Goal: Task Accomplishment & Management: Manage account settings

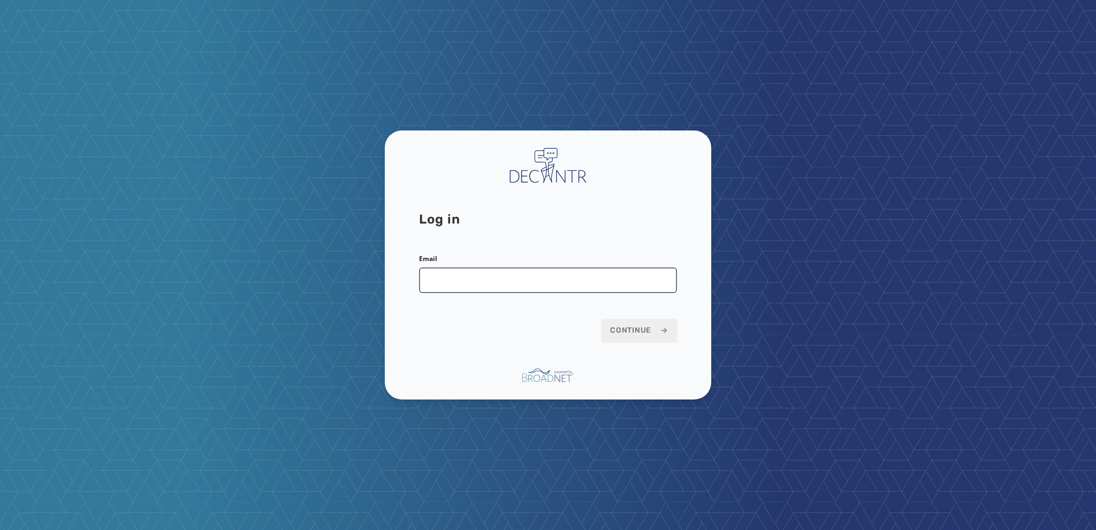
click at [432, 277] on input "Email" at bounding box center [548, 281] width 258 height 26
type input "**********"
click at [621, 329] on span "Continue" at bounding box center [639, 330] width 58 height 11
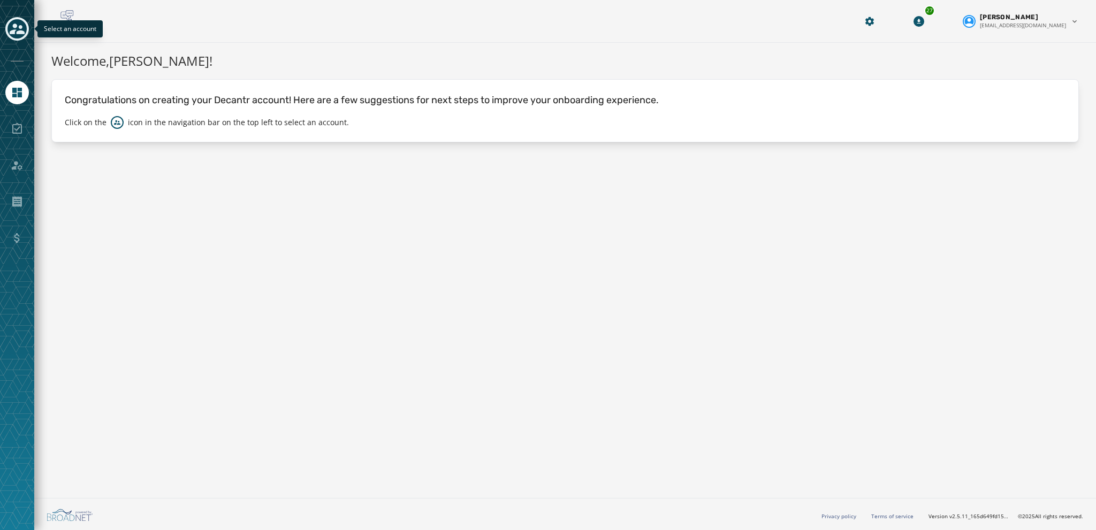
click at [12, 26] on icon "Toggle account select drawer" at bounding box center [17, 28] width 15 height 15
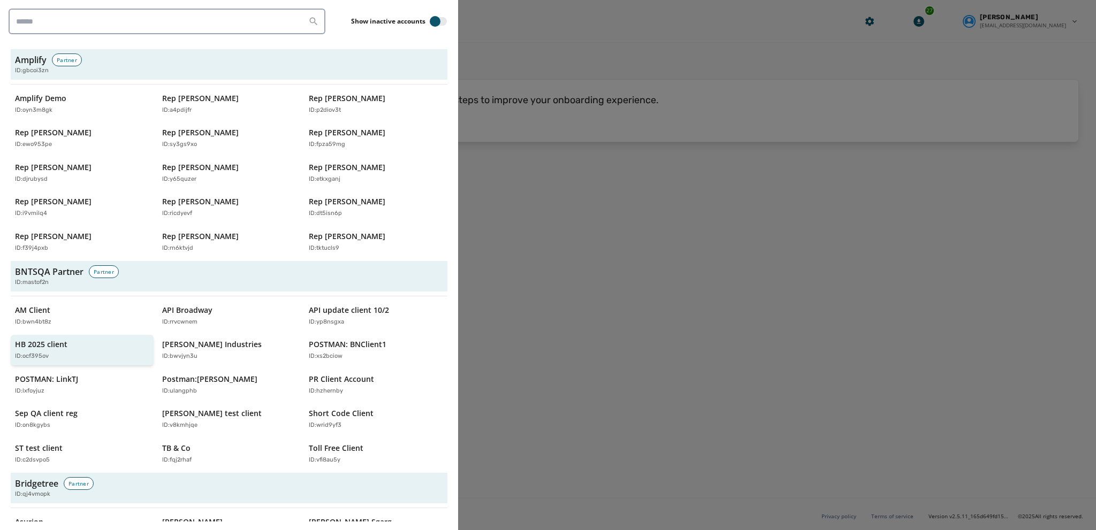
scroll to position [268, 0]
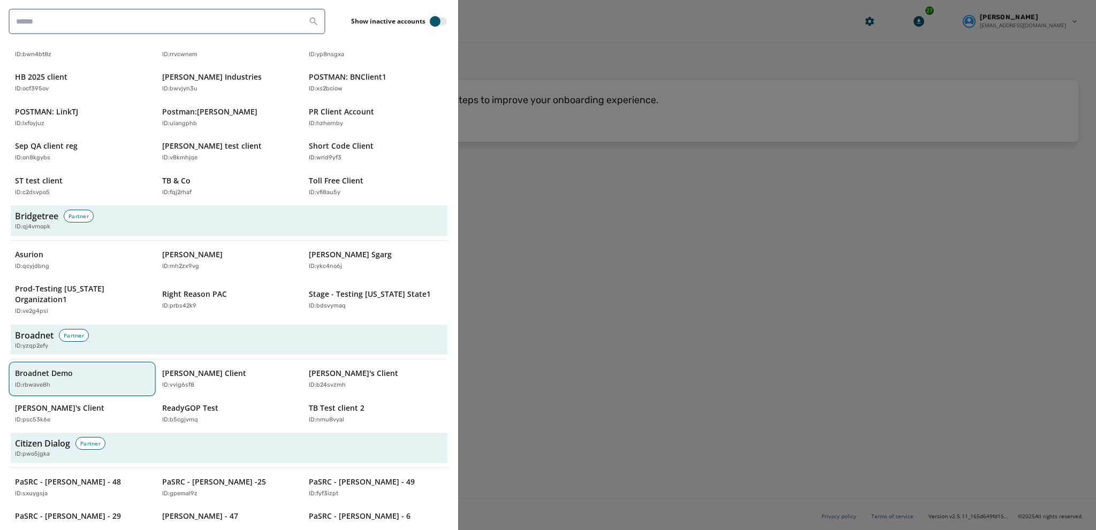
click at [56, 368] on p "Broadnet Demo" at bounding box center [44, 373] width 58 height 11
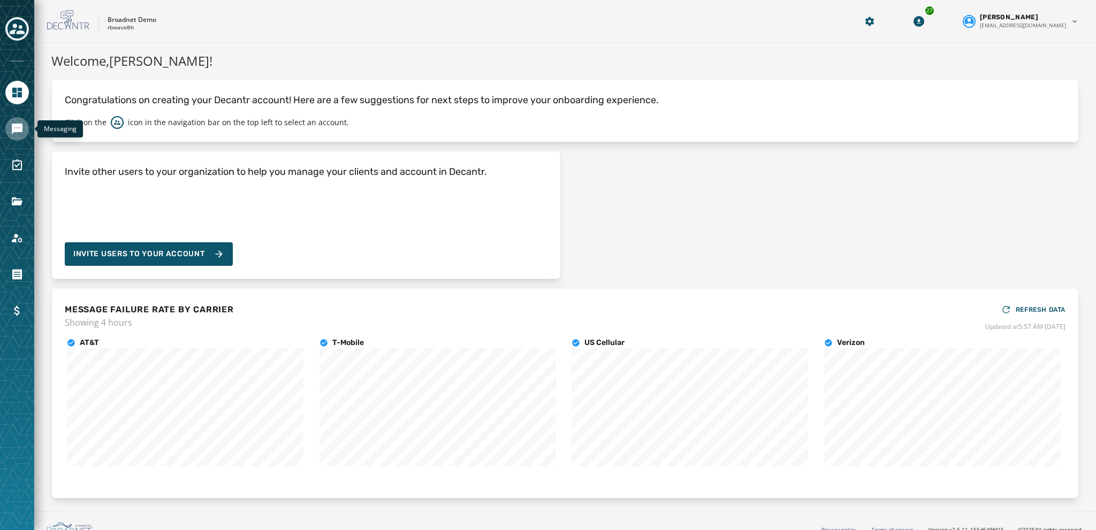
click at [16, 130] on icon "Navigate to Messaging" at bounding box center [17, 129] width 11 height 11
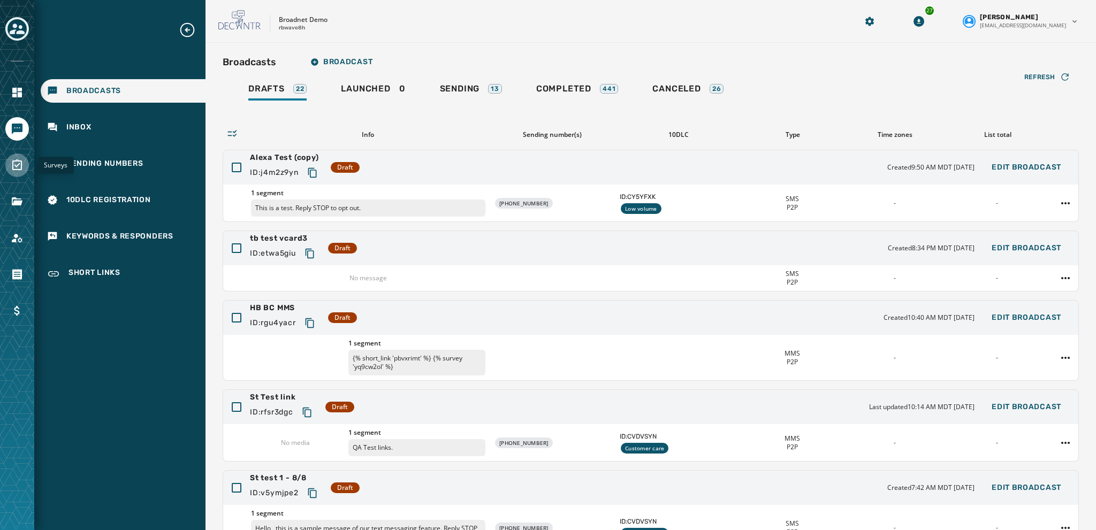
click at [22, 164] on icon "Navigate to Surveys" at bounding box center [17, 165] width 13 height 13
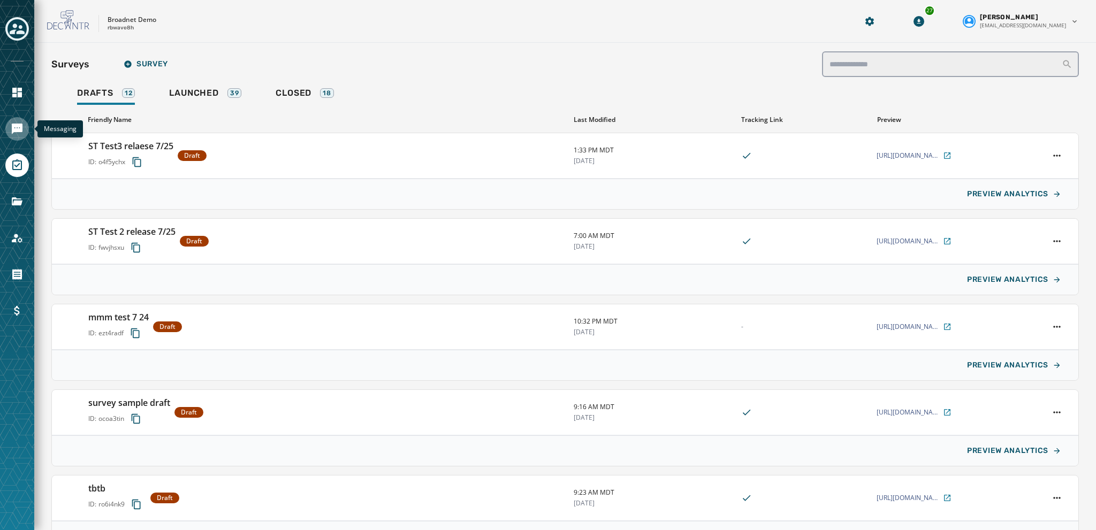
click at [18, 134] on icon "Navigate to Messaging" at bounding box center [17, 129] width 13 height 13
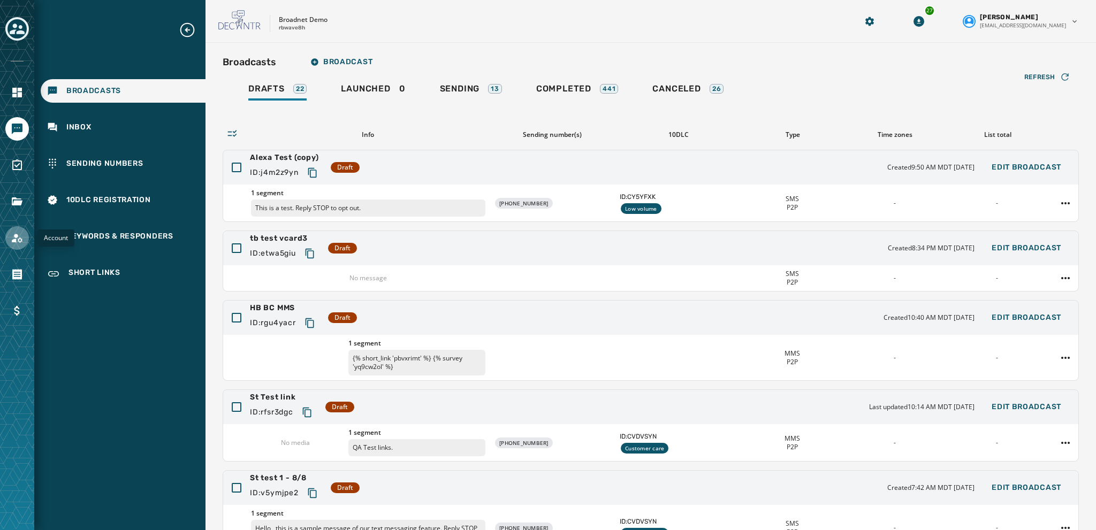
click at [14, 239] on icon "Navigate to Account" at bounding box center [17, 238] width 11 height 9
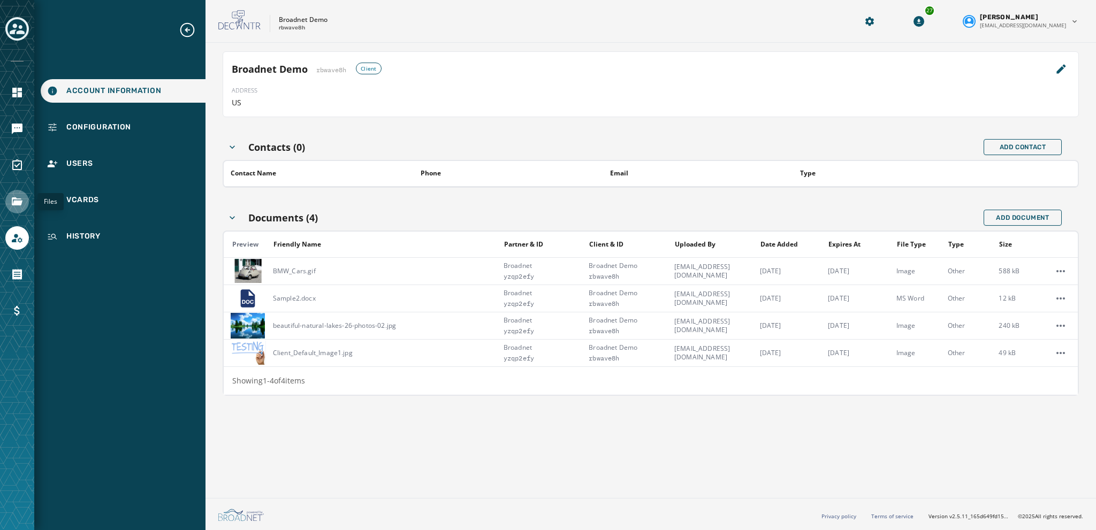
click at [14, 200] on icon "Navigate to Files" at bounding box center [17, 201] width 13 height 13
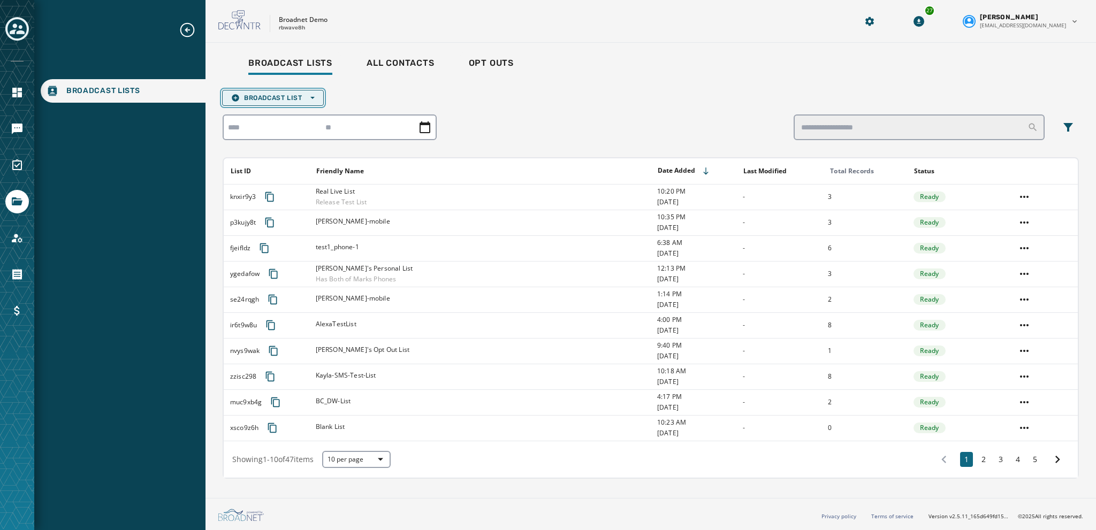
click at [238, 96] on icon "button" at bounding box center [235, 97] width 7 height 7
click at [255, 111] on span "Upload List" at bounding box center [273, 114] width 84 height 9
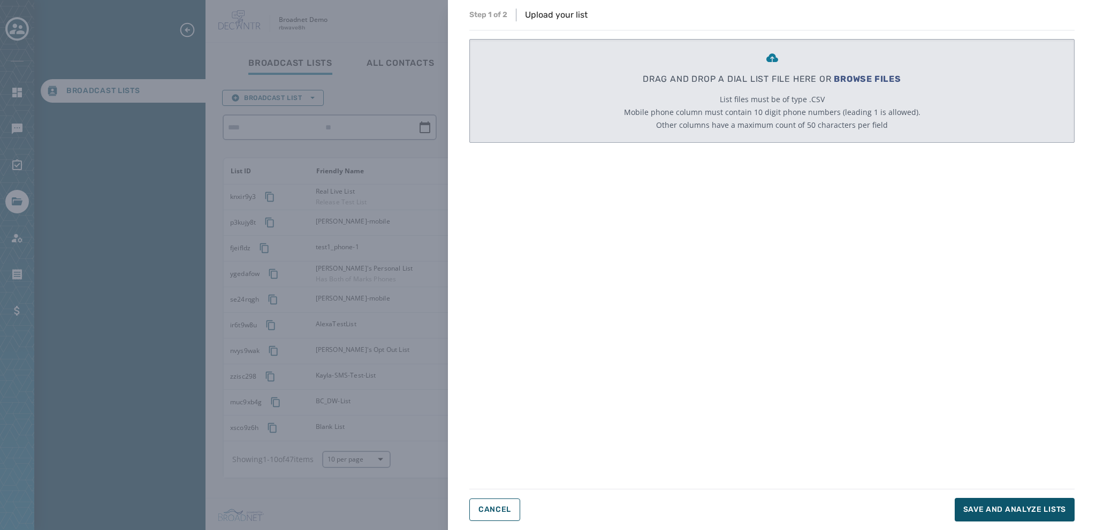
click at [762, 96] on span "List files must be of type .CSV" at bounding box center [772, 99] width 105 height 11
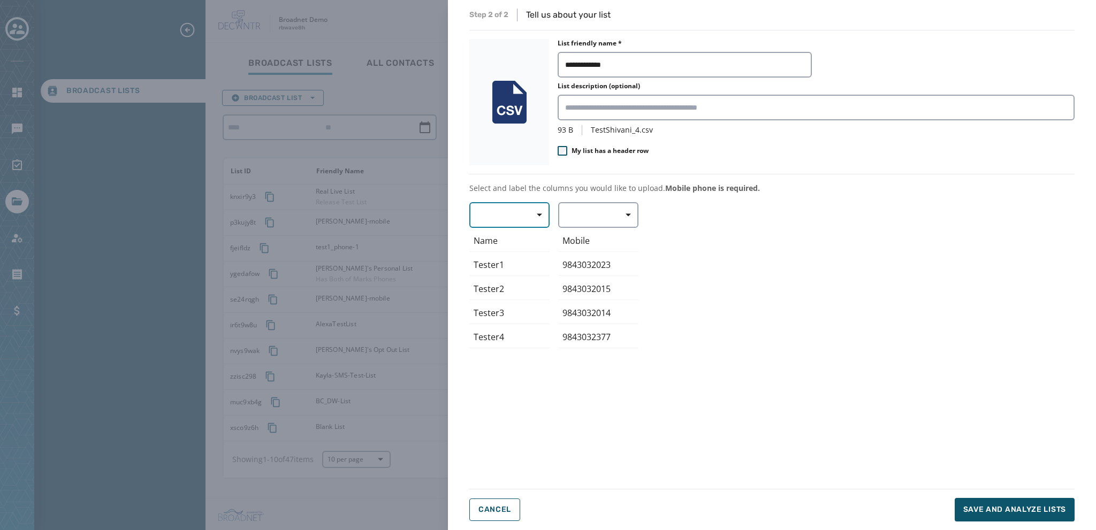
click at [507, 213] on button "button" at bounding box center [509, 215] width 80 height 26
click at [608, 211] on div "Mobile Phone Home Phone First Name Last Name E-mail Name Tester1 Tester2 Tester…" at bounding box center [771, 339] width 605 height 274
click at [633, 214] on span "button" at bounding box center [625, 214] width 26 height 21
click at [600, 239] on span "Mobile Phone" at bounding box center [595, 239] width 49 height 11
click at [511, 210] on button "button" at bounding box center [509, 215] width 80 height 26
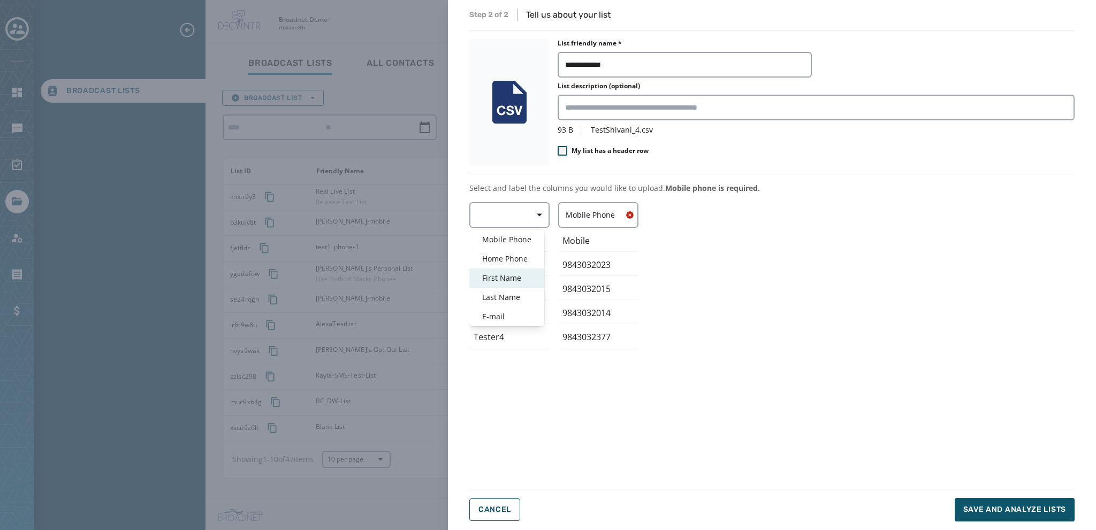
click at [500, 277] on span "First Name" at bounding box center [506, 278] width 49 height 11
click at [979, 507] on span "Save and analyze lists" at bounding box center [1015, 510] width 103 height 11
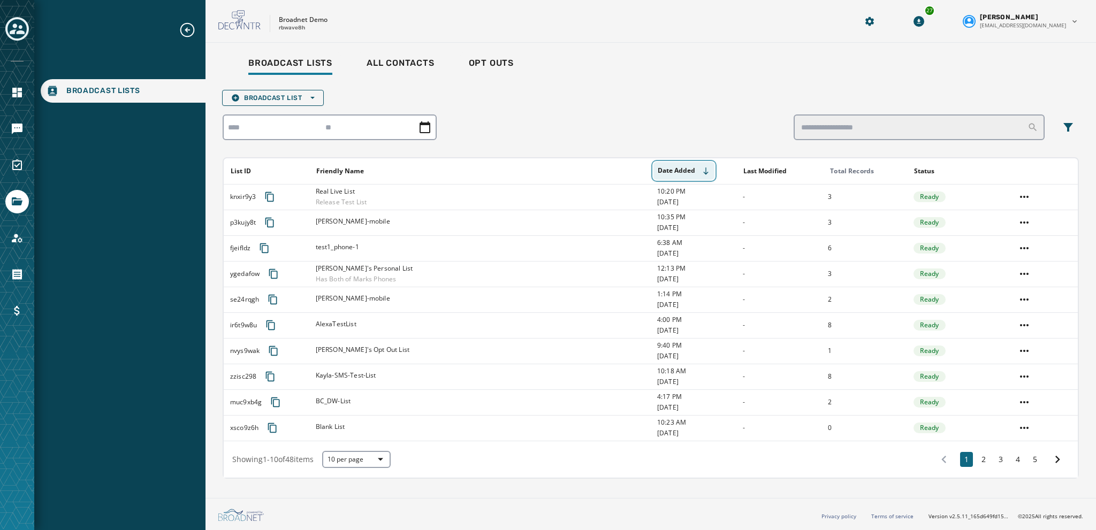
click at [704, 173] on icon "Sort by [object Object]" at bounding box center [706, 171] width 9 height 9
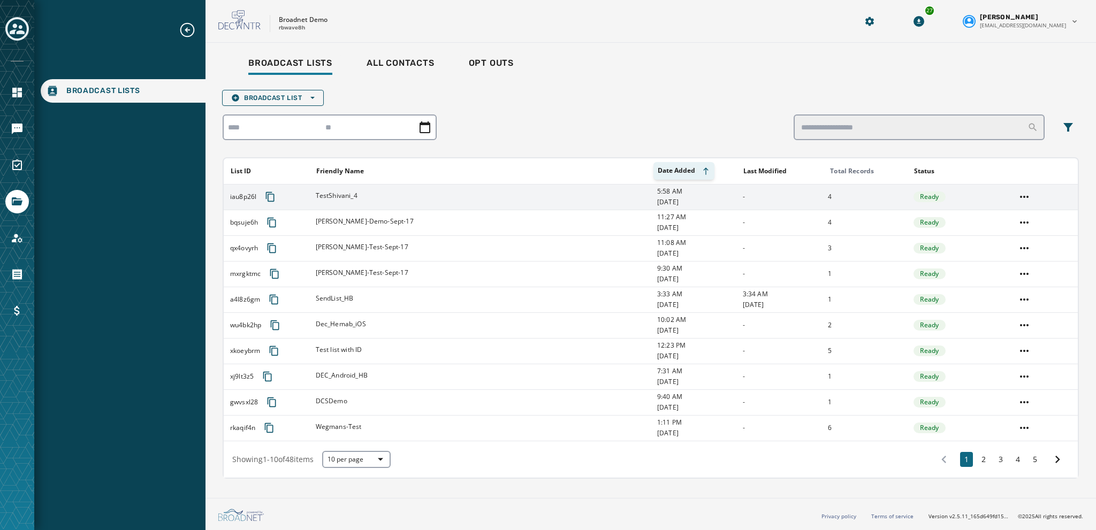
click at [331, 196] on span "TestShivani_4" at bounding box center [337, 196] width 42 height 9
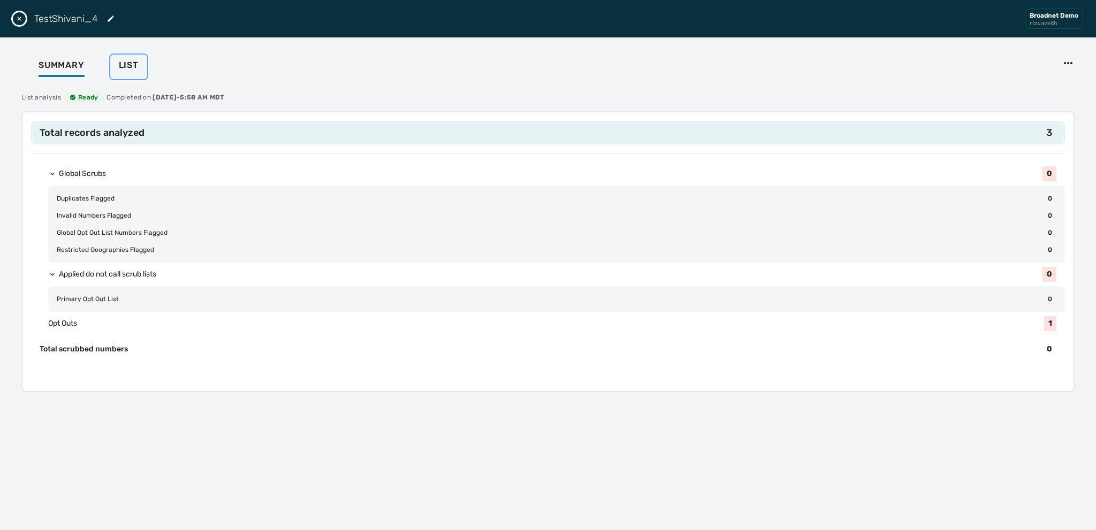
click at [124, 64] on span "List" at bounding box center [129, 65] width 20 height 11
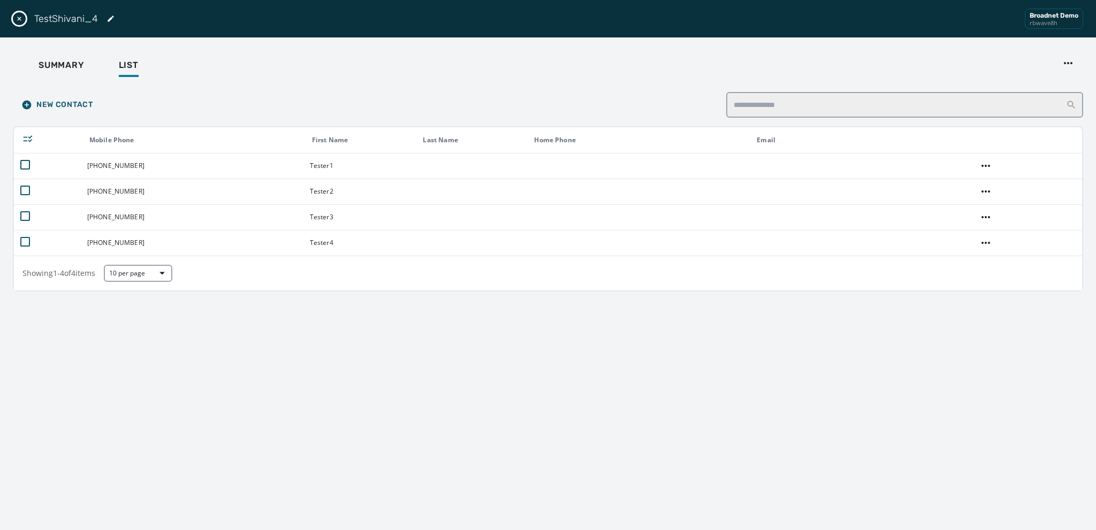
click at [17, 14] on icon "Close drawer" at bounding box center [19, 18] width 9 height 9
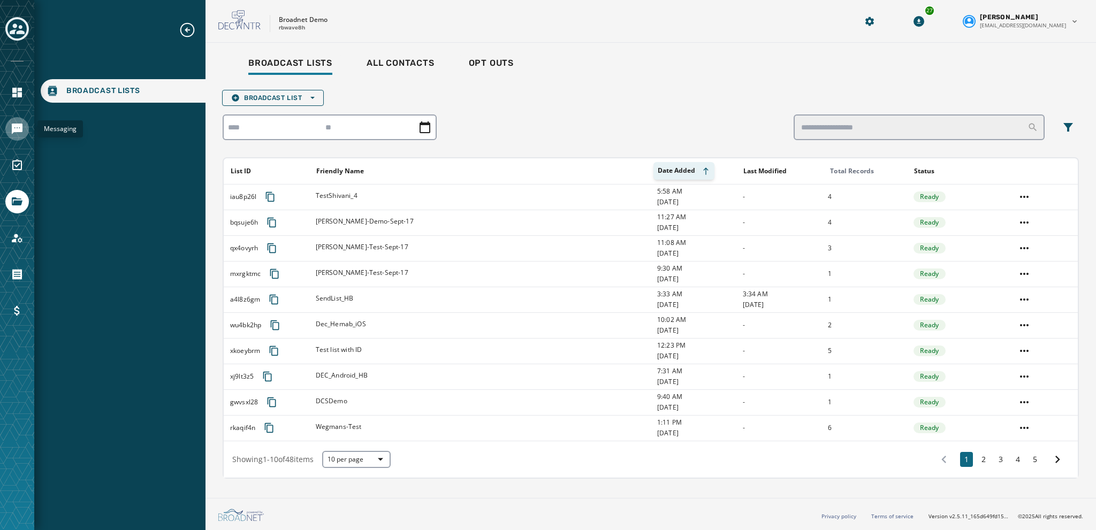
click at [11, 130] on link "Navigate to Messaging" at bounding box center [17, 129] width 24 height 24
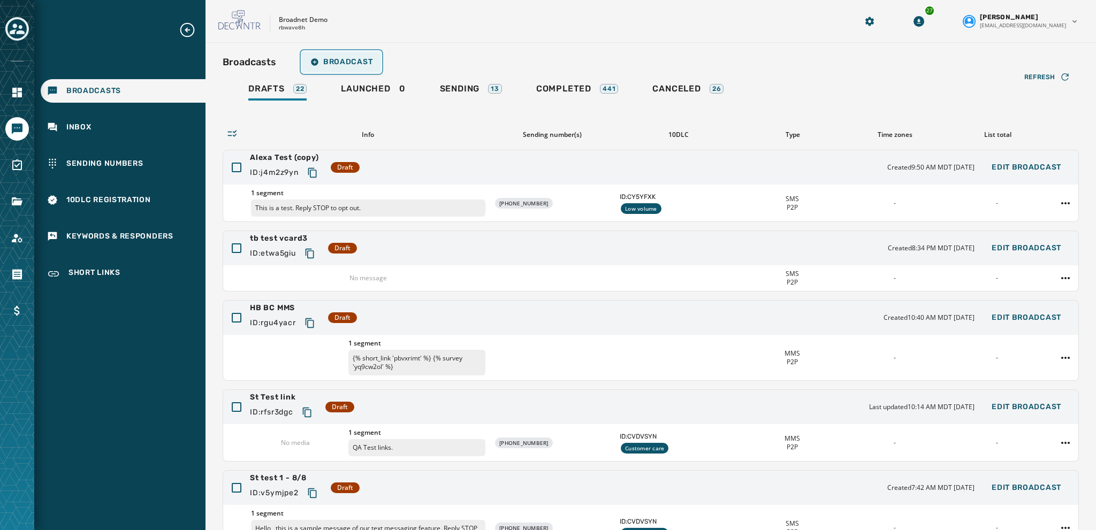
click at [340, 57] on button "Broadcast" at bounding box center [341, 61] width 79 height 21
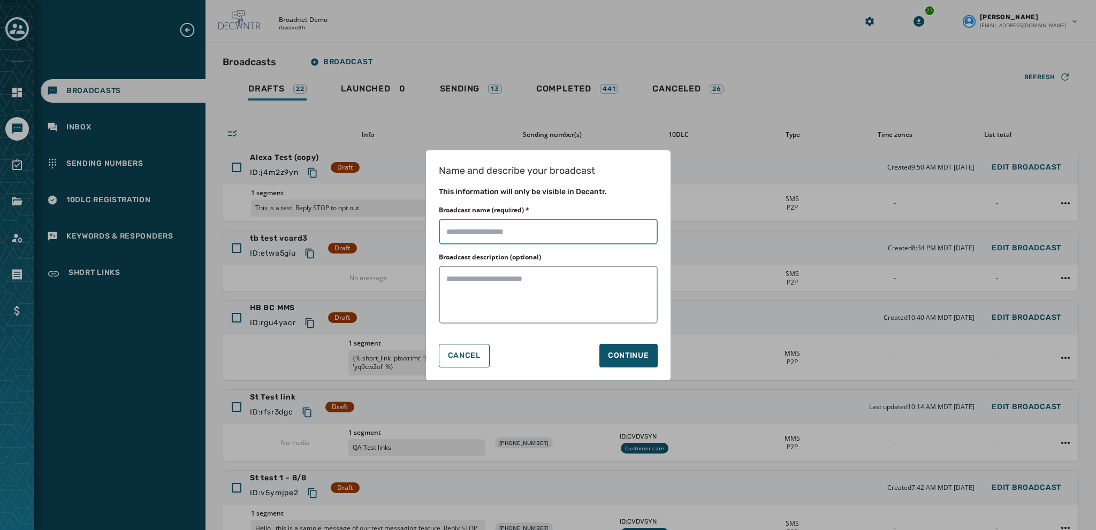
click at [446, 235] on input "Broadcast name (required) *" at bounding box center [548, 232] width 219 height 26
type input "*********"
click at [616, 351] on div "Continue" at bounding box center [628, 356] width 41 height 11
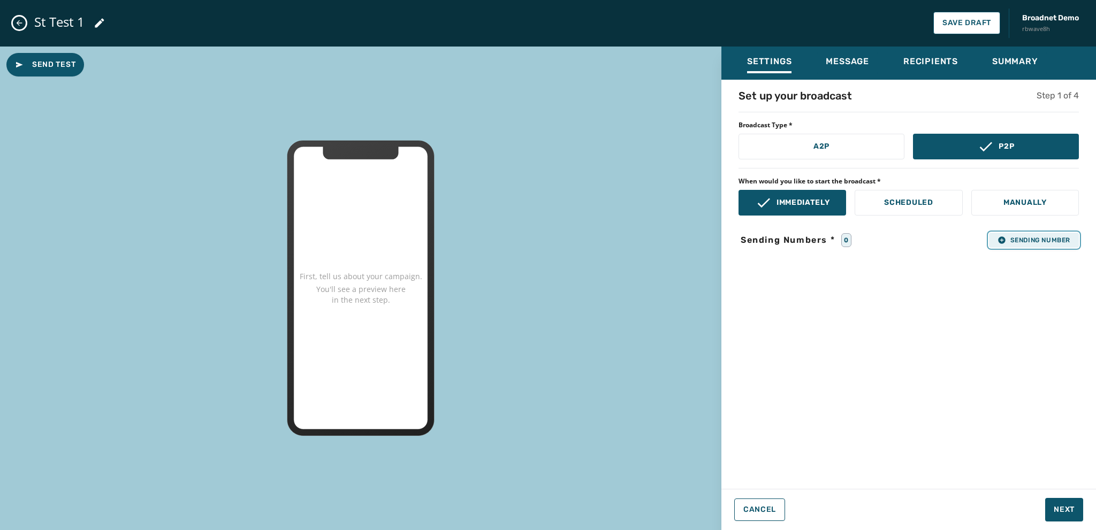
click at [1011, 236] on span "Sending Number" at bounding box center [1034, 240] width 73 height 9
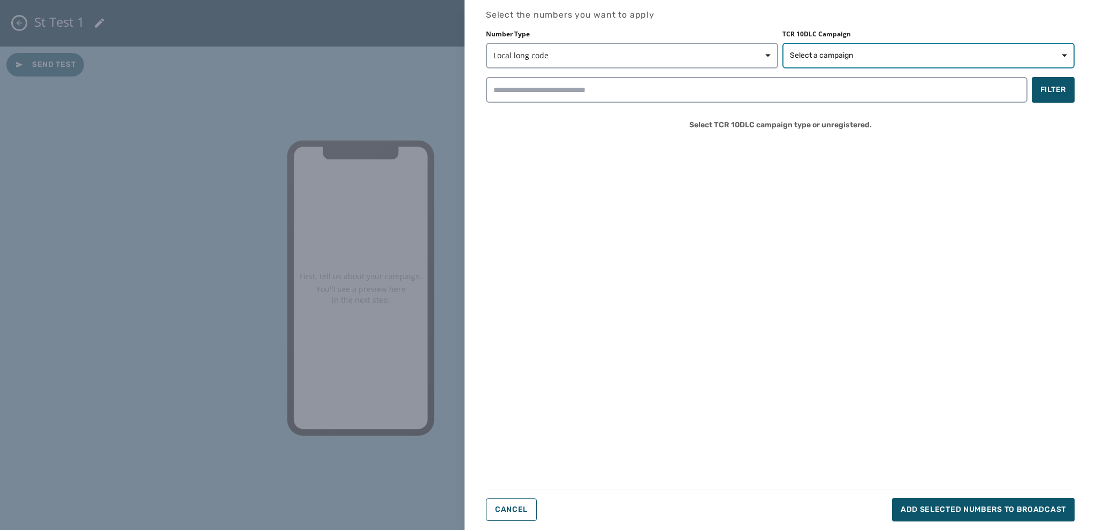
click at [802, 52] on span "Select a campaign" at bounding box center [821, 55] width 63 height 11
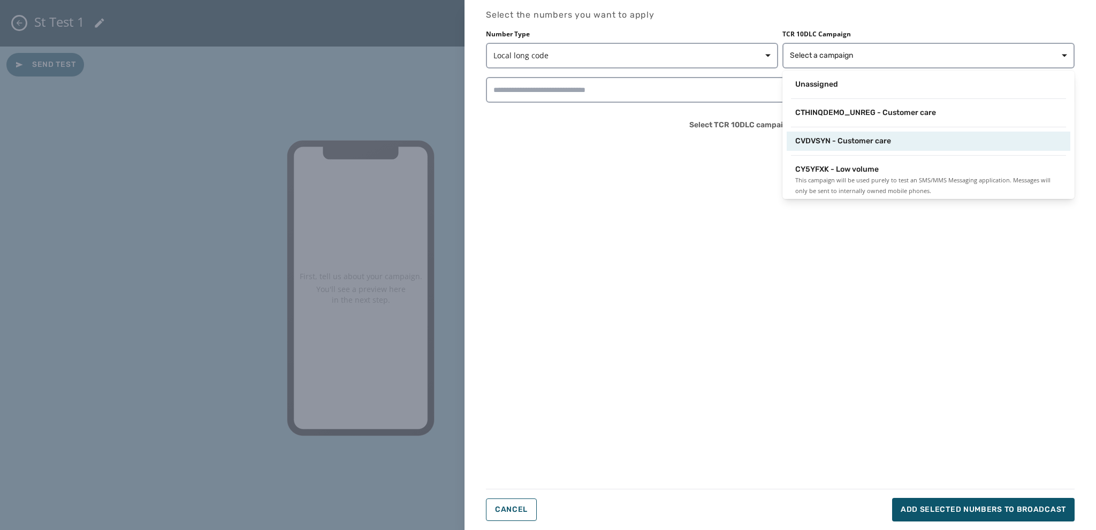
click at [820, 145] on span "CVDVSYN - Customer care" at bounding box center [843, 141] width 96 height 11
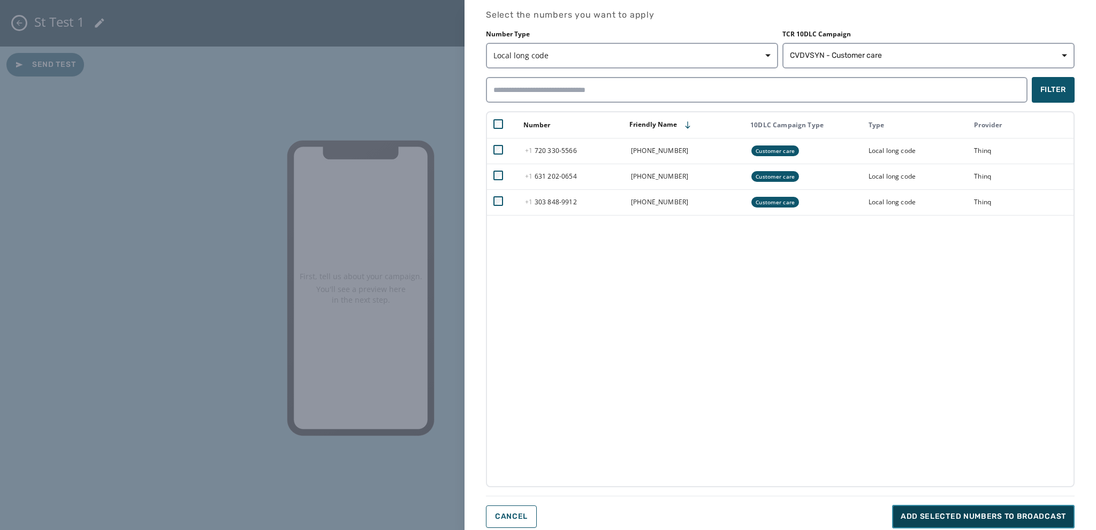
click at [912, 519] on span "Add selected numbers to broadcast" at bounding box center [983, 517] width 165 height 11
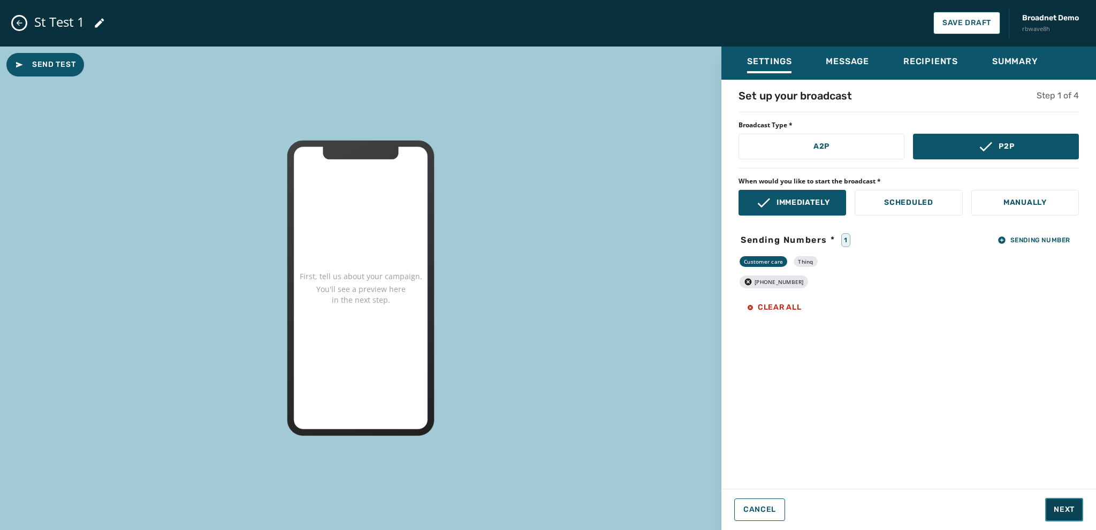
click at [1057, 511] on span "Next" at bounding box center [1064, 510] width 21 height 11
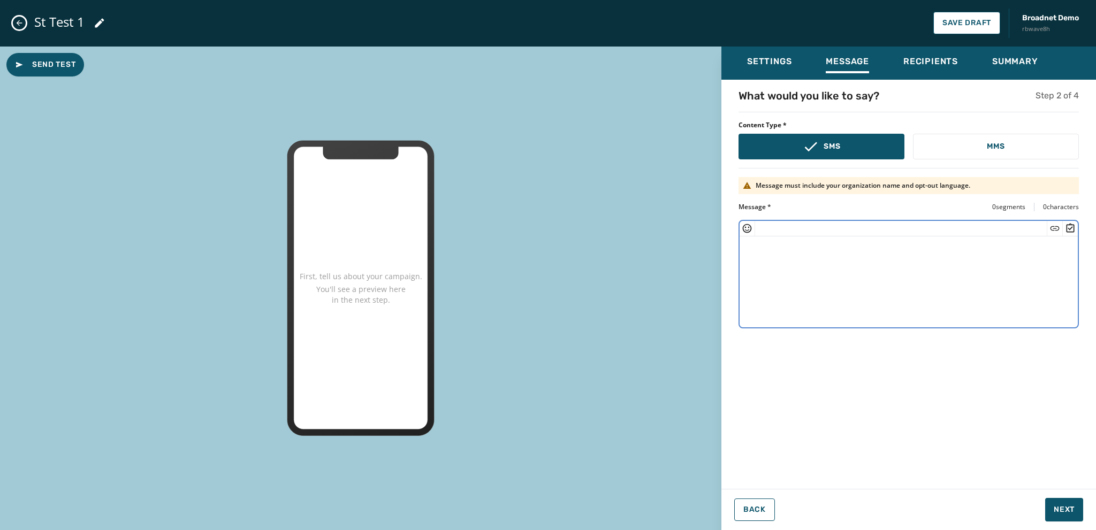
click at [746, 246] on textarea at bounding box center [909, 281] width 338 height 88
paste textarea "**********"
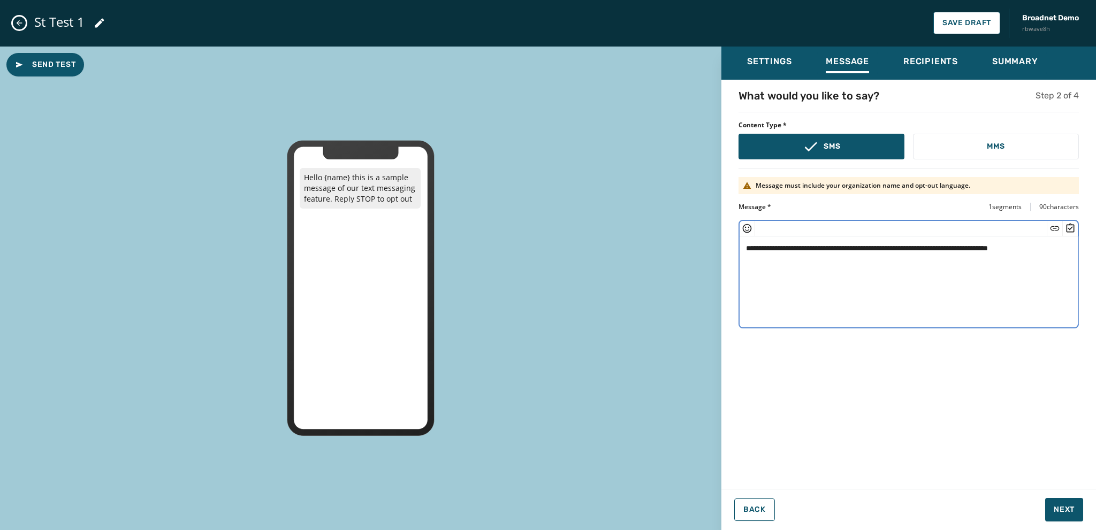
click at [791, 249] on textarea "**********" at bounding box center [909, 281] width 339 height 88
click at [1042, 250] on textarea "**********" at bounding box center [909, 281] width 339 height 88
click at [1053, 225] on icon "Insert Short Link" at bounding box center [1055, 228] width 11 height 11
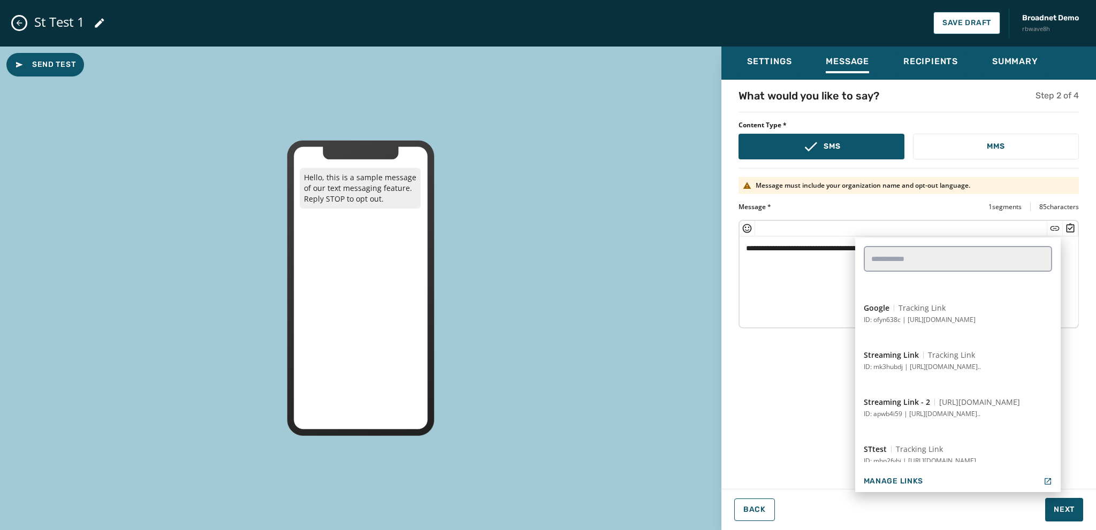
scroll to position [375, 0]
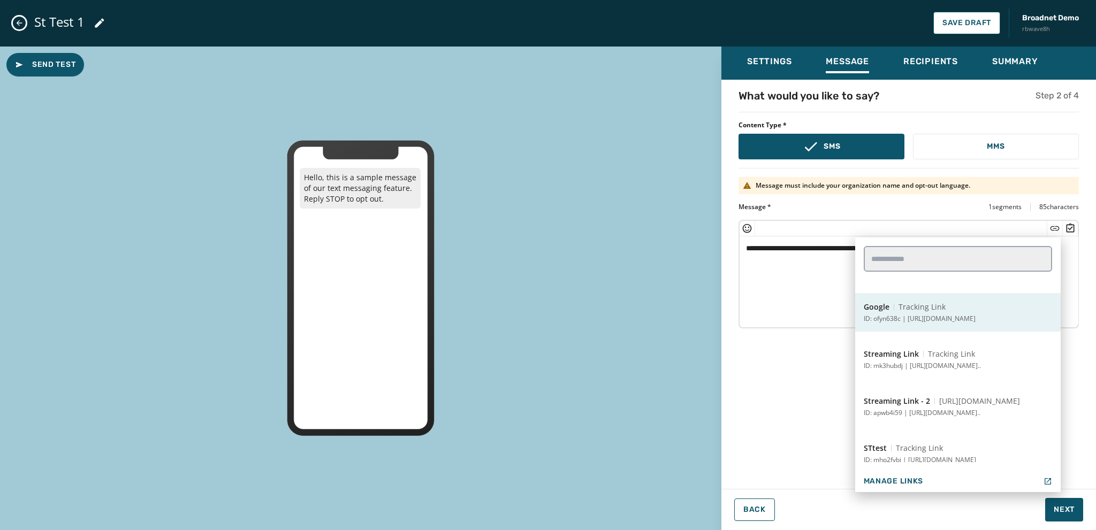
click at [923, 325] on button "Google Tracking Link ID: ofyn638c | [URL][DOMAIN_NAME]" at bounding box center [958, 312] width 206 height 39
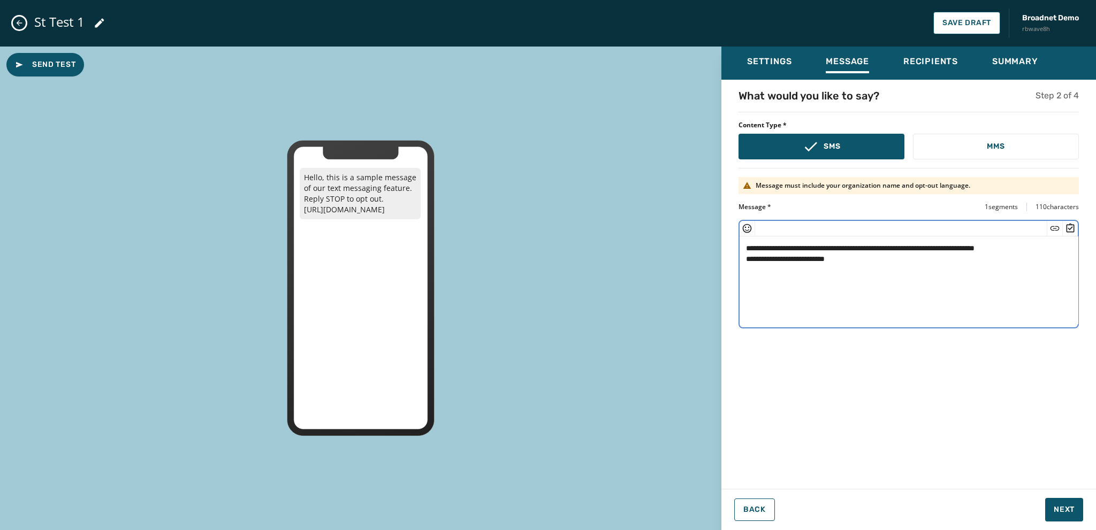
click at [1068, 224] on icon "Insert Survey" at bounding box center [1071, 227] width 8 height 9
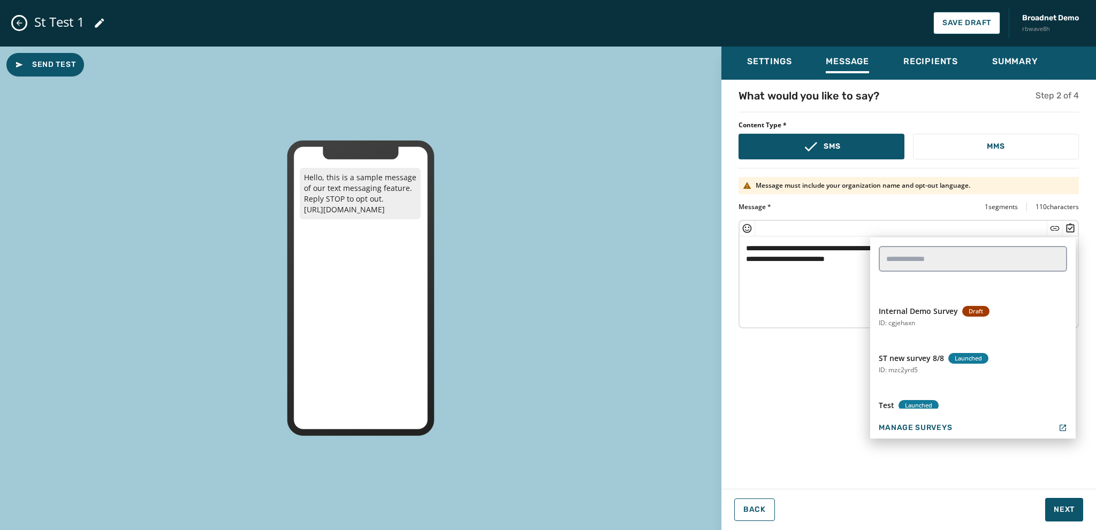
scroll to position [428, 0]
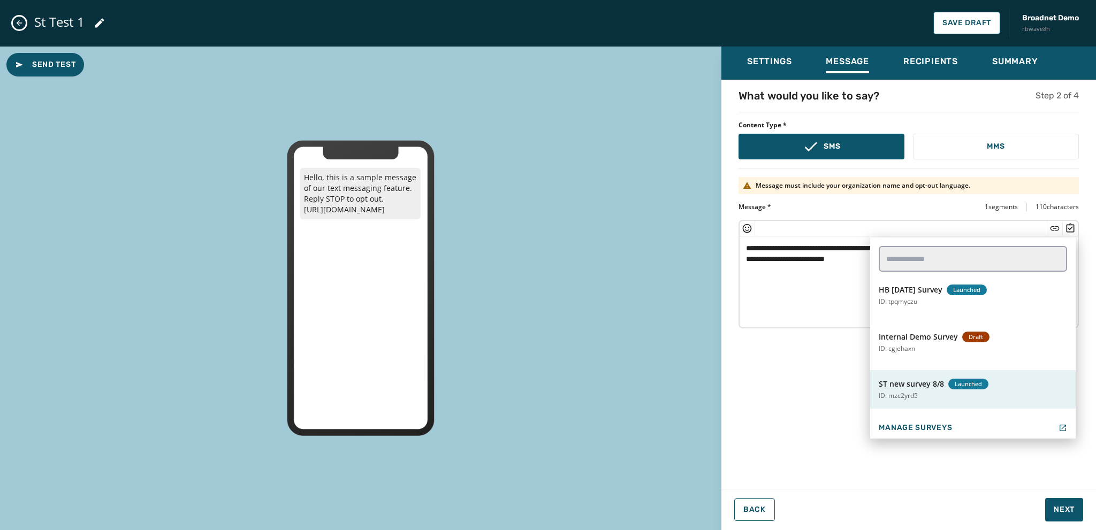
click at [899, 384] on span "ST new survey 8/8" at bounding box center [911, 384] width 65 height 11
type textarea "**********"
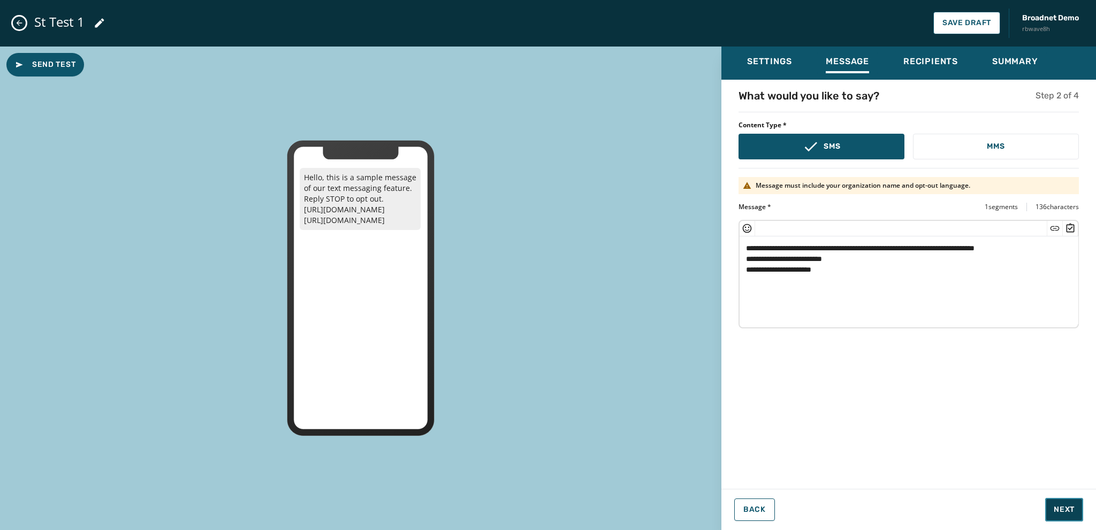
click at [1060, 508] on span "Next" at bounding box center [1064, 510] width 21 height 11
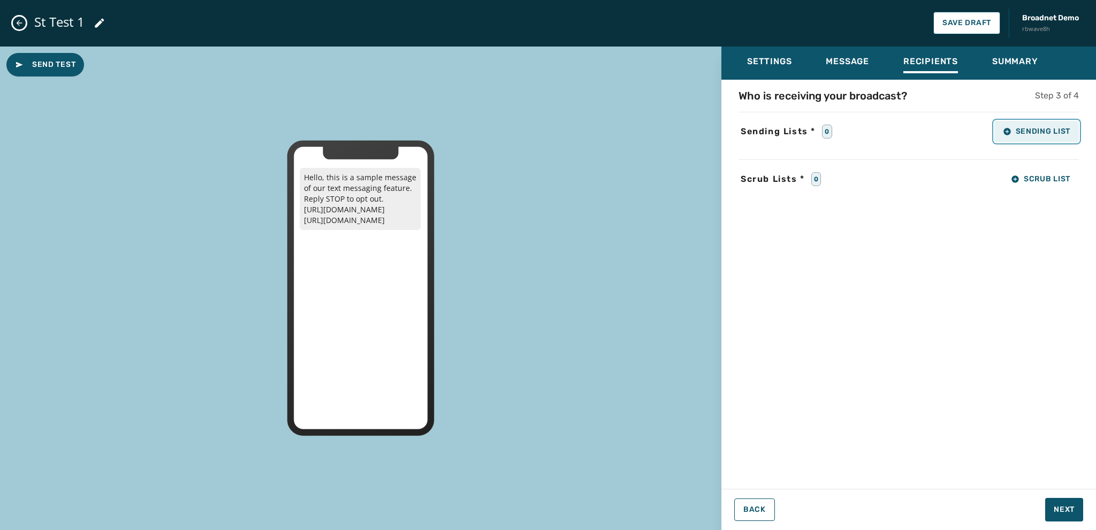
click at [1013, 132] on span "Sending List" at bounding box center [1036, 131] width 67 height 9
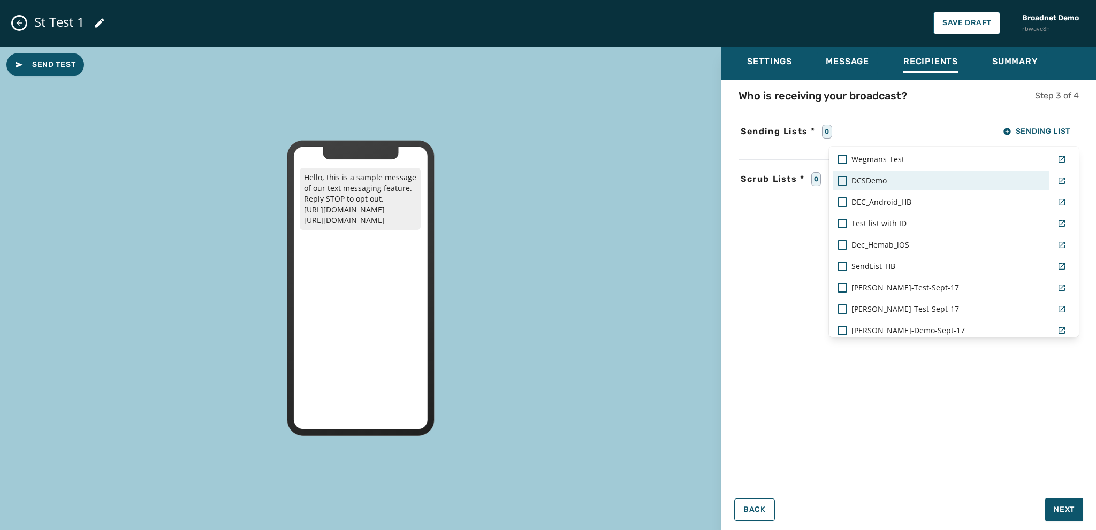
scroll to position [897, 0]
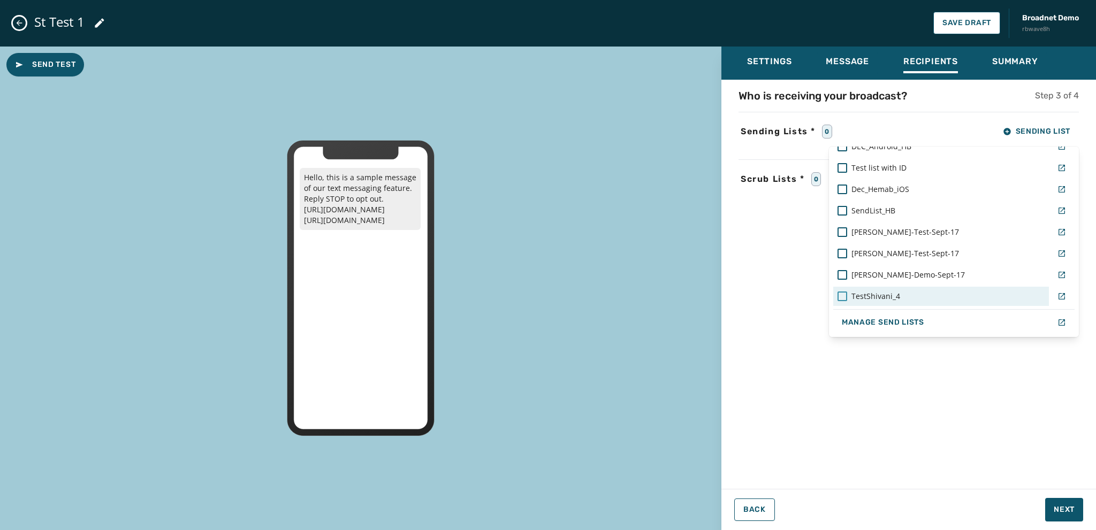
click at [840, 296] on div at bounding box center [843, 297] width 10 height 10
click at [855, 426] on div "Who is receiving your broadcast? Step 3 of 4 Sending Lists * 1 Sending List Rea…" at bounding box center [909, 281] width 375 height 386
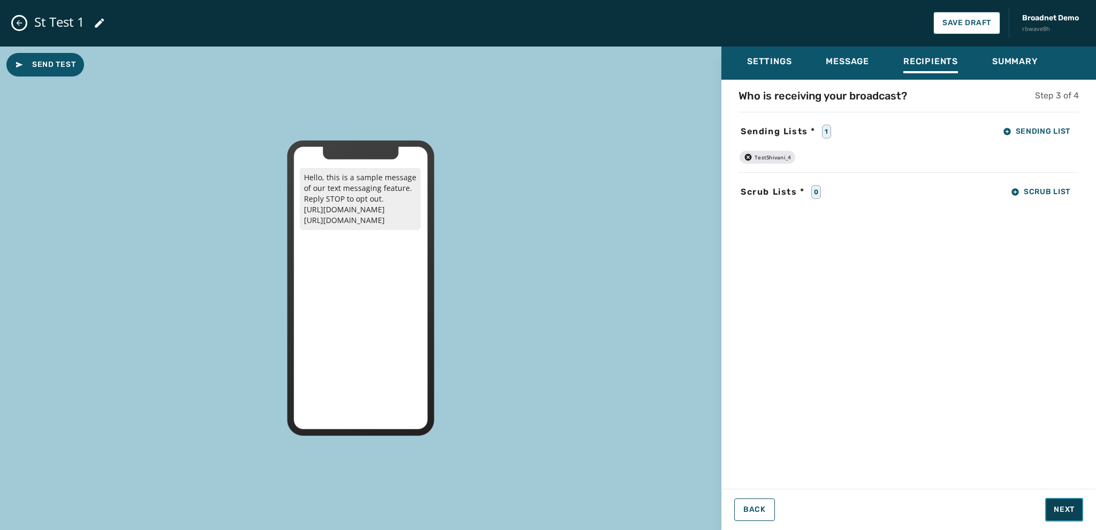
click at [1056, 511] on span "Next" at bounding box center [1064, 510] width 21 height 11
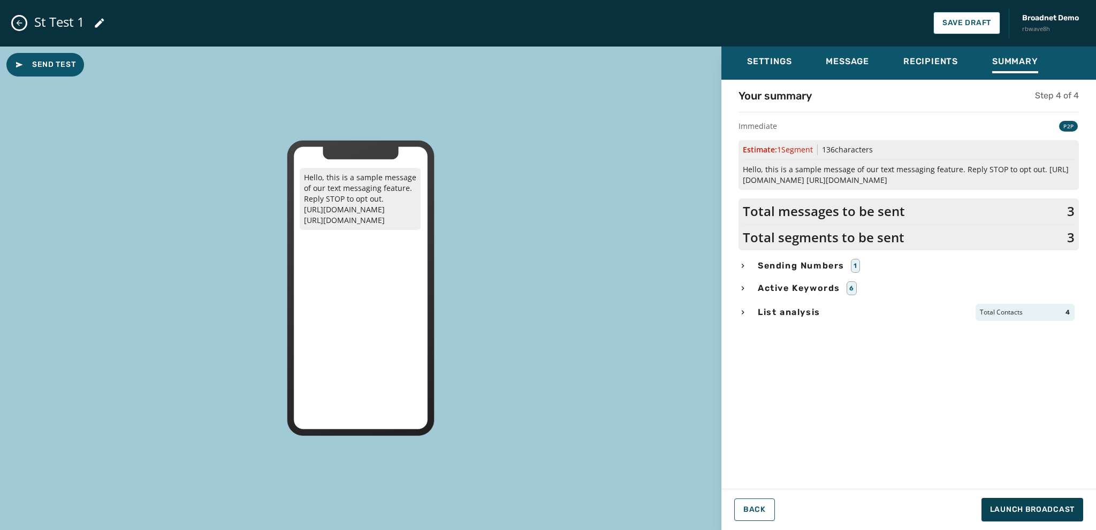
click at [741, 312] on icon "button" at bounding box center [743, 312] width 9 height 9
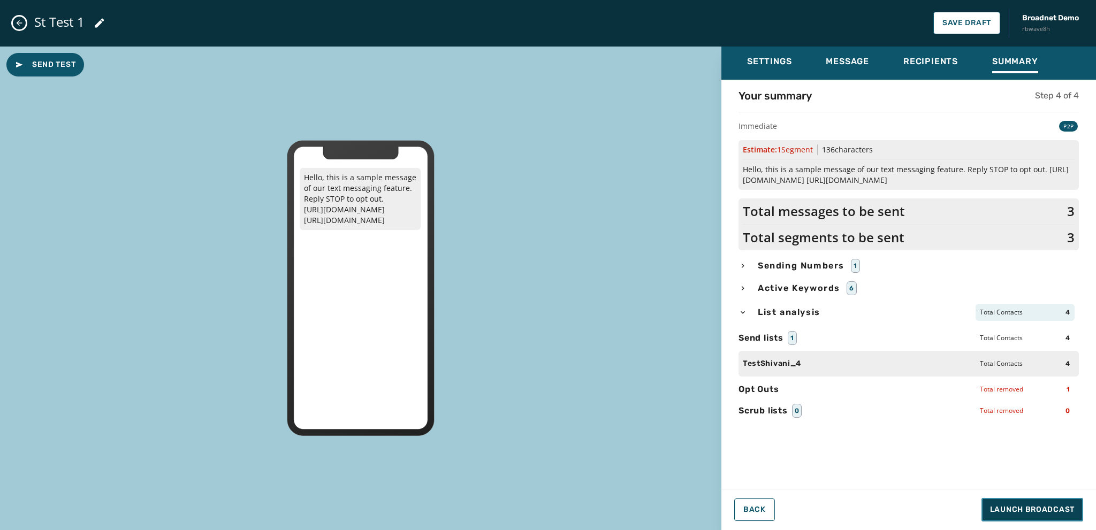
click at [1012, 509] on span "Launch Broadcast" at bounding box center [1032, 510] width 85 height 11
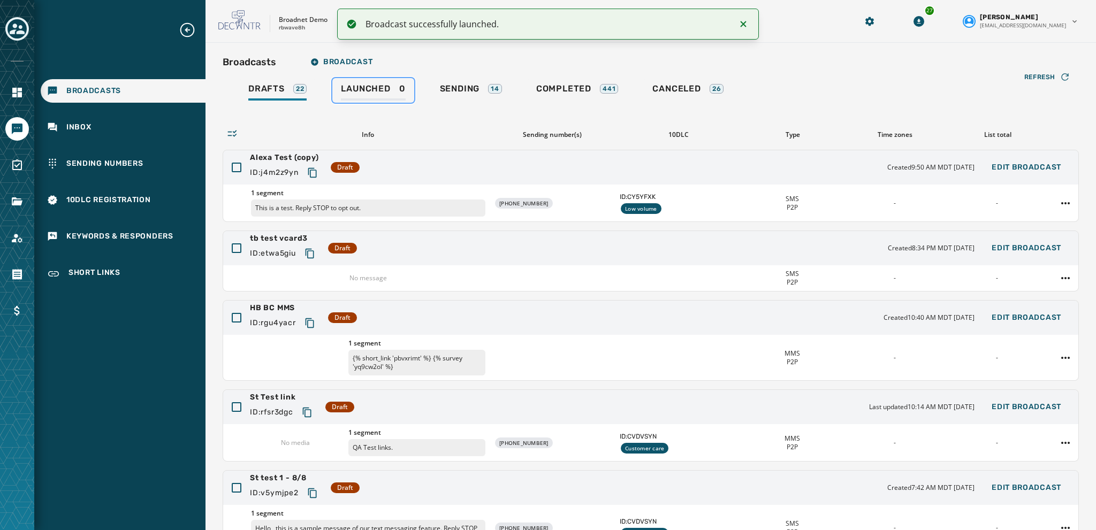
click at [355, 88] on span "Launched" at bounding box center [365, 89] width 49 height 11
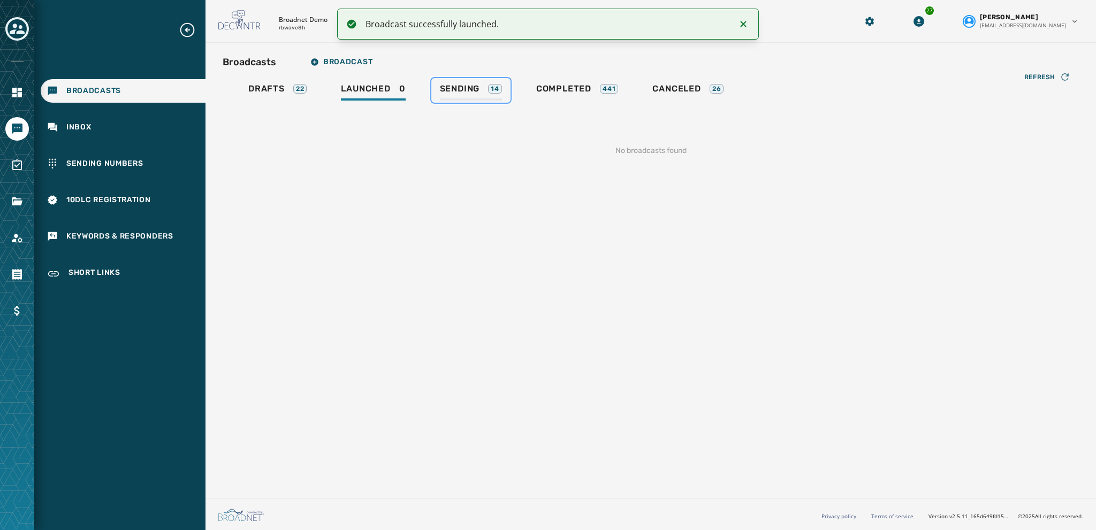
click at [456, 91] on span "Sending" at bounding box center [460, 89] width 40 height 11
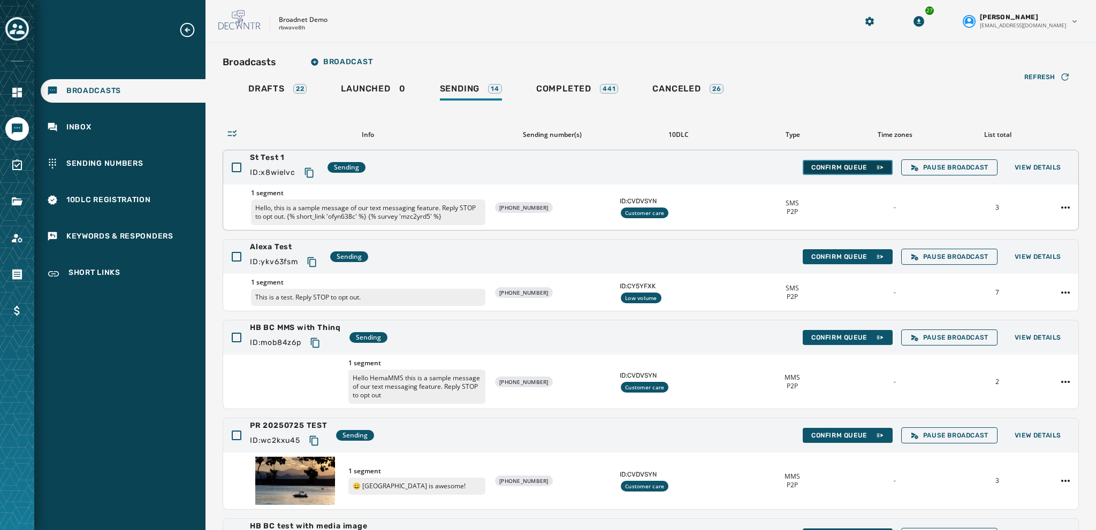
click at [817, 166] on span "Confirm Queue" at bounding box center [848, 167] width 73 height 9
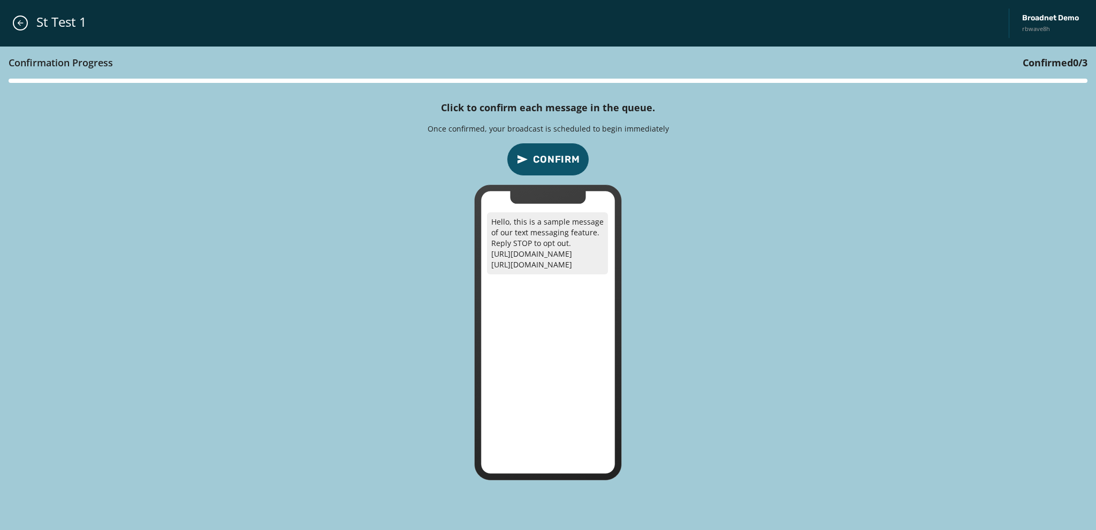
click at [560, 162] on span "Confirm" at bounding box center [556, 159] width 47 height 15
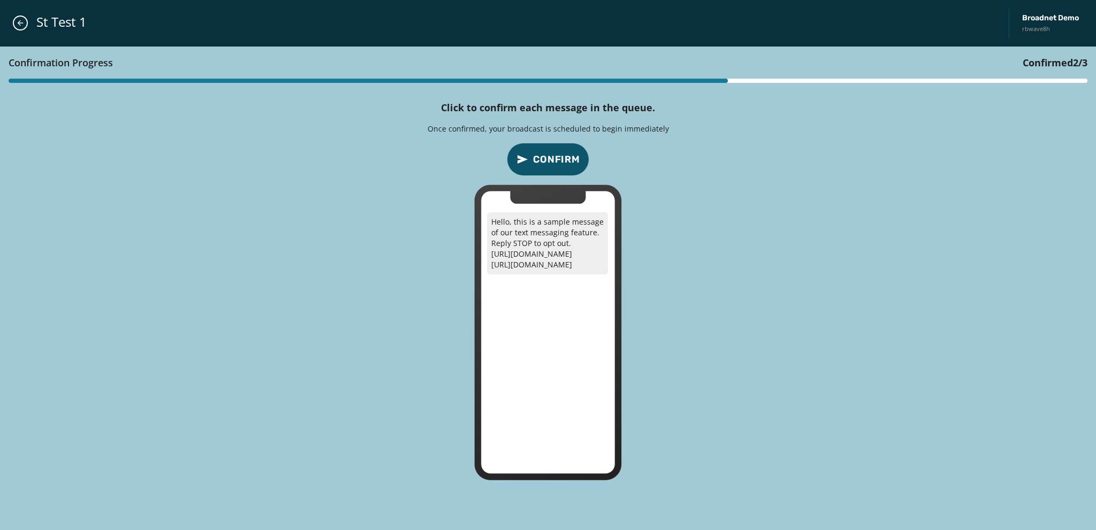
click at [563, 161] on span "Confirm" at bounding box center [556, 159] width 47 height 15
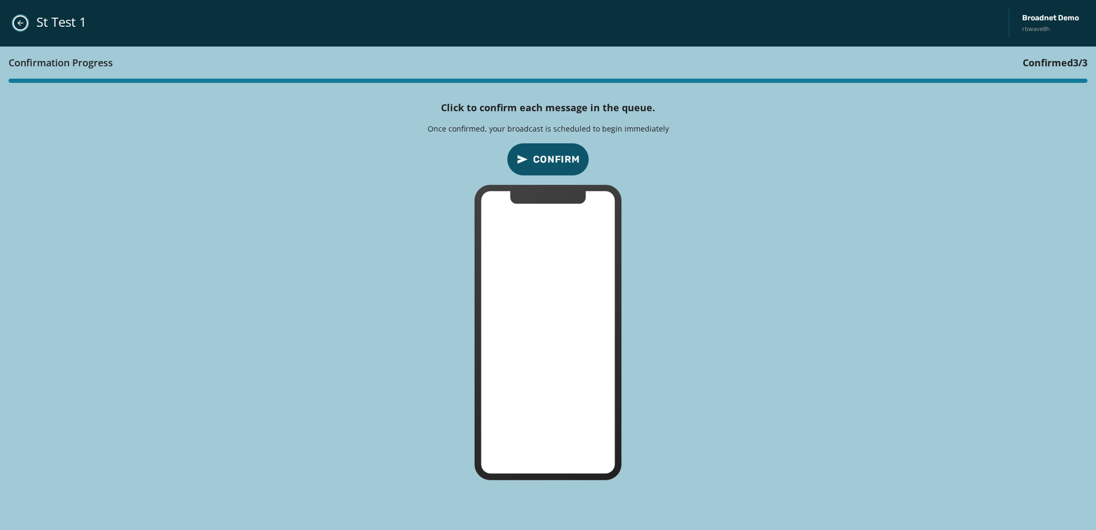
click at [19, 20] on icon "Close admin drawer" at bounding box center [20, 23] width 9 height 9
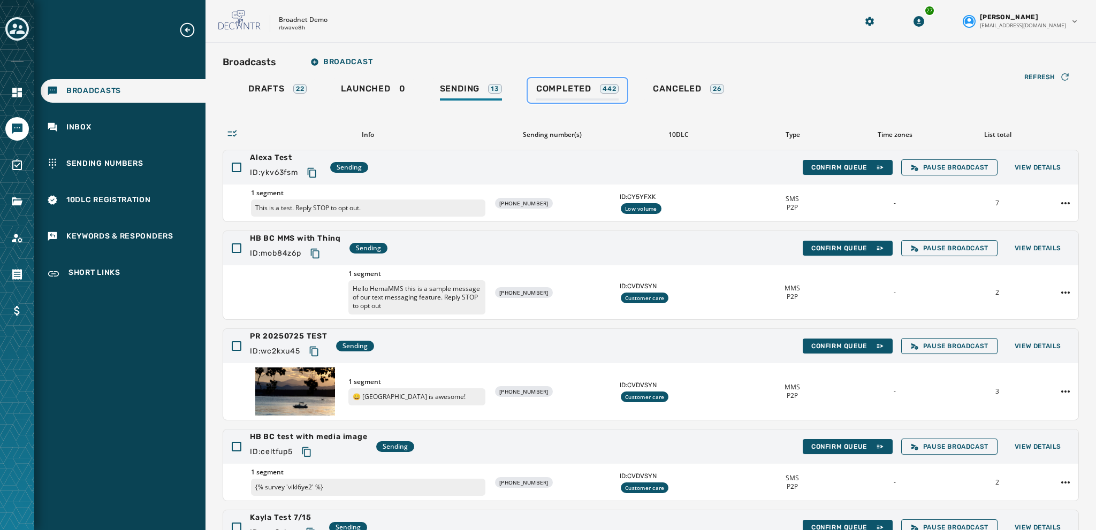
click at [566, 92] on span "Completed" at bounding box center [563, 89] width 55 height 11
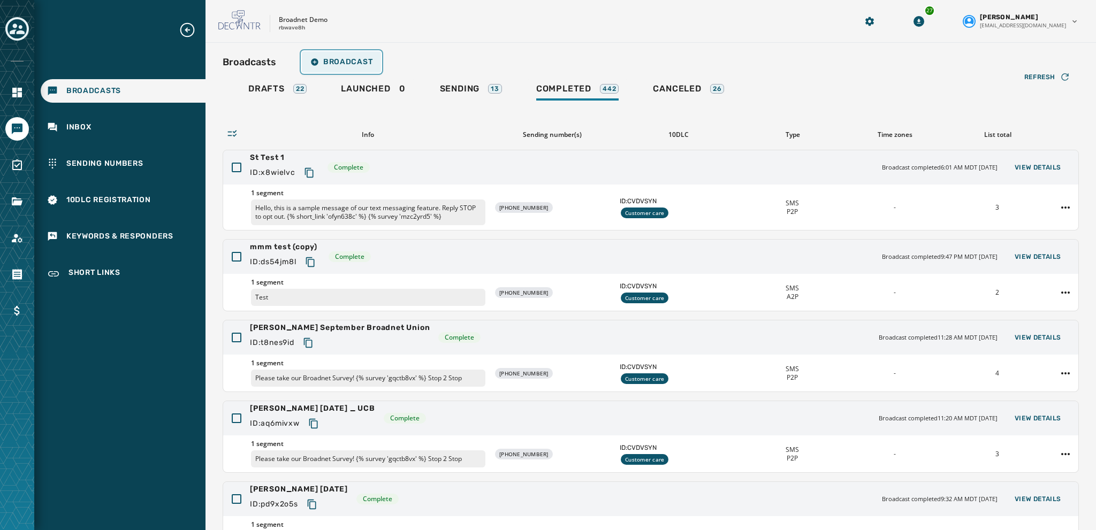
click at [352, 62] on span "Broadcast" at bounding box center [341, 62] width 62 height 9
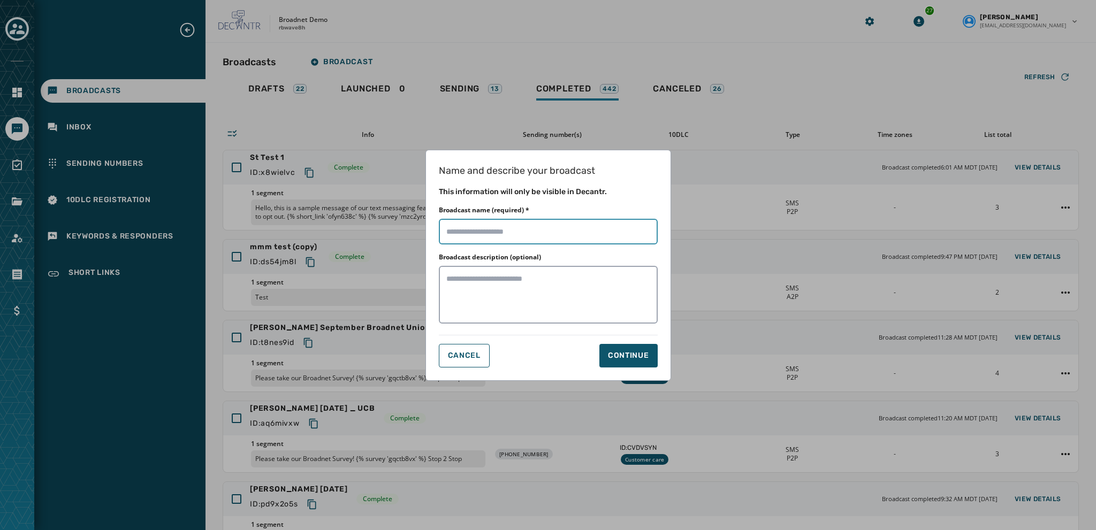
click at [458, 233] on input "Broadcast name (required) *" at bounding box center [548, 232] width 219 height 26
type input "**********"
click at [630, 357] on div "Continue" at bounding box center [628, 356] width 41 height 11
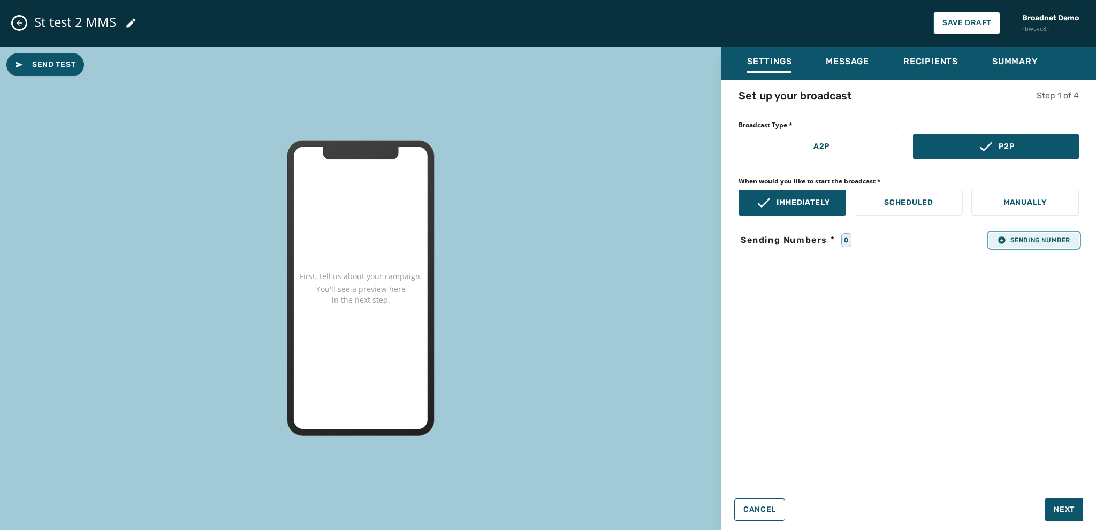
click at [1013, 238] on span "Sending Number" at bounding box center [1034, 240] width 73 height 9
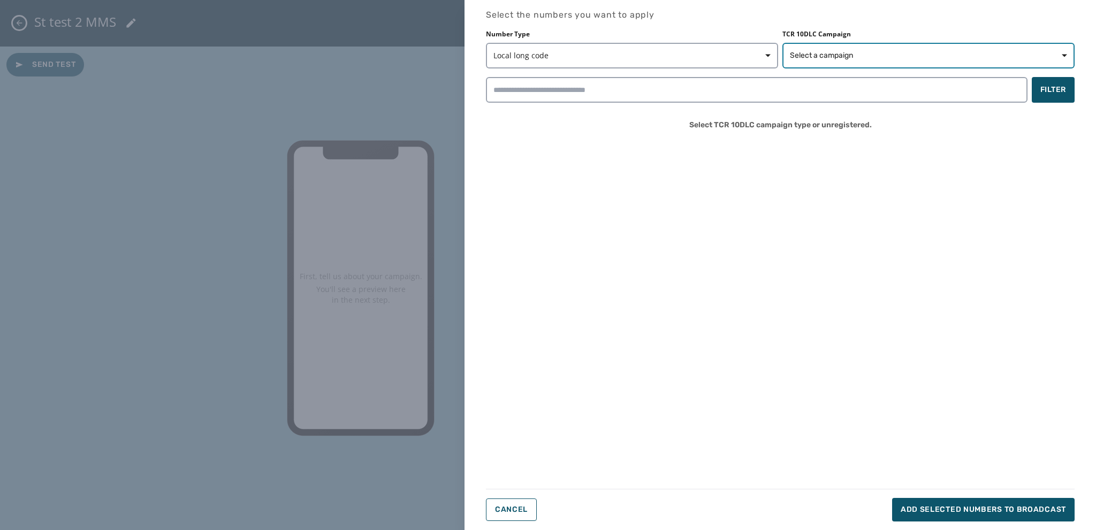
click at [828, 53] on span "Select a campaign" at bounding box center [821, 55] width 63 height 11
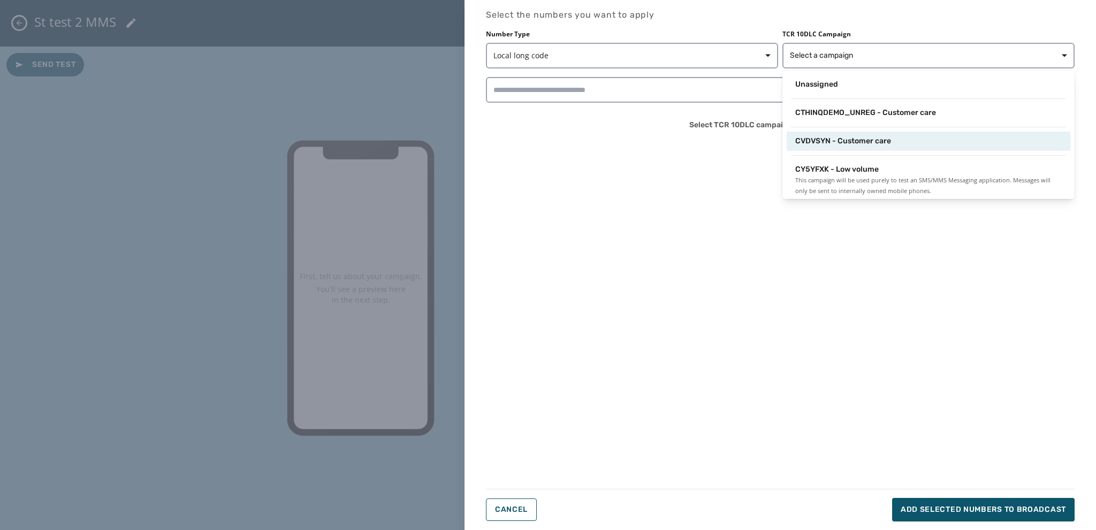
click at [830, 137] on span "CVDVSYN - Customer care" at bounding box center [843, 141] width 96 height 11
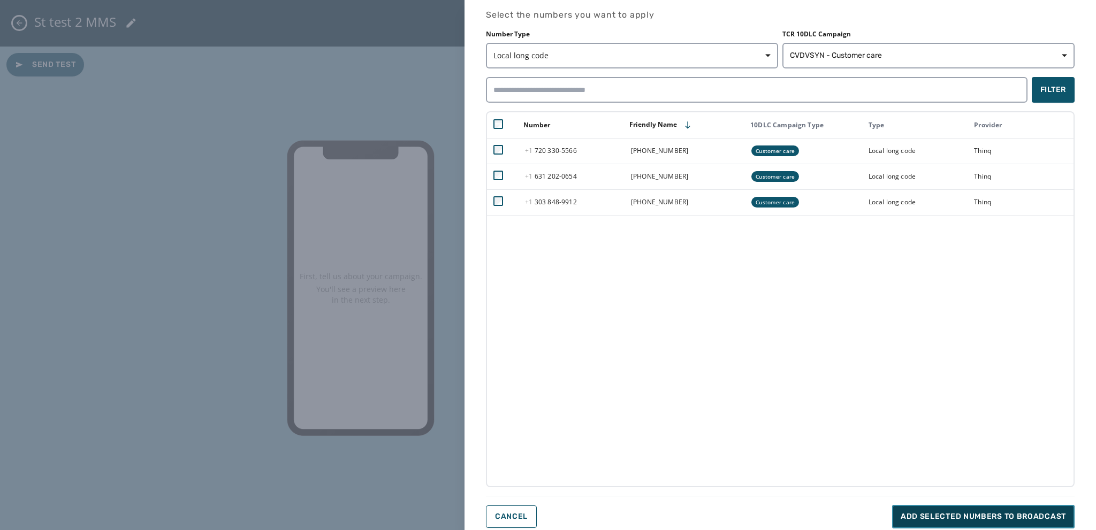
click at [934, 523] on button "Add selected numbers to broadcast" at bounding box center [983, 517] width 183 height 24
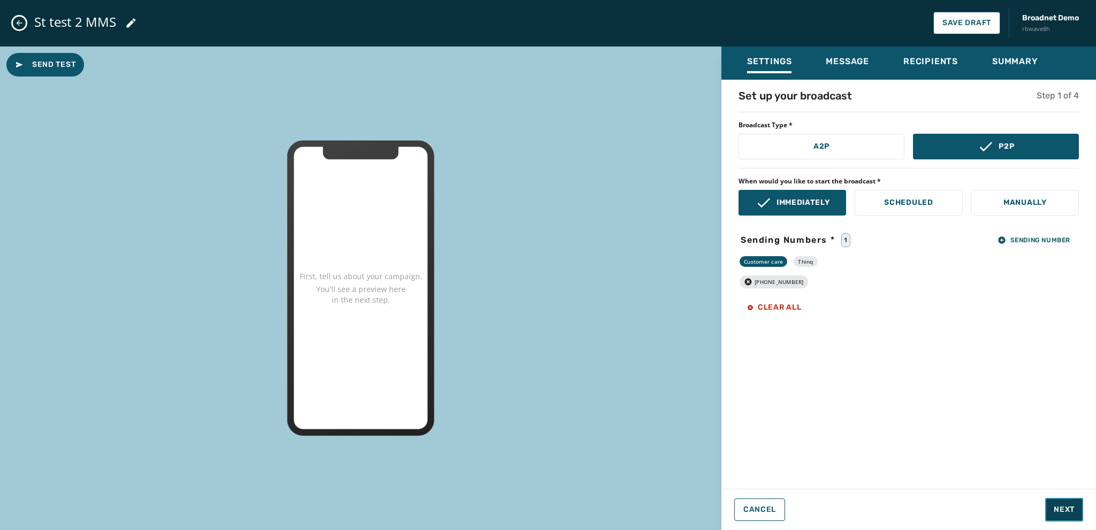
click at [1066, 506] on span "Next" at bounding box center [1064, 510] width 21 height 11
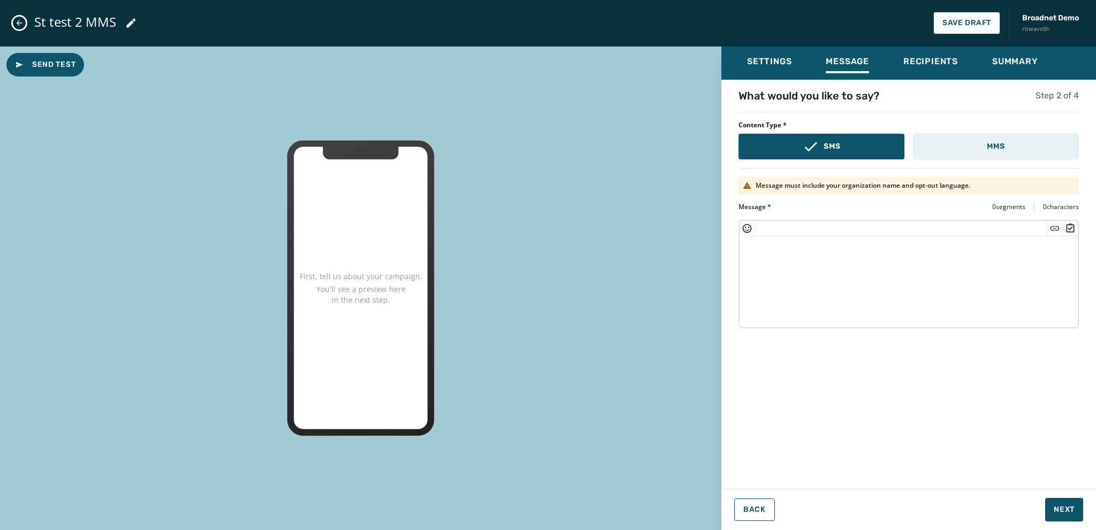
click at [970, 143] on button "MMS" at bounding box center [996, 147] width 166 height 26
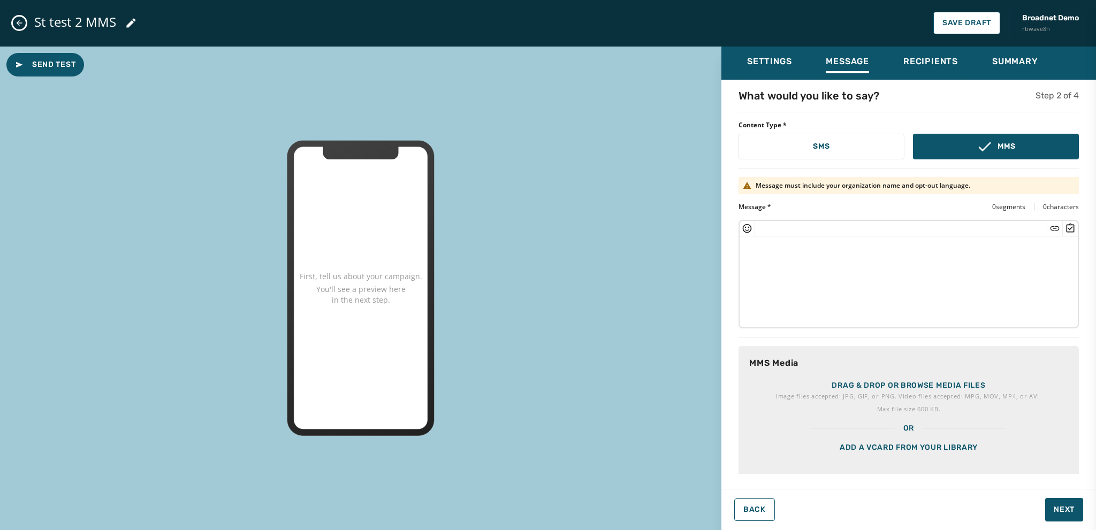
click at [865, 392] on p "Image files accepted: JPG, GIF, or PNG. Video files accepted: MPG, MOV, MP4, or…" at bounding box center [909, 396] width 266 height 11
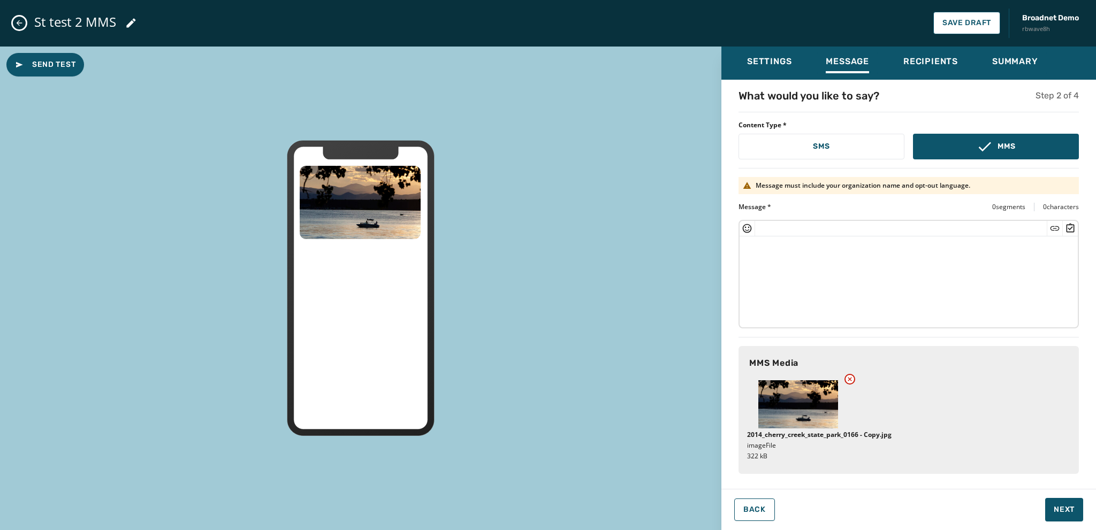
click at [760, 247] on textarea at bounding box center [909, 281] width 338 height 88
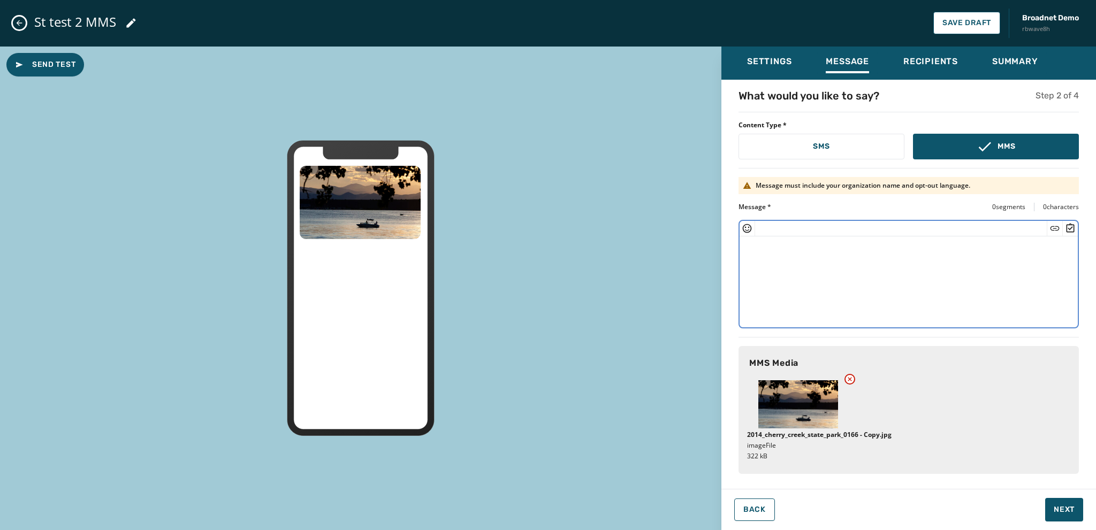
paste textarea "**********"
click at [792, 246] on textarea "**********" at bounding box center [909, 281] width 339 height 88
click at [1050, 244] on textarea "**********" at bounding box center [909, 281] width 339 height 88
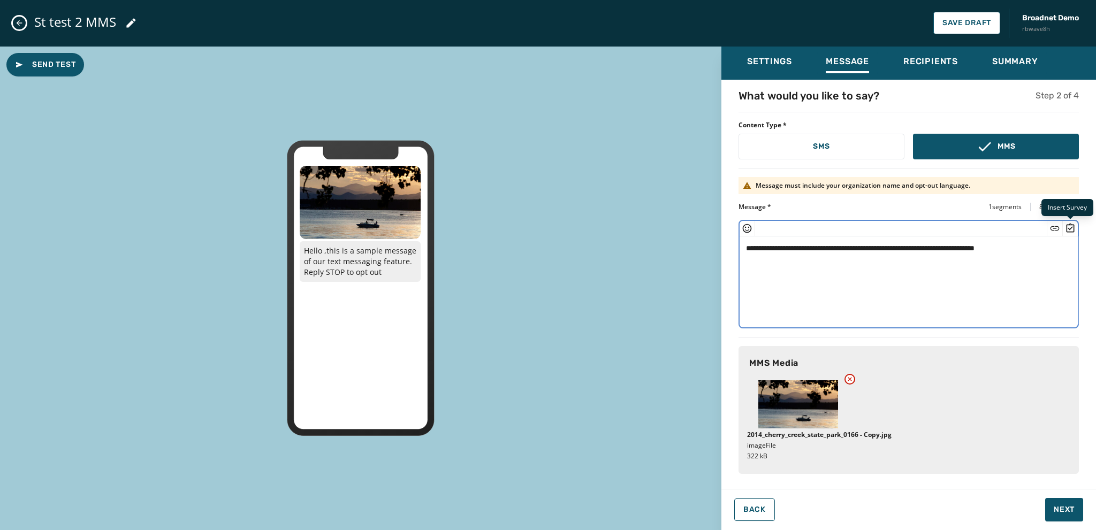
click at [1070, 224] on icon "Insert Survey" at bounding box center [1071, 227] width 8 height 9
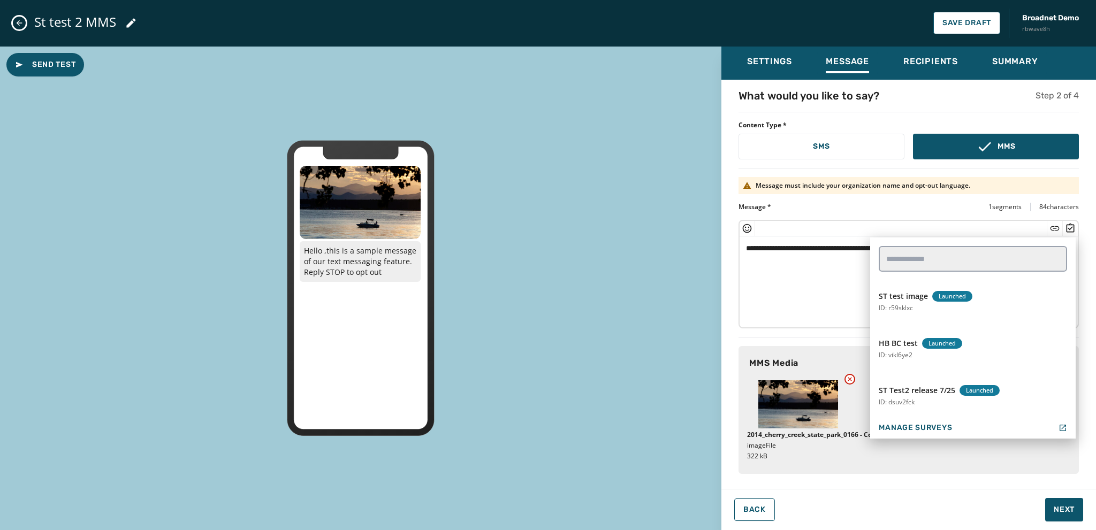
scroll to position [803, 0]
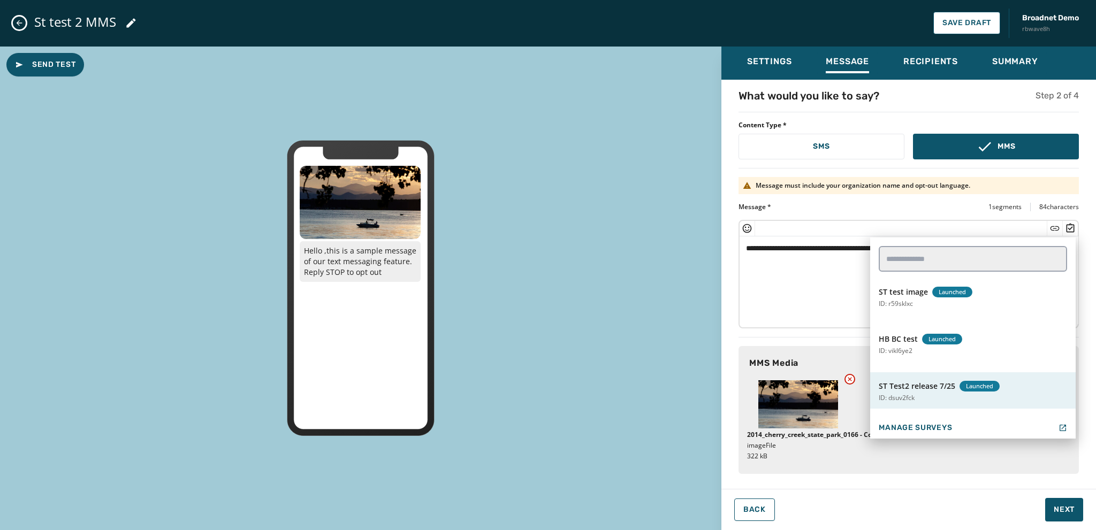
click at [908, 391] on span "ST Test2 release 7/25" at bounding box center [917, 386] width 77 height 11
type textarea "**********"
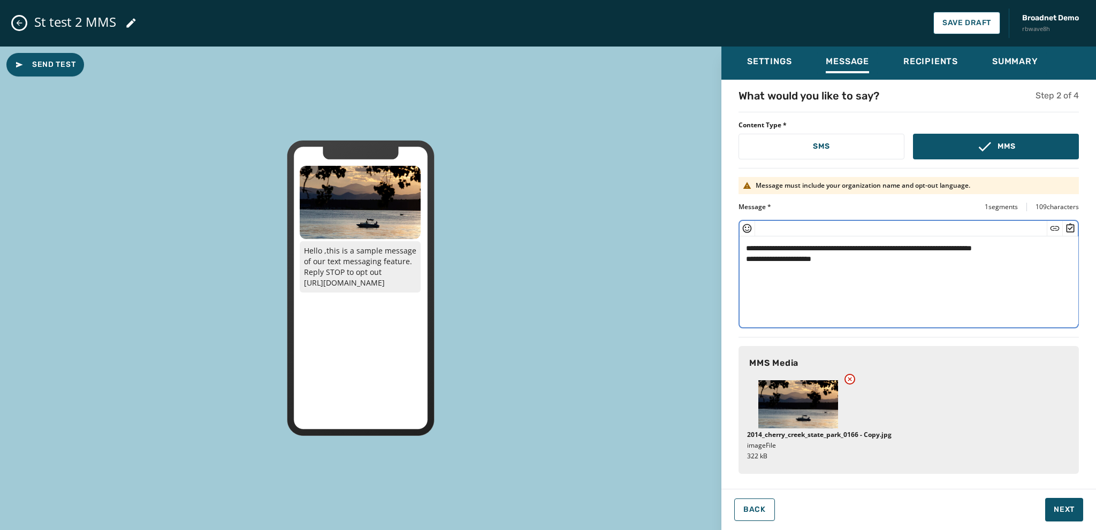
scroll to position [107, 0]
click at [1062, 510] on span "Next" at bounding box center [1064, 510] width 21 height 11
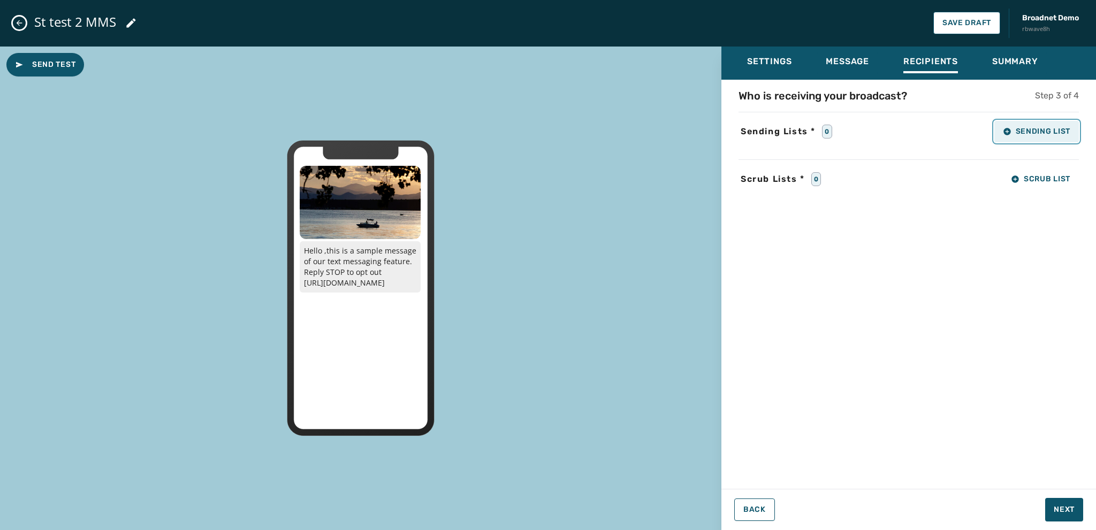
click at [1024, 134] on span "Sending List" at bounding box center [1036, 131] width 67 height 9
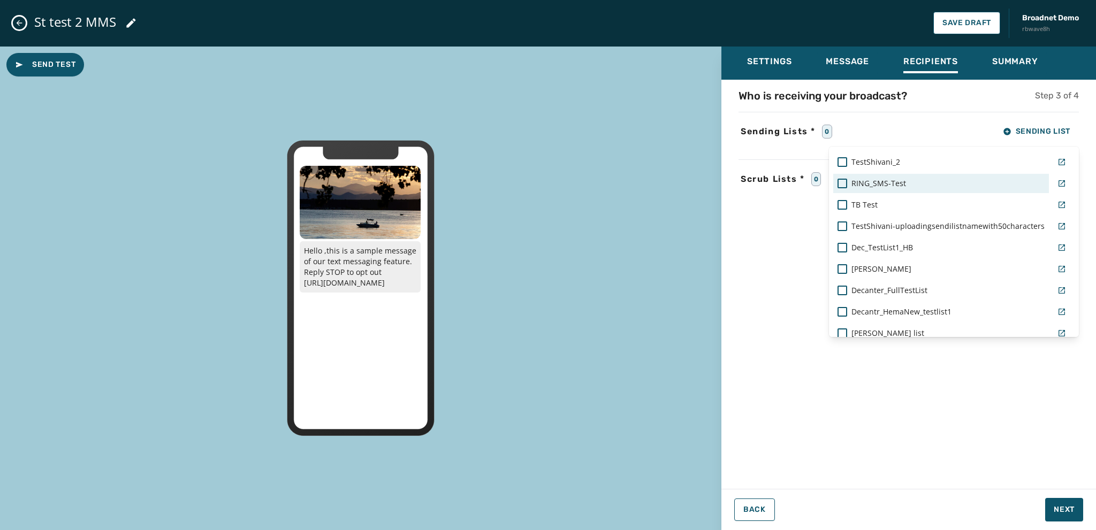
scroll to position [482, 0]
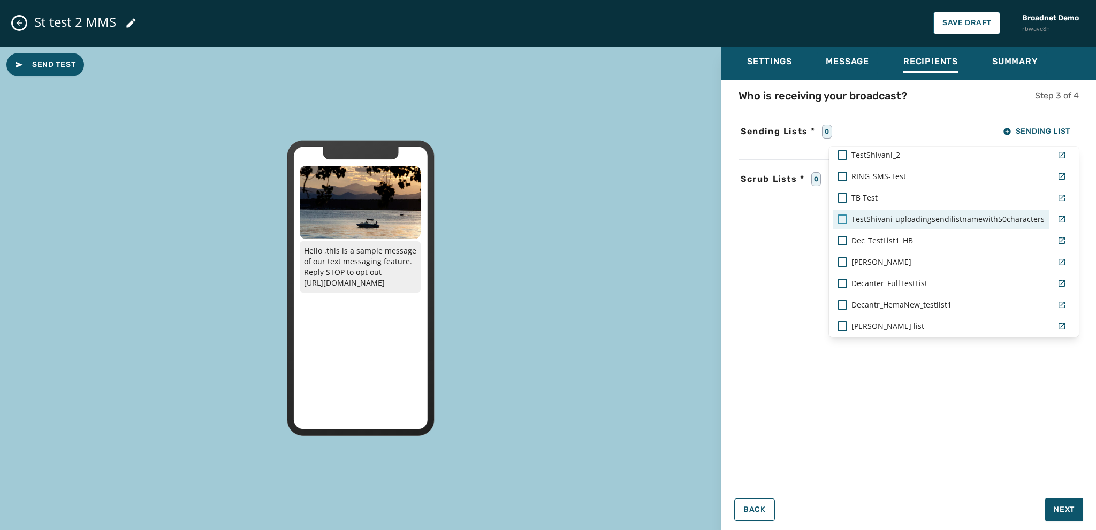
click at [842, 218] on div at bounding box center [843, 220] width 10 height 10
click at [1067, 505] on div "Settings Message Recipients Summary Who is receiving your broadcast? Step 3 of …" at bounding box center [909, 285] width 375 height 476
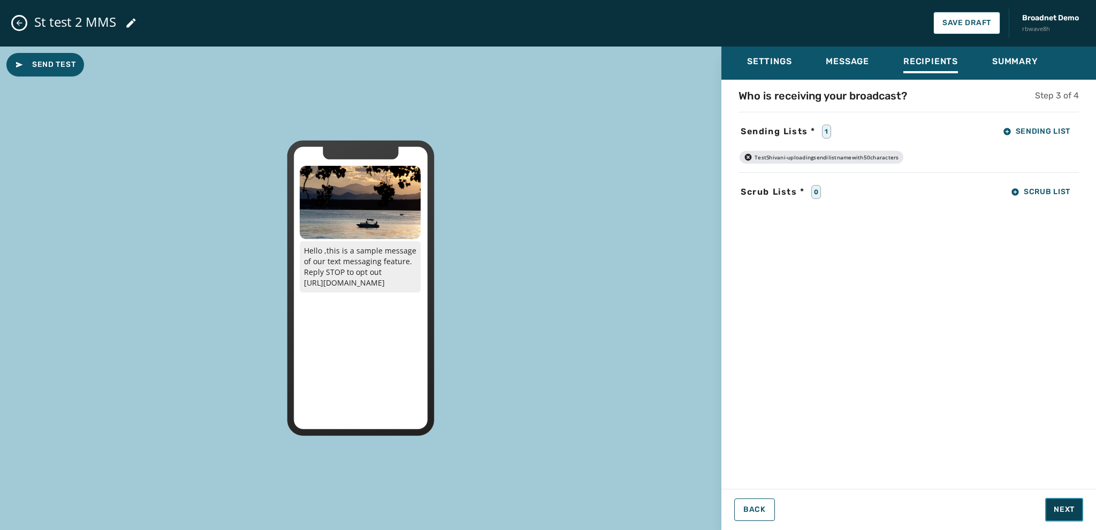
click at [1062, 505] on span "Next" at bounding box center [1064, 510] width 21 height 11
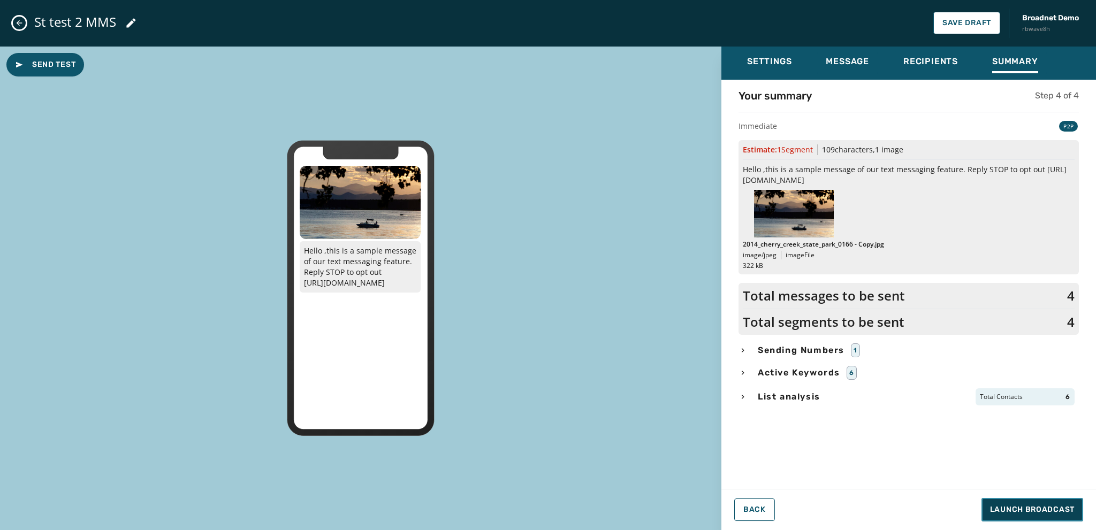
click at [1005, 505] on span "Launch Broadcast" at bounding box center [1032, 510] width 85 height 11
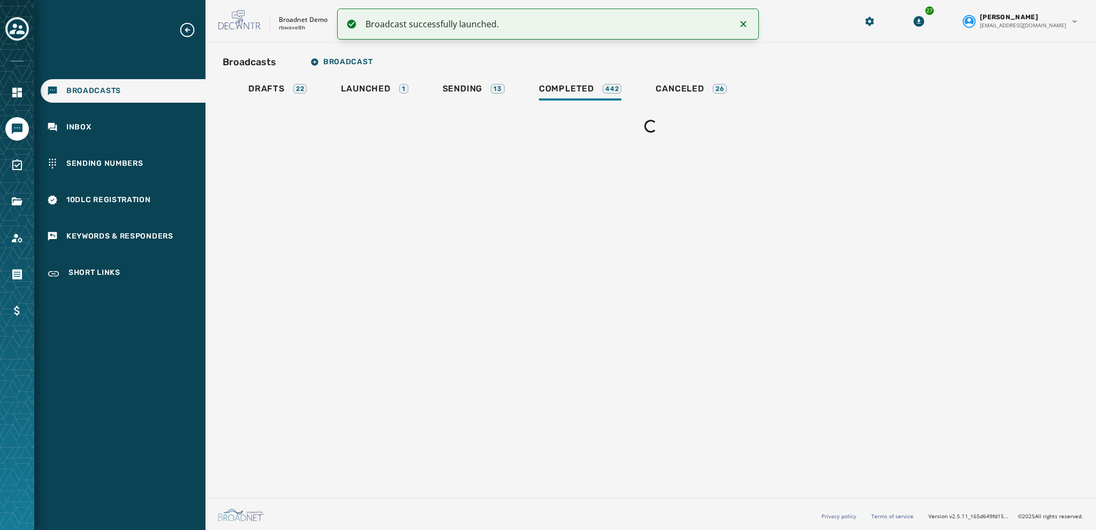
scroll to position [0, 0]
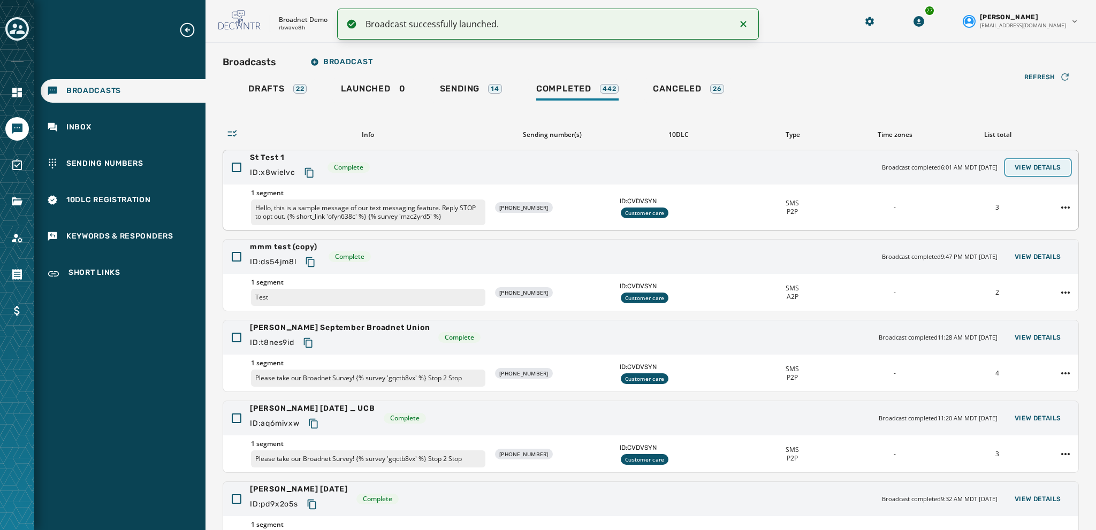
click at [1034, 168] on span "View Details" at bounding box center [1038, 167] width 47 height 9
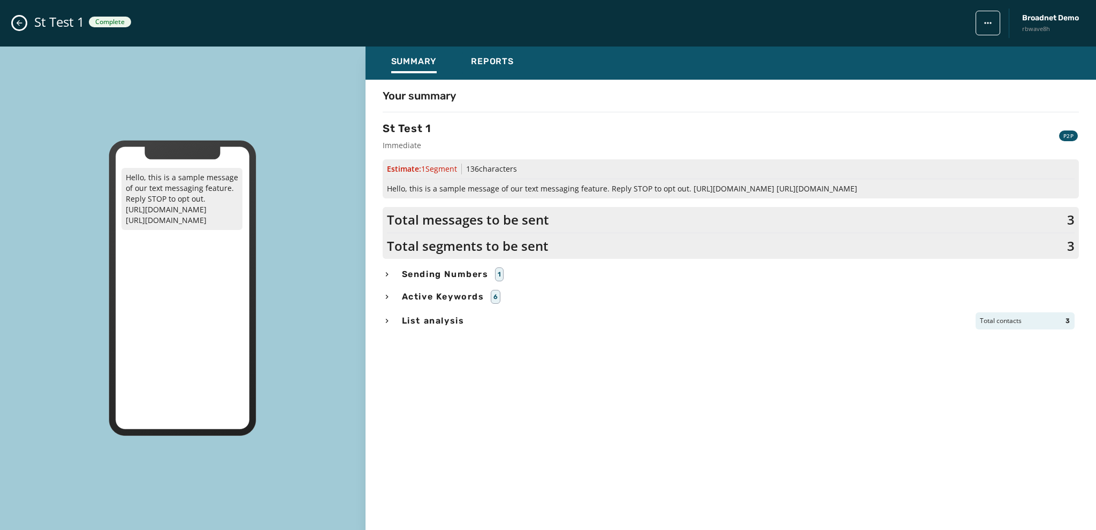
click at [386, 276] on icon "button" at bounding box center [387, 274] width 9 height 9
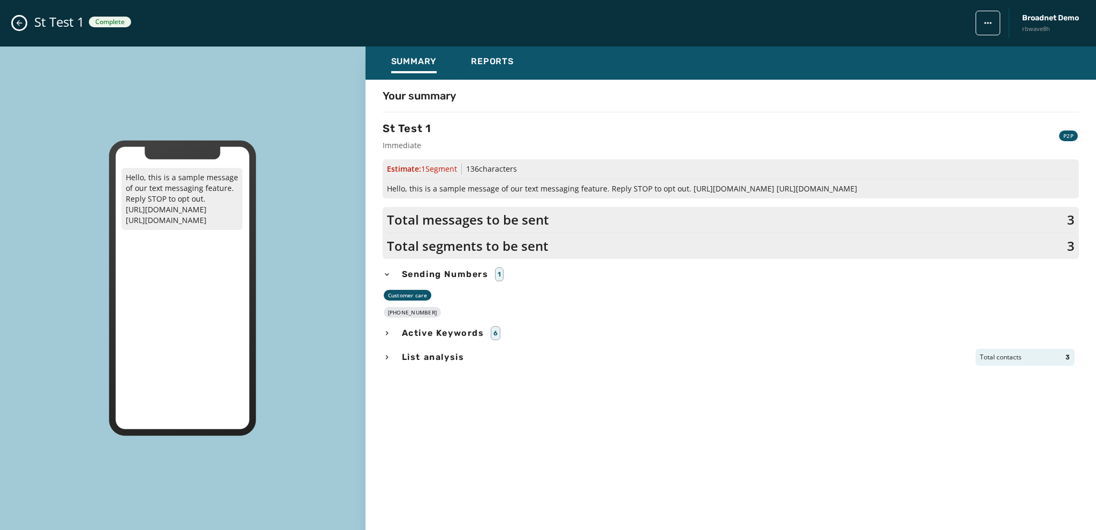
click at [388, 334] on icon "button" at bounding box center [387, 333] width 9 height 9
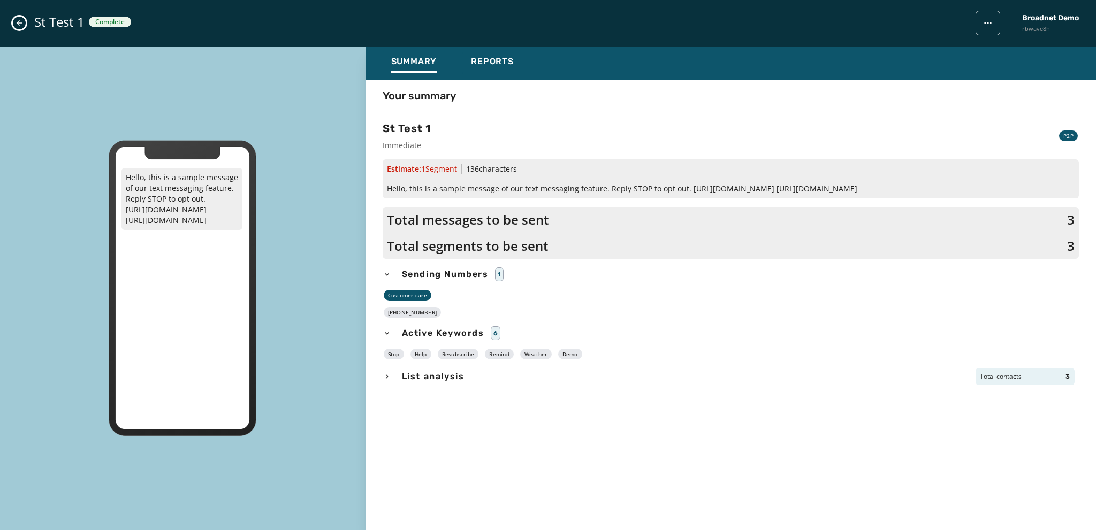
click at [383, 376] on icon "button" at bounding box center [387, 377] width 9 height 9
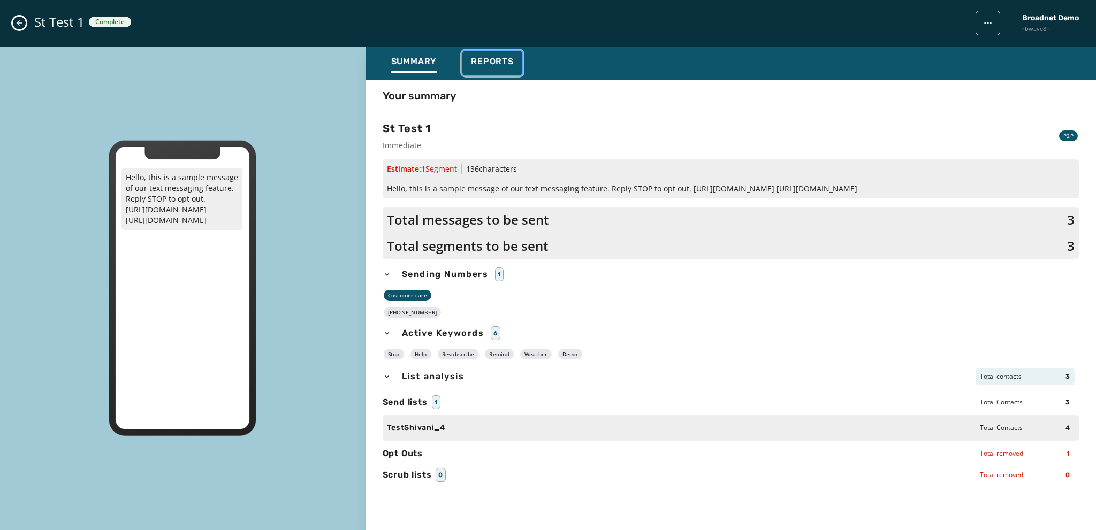
click at [492, 62] on span "Reports" at bounding box center [492, 61] width 43 height 11
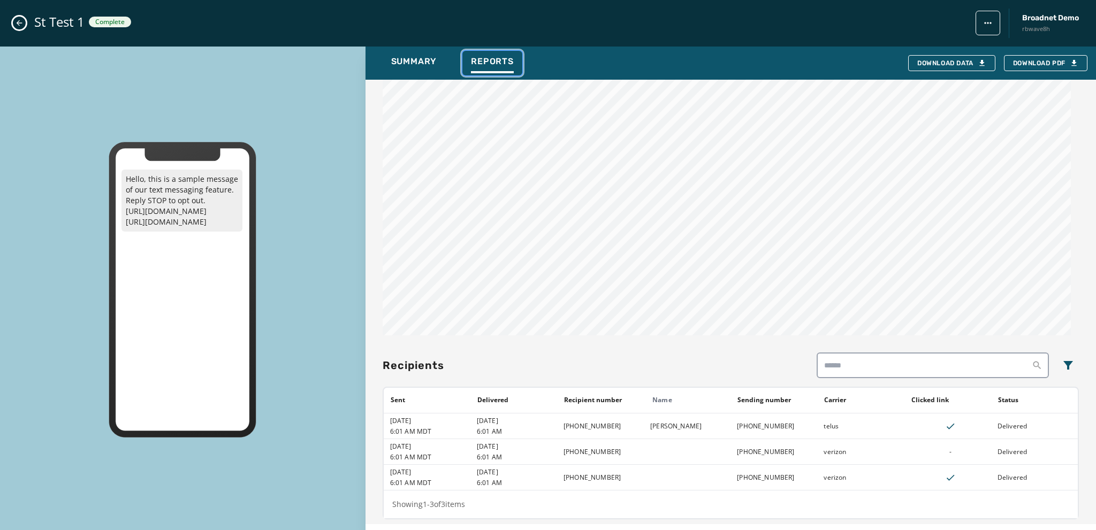
scroll to position [608, 0]
click at [951, 61] on div "Download Data" at bounding box center [952, 63] width 69 height 9
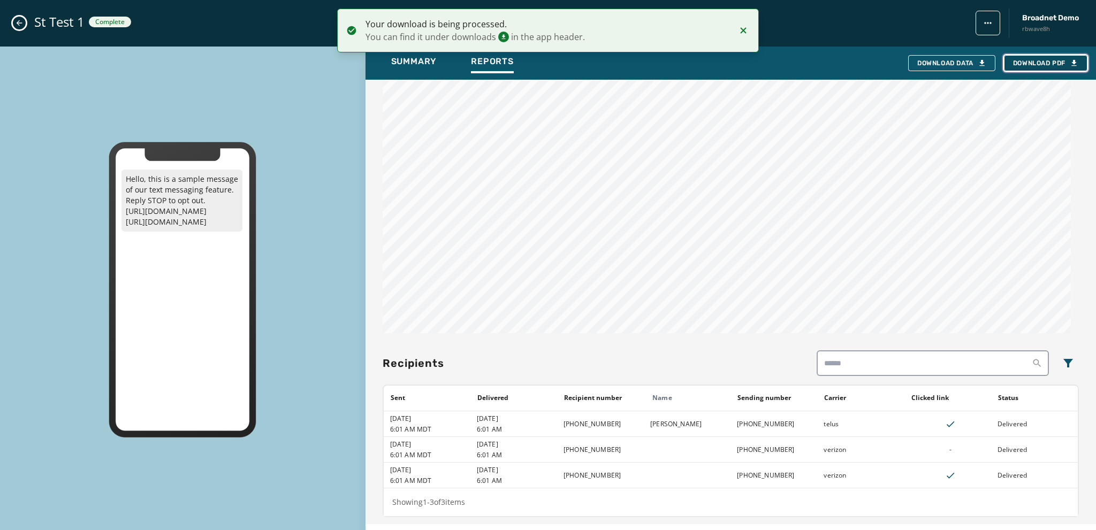
click at [1033, 60] on span "Download PDF" at bounding box center [1045, 63] width 65 height 9
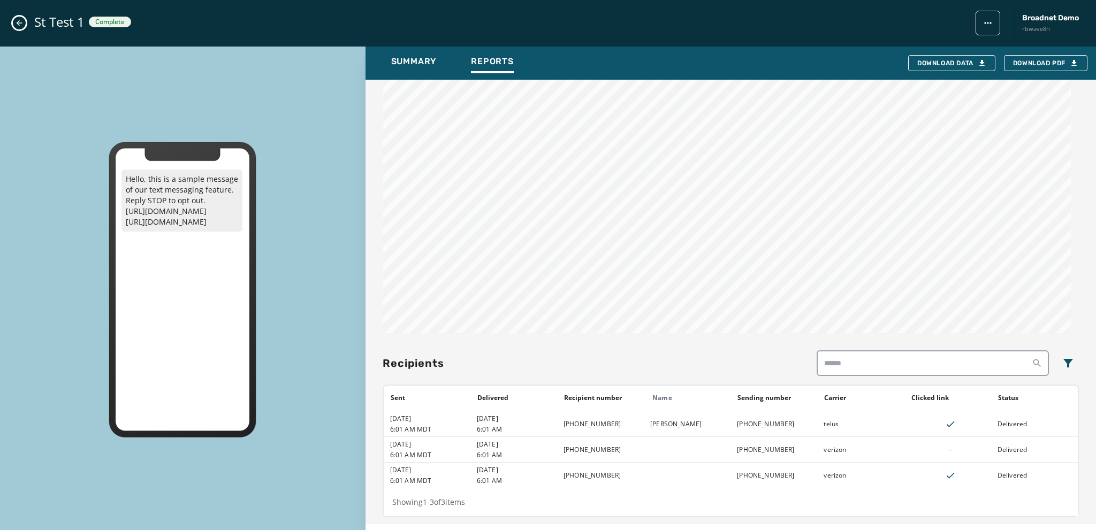
click at [17, 19] on icon "Close admin drawer" at bounding box center [19, 23] width 9 height 9
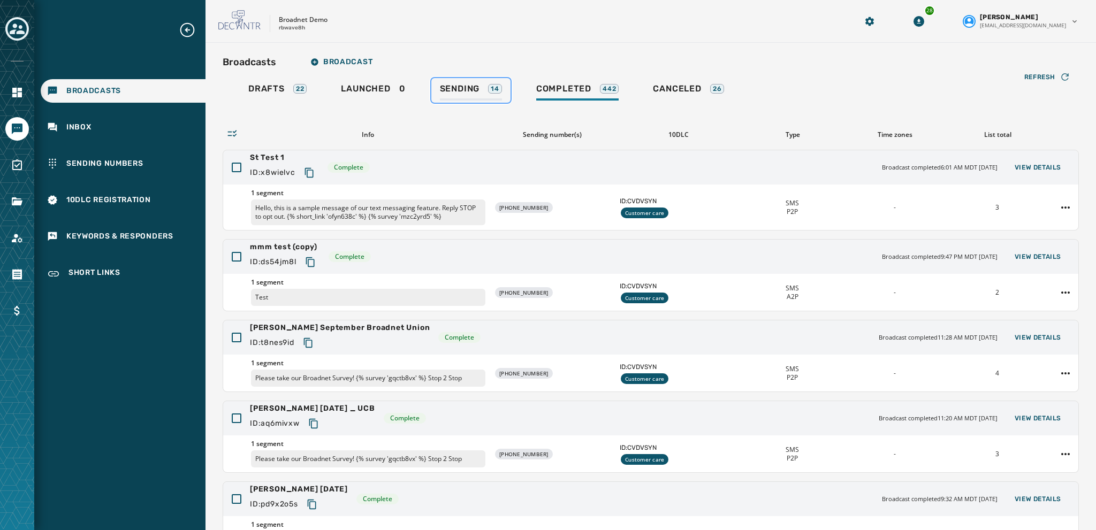
click at [461, 85] on span "Sending" at bounding box center [460, 89] width 40 height 11
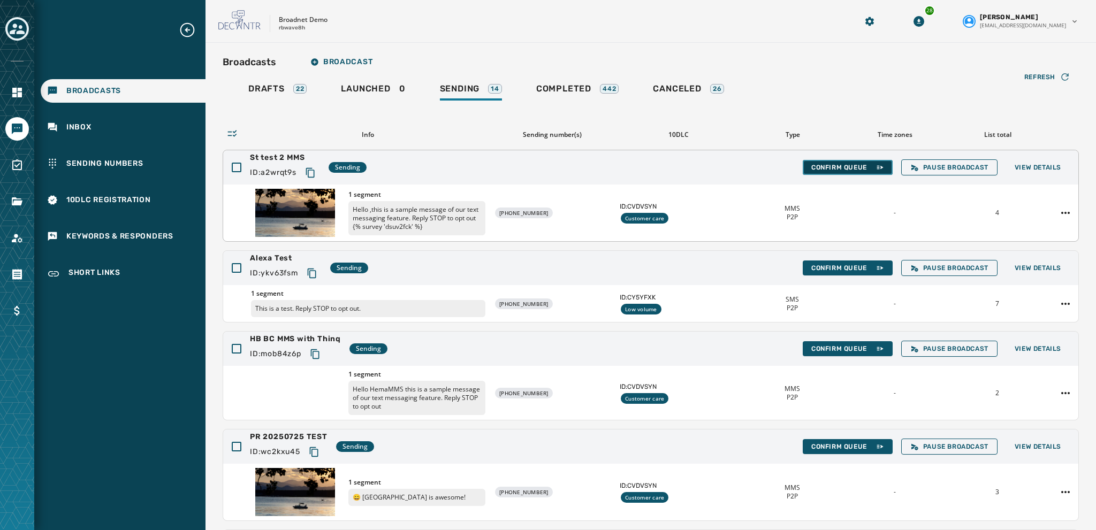
click at [832, 164] on span "Confirm Queue" at bounding box center [848, 167] width 73 height 9
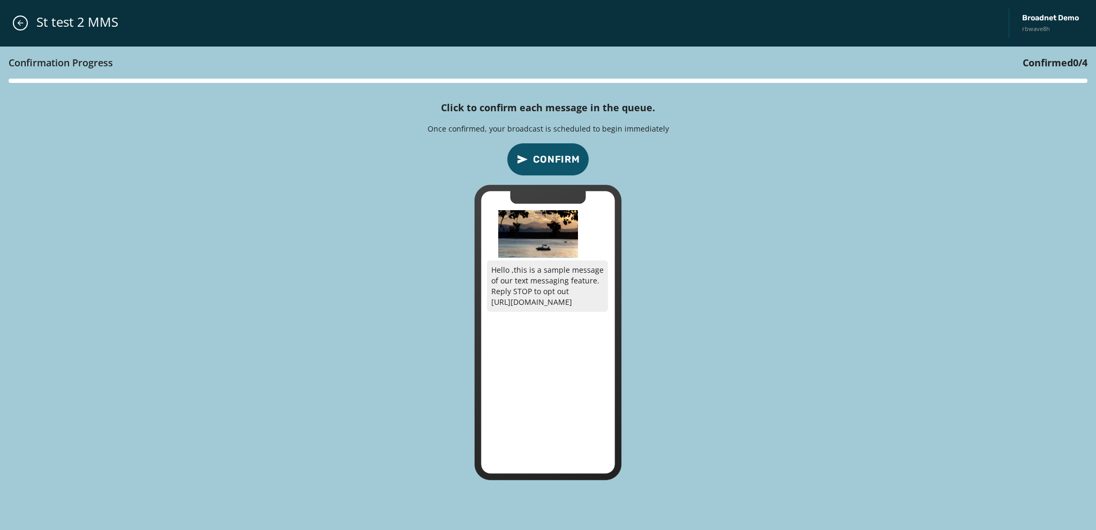
click at [552, 158] on span "Confirm" at bounding box center [556, 159] width 47 height 15
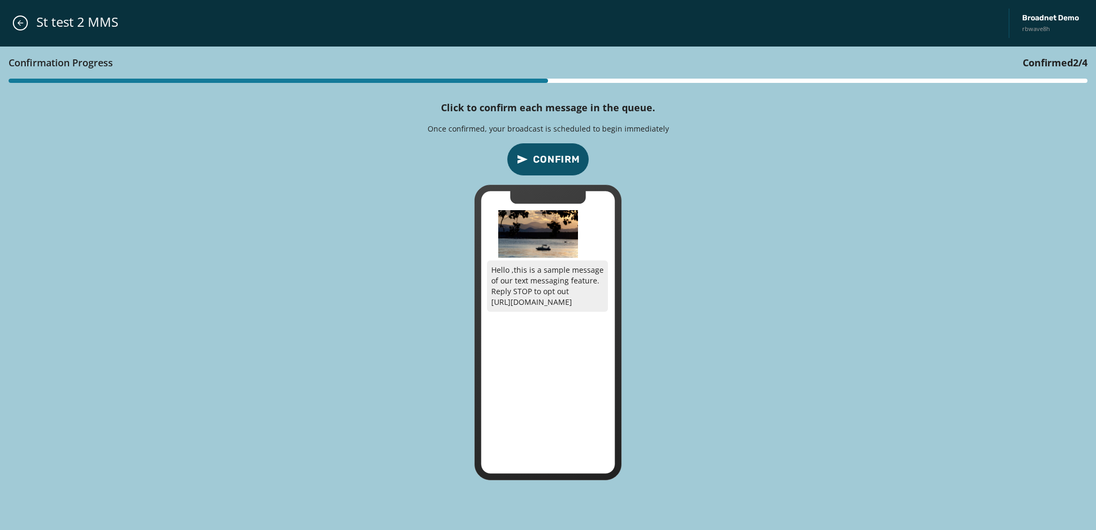
click at [556, 158] on span "Confirm" at bounding box center [556, 159] width 47 height 15
click at [563, 158] on span "Confirm" at bounding box center [556, 159] width 47 height 15
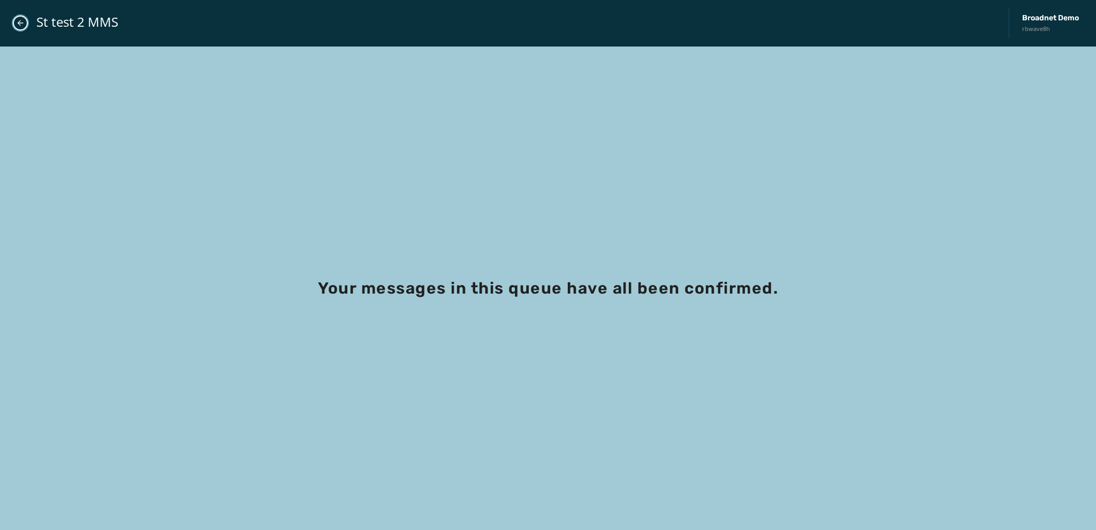
click at [17, 22] on icon "Close admin drawer" at bounding box center [20, 23] width 9 height 9
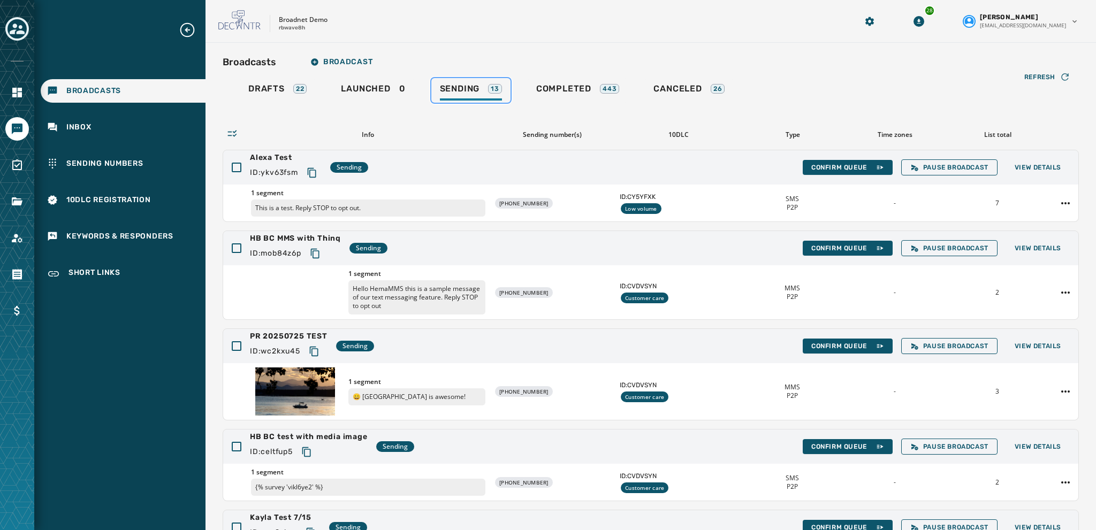
click at [456, 82] on link "Sending 13" at bounding box center [470, 90] width 79 height 25
click at [572, 90] on span "Completed" at bounding box center [563, 89] width 55 height 11
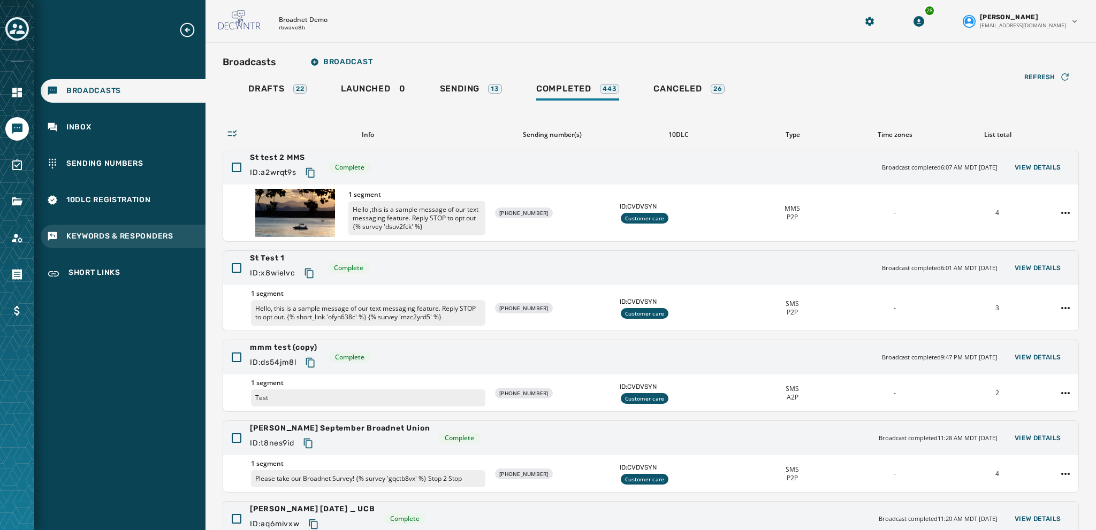
click at [75, 237] on span "Keywords & Responders" at bounding box center [119, 236] width 107 height 11
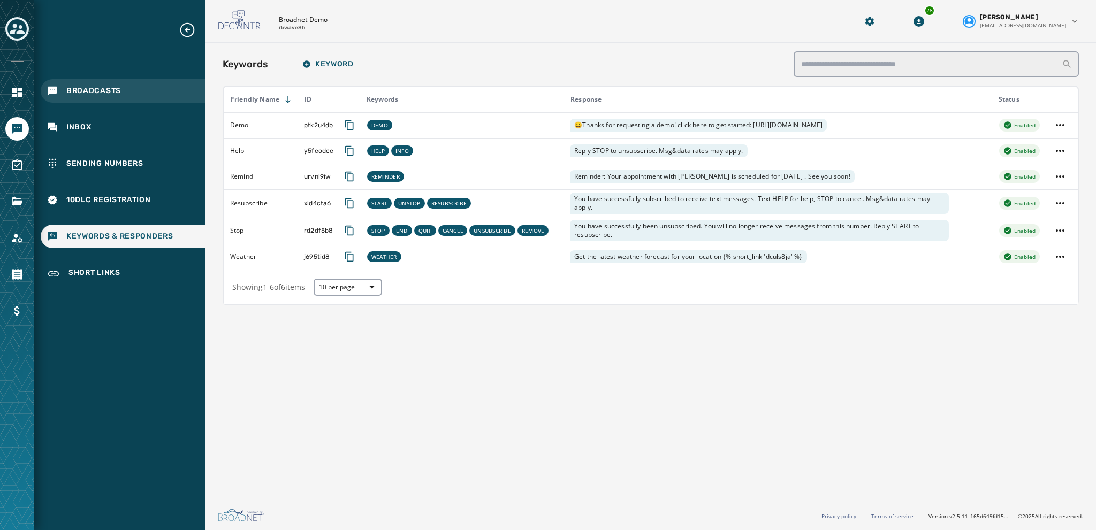
click at [73, 89] on span "Broadcasts" at bounding box center [93, 91] width 55 height 11
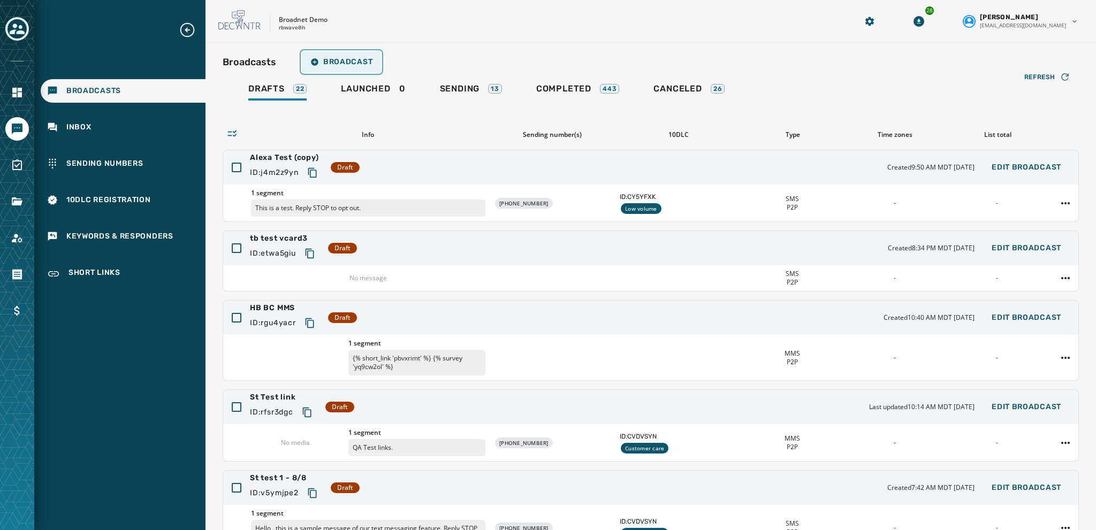
click at [336, 63] on span "Broadcast" at bounding box center [341, 62] width 62 height 9
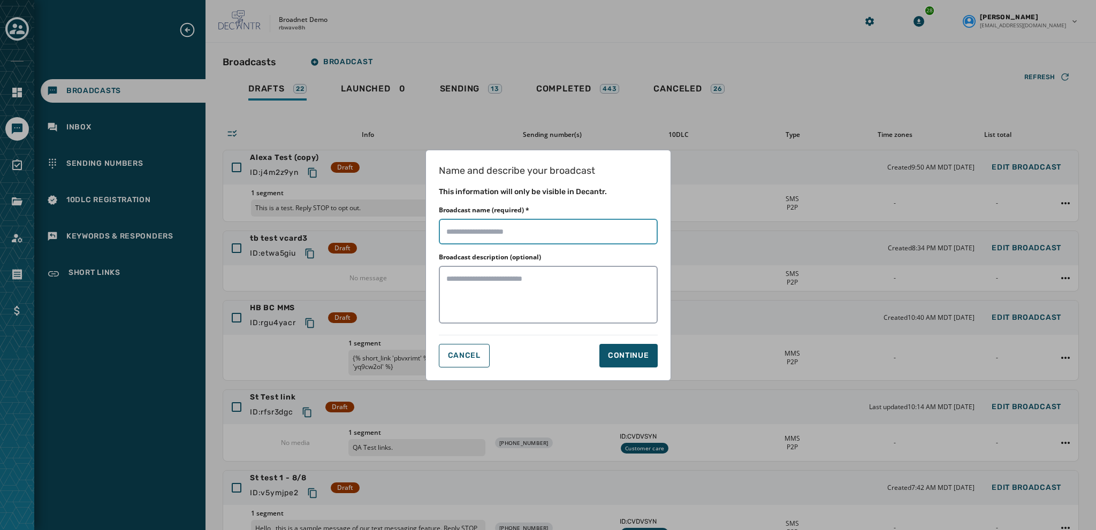
click at [450, 233] on input "Broadcast name (required) *" at bounding box center [548, 232] width 219 height 26
type input "**********"
click at [615, 348] on button "Continue" at bounding box center [629, 356] width 58 height 24
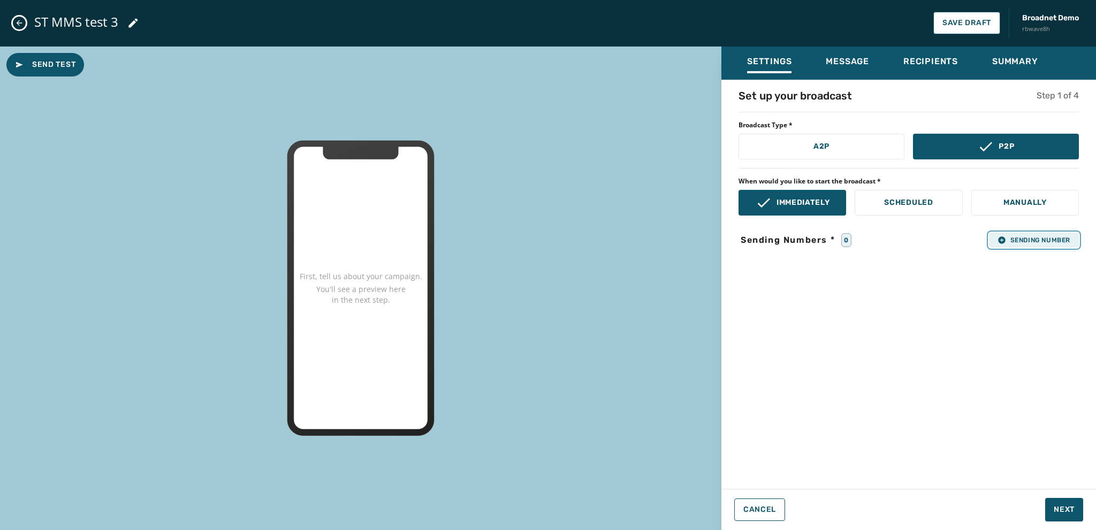
click at [1012, 241] on span "Sending Number" at bounding box center [1034, 240] width 73 height 9
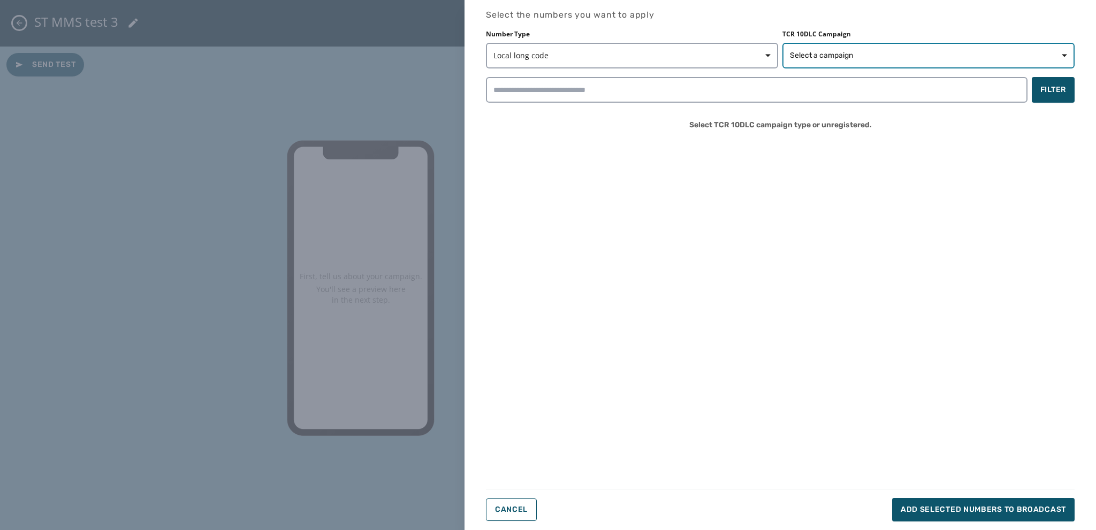
click at [823, 57] on span "Select a campaign" at bounding box center [821, 55] width 63 height 11
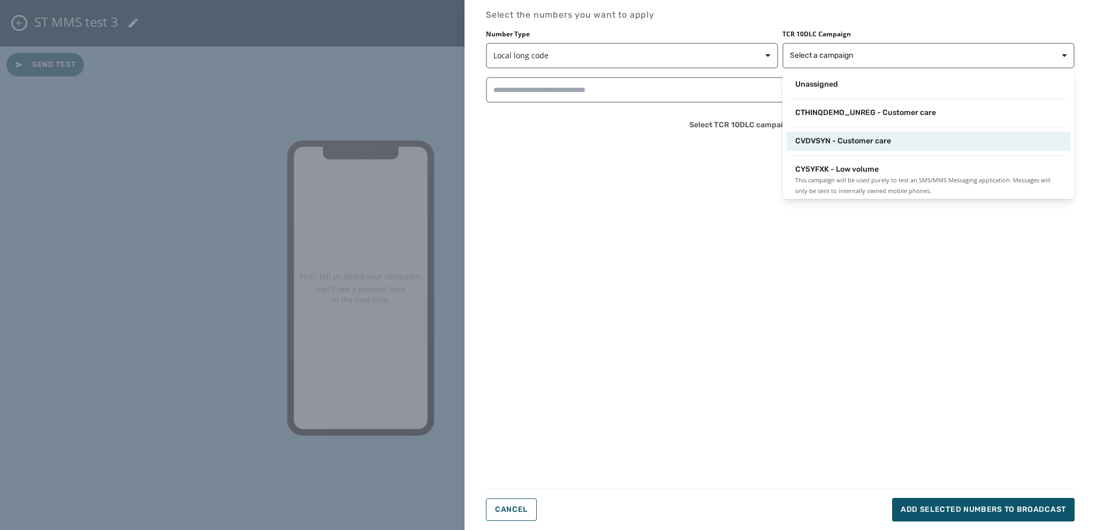
click at [825, 143] on span "CVDVSYN - Customer care" at bounding box center [843, 141] width 96 height 11
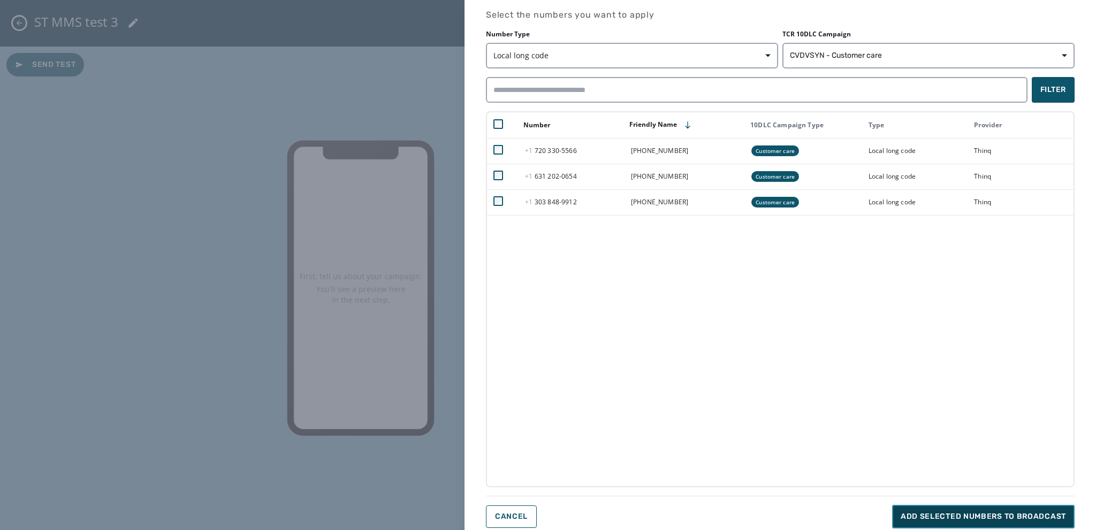
click at [927, 516] on span "Add selected numbers to broadcast" at bounding box center [983, 517] width 165 height 11
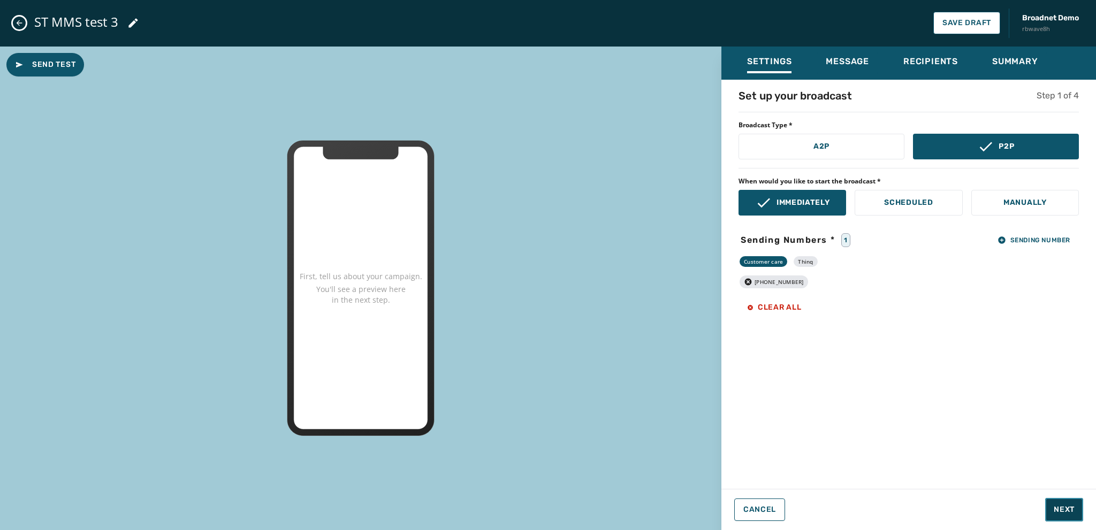
click at [1056, 509] on span "Next" at bounding box center [1064, 510] width 21 height 11
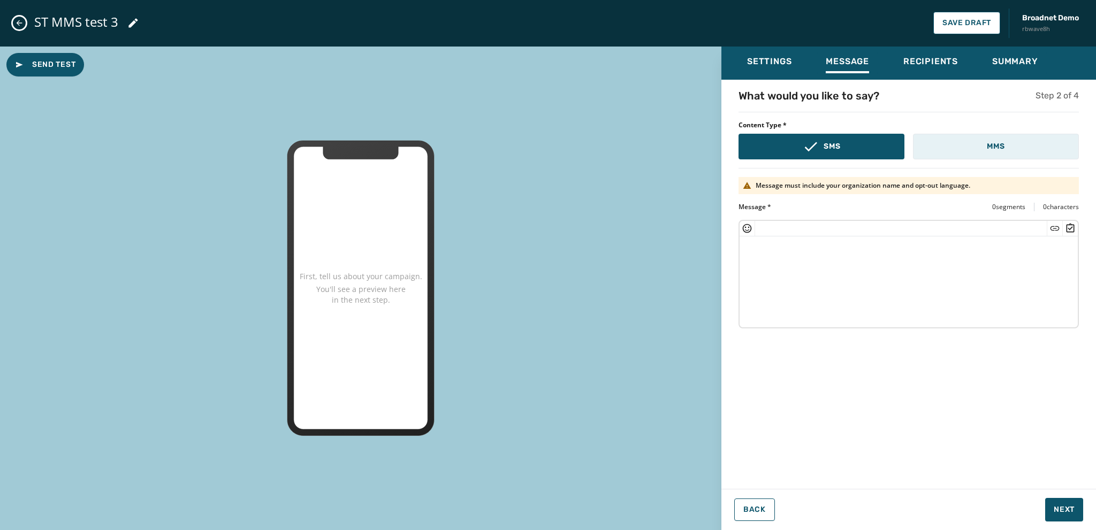
click at [938, 148] on button "MMS" at bounding box center [996, 147] width 166 height 26
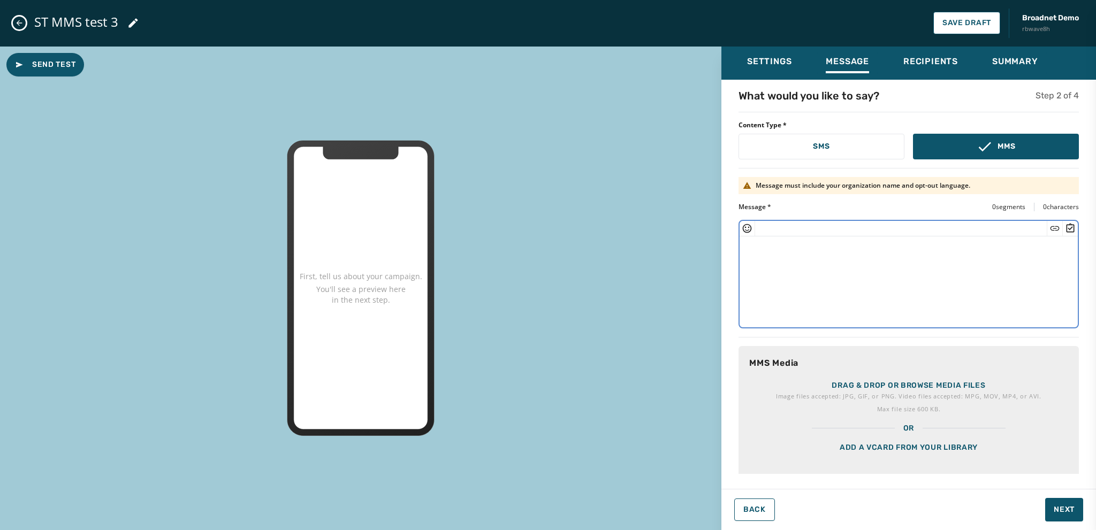
click at [775, 261] on textarea at bounding box center [909, 281] width 338 height 88
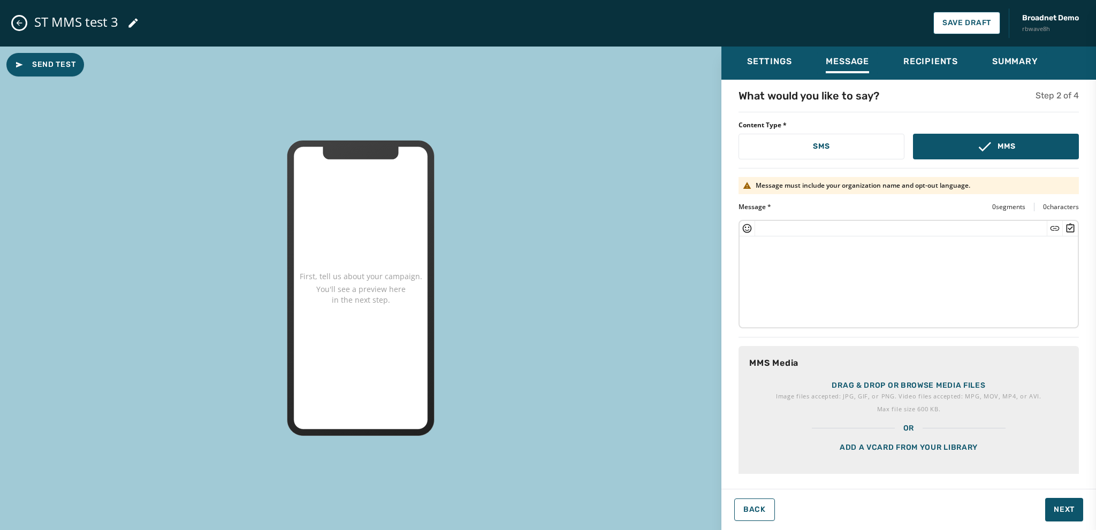
click at [867, 428] on hr at bounding box center [853, 428] width 83 height 1
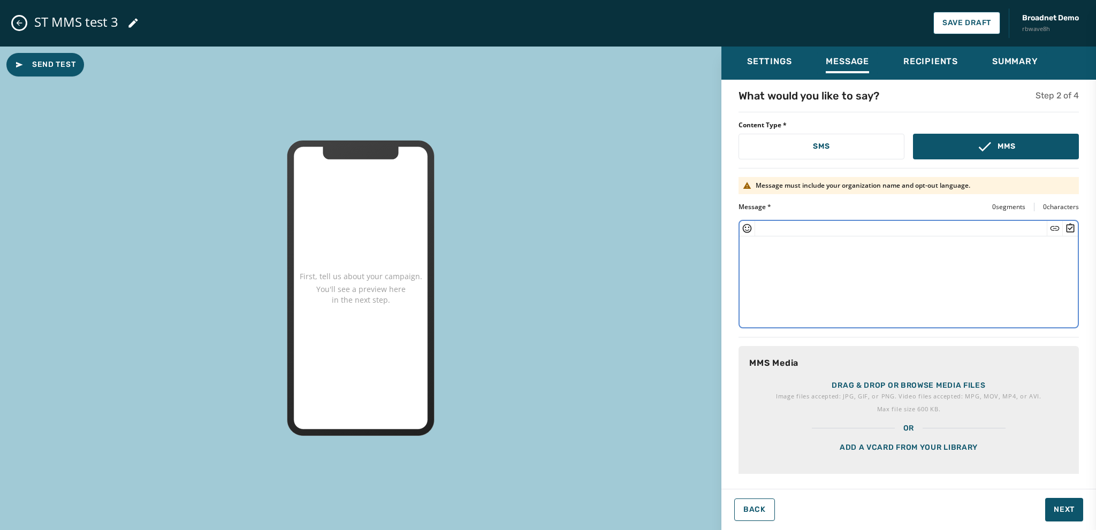
paste textarea "**********"
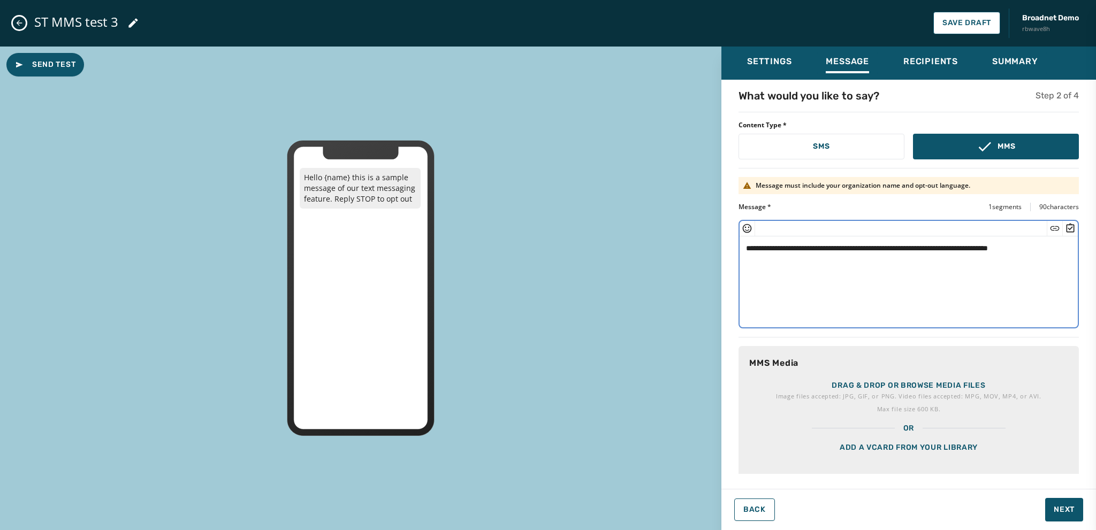
click at [839, 384] on p "Drag & drop or browse media files" at bounding box center [909, 386] width 154 height 11
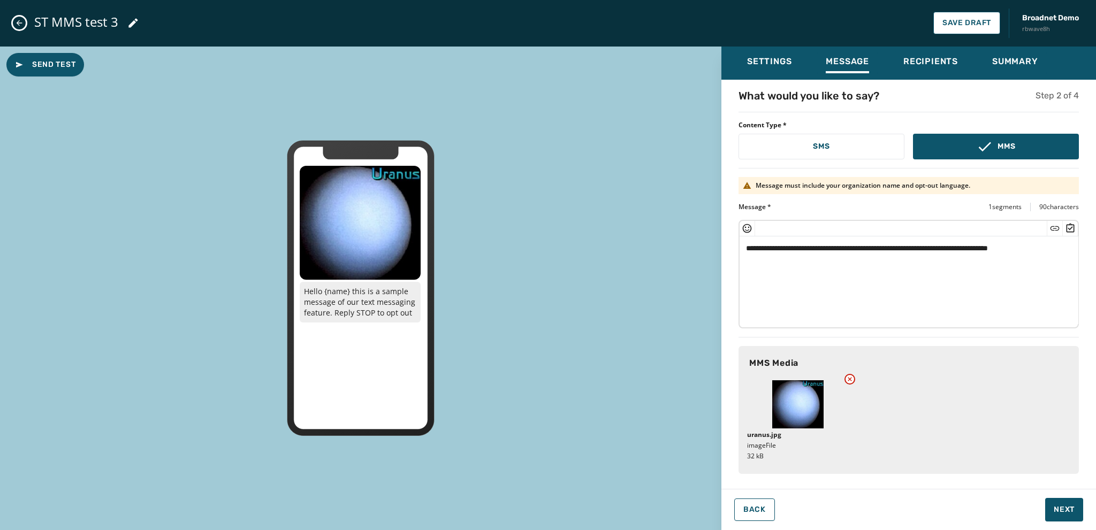
click at [791, 245] on textarea "**********" at bounding box center [909, 281] width 339 height 88
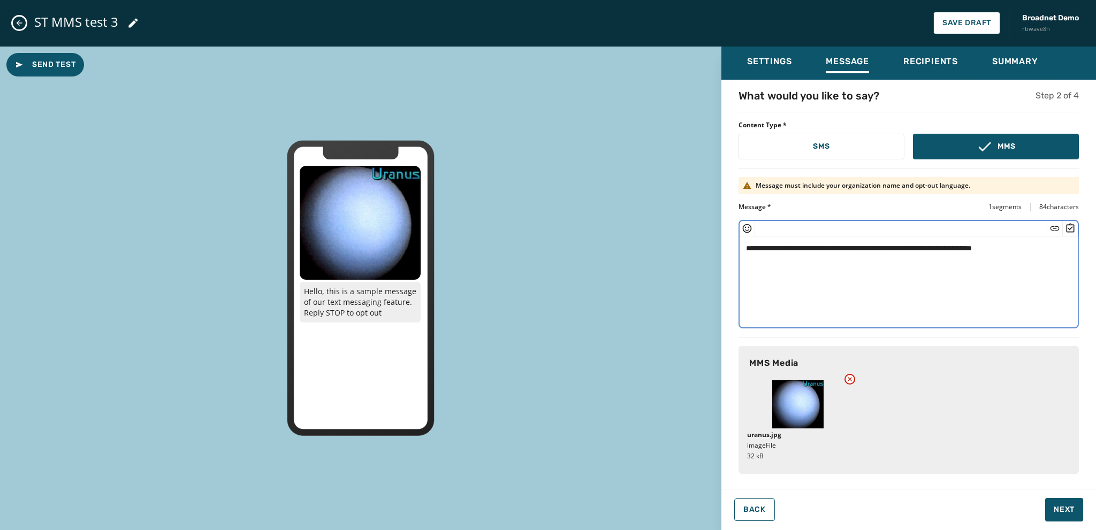
click at [1047, 251] on textarea "**********" at bounding box center [909, 281] width 339 height 88
click at [1055, 226] on icon "Insert Short Link" at bounding box center [1055, 228] width 11 height 11
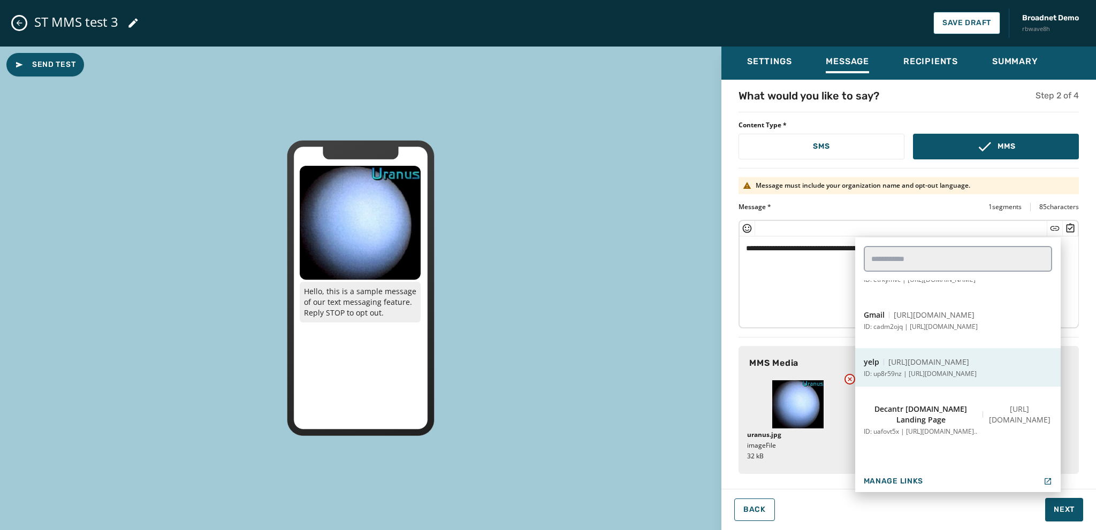
scroll to position [268, 0]
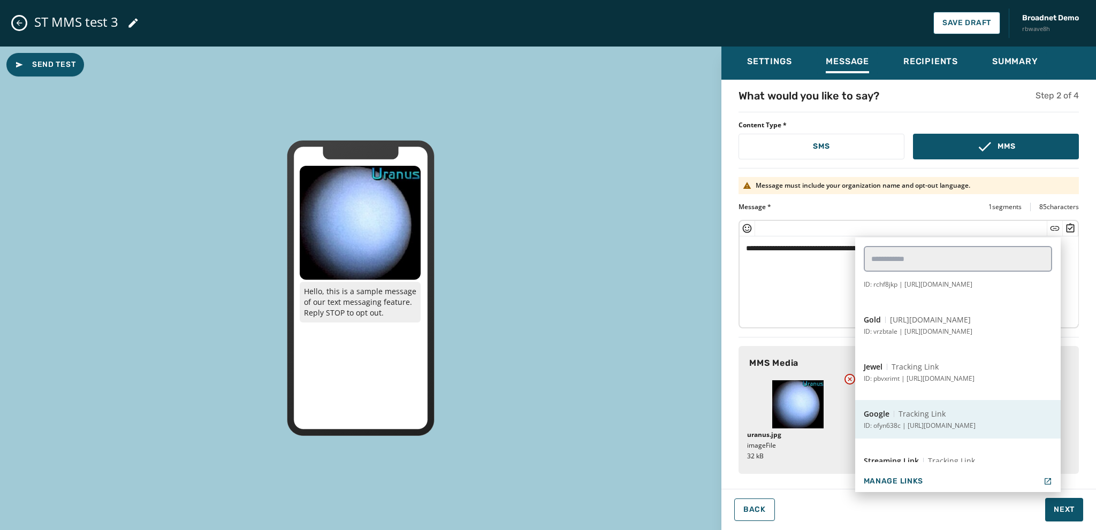
click at [915, 411] on span "Tracking Link" at bounding box center [922, 414] width 47 height 11
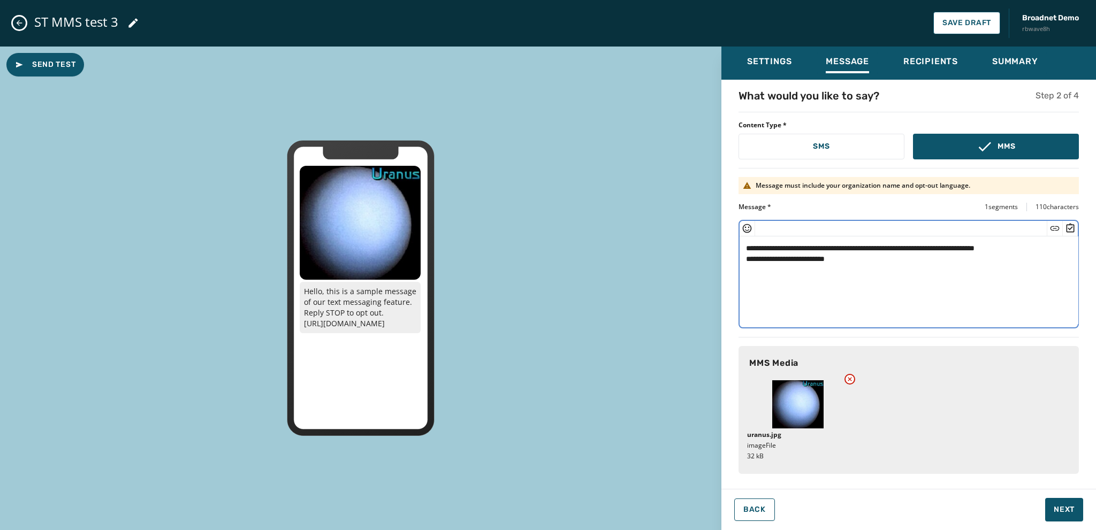
click at [1070, 227] on icon "Insert Survey" at bounding box center [1070, 228] width 11 height 11
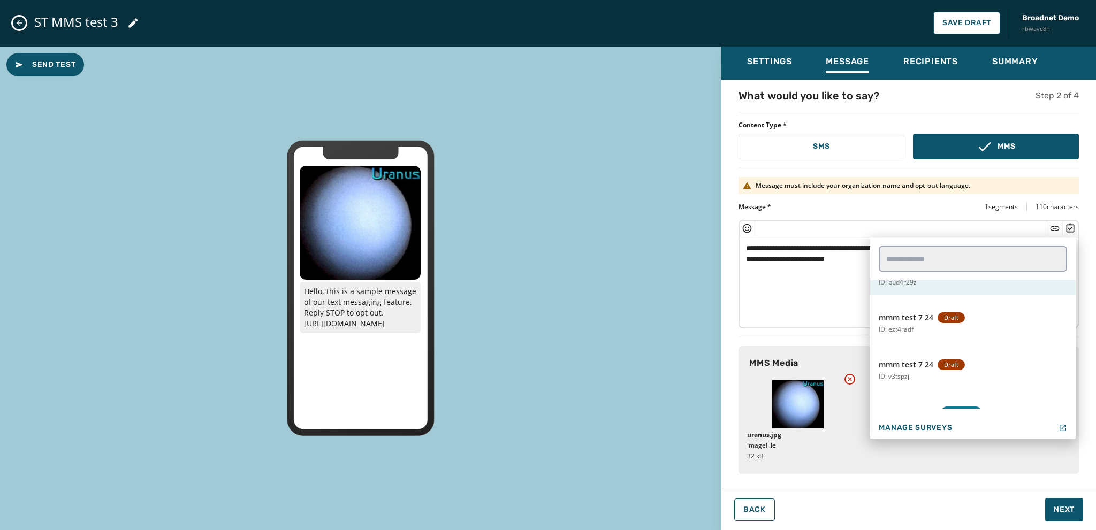
scroll to position [1178, 0]
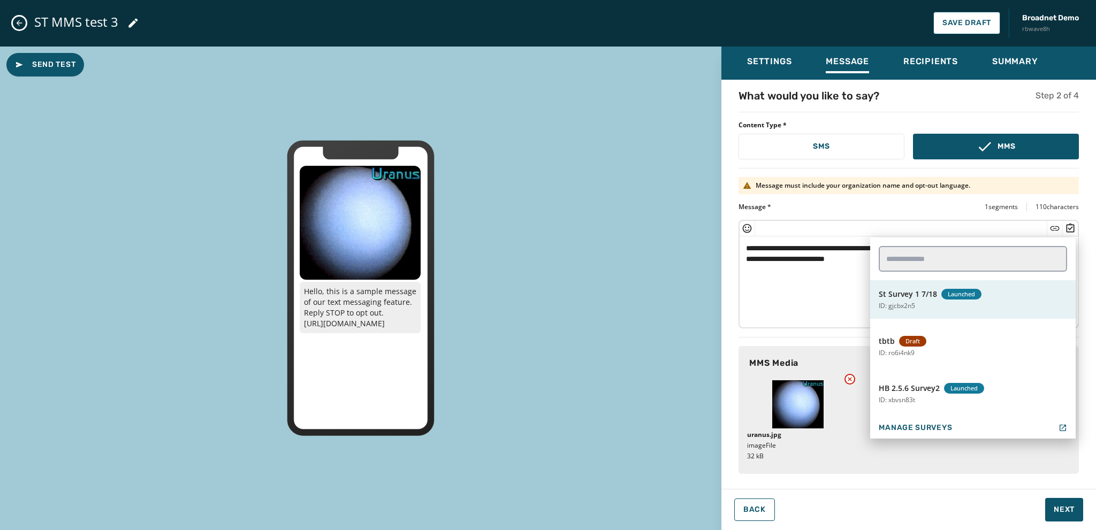
click at [901, 302] on p "ID: gjcbx2n5" at bounding box center [897, 306] width 36 height 9
type textarea "**********"
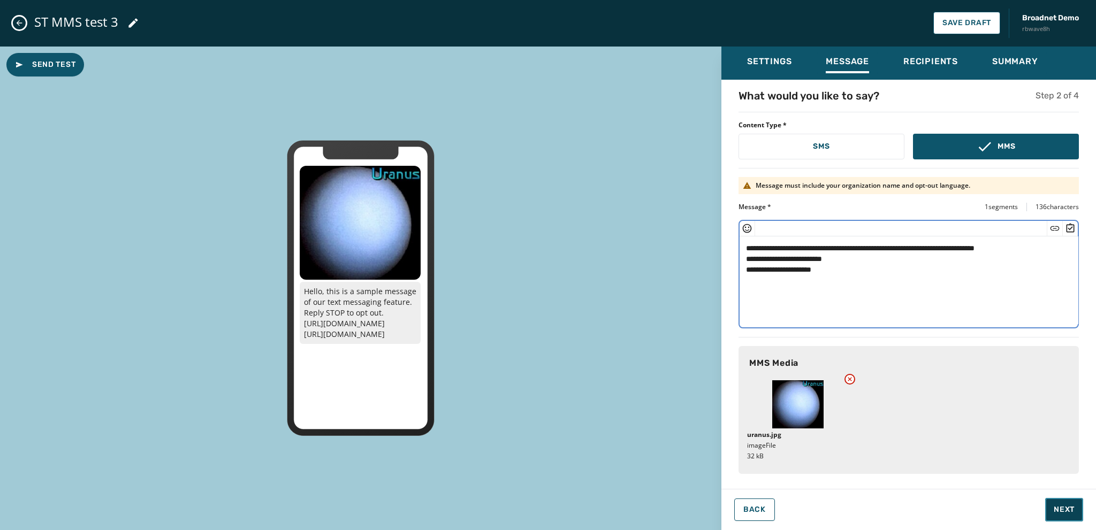
click at [1064, 510] on span "Next" at bounding box center [1064, 510] width 21 height 11
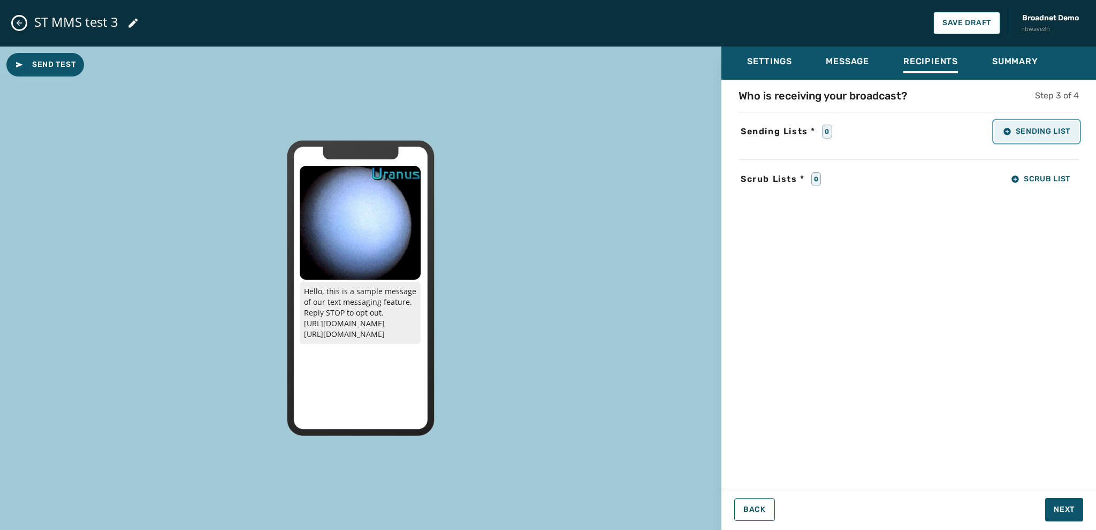
click at [999, 132] on button "Sending List" at bounding box center [1037, 131] width 85 height 21
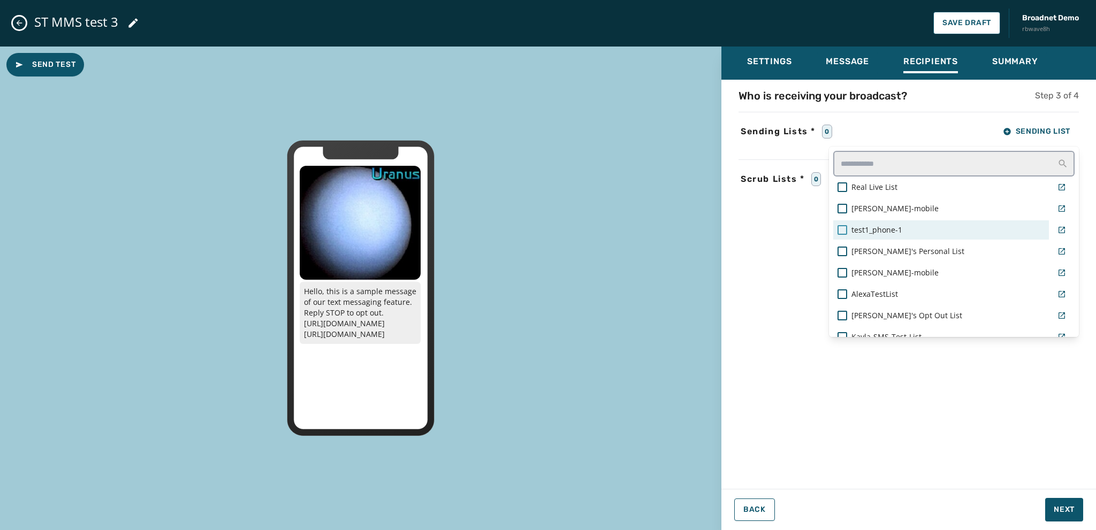
click at [842, 230] on div at bounding box center [843, 230] width 10 height 10
click at [767, 306] on div "Who is receiving your broadcast? Step 3 of 4 Sending Lists * 1 Sending List Rea…" at bounding box center [909, 281] width 375 height 386
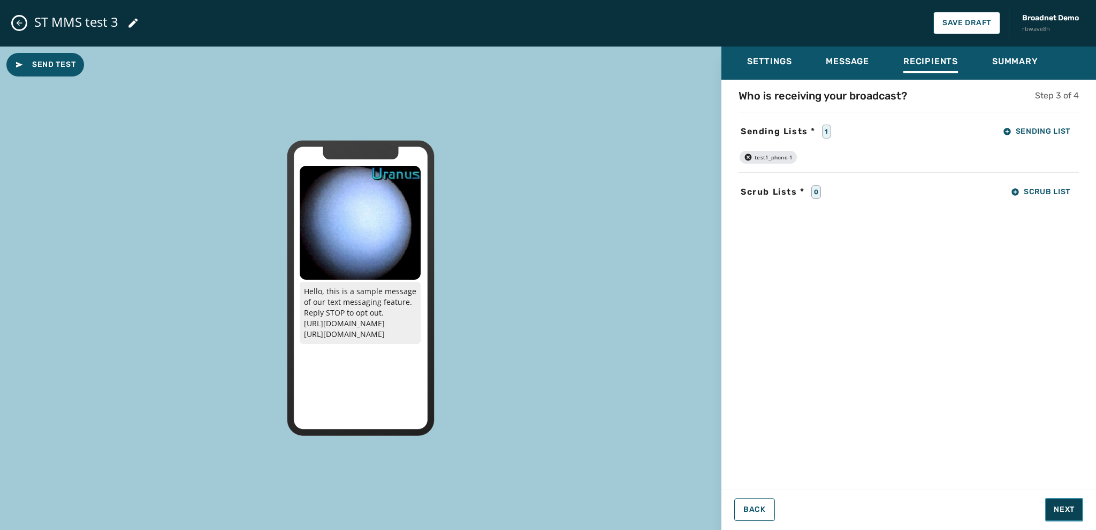
click at [1063, 508] on span "Next" at bounding box center [1064, 510] width 21 height 11
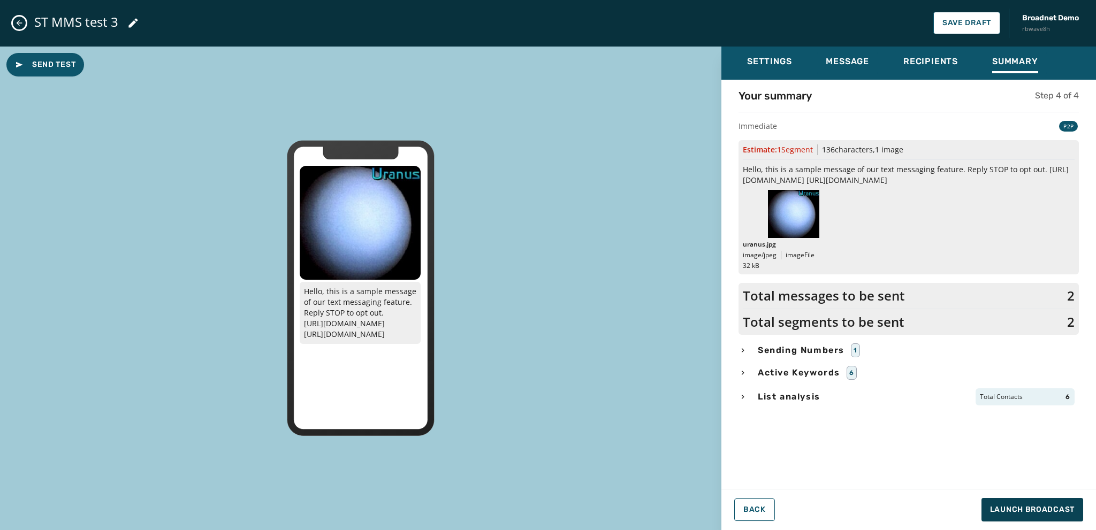
click at [742, 373] on icon "button" at bounding box center [743, 373] width 9 height 9
click at [1009, 506] on span "Launch Broadcast" at bounding box center [1032, 510] width 85 height 11
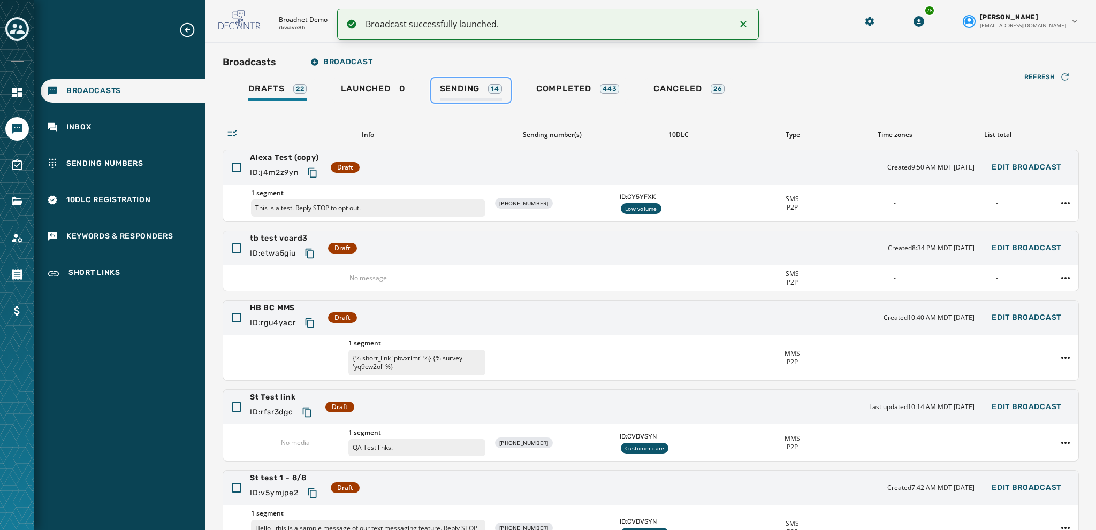
click at [465, 87] on span "Sending" at bounding box center [460, 89] width 40 height 11
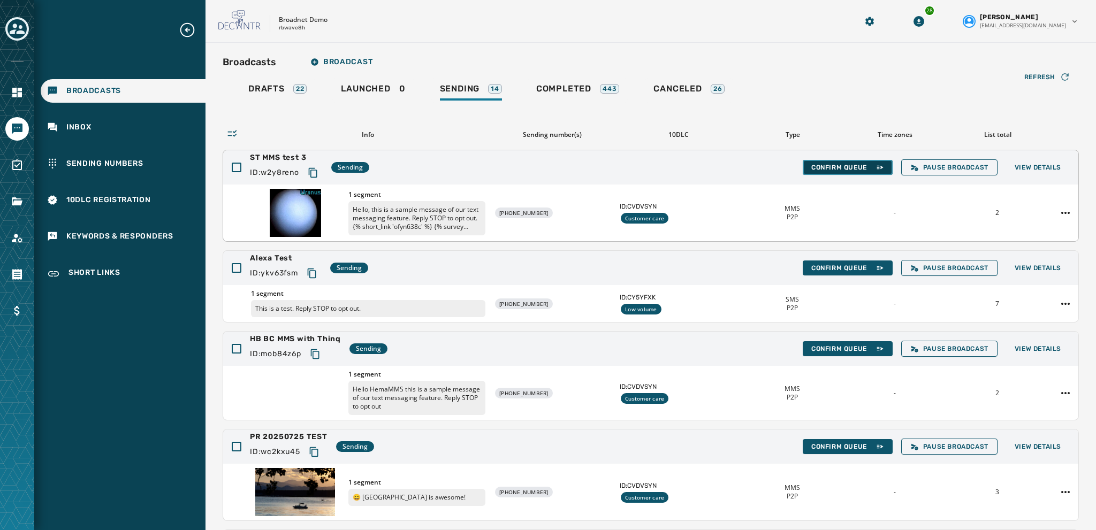
click at [833, 166] on span "Confirm Queue" at bounding box center [848, 167] width 73 height 9
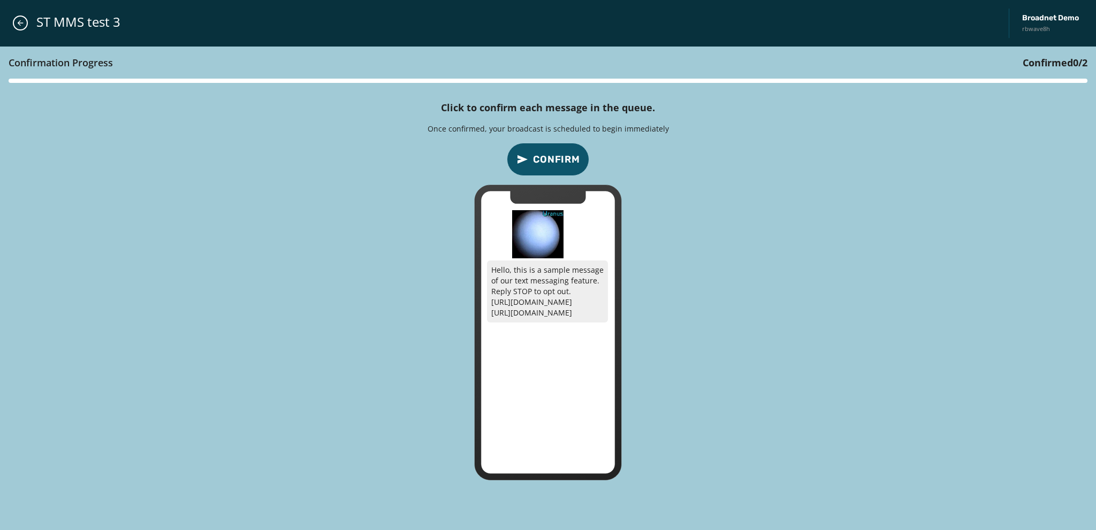
click at [557, 158] on span "Confirm" at bounding box center [556, 159] width 47 height 15
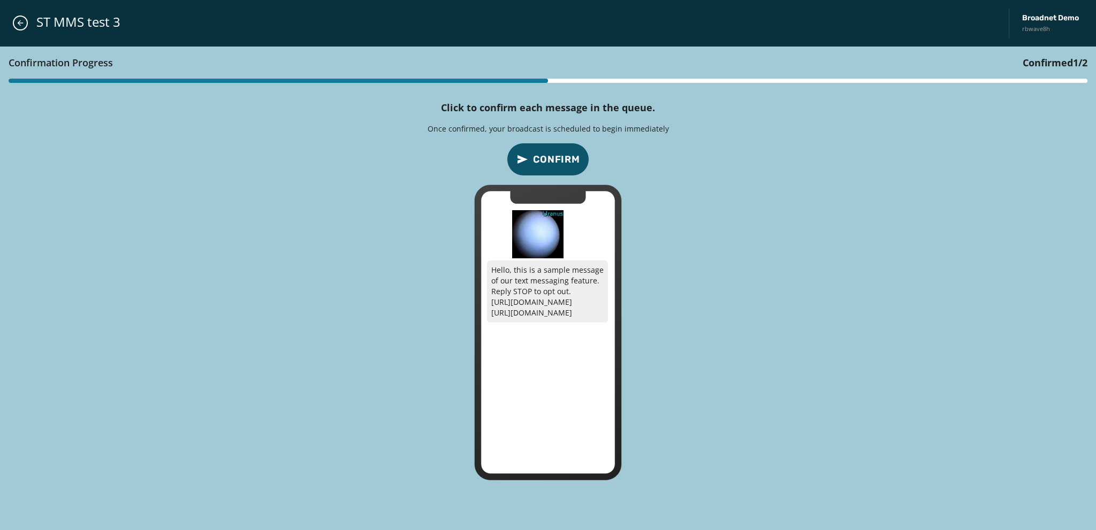
click at [557, 158] on span "Confirm" at bounding box center [556, 159] width 47 height 15
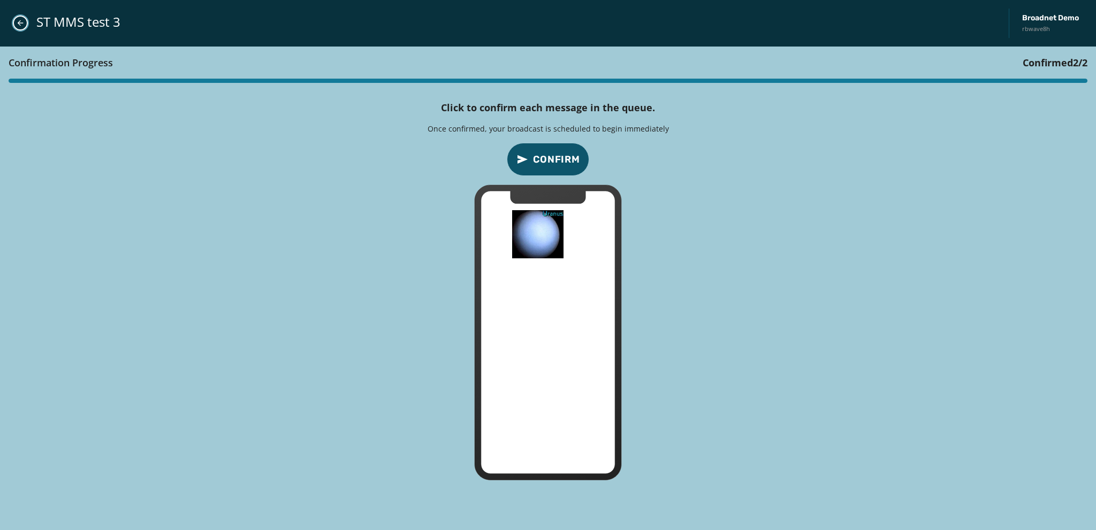
click at [17, 26] on icon "Close admin drawer" at bounding box center [20, 23] width 9 height 9
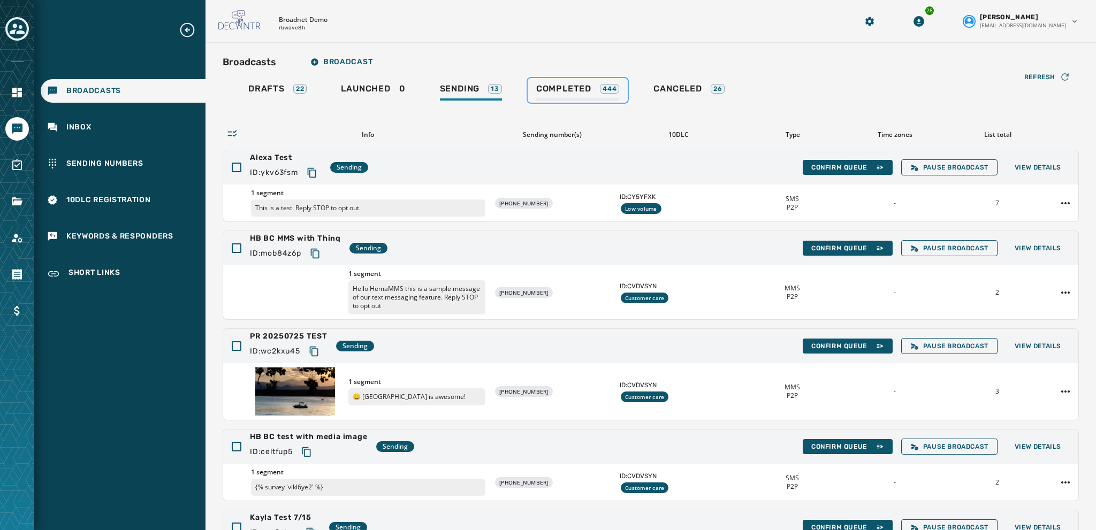
click at [559, 90] on span "Completed" at bounding box center [563, 89] width 55 height 11
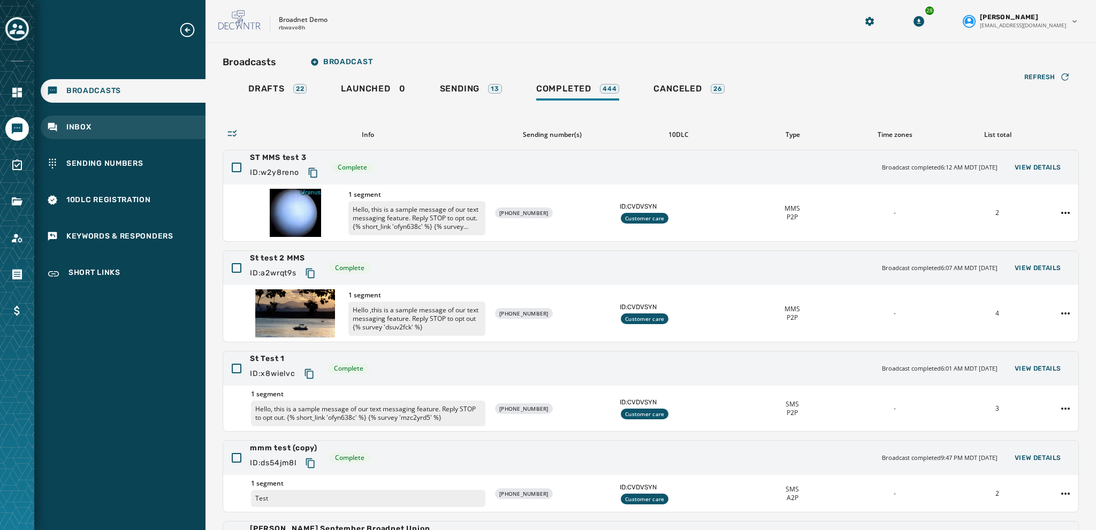
click at [87, 128] on span "Inbox" at bounding box center [78, 127] width 25 height 11
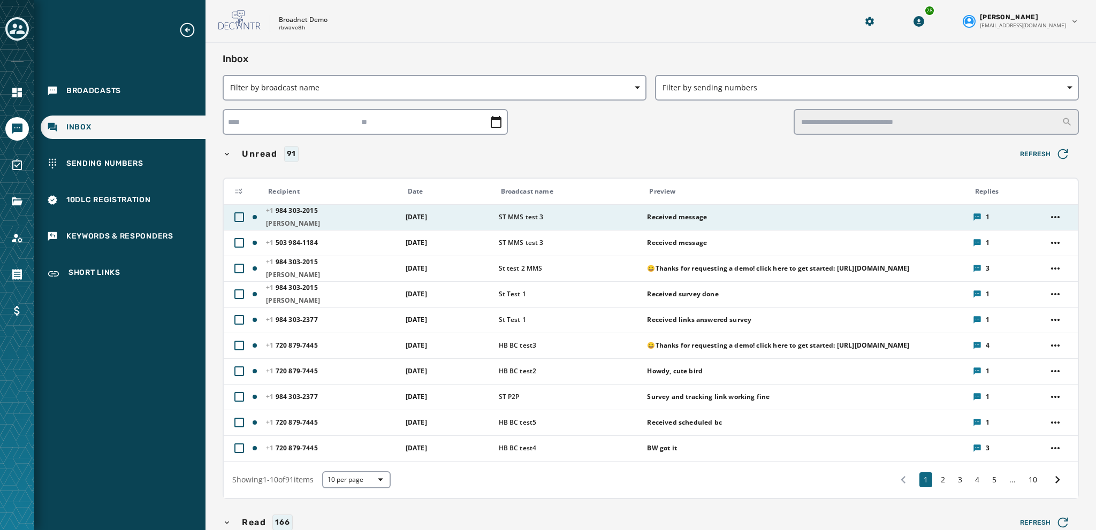
click at [668, 221] on span "Received message" at bounding box center [677, 217] width 60 height 9
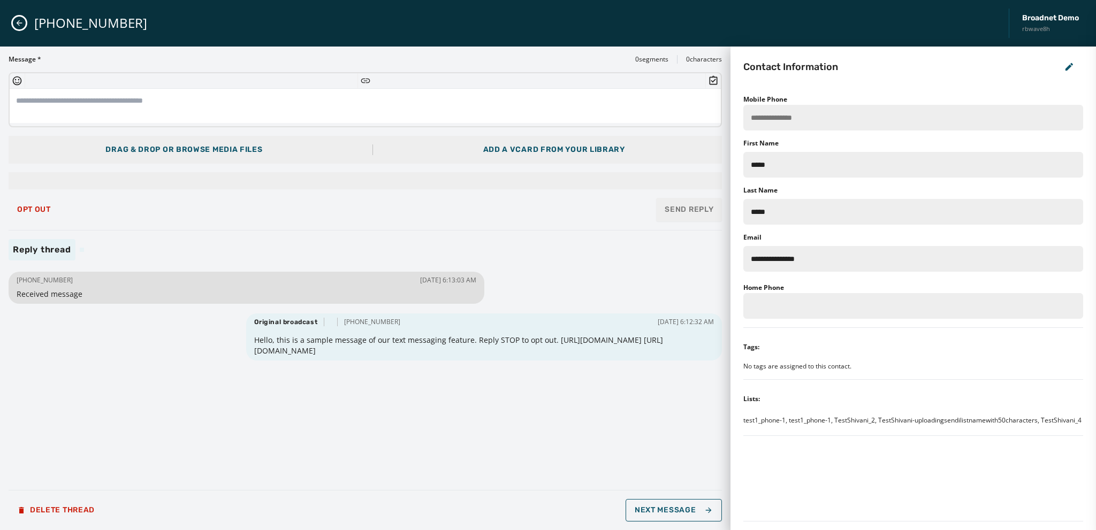
click at [58, 102] on textarea at bounding box center [365, 106] width 711 height 34
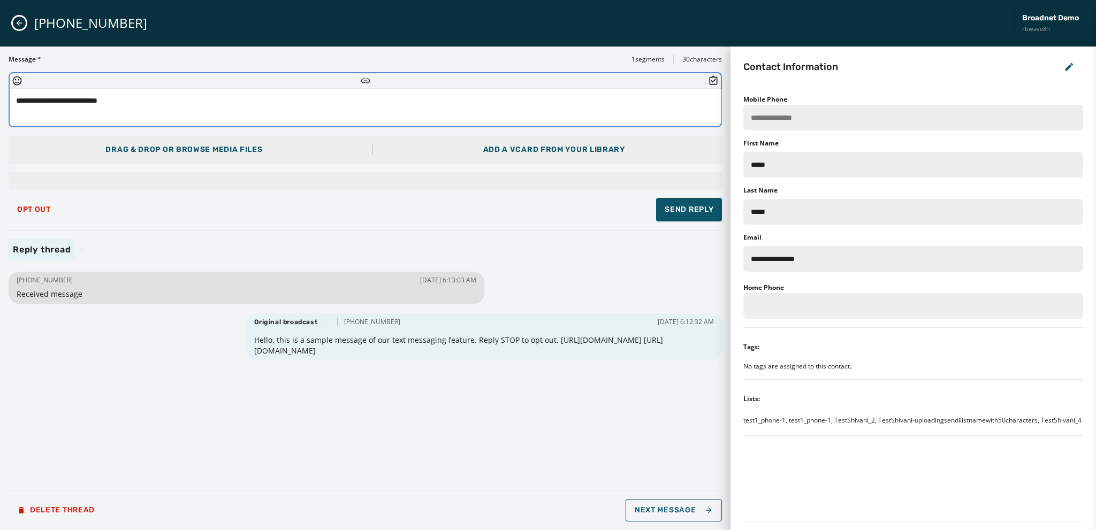
click at [16, 81] on icon "Insert Emoji" at bounding box center [17, 80] width 11 height 11
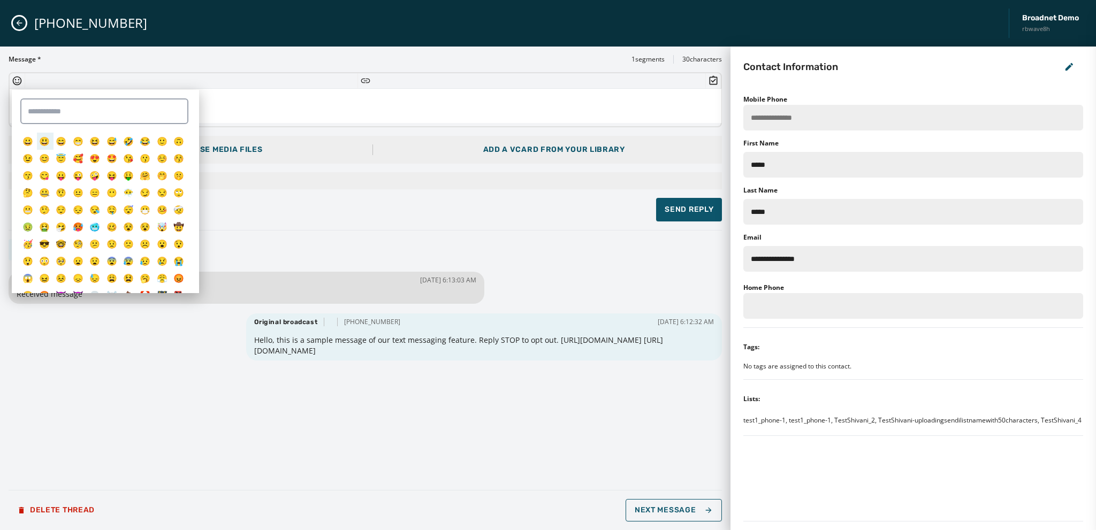
click at [44, 141] on span "😃" at bounding box center [44, 141] width 11 height 12
type textarea "**********"
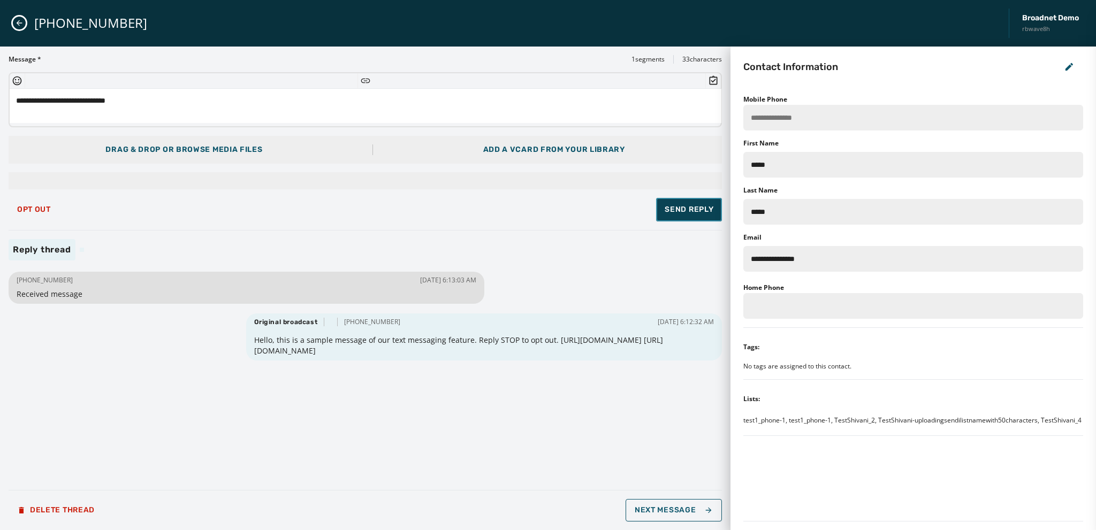
click at [678, 208] on span "Send Reply" at bounding box center [689, 209] width 49 height 11
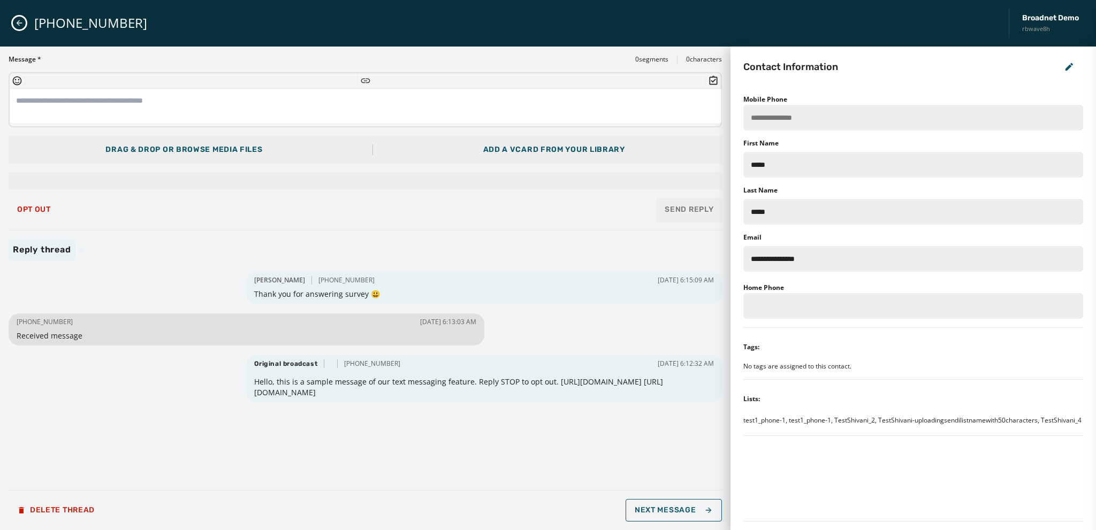
click at [17, 25] on icon "Close admin drawer" at bounding box center [19, 23] width 9 height 9
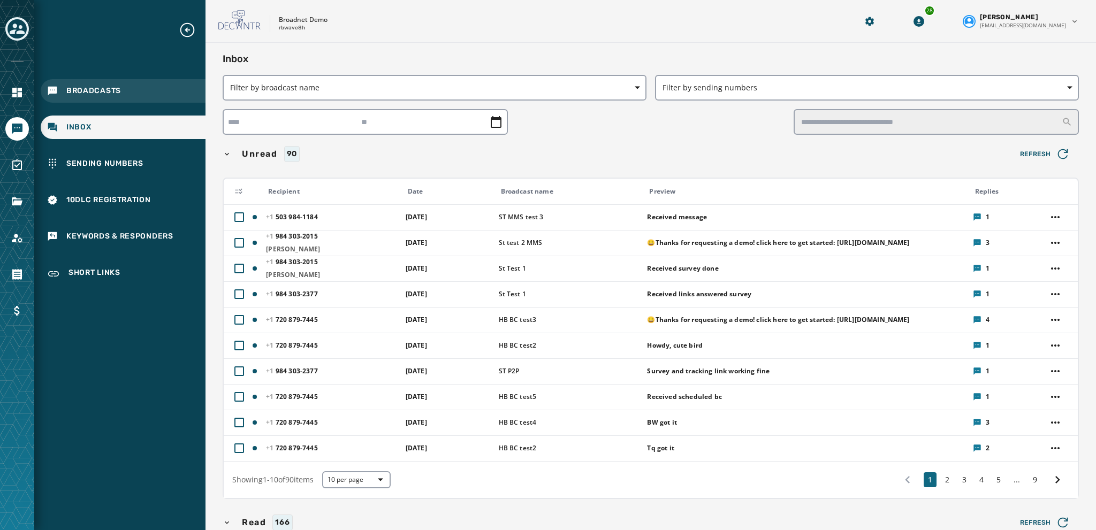
click at [82, 84] on div "Broadcasts" at bounding box center [123, 91] width 165 height 24
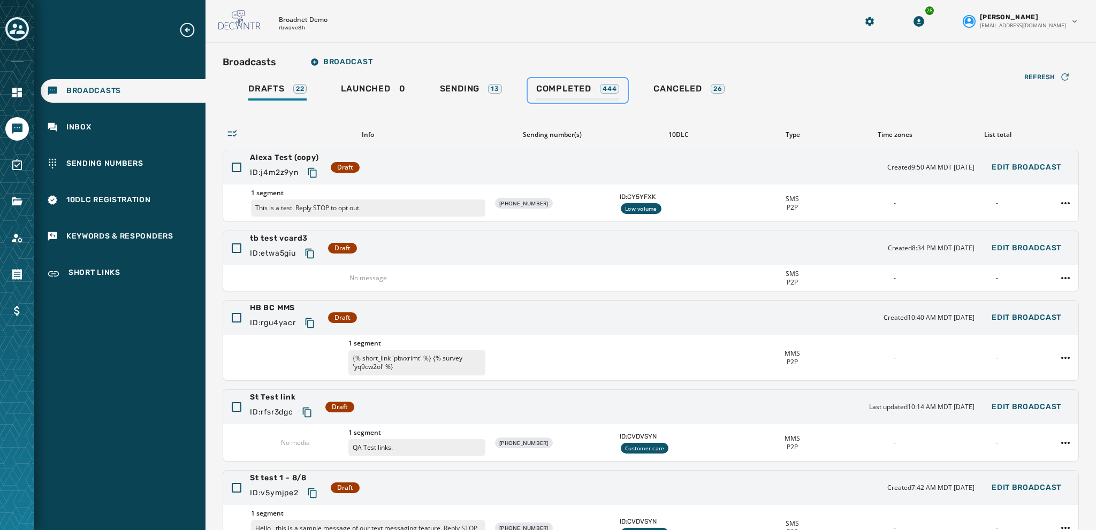
click at [559, 86] on span "Completed" at bounding box center [563, 89] width 55 height 11
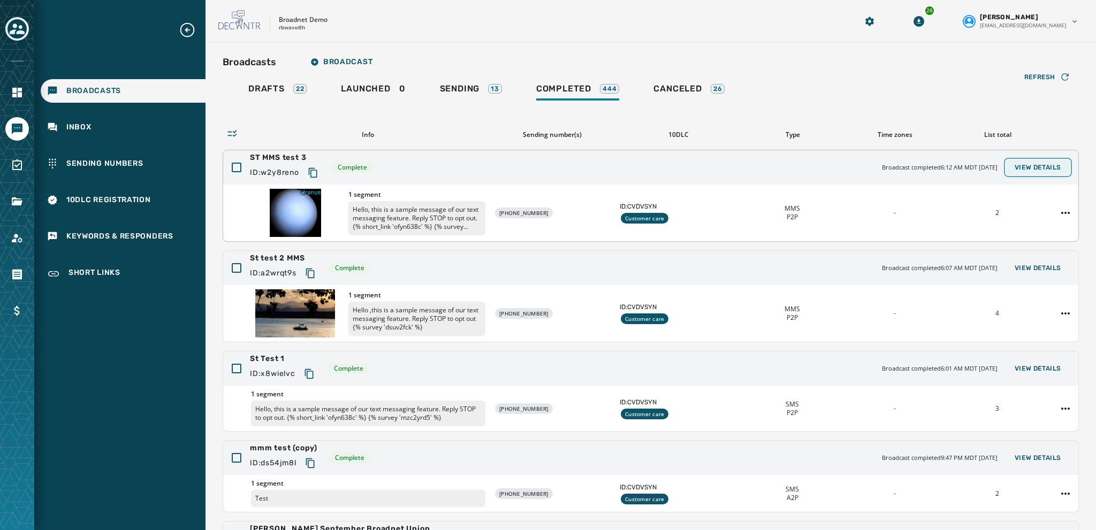
click at [1045, 166] on span "View Details" at bounding box center [1038, 167] width 47 height 9
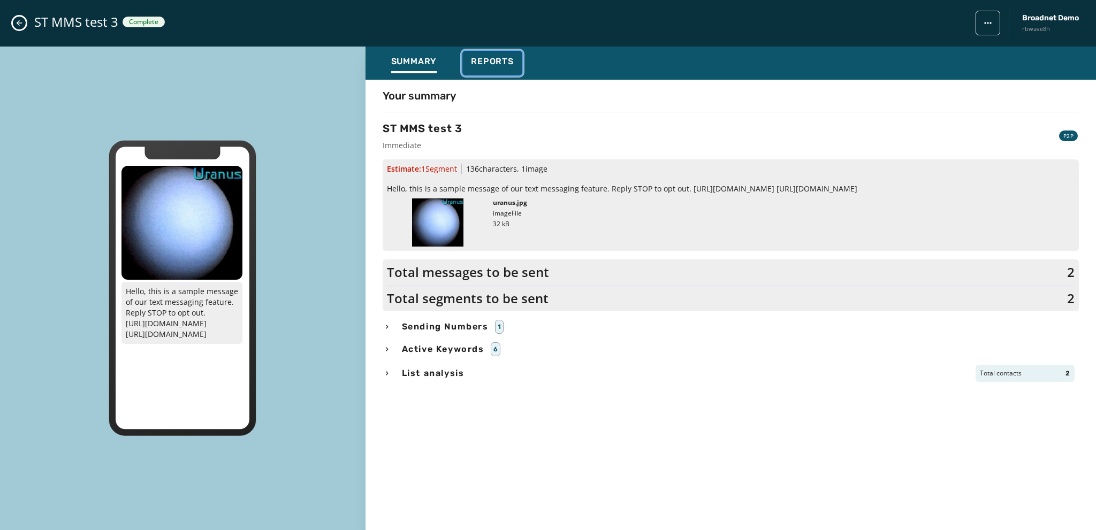
click at [481, 62] on span "Reports" at bounding box center [492, 61] width 43 height 11
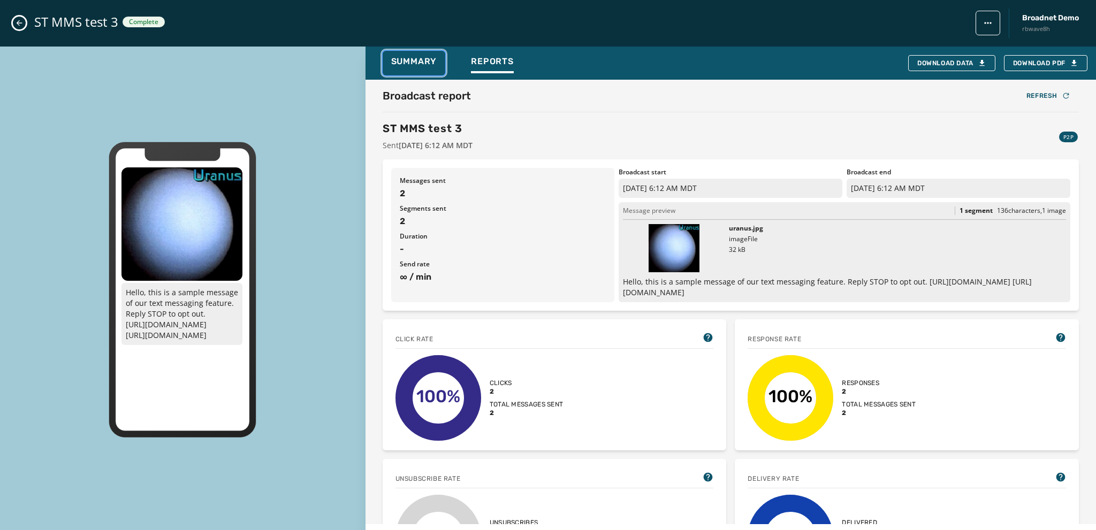
click at [409, 60] on span "Summary" at bounding box center [414, 61] width 46 height 11
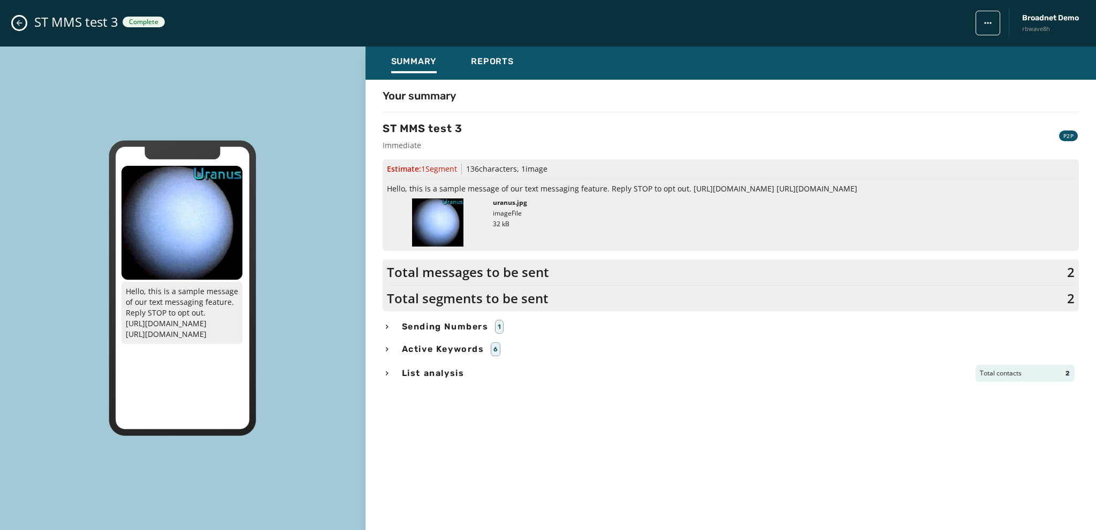
click at [386, 347] on icon "button" at bounding box center [386, 349] width 3 height 4
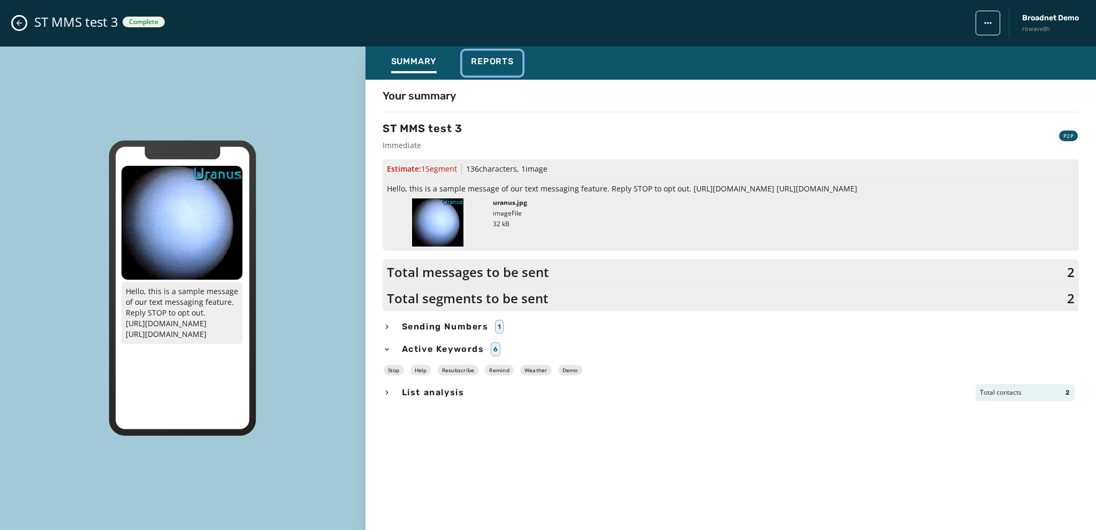
click at [481, 62] on span "Reports" at bounding box center [492, 61] width 43 height 11
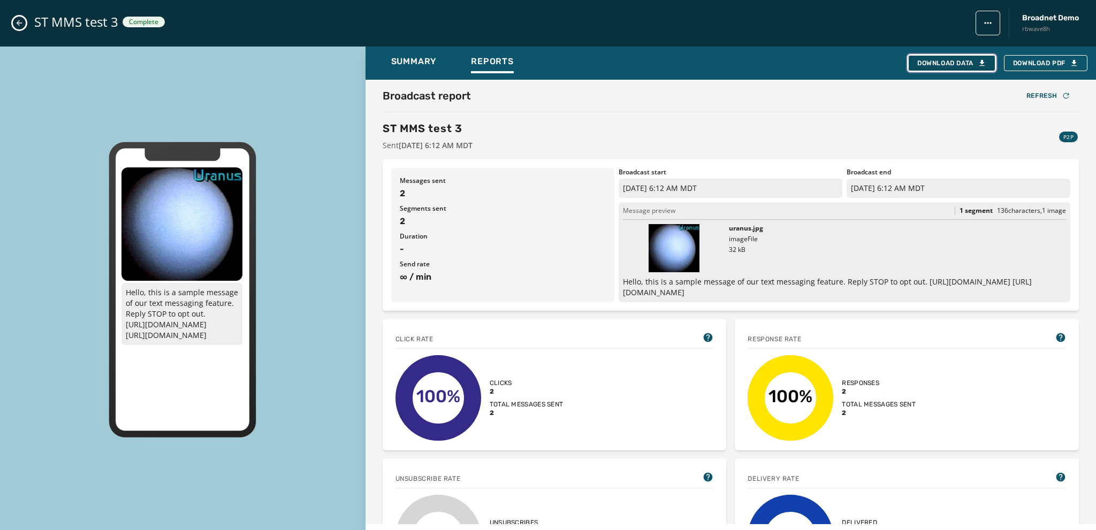
click at [944, 60] on div "Download Data" at bounding box center [952, 63] width 69 height 9
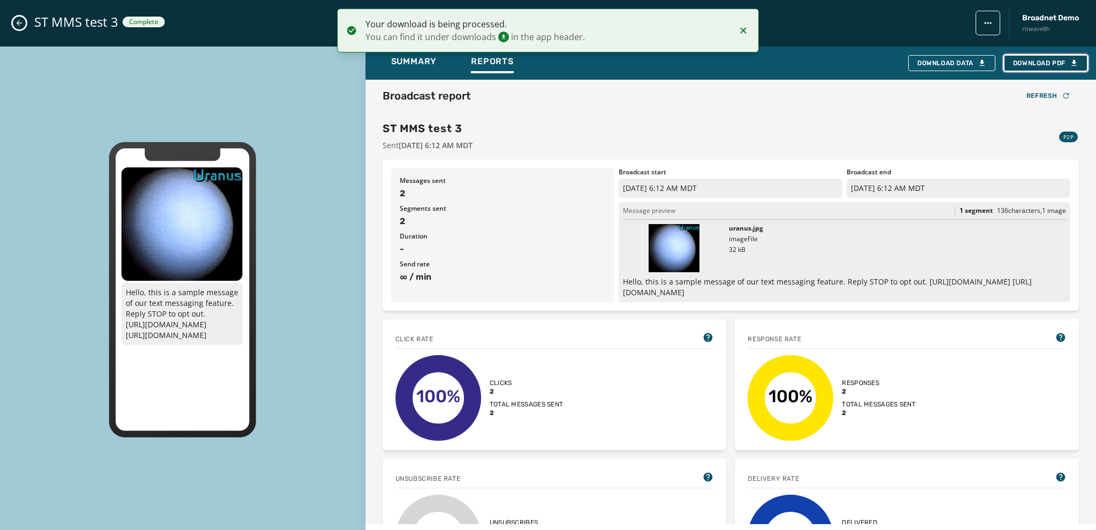
click at [1030, 61] on span "Download PDF" at bounding box center [1045, 63] width 65 height 9
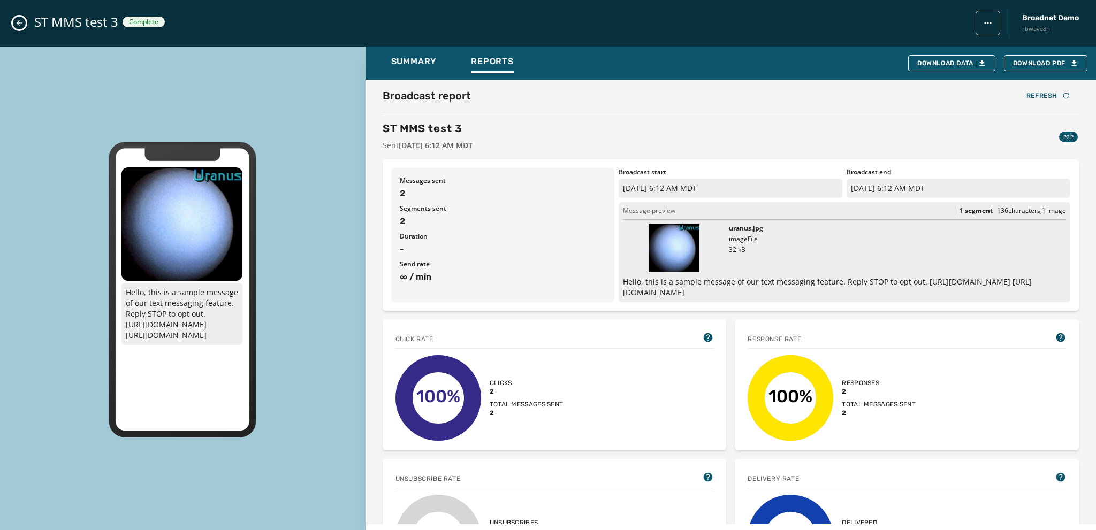
click at [22, 20] on icon "Close admin drawer" at bounding box center [19, 23] width 9 height 9
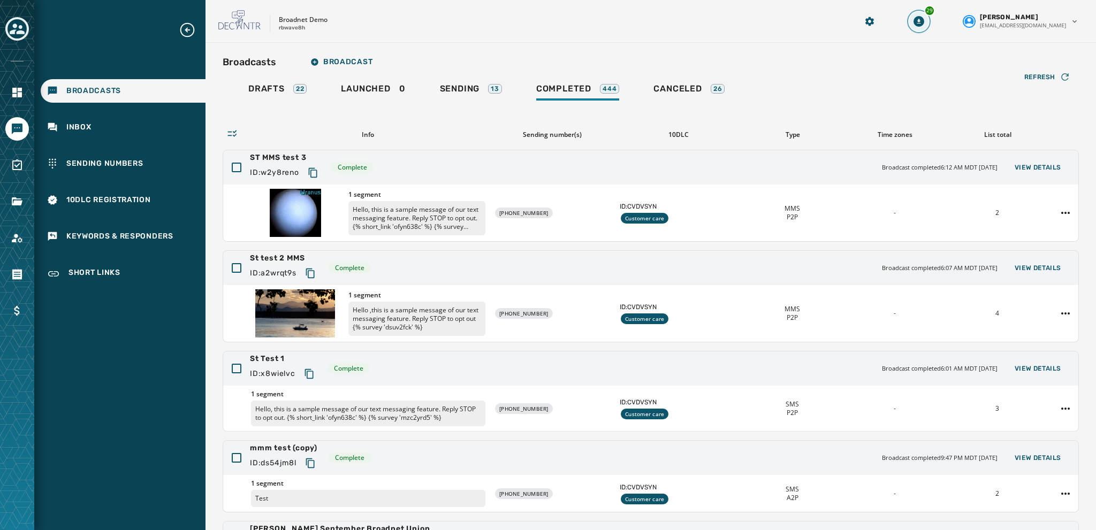
click at [924, 17] on icon "Download Menu" at bounding box center [919, 21] width 11 height 11
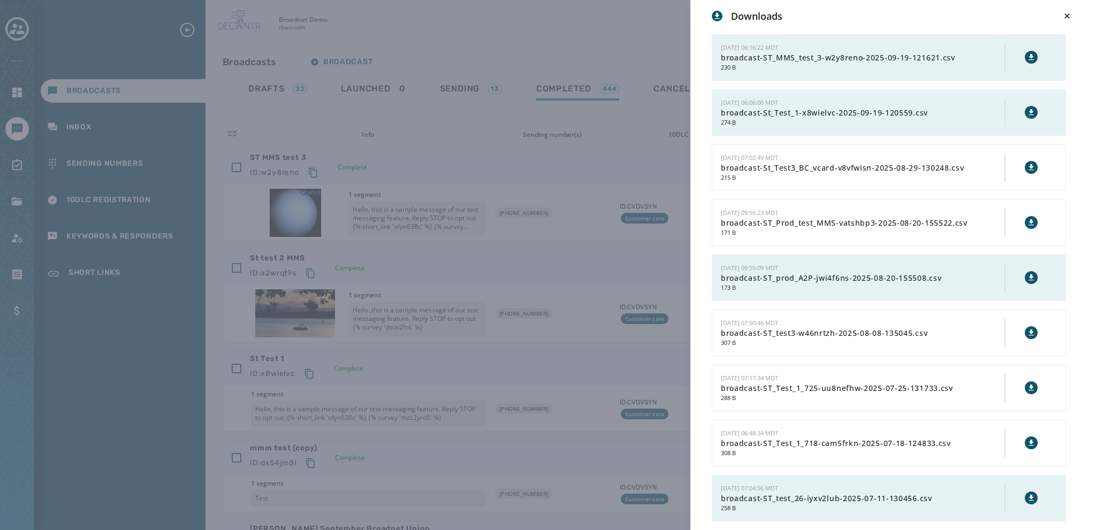
click at [1029, 55] on icon at bounding box center [1031, 57] width 5 height 6
click at [1070, 13] on icon at bounding box center [1067, 16] width 11 height 11
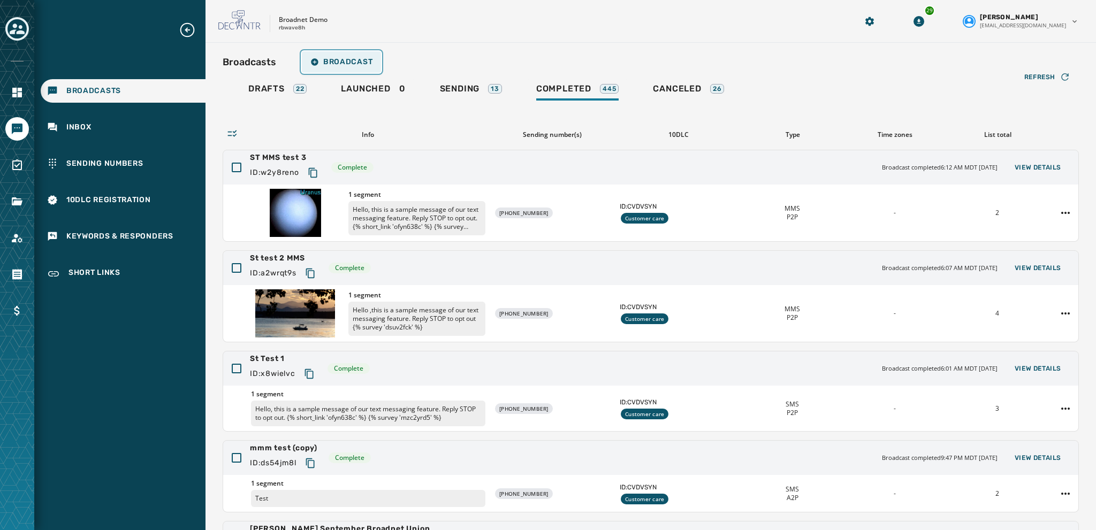
click at [336, 63] on span "Broadcast" at bounding box center [341, 62] width 62 height 9
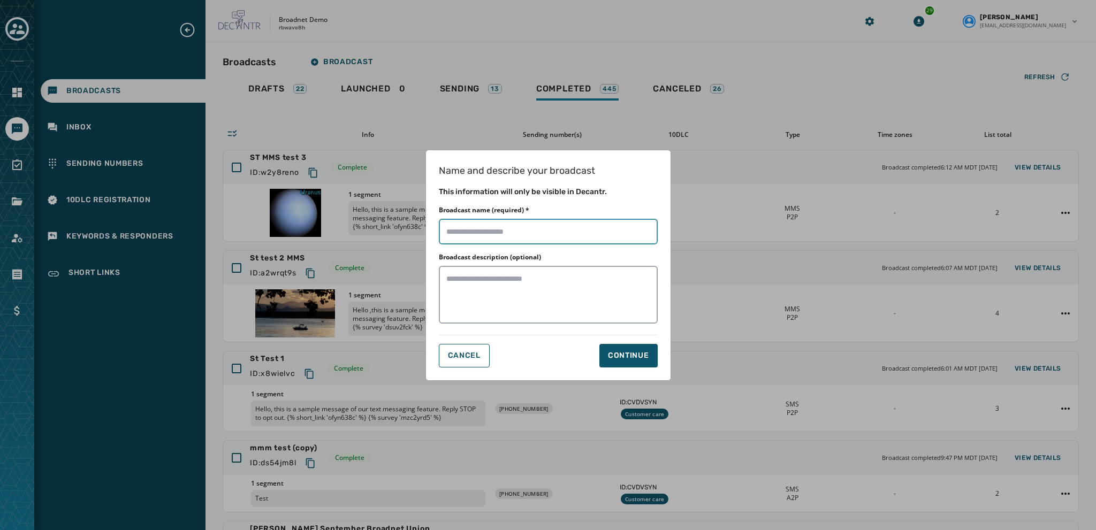
click at [457, 233] on input "Broadcast name (required) *" at bounding box center [548, 232] width 219 height 26
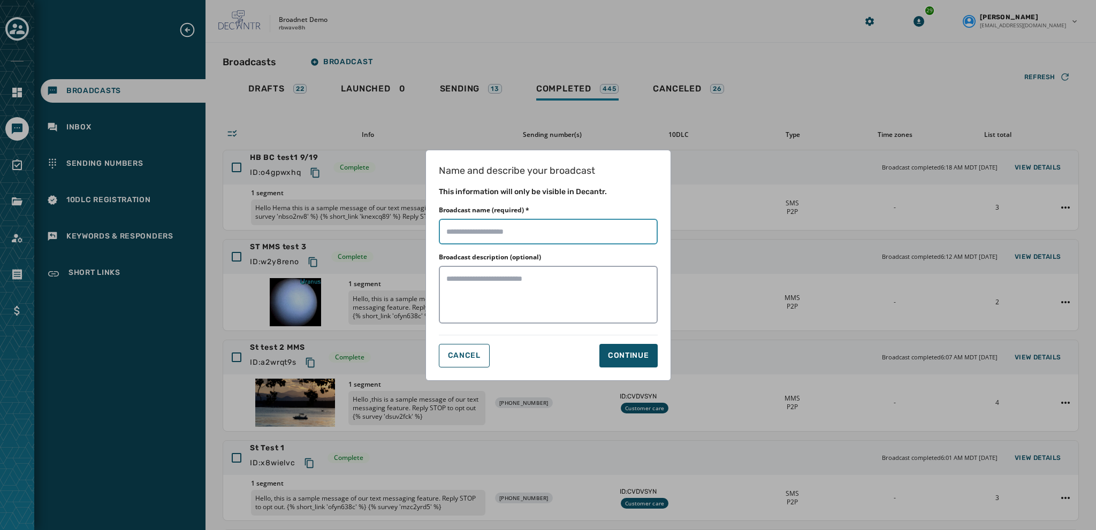
click at [457, 229] on input "Broadcast name (required) *" at bounding box center [548, 232] width 219 height 26
type input "**********"
click at [617, 356] on div "Continue" at bounding box center [628, 356] width 41 height 11
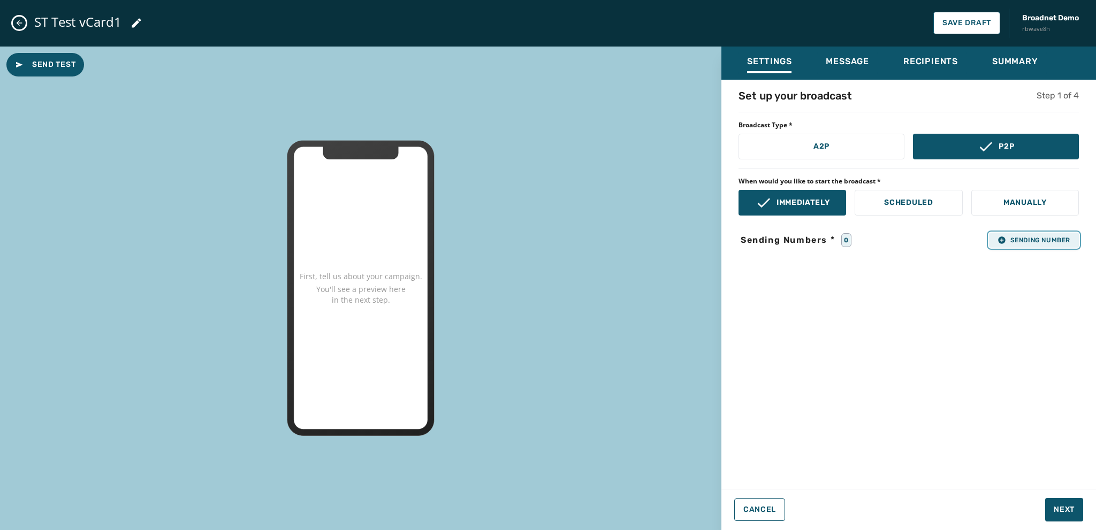
click at [1000, 242] on icon "button" at bounding box center [1001, 240] width 7 height 7
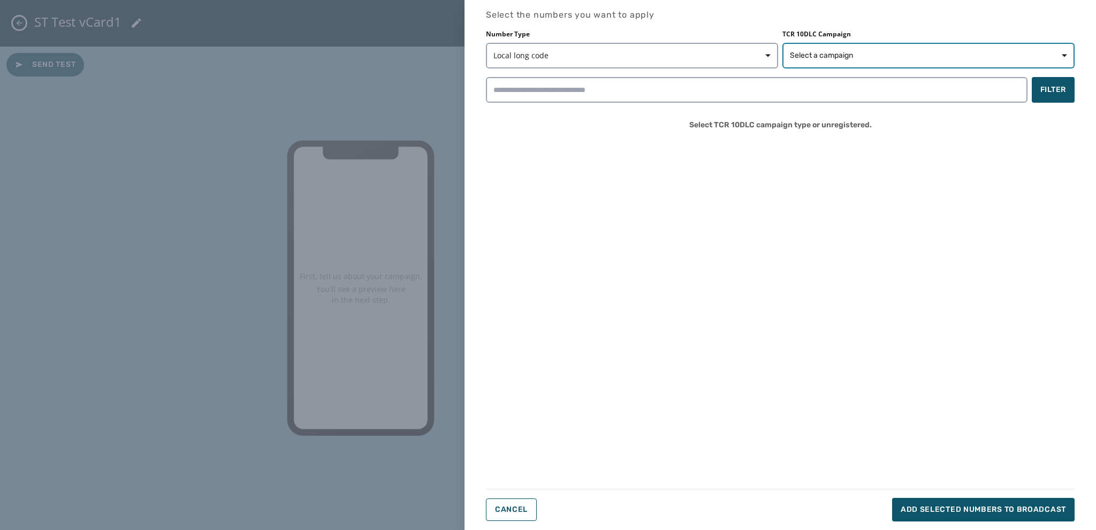
click at [801, 55] on span "Select a campaign" at bounding box center [821, 55] width 63 height 11
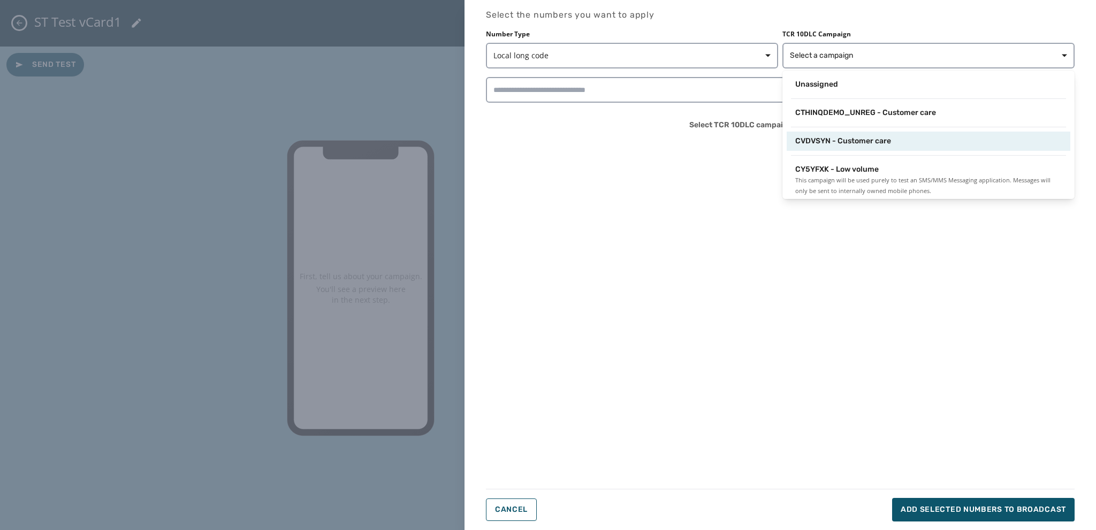
click at [838, 146] on span "CVDVSYN - Customer care" at bounding box center [843, 141] width 96 height 11
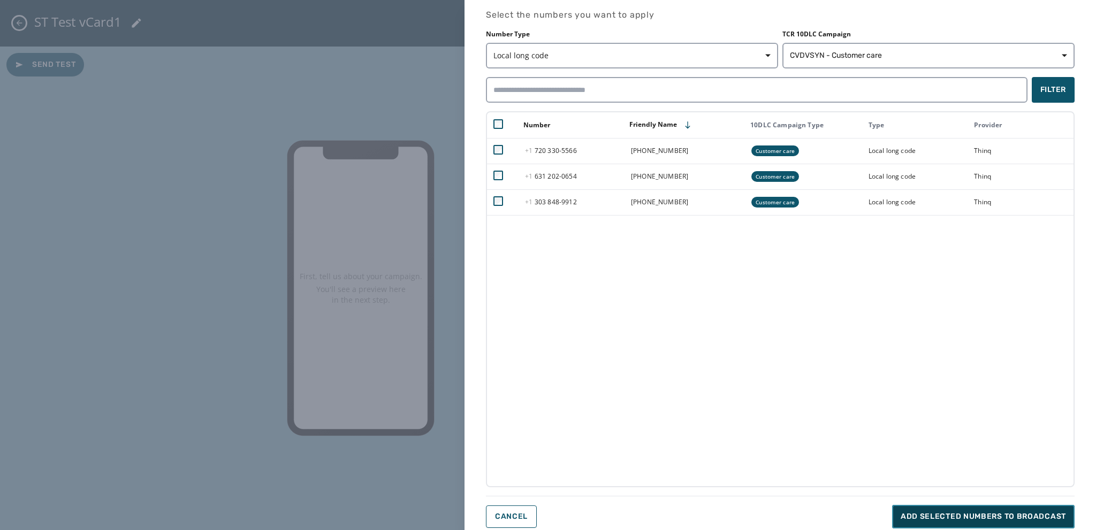
click at [914, 516] on span "Add selected numbers to broadcast" at bounding box center [983, 517] width 165 height 11
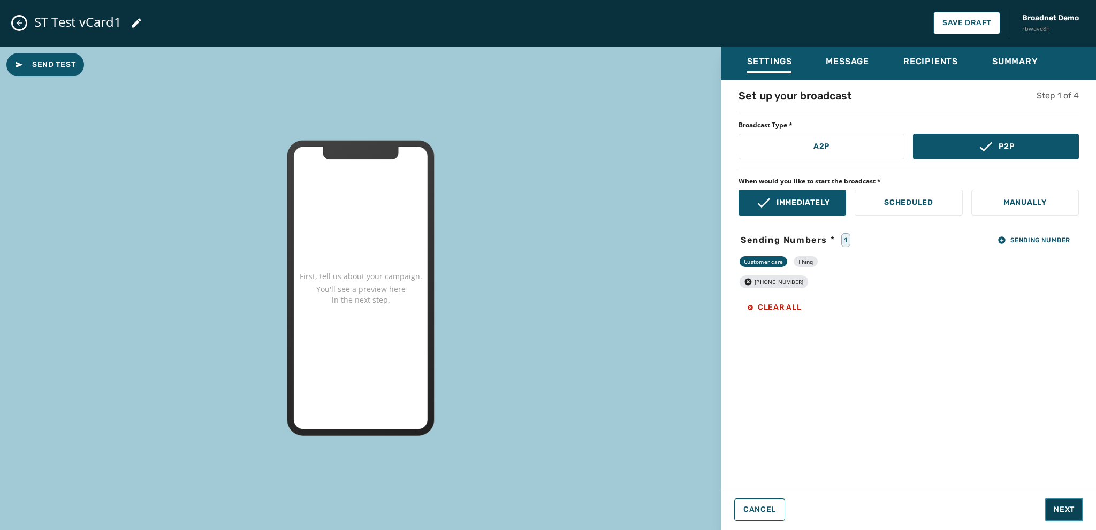
click at [1059, 508] on span "Next" at bounding box center [1064, 510] width 21 height 11
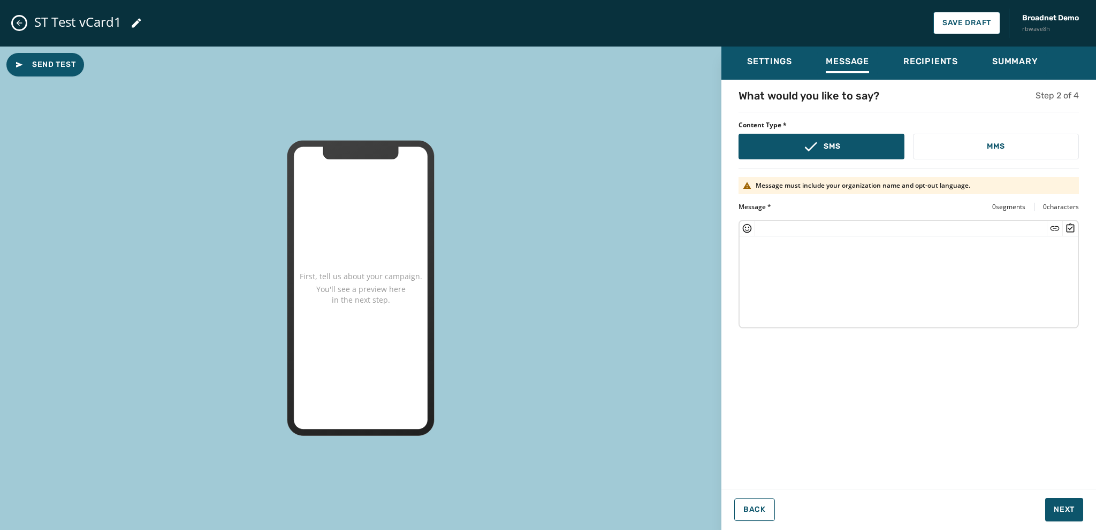
click at [764, 245] on textarea at bounding box center [909, 281] width 338 height 88
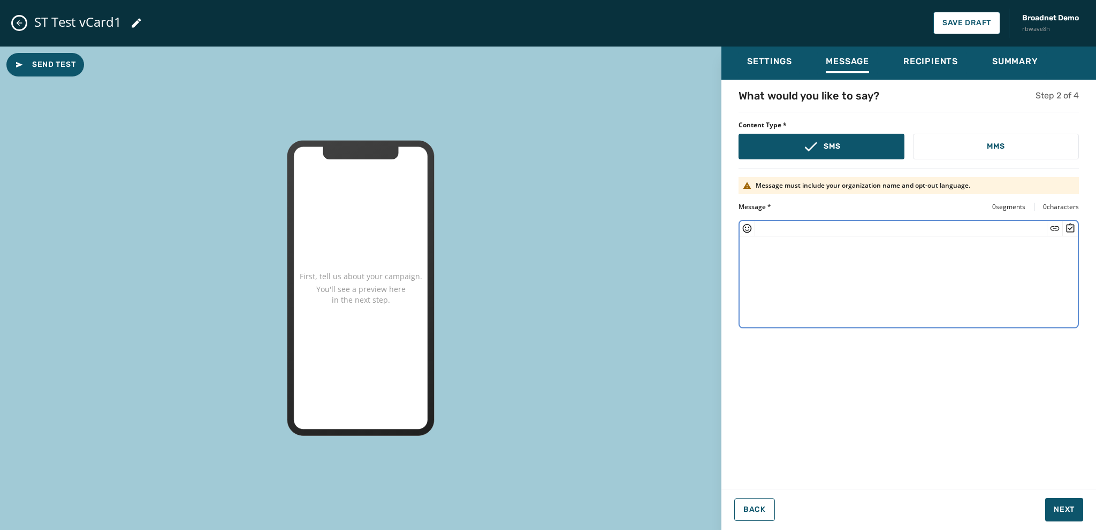
paste textarea "**********"
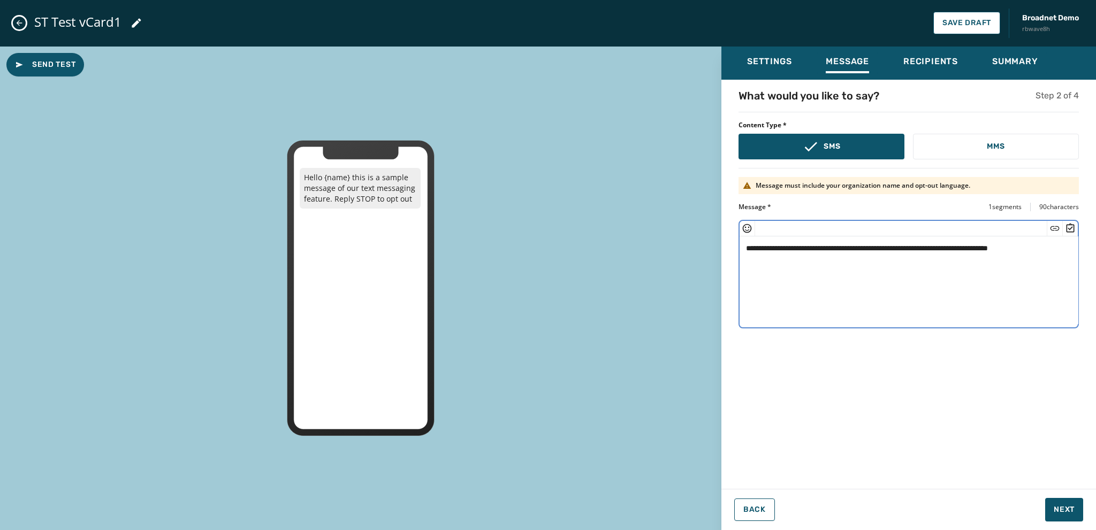
click at [792, 248] on textarea "**********" at bounding box center [909, 281] width 339 height 88
click at [1048, 248] on textarea "**********" at bounding box center [909, 281] width 339 height 88
type textarea "**********"
click at [985, 148] on button "MMS" at bounding box center [996, 147] width 166 height 26
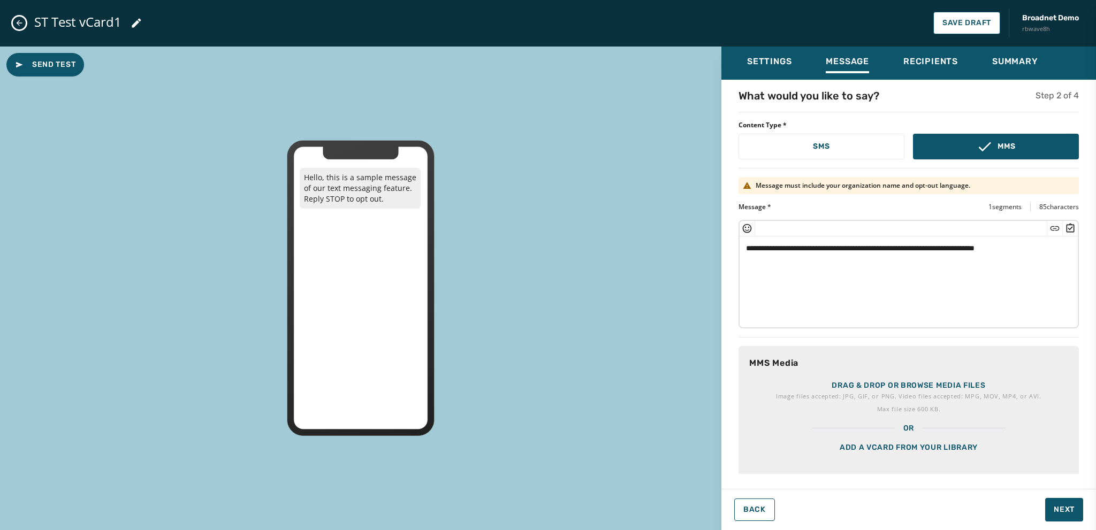
click at [883, 443] on div "Add a vCard from your library" at bounding box center [909, 461] width 340 height 54
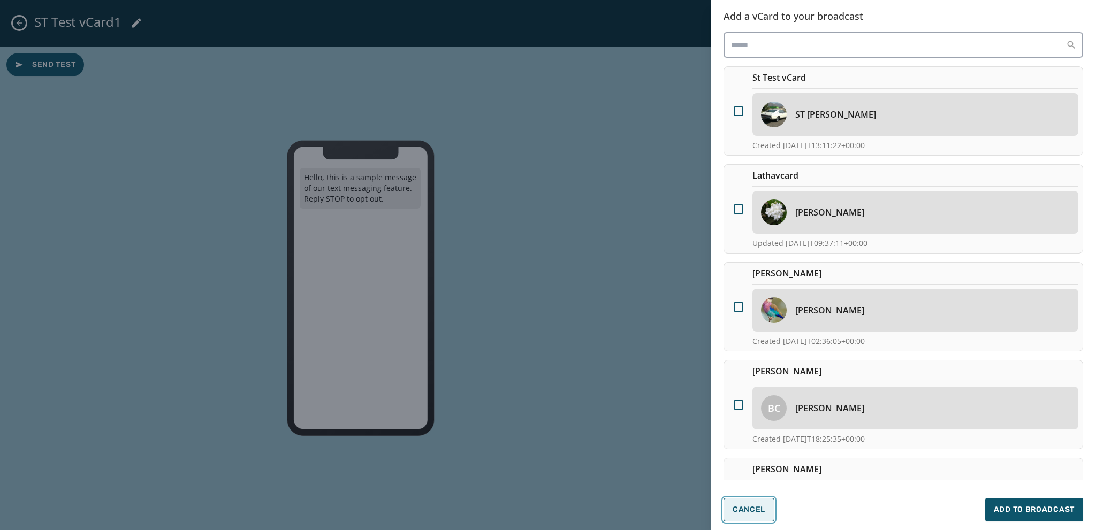
click at [753, 510] on span "Cancel" at bounding box center [749, 510] width 33 height 9
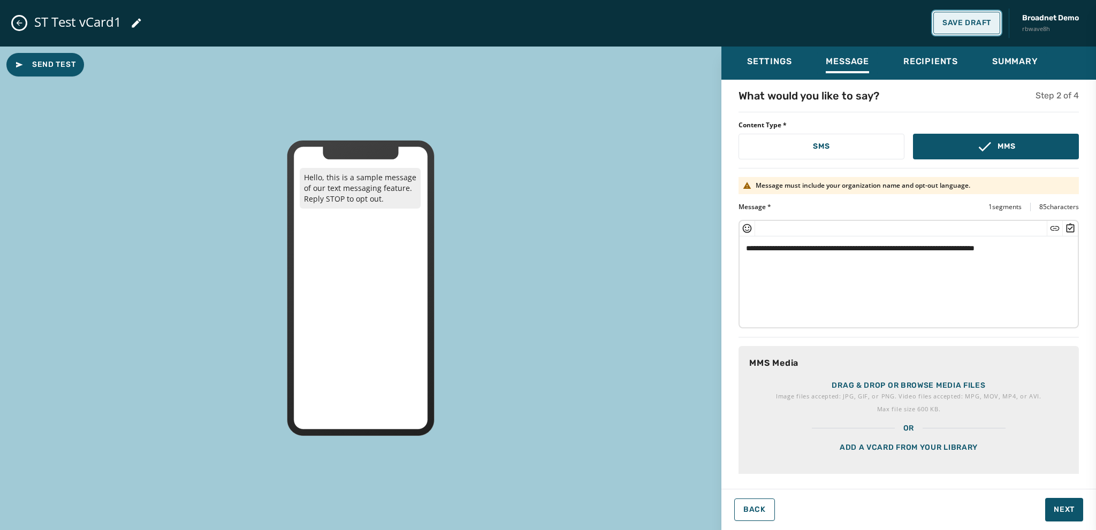
click at [951, 21] on span "Save Draft" at bounding box center [967, 23] width 49 height 9
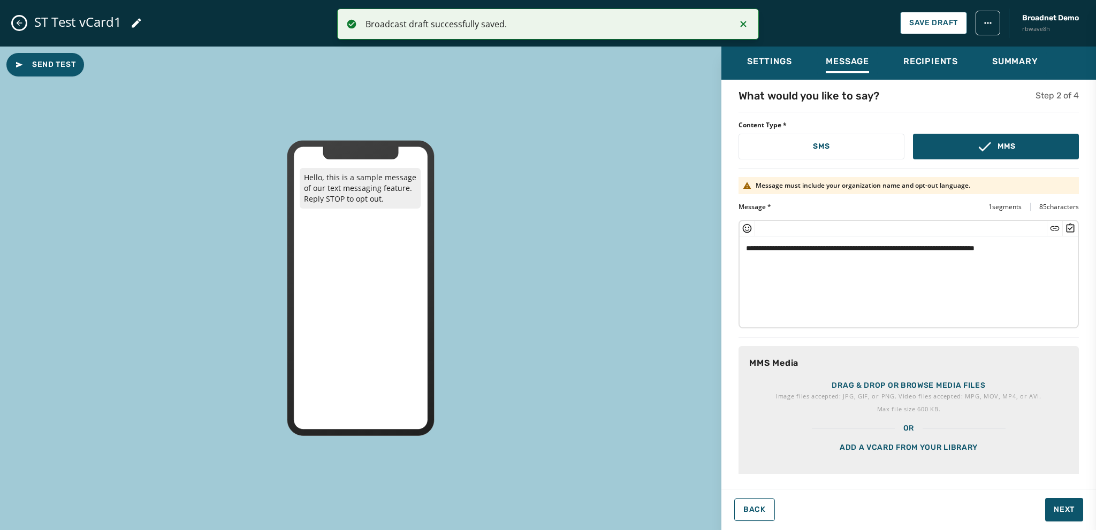
click at [19, 22] on icon "Close admin drawer" at bounding box center [19, 23] width 9 height 9
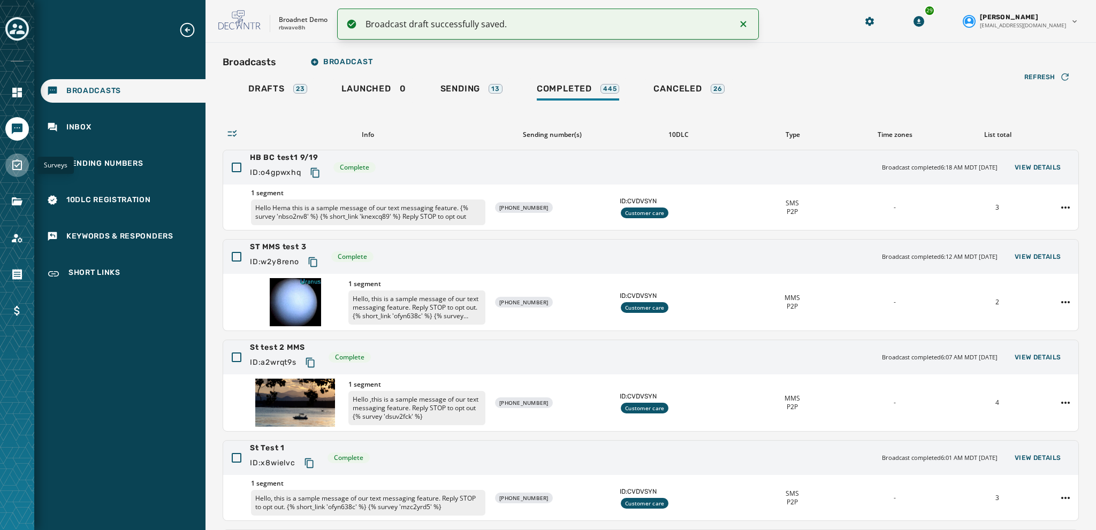
click at [21, 164] on icon "Navigate to Surveys" at bounding box center [17, 165] width 10 height 11
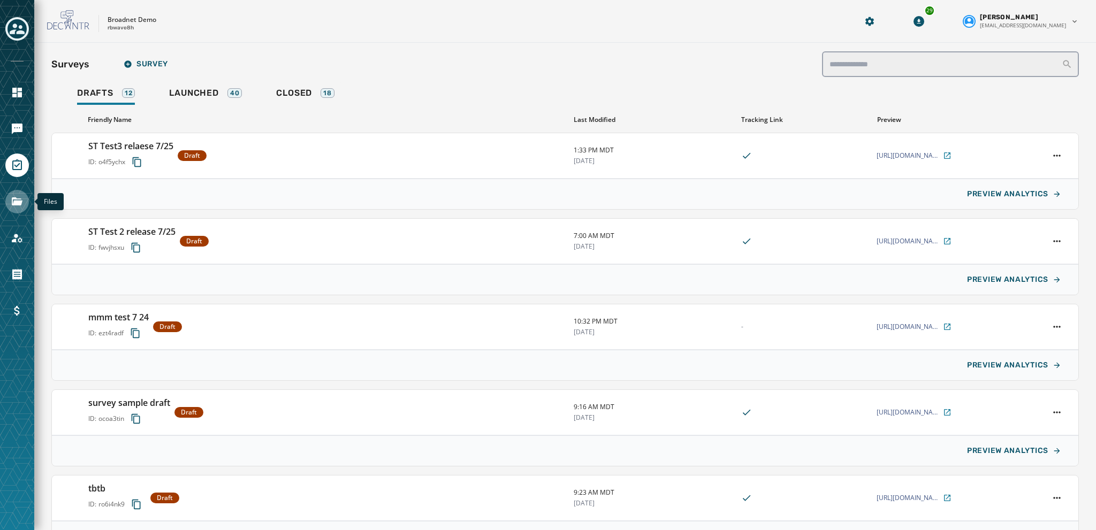
click at [17, 200] on icon "Navigate to Files" at bounding box center [17, 201] width 13 height 13
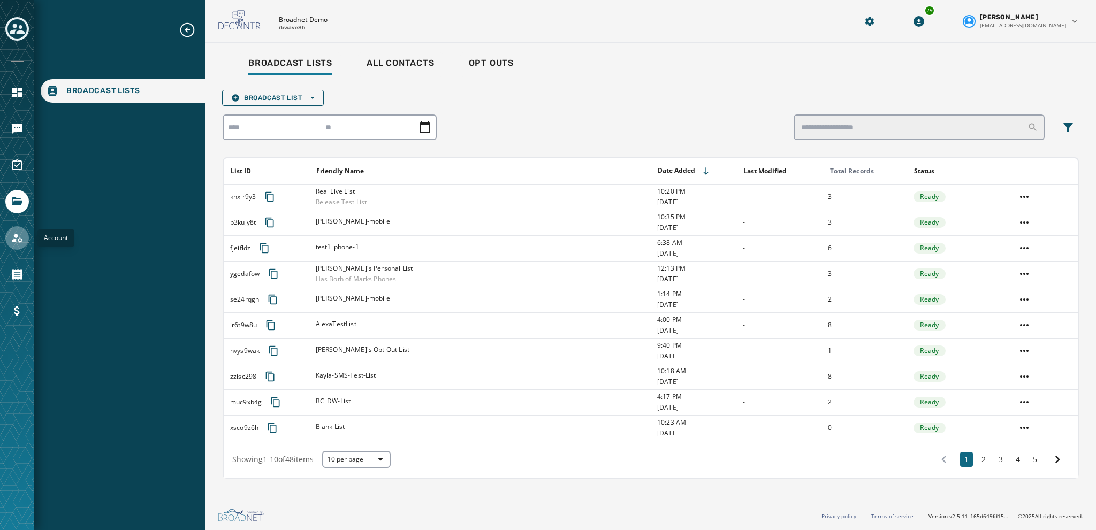
click at [21, 239] on icon "Navigate to Account" at bounding box center [17, 238] width 13 height 13
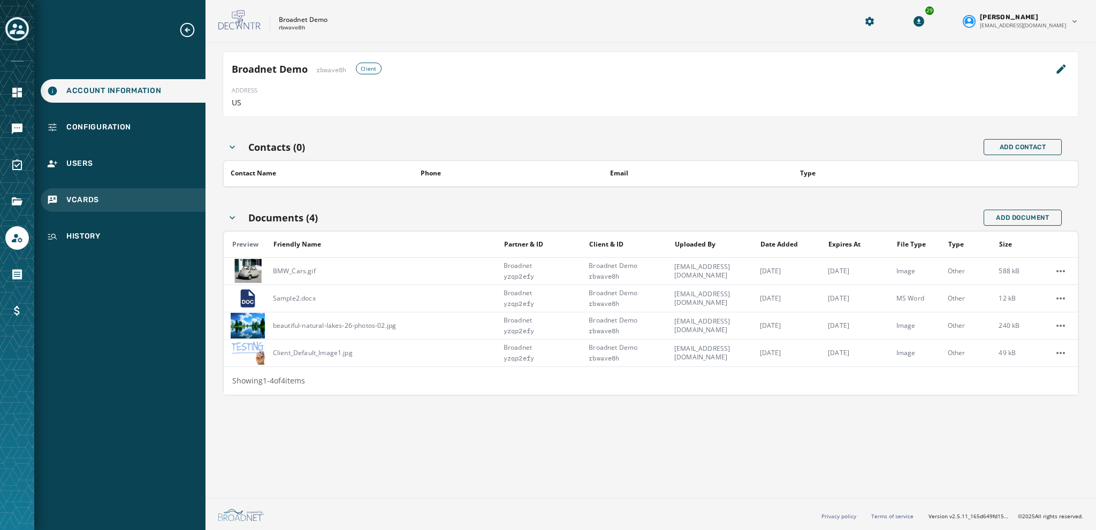
click at [73, 200] on span "vCards" at bounding box center [82, 200] width 33 height 11
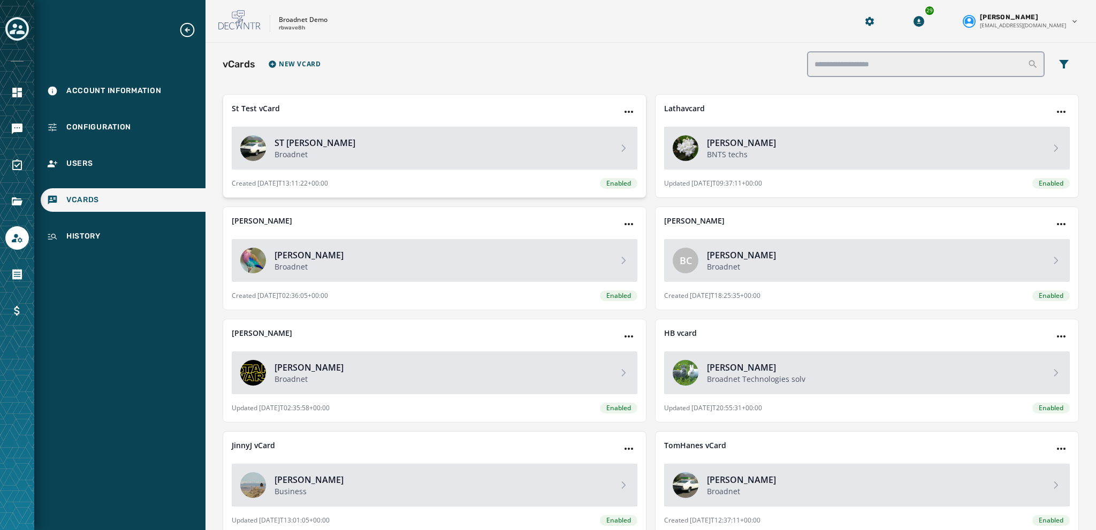
click at [246, 143] on img at bounding box center [253, 148] width 26 height 26
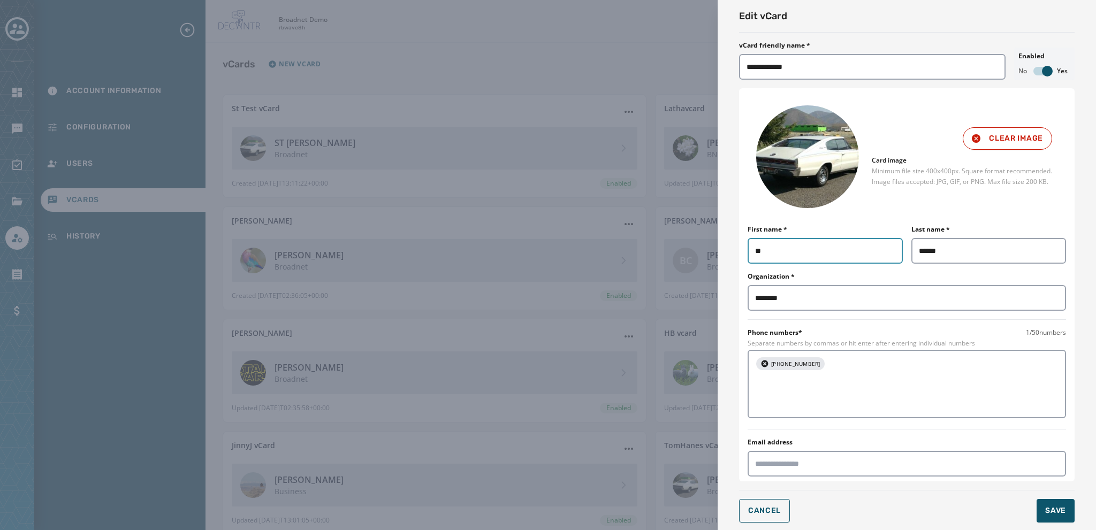
click at [767, 250] on input "**" at bounding box center [825, 251] width 155 height 26
type input "******"
click at [1048, 510] on span "Save" at bounding box center [1055, 511] width 21 height 11
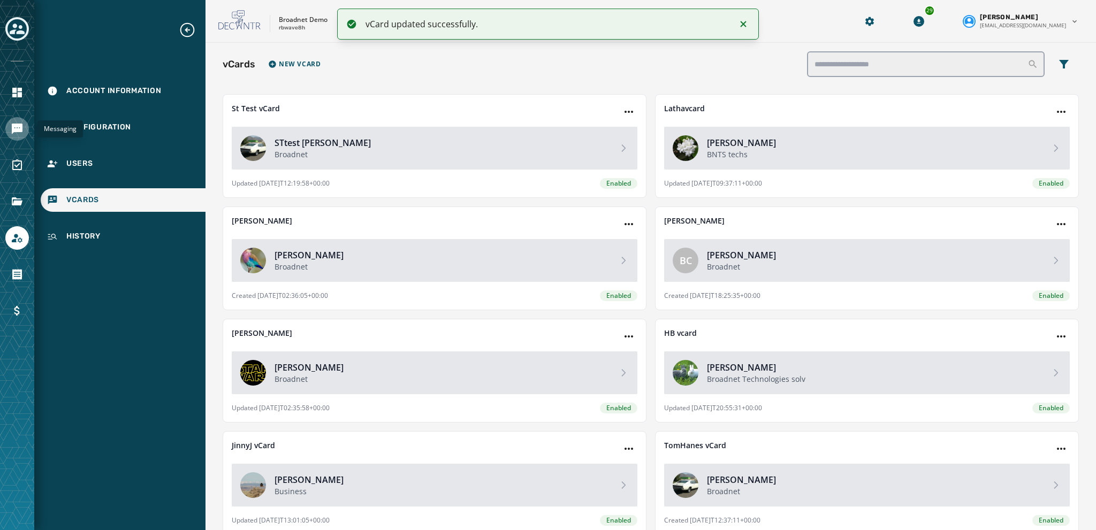
click at [13, 130] on icon "Navigate to Messaging" at bounding box center [17, 129] width 11 height 11
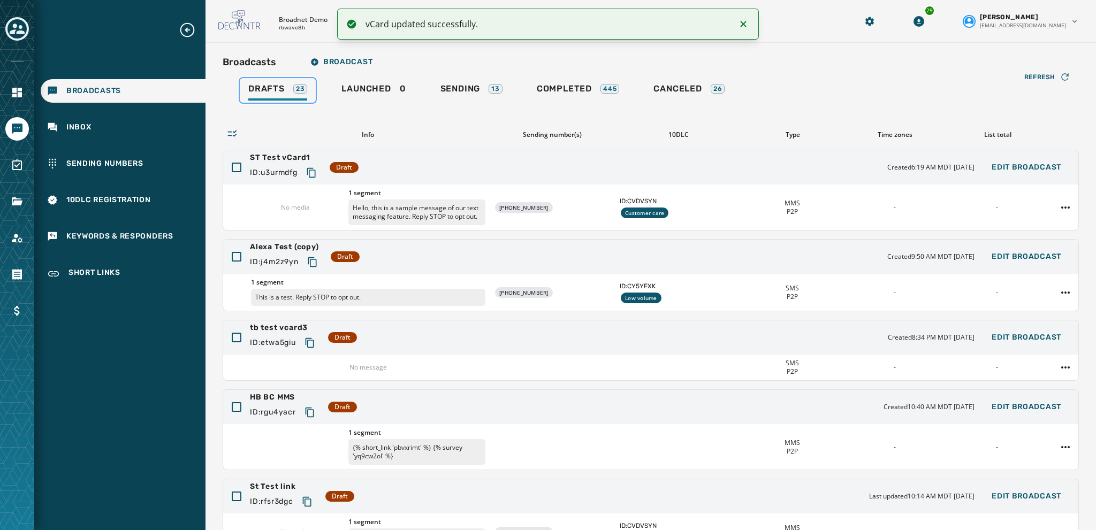
click at [267, 89] on span "Drafts" at bounding box center [266, 89] width 36 height 11
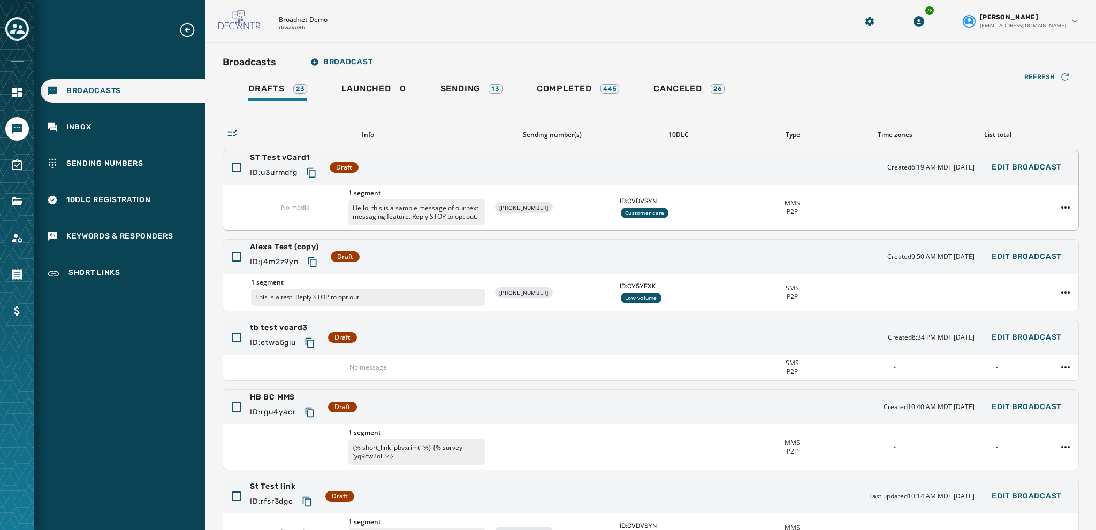
click at [272, 156] on span "ST Test vCard1" at bounding box center [285, 158] width 71 height 11
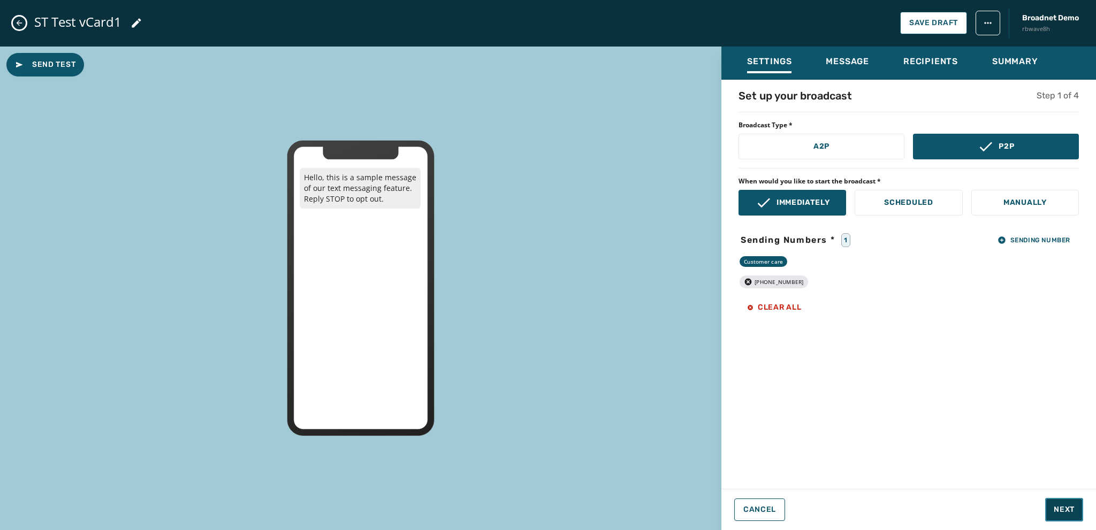
click at [1059, 509] on span "Next" at bounding box center [1064, 510] width 21 height 11
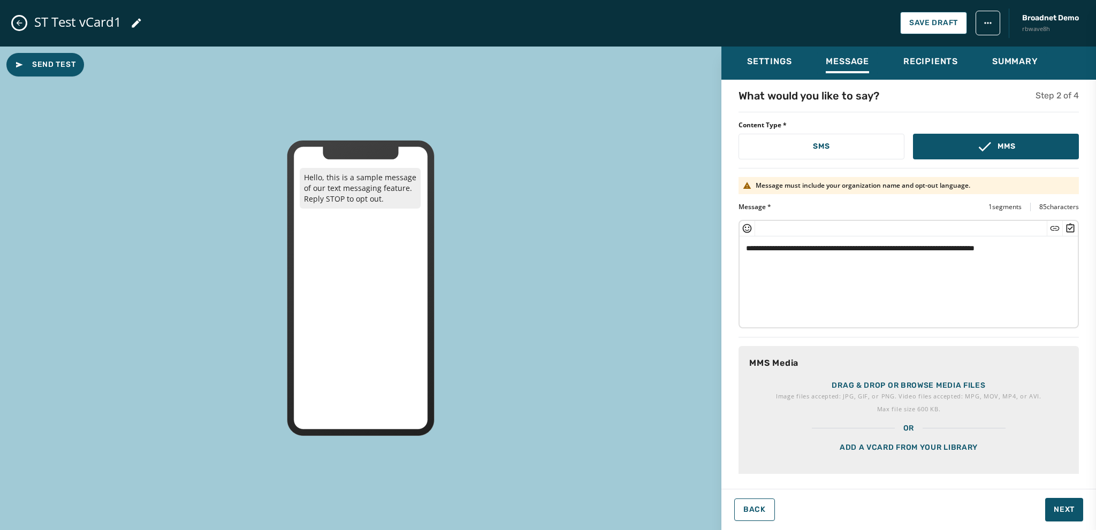
click at [896, 442] on div "Add a vCard from your library" at bounding box center [909, 461] width 340 height 54
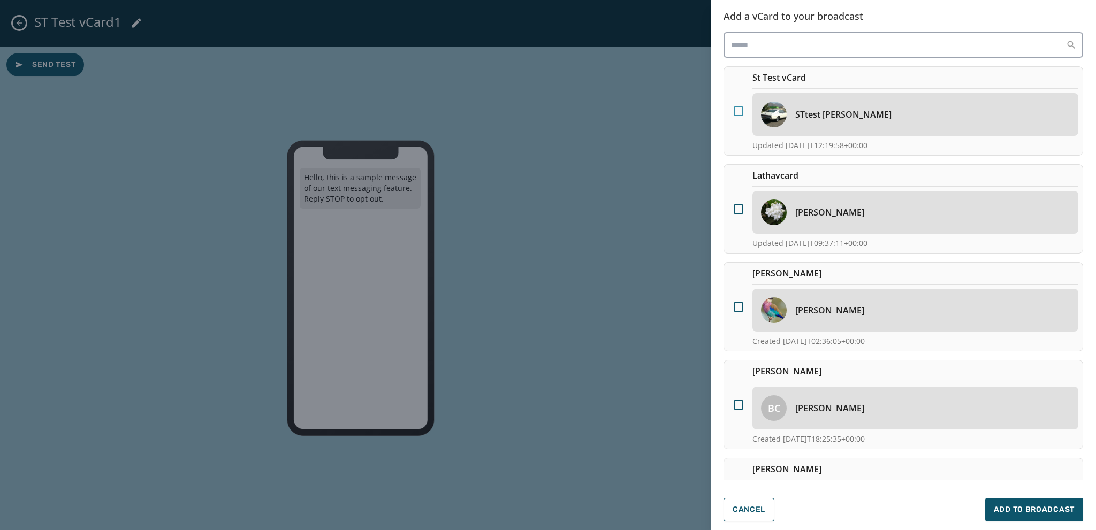
click at [740, 109] on div at bounding box center [739, 112] width 10 height 10
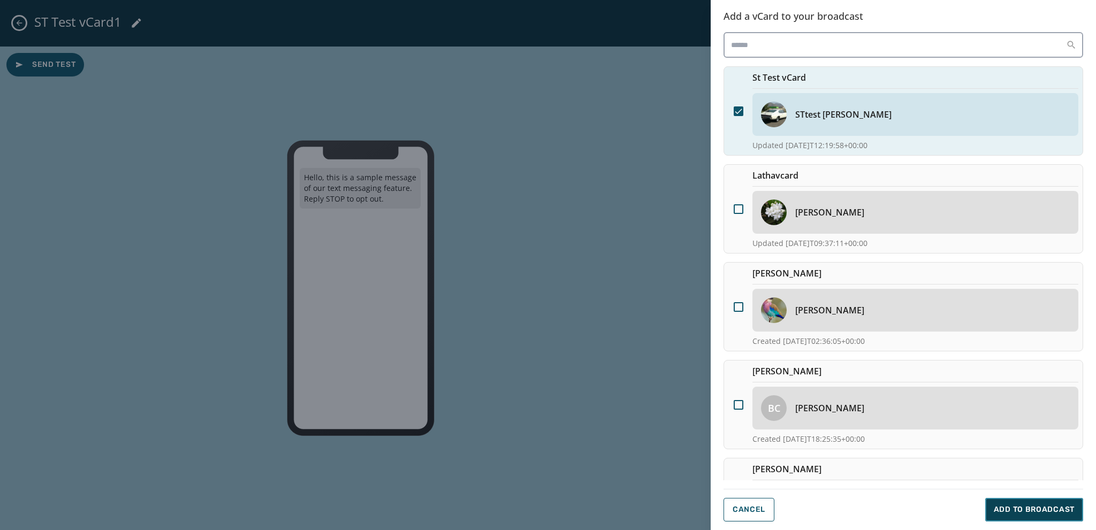
click at [1022, 508] on span "Add to Broadcast" at bounding box center [1034, 510] width 81 height 11
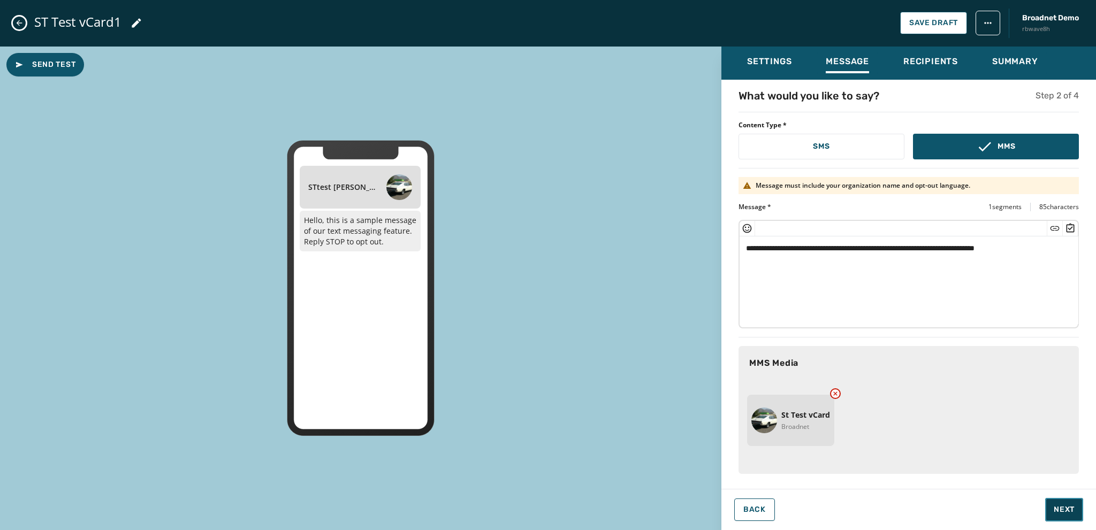
click at [1063, 508] on span "Next" at bounding box center [1064, 510] width 21 height 11
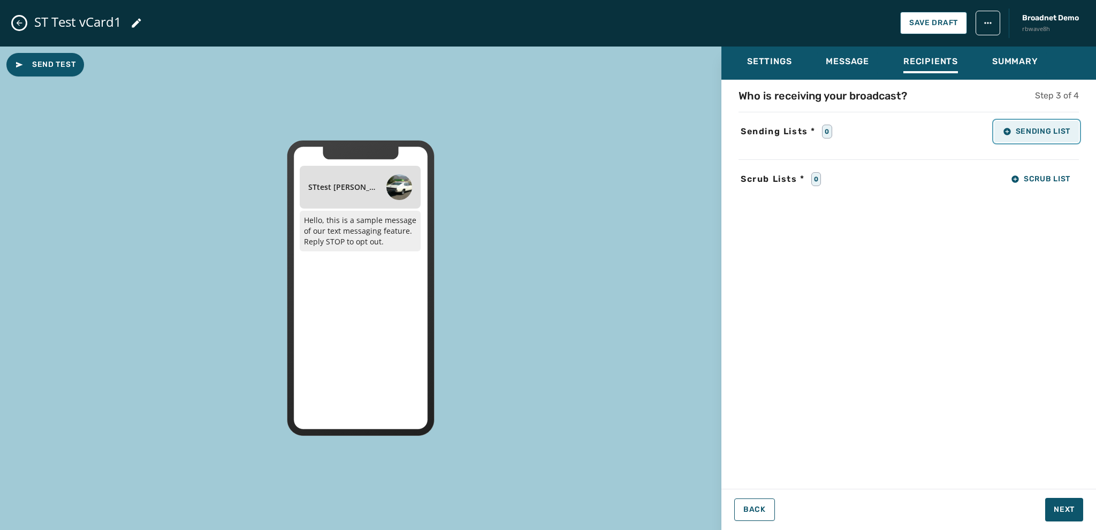
click at [1013, 128] on span "Sending List" at bounding box center [1036, 131] width 67 height 9
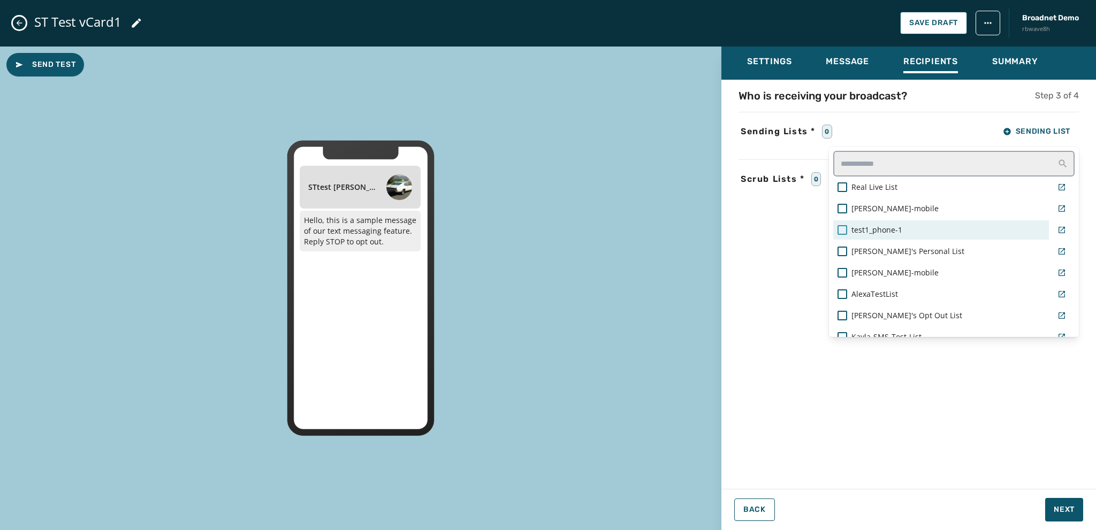
click at [838, 228] on div at bounding box center [843, 230] width 10 height 10
click at [1057, 509] on div "Settings Message Recipients Summary Who is receiving your broadcast? Step 3 of …" at bounding box center [909, 285] width 375 height 476
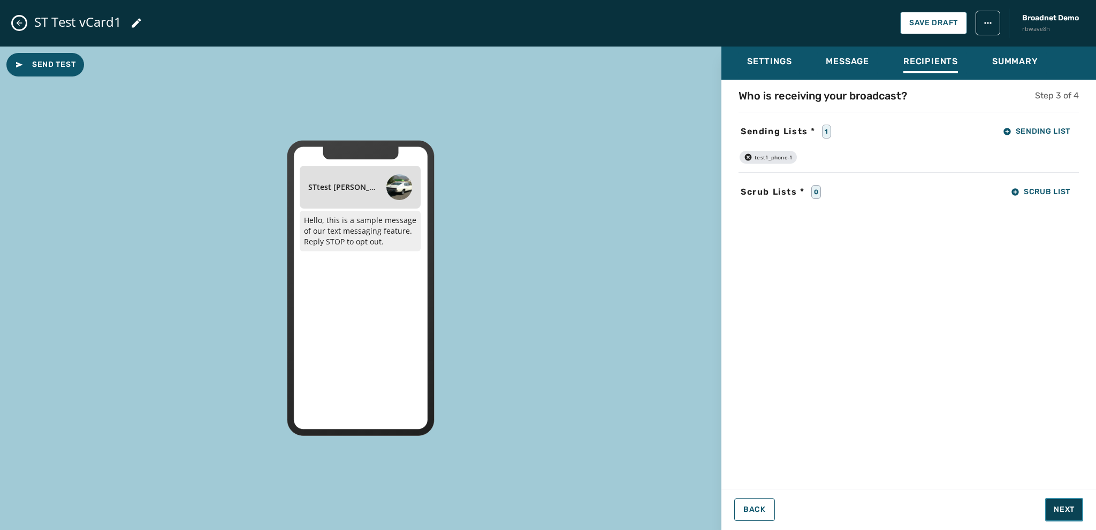
click at [1058, 508] on span "Next" at bounding box center [1064, 510] width 21 height 11
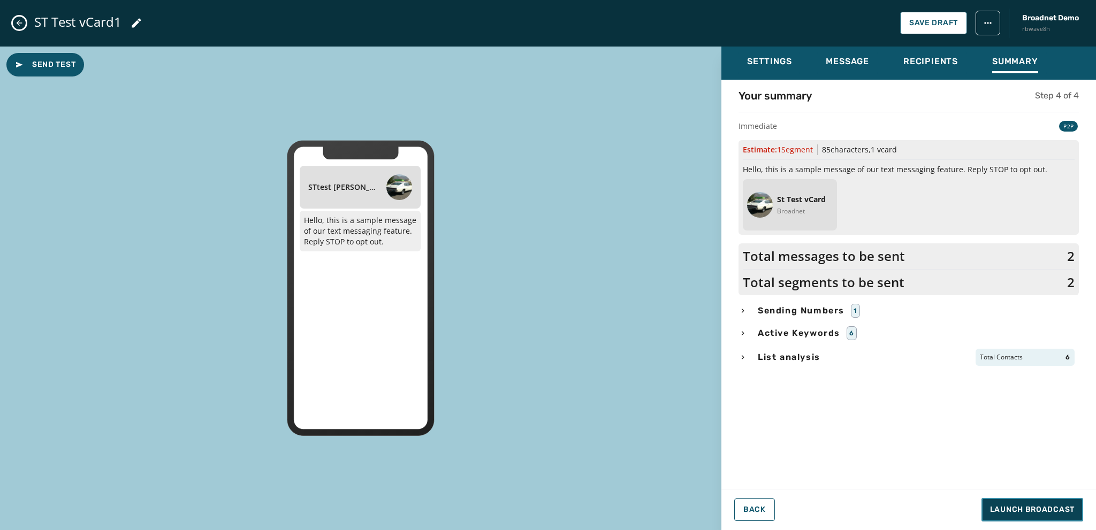
click at [1031, 507] on span "Launch Broadcast" at bounding box center [1032, 510] width 85 height 11
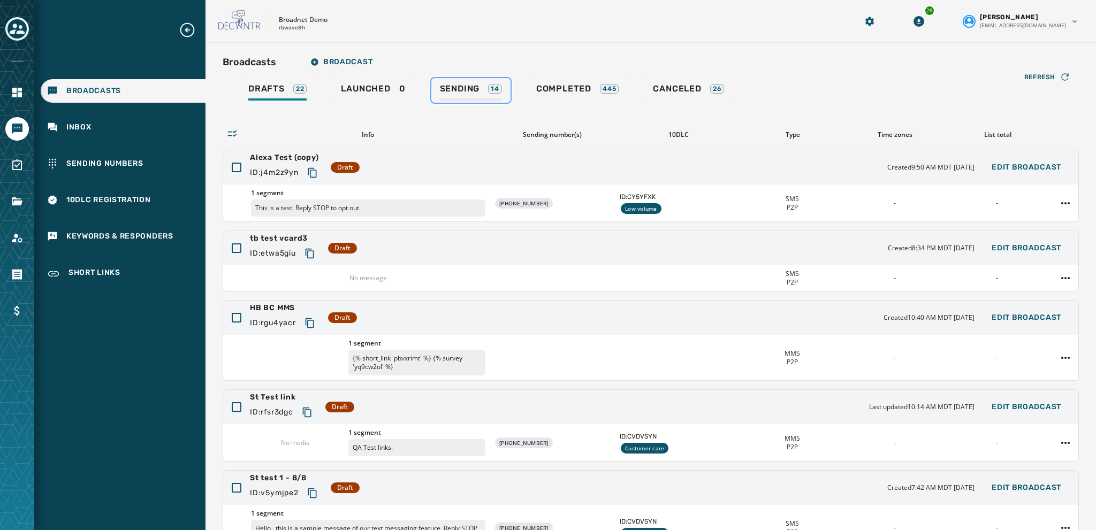
click at [462, 85] on span "Sending" at bounding box center [460, 89] width 40 height 11
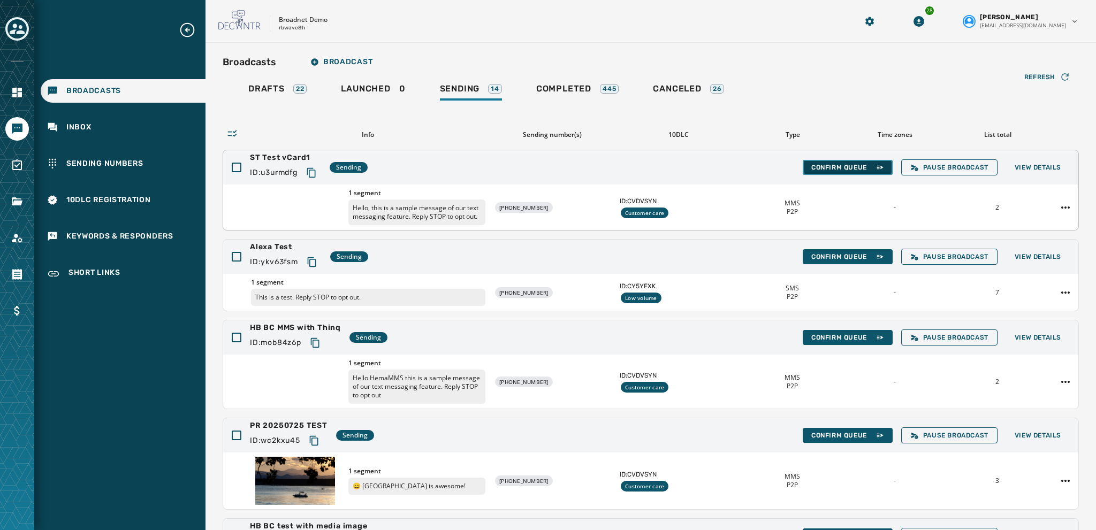
click at [823, 168] on span "Confirm Queue" at bounding box center [848, 167] width 73 height 9
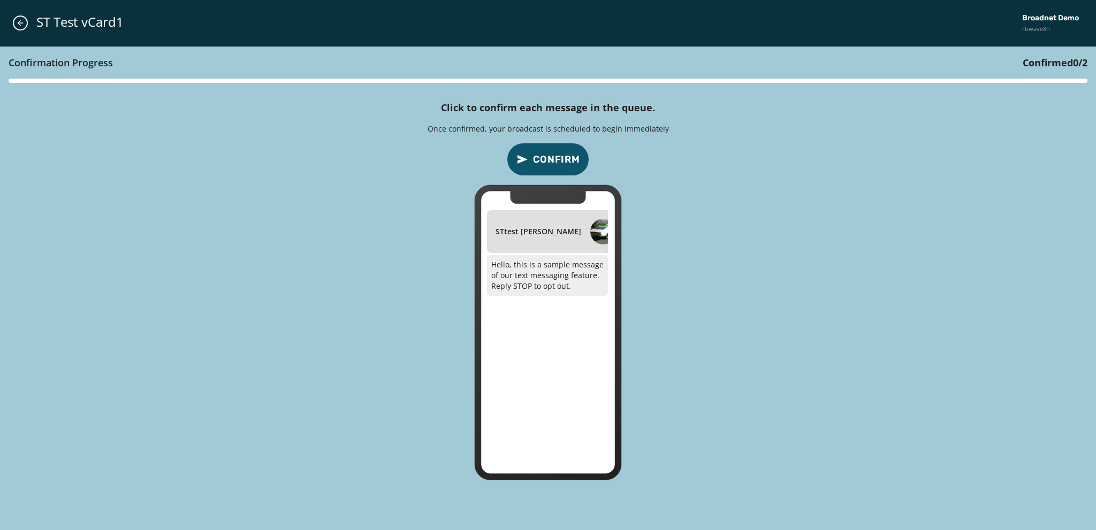
click at [545, 157] on span "Confirm" at bounding box center [556, 159] width 47 height 15
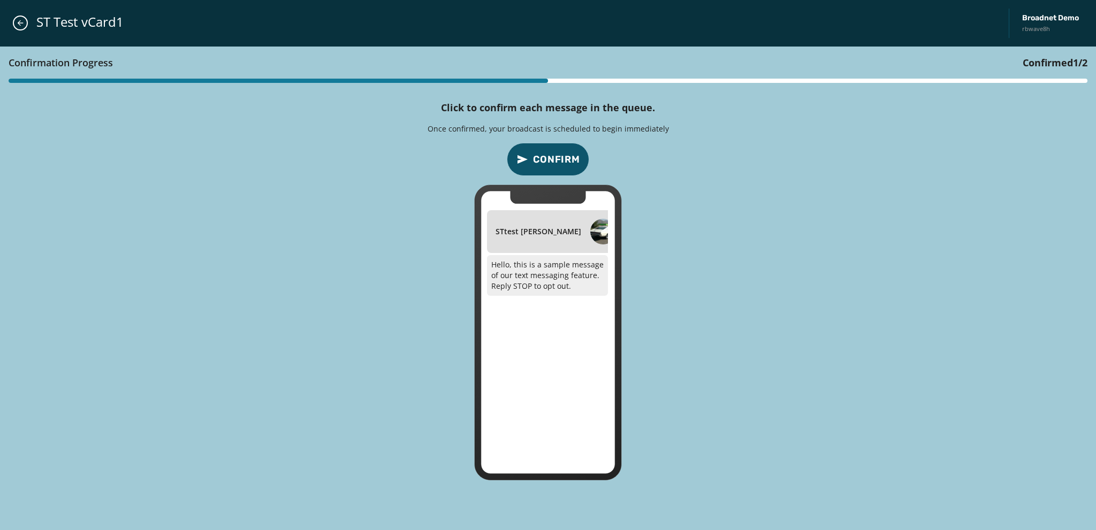
click at [551, 156] on span "Confirm" at bounding box center [556, 159] width 47 height 15
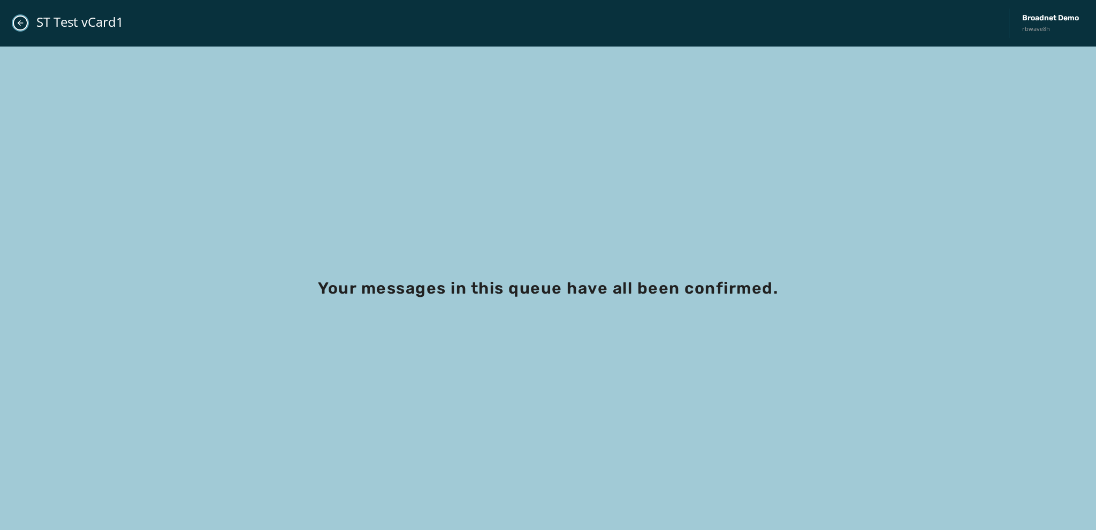
click at [23, 21] on icon "Close admin drawer" at bounding box center [20, 23] width 9 height 9
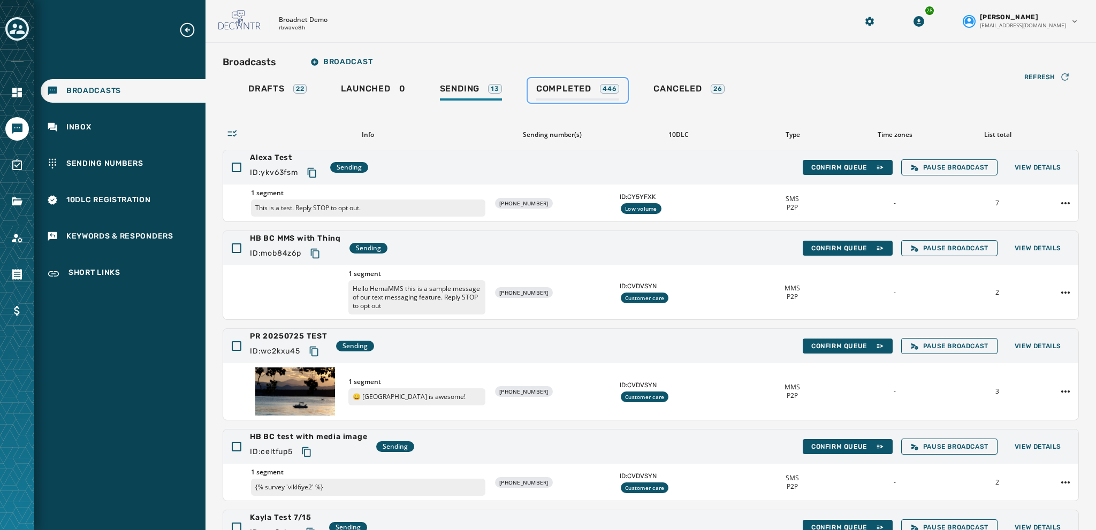
click at [557, 93] on span "Completed" at bounding box center [563, 89] width 55 height 11
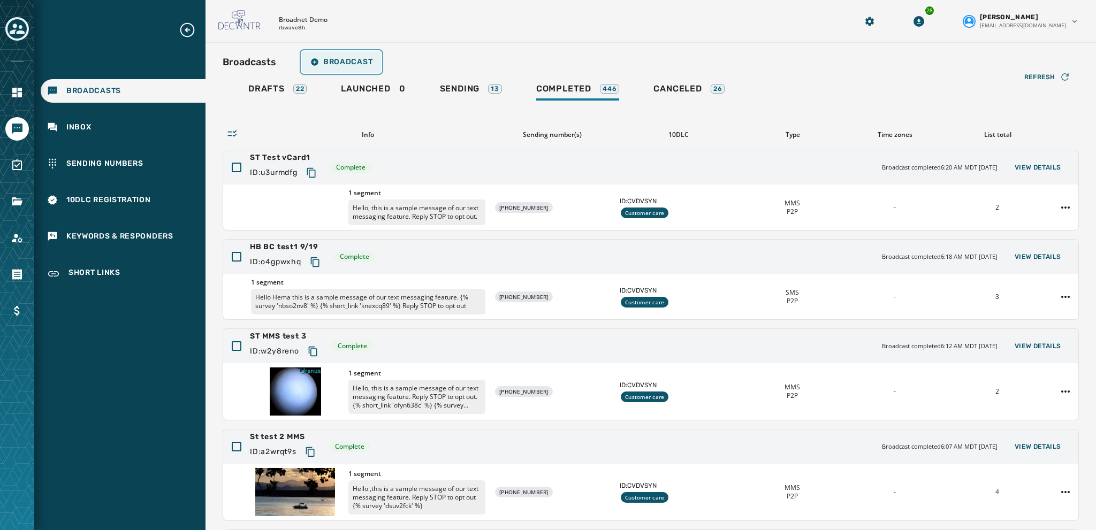
click at [340, 62] on span "Broadcast" at bounding box center [341, 62] width 62 height 9
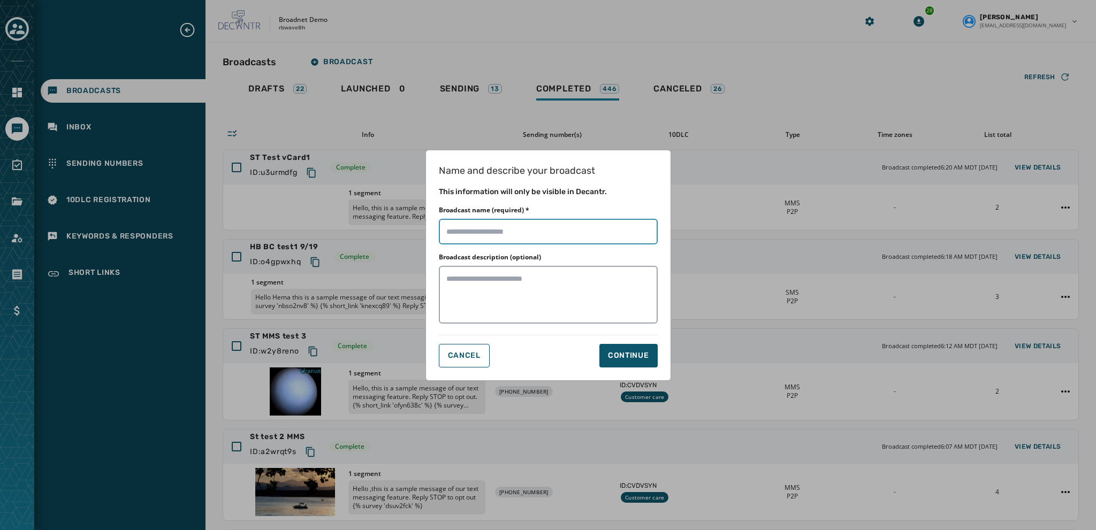
click at [457, 230] on input "Broadcast name (required) *" at bounding box center [548, 232] width 219 height 26
type input "**********"
click at [623, 353] on div "Continue" at bounding box center [628, 356] width 41 height 11
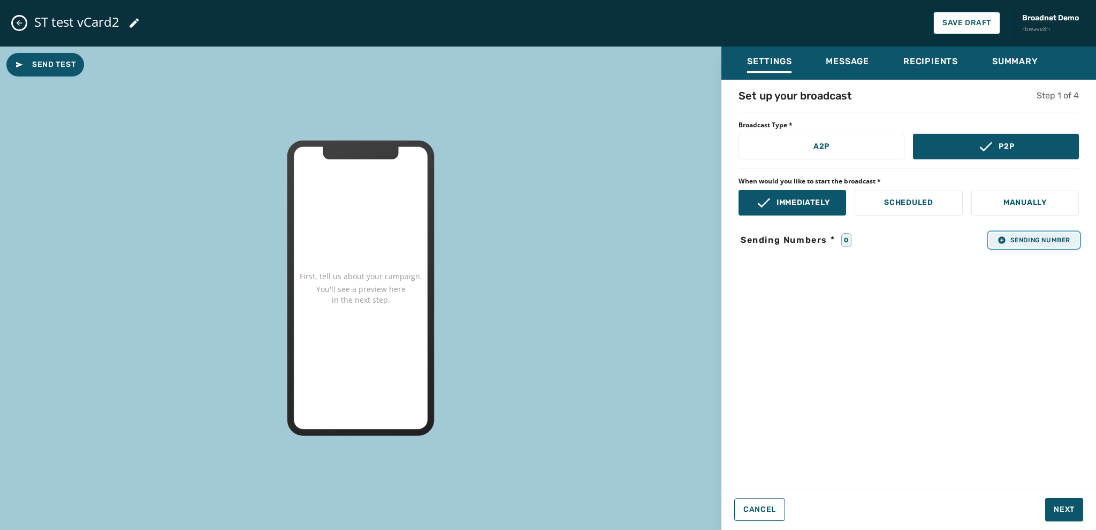
click at [1021, 241] on span "Sending Number" at bounding box center [1034, 240] width 73 height 9
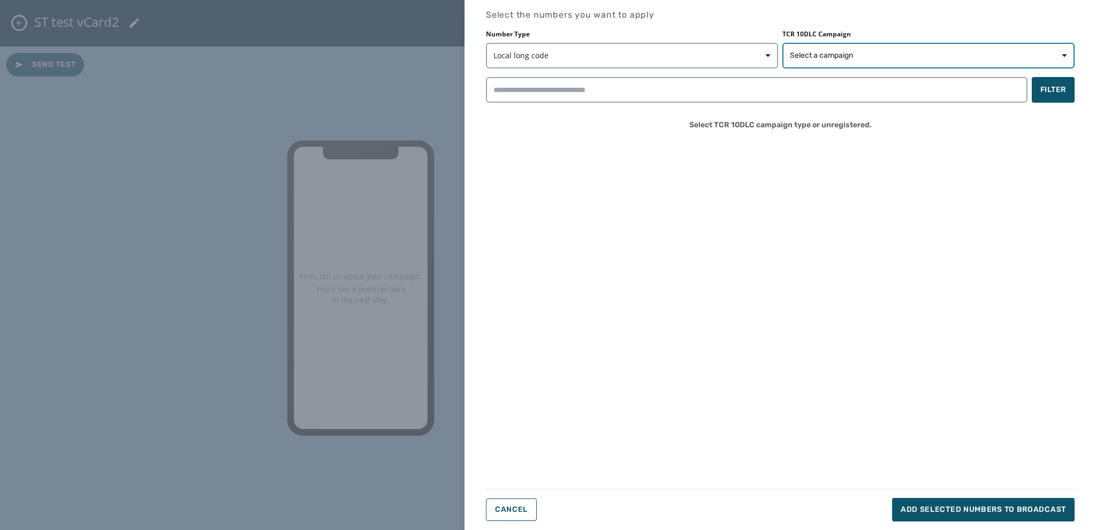
click at [848, 52] on span "Select a campaign" at bounding box center [821, 55] width 63 height 11
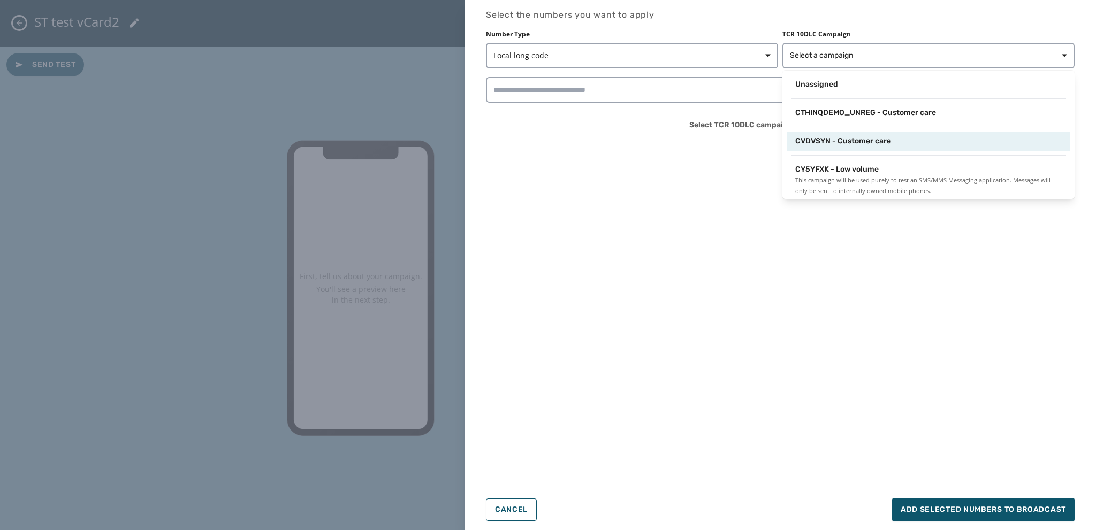
click at [848, 150] on div "CVDVSYN - Customer care" at bounding box center [929, 141] width 284 height 19
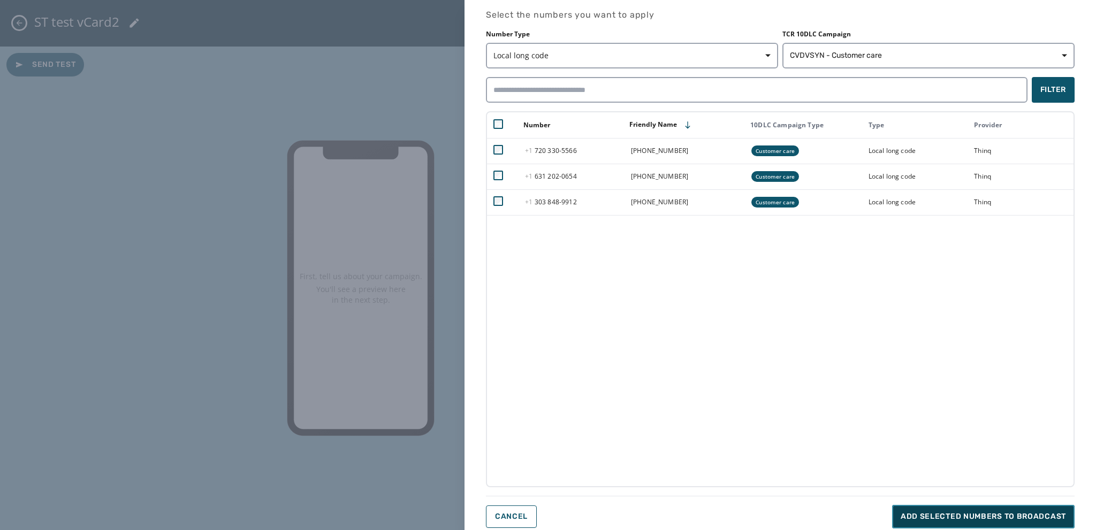
click at [939, 512] on span "Add selected numbers to broadcast" at bounding box center [983, 517] width 165 height 11
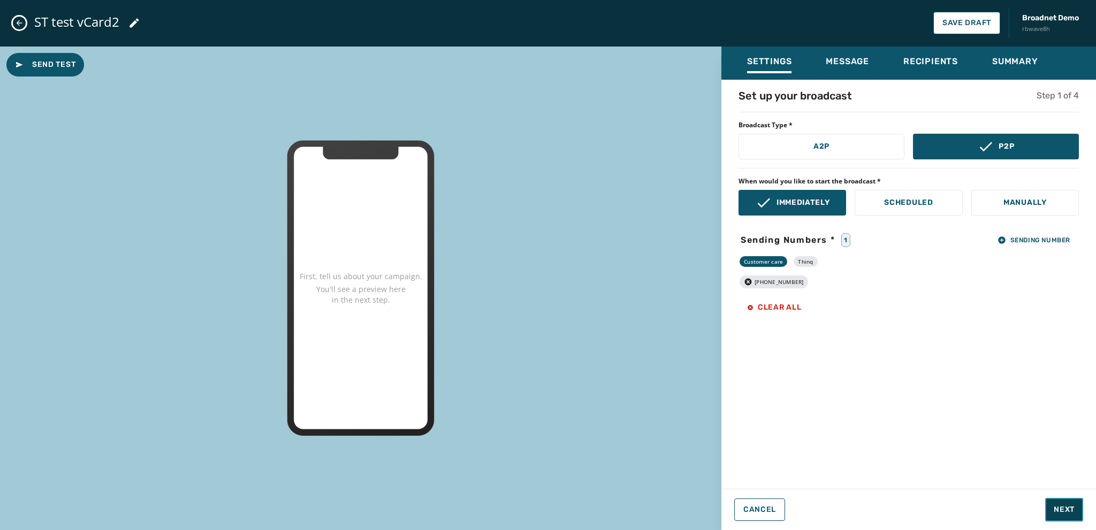
click at [1069, 509] on span "Next" at bounding box center [1064, 510] width 21 height 11
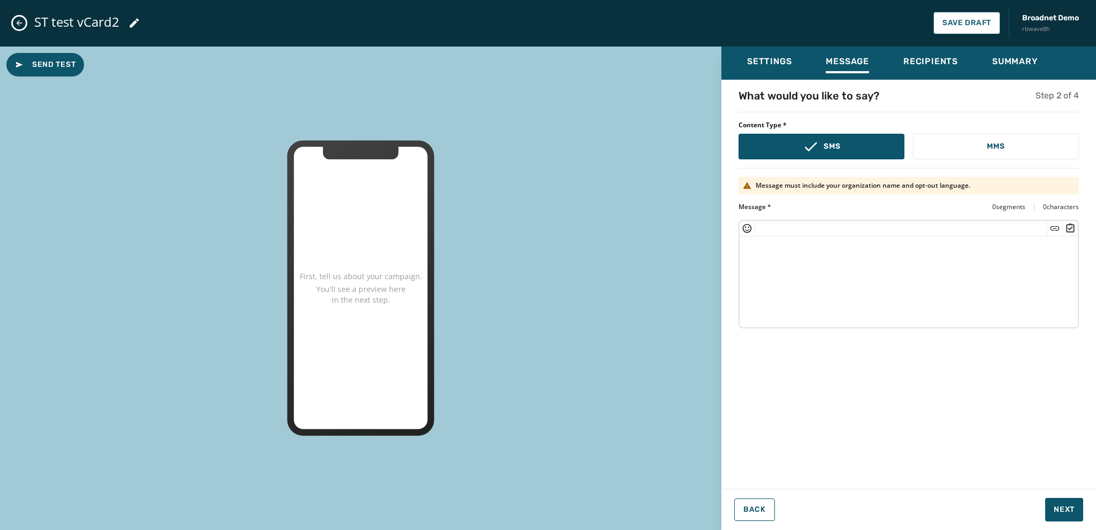
click at [760, 250] on textarea at bounding box center [909, 281] width 338 height 88
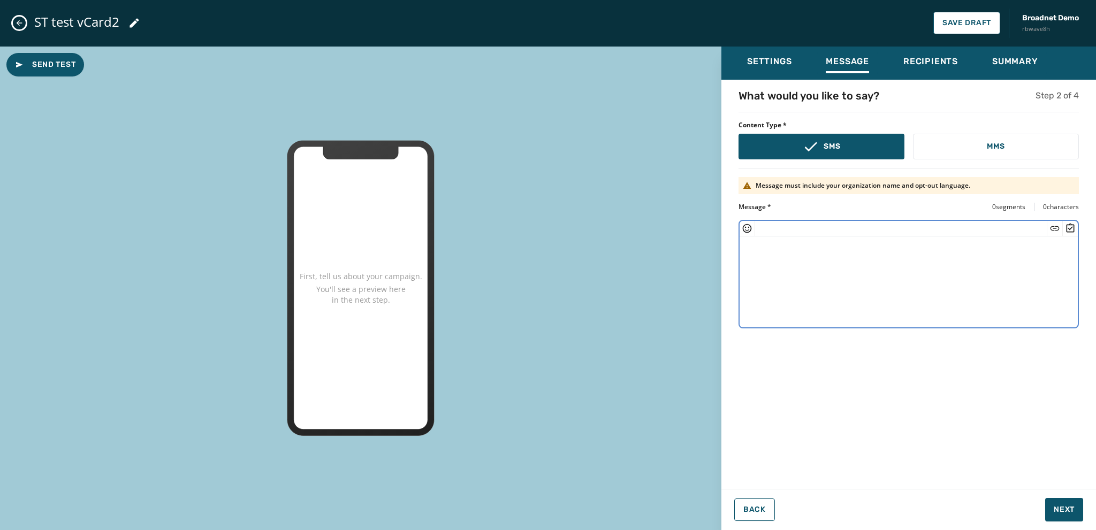
paste textarea "**********"
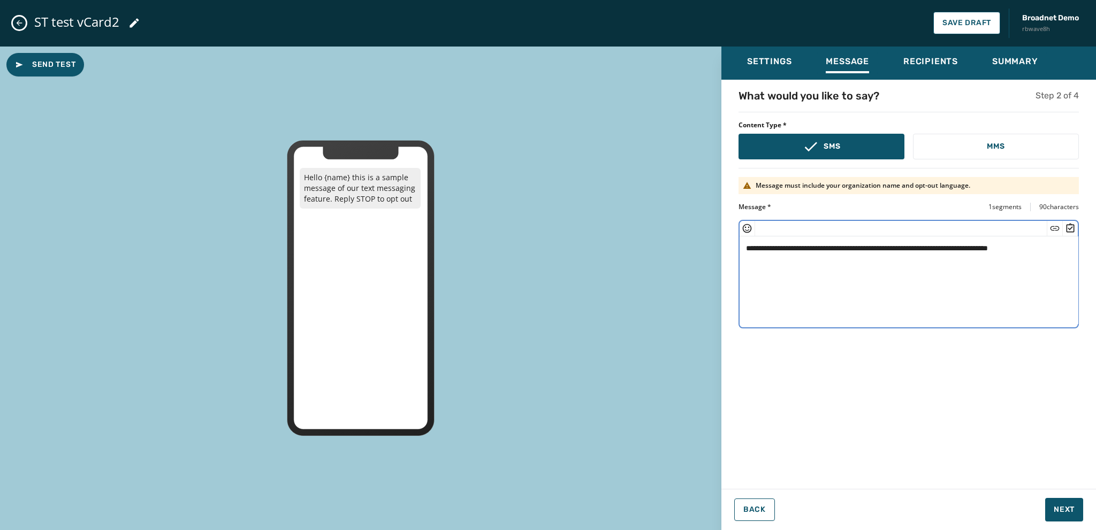
click at [791, 253] on textarea "**********" at bounding box center [909, 281] width 339 height 88
type textarea "**********"
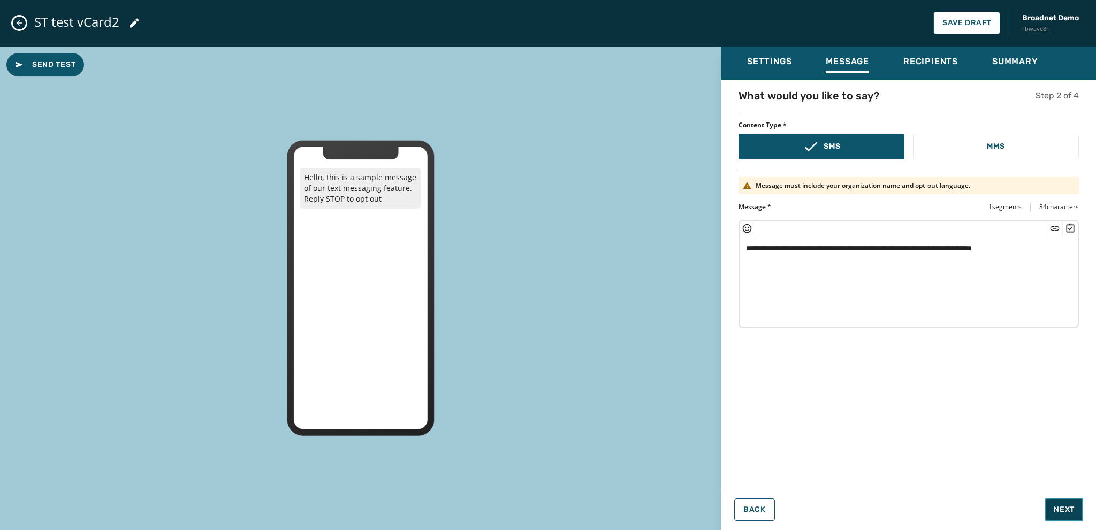
click at [1058, 513] on span "Next" at bounding box center [1064, 510] width 21 height 11
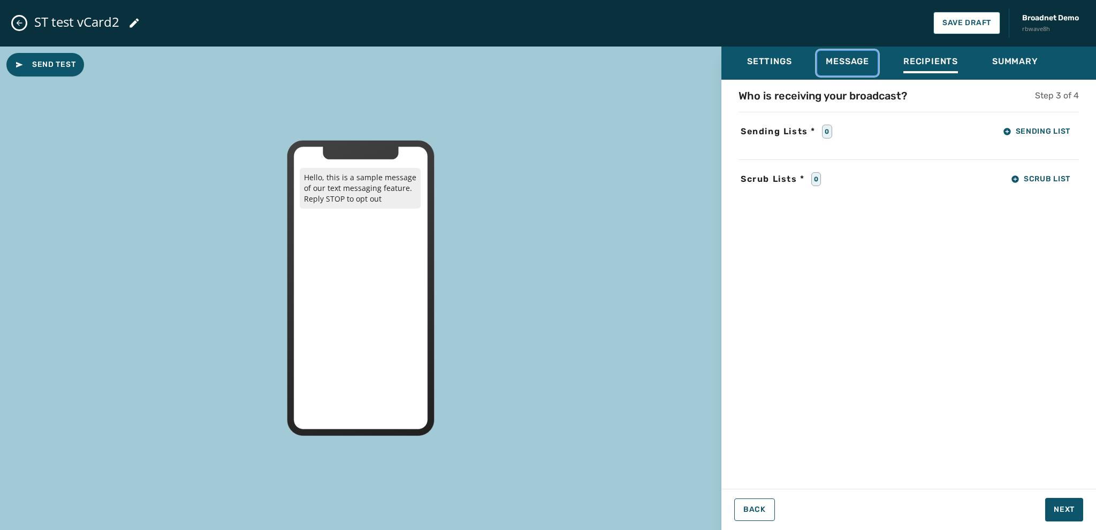
click at [840, 62] on span "Message" at bounding box center [847, 61] width 43 height 11
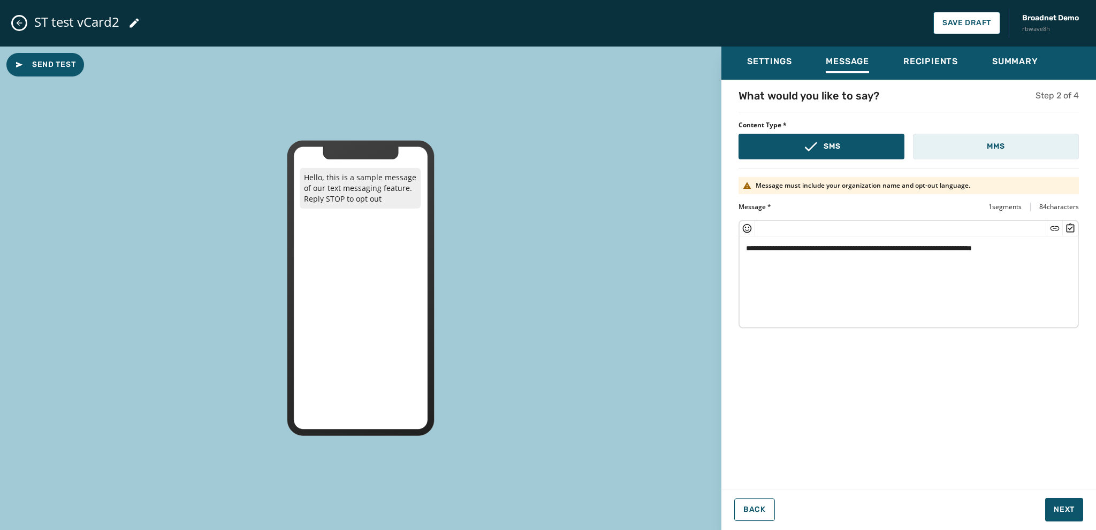
click at [973, 148] on button "MMS" at bounding box center [996, 147] width 166 height 26
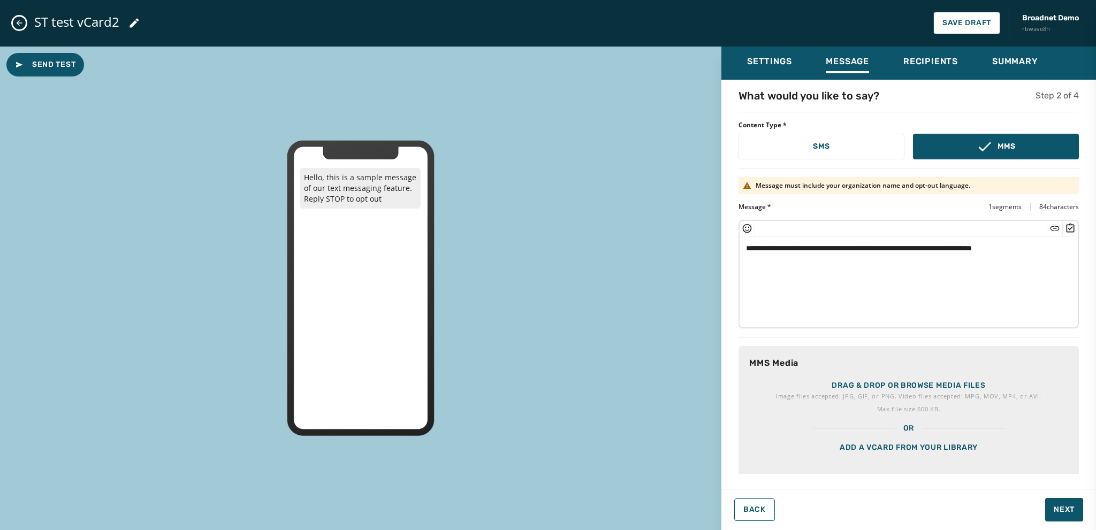
click at [876, 439] on div "Add a vCard from your library" at bounding box center [909, 461] width 340 height 54
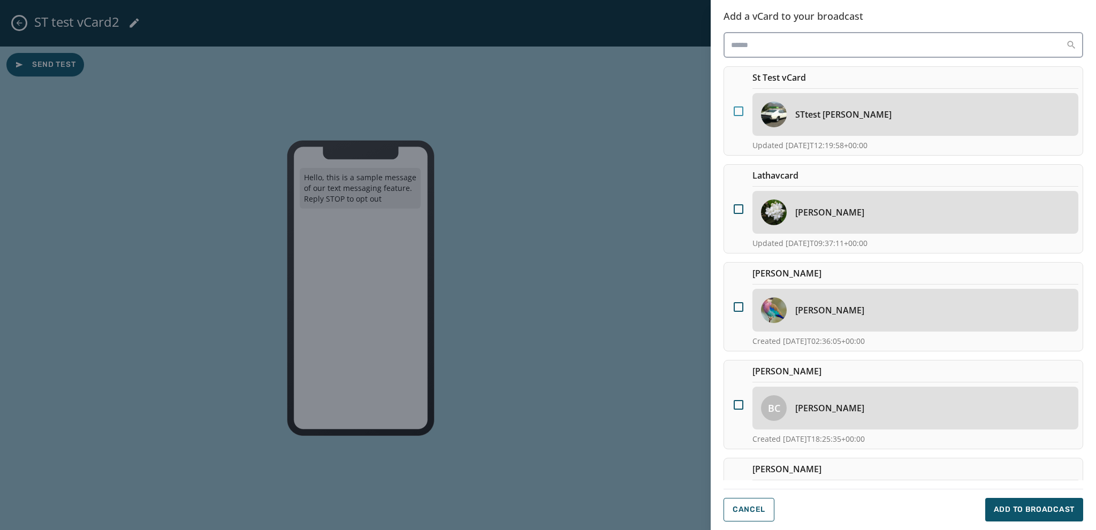
click at [738, 108] on div at bounding box center [739, 112] width 10 height 10
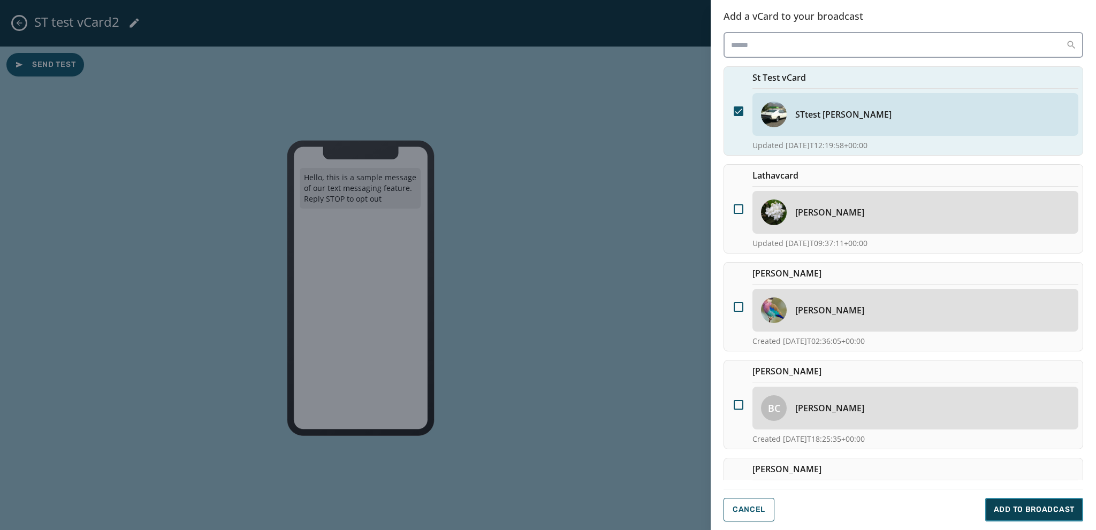
click at [1032, 507] on span "Add to Broadcast" at bounding box center [1034, 510] width 81 height 11
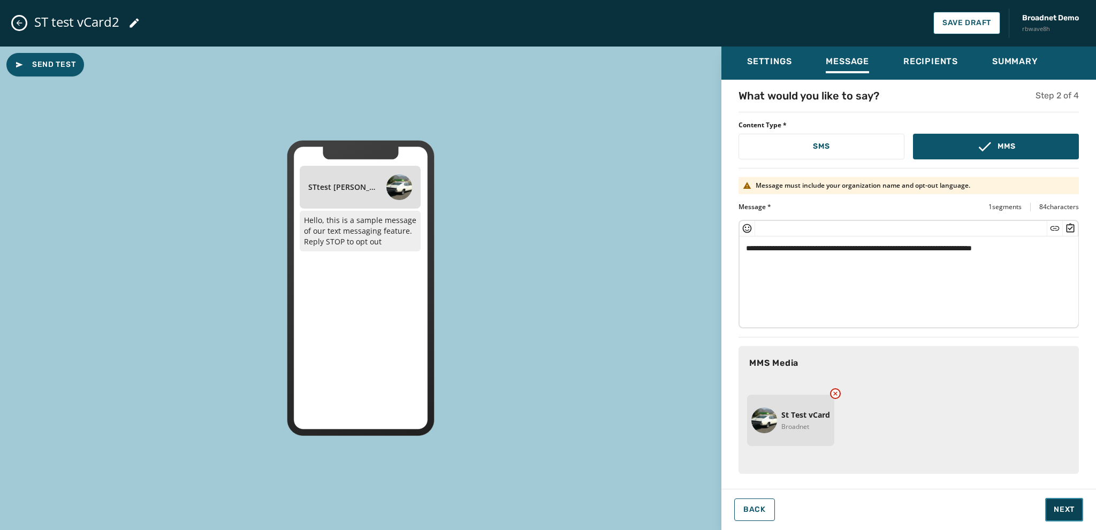
click at [1064, 505] on span "Next" at bounding box center [1064, 510] width 21 height 11
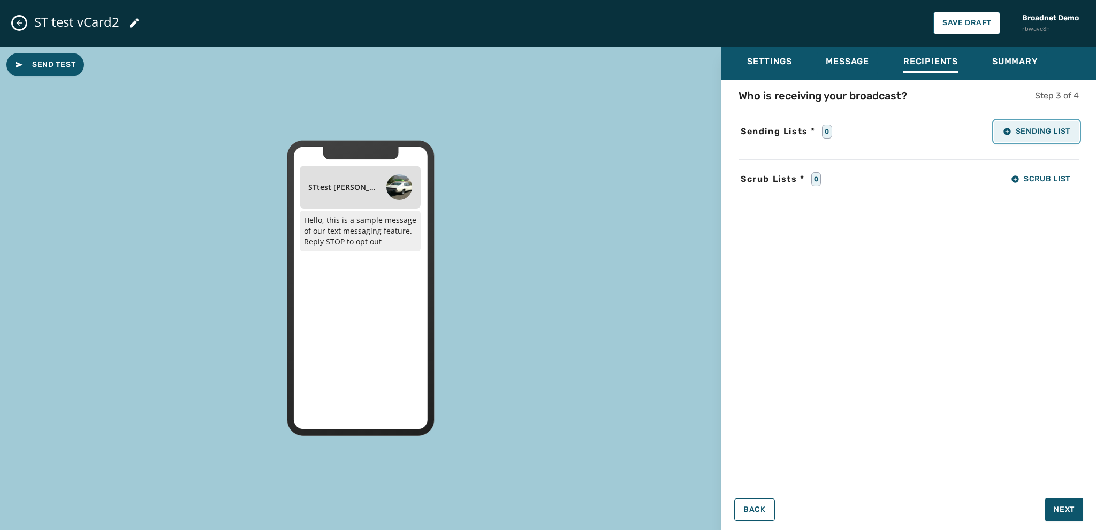
click at [1024, 130] on span "Sending List" at bounding box center [1036, 131] width 67 height 9
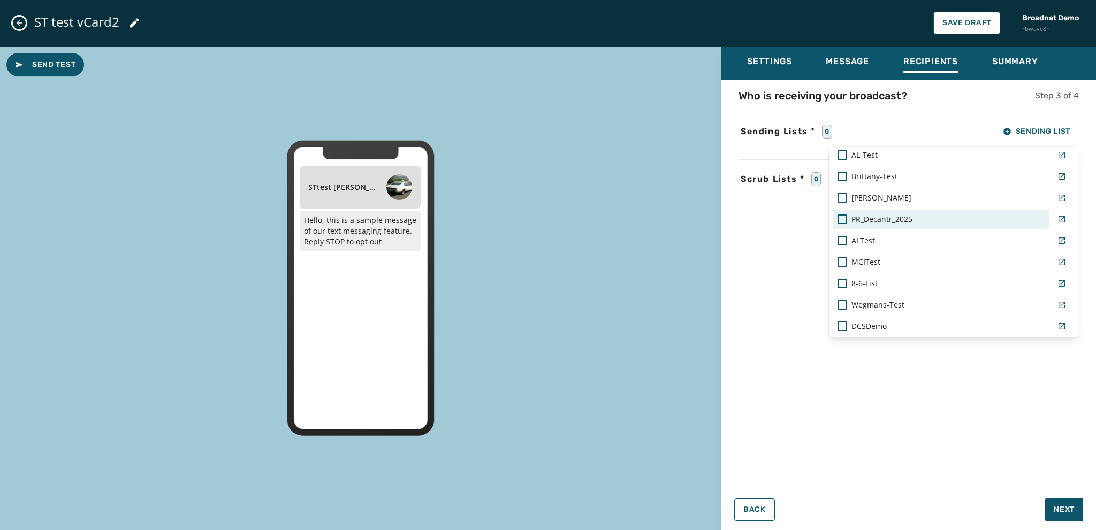
scroll to position [897, 0]
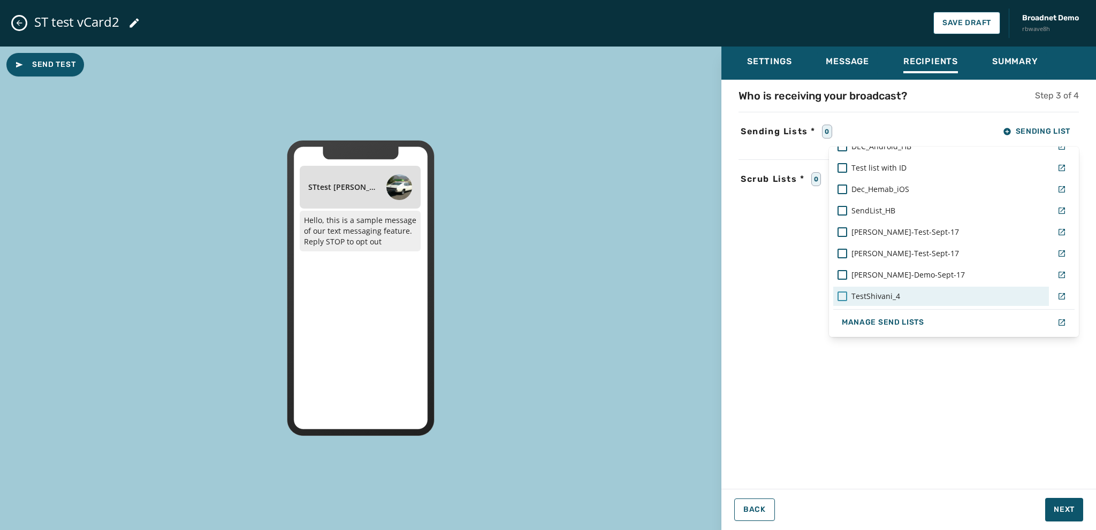
click at [842, 295] on div at bounding box center [843, 297] width 10 height 10
click at [1055, 512] on div "Settings Message Recipients Summary Who is receiving your broadcast? Step 3 of …" at bounding box center [909, 285] width 375 height 476
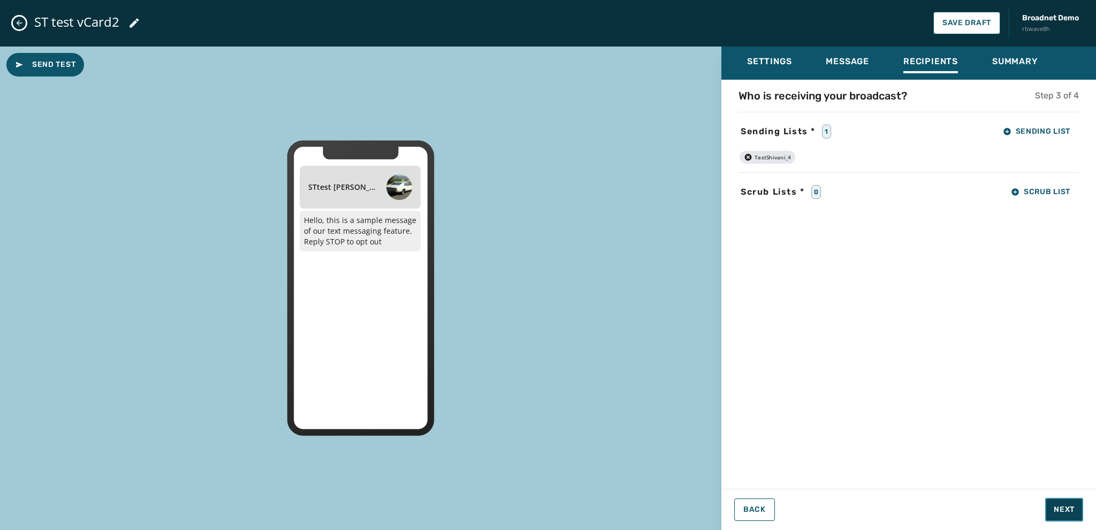
click at [1066, 509] on span "Next" at bounding box center [1064, 510] width 21 height 11
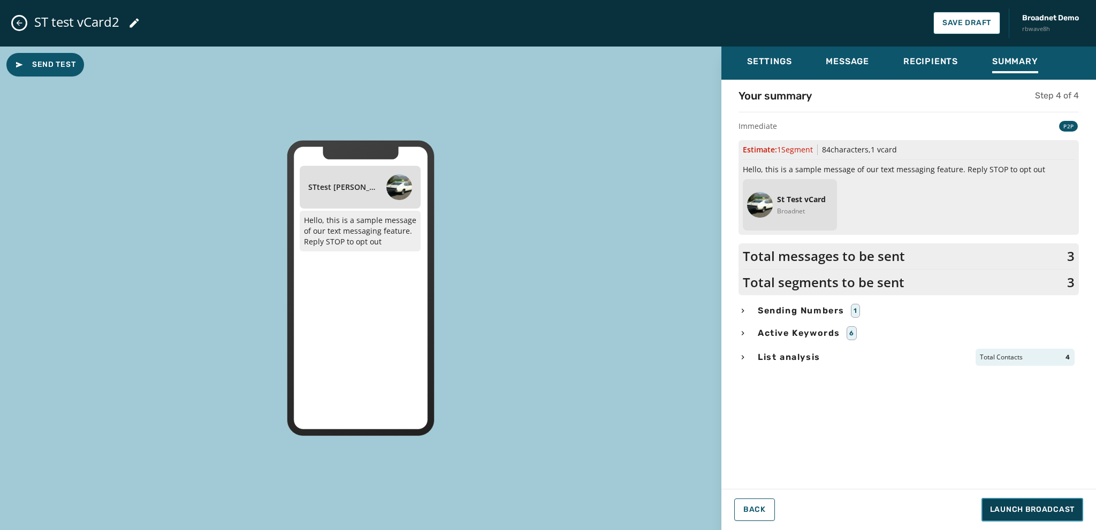
click at [1032, 509] on span "Launch Broadcast" at bounding box center [1032, 510] width 85 height 11
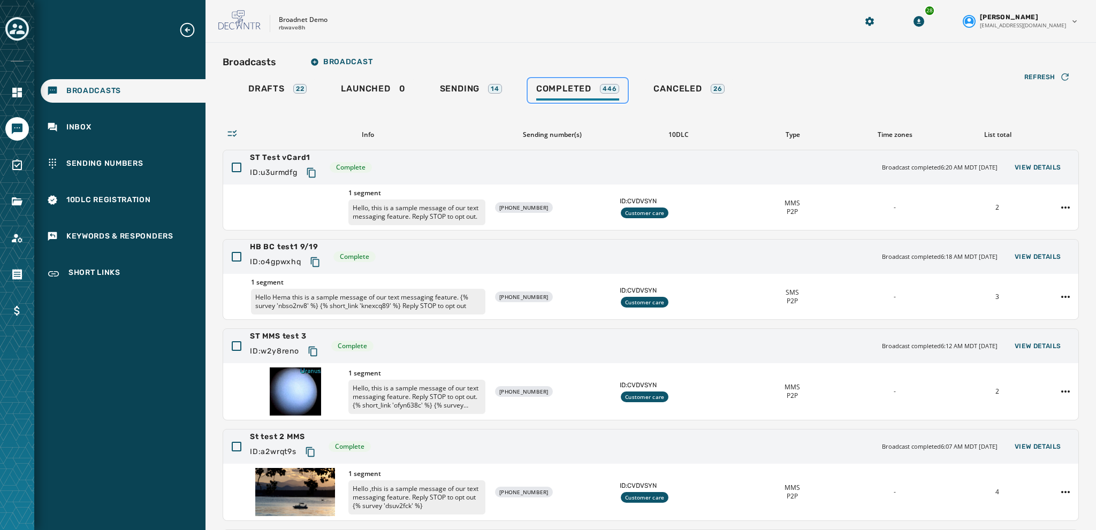
click at [572, 93] on span "Completed" at bounding box center [563, 89] width 55 height 11
click at [446, 88] on span "Sending" at bounding box center [460, 89] width 40 height 11
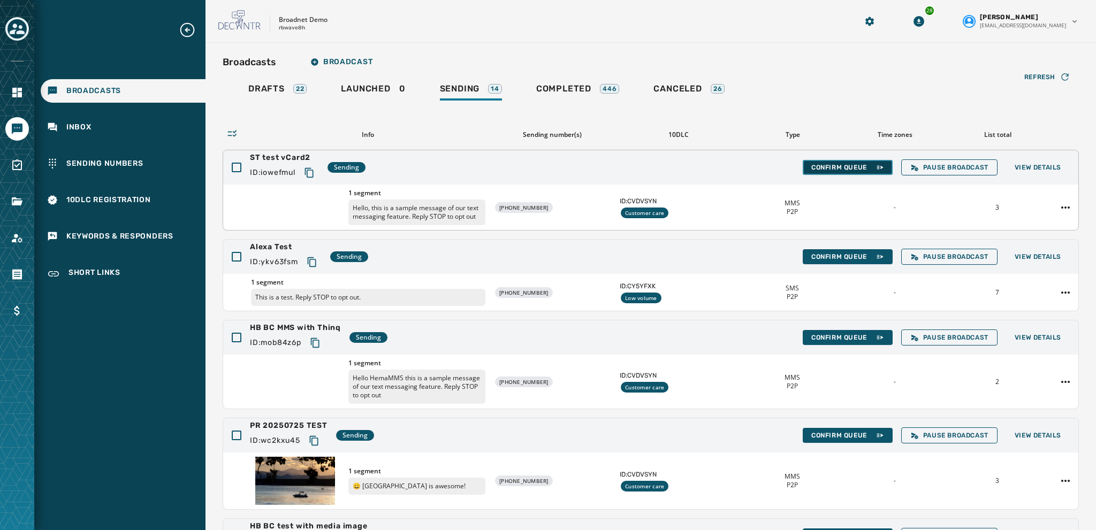
click at [816, 164] on span "Confirm Queue" at bounding box center [848, 167] width 73 height 9
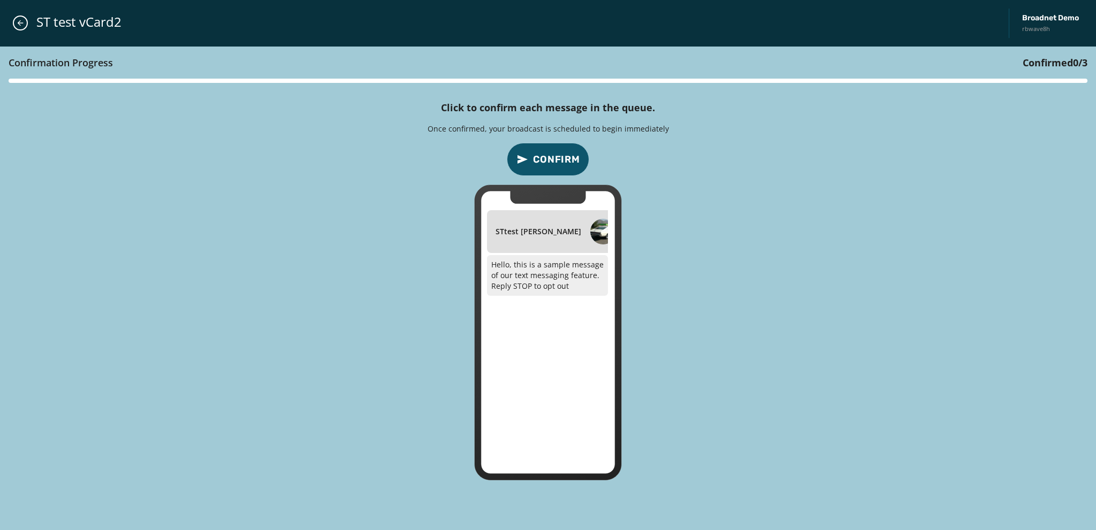
click at [552, 155] on span "Confirm" at bounding box center [556, 159] width 47 height 15
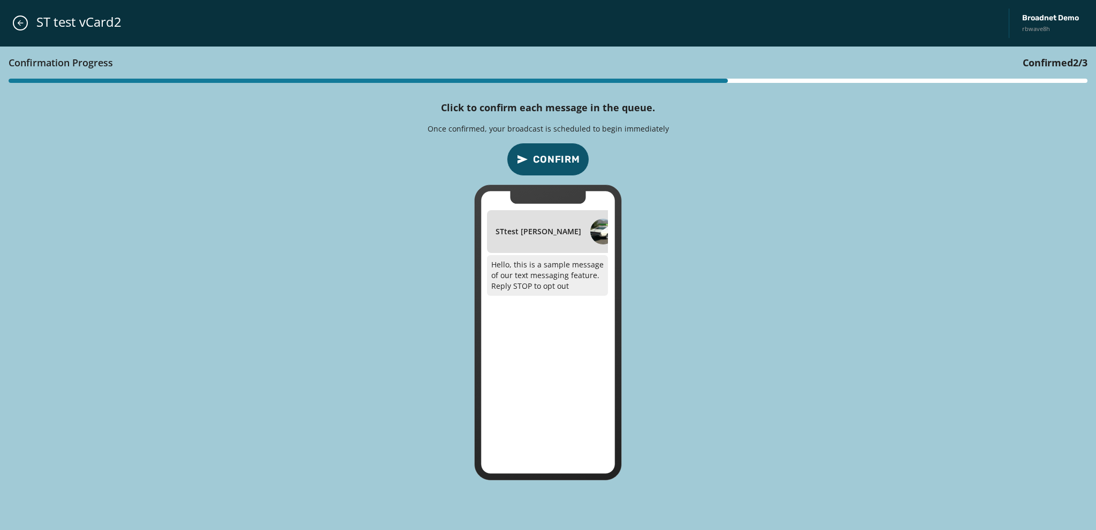
click at [552, 155] on span "Confirm" at bounding box center [556, 159] width 47 height 15
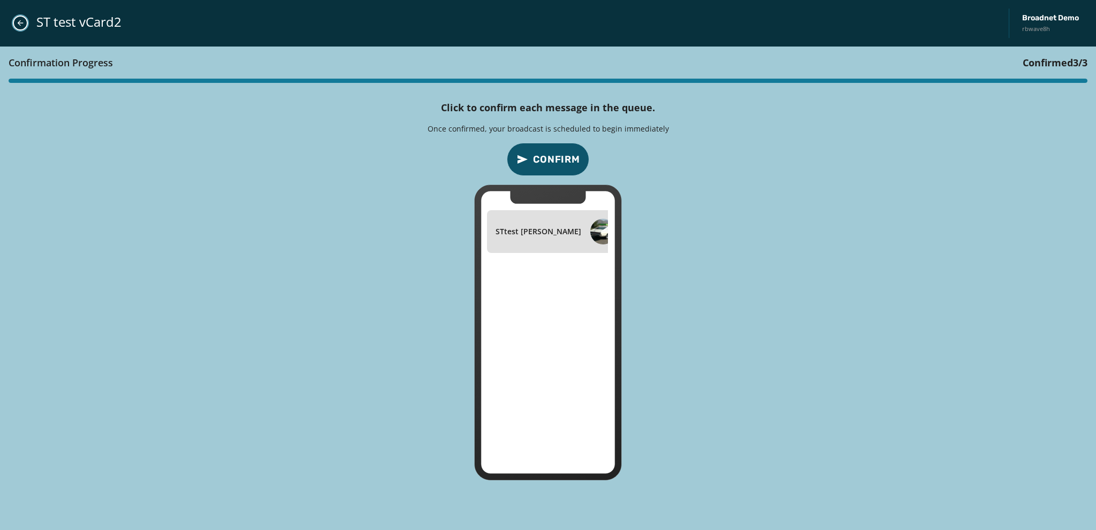
click at [20, 23] on icon "Close admin drawer" at bounding box center [21, 23] width 6 height 6
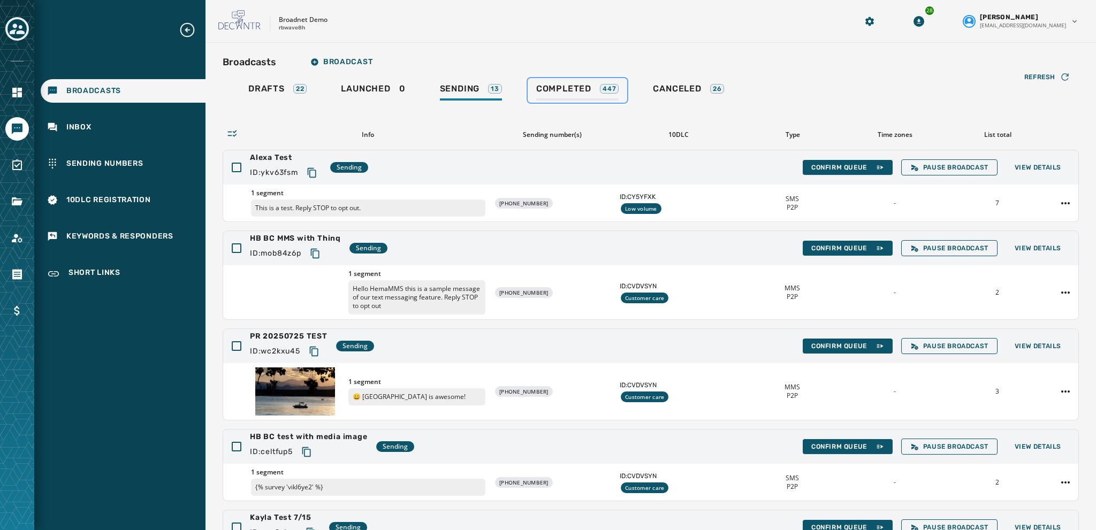
click at [547, 89] on span "Completed" at bounding box center [563, 89] width 55 height 11
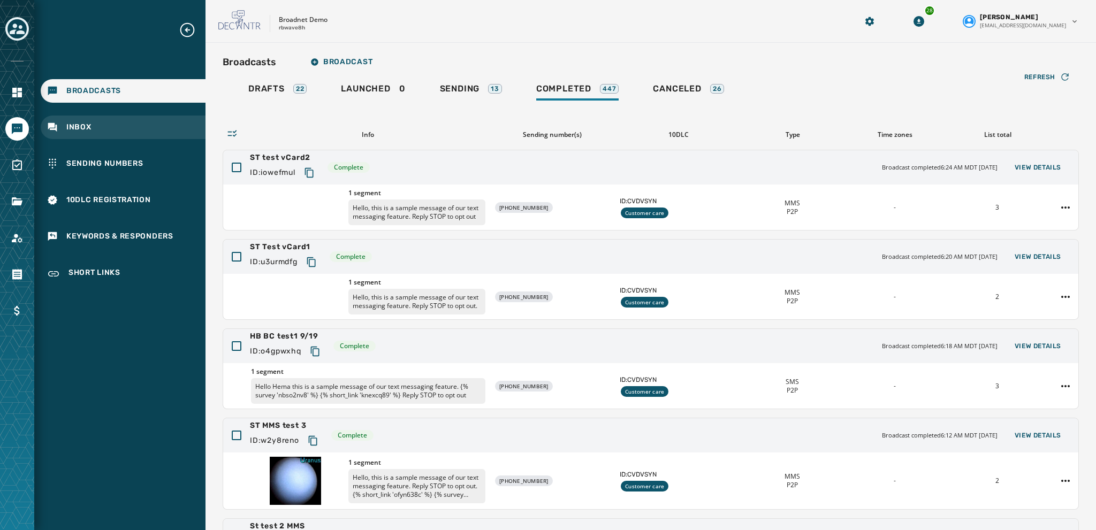
click at [74, 126] on span "Inbox" at bounding box center [78, 127] width 25 height 11
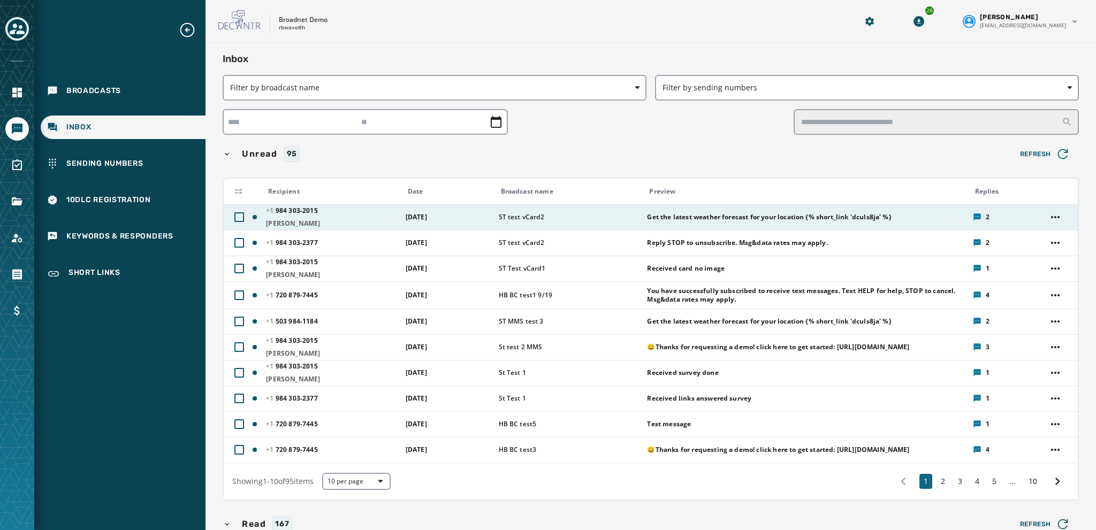
click at [668, 218] on span "Get the latest weather forecast for your location {% short_link 'dculs8ja' %}" at bounding box center [769, 217] width 244 height 9
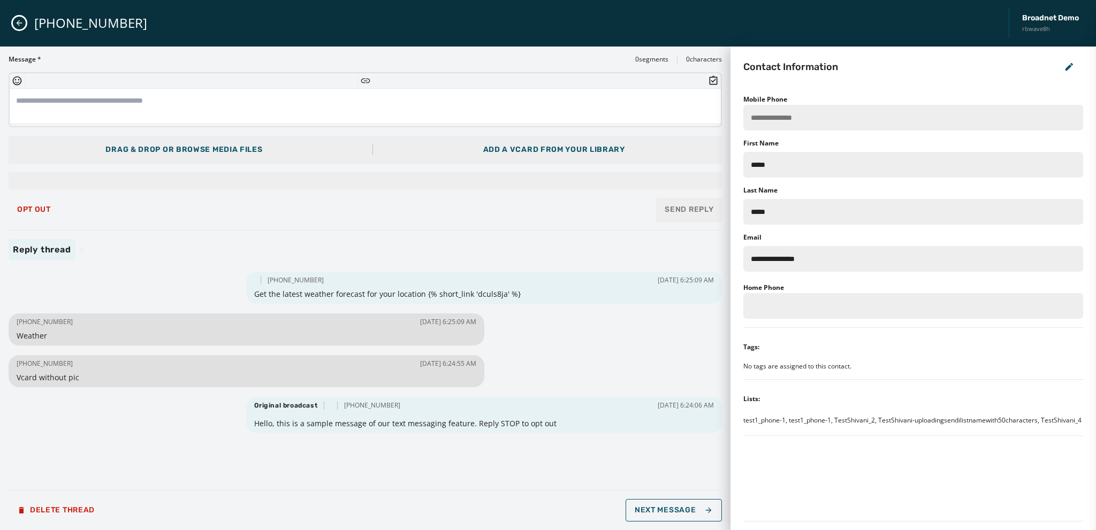
click at [486, 148] on div "Add a vCard from your library" at bounding box center [554, 150] width 142 height 11
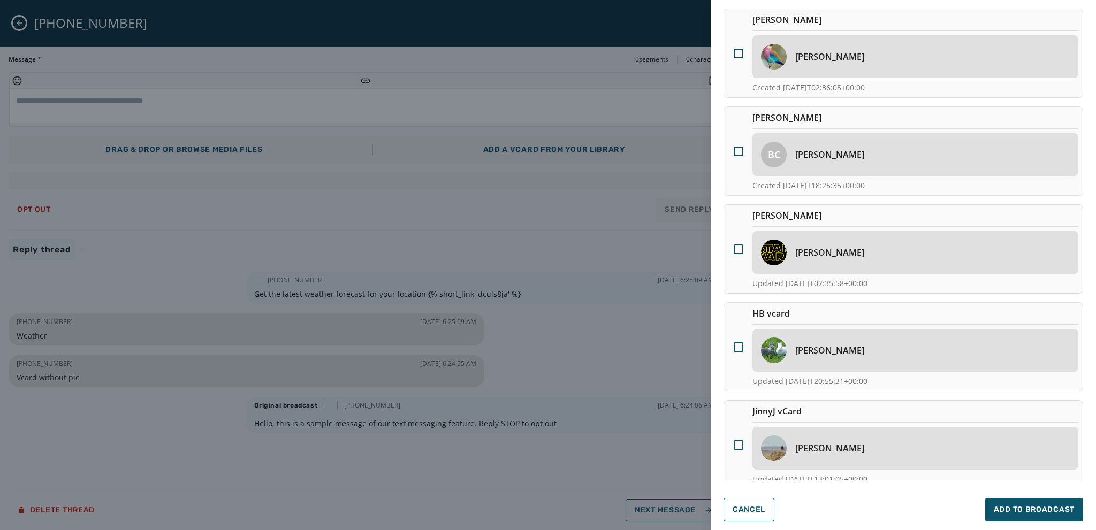
scroll to position [358, 0]
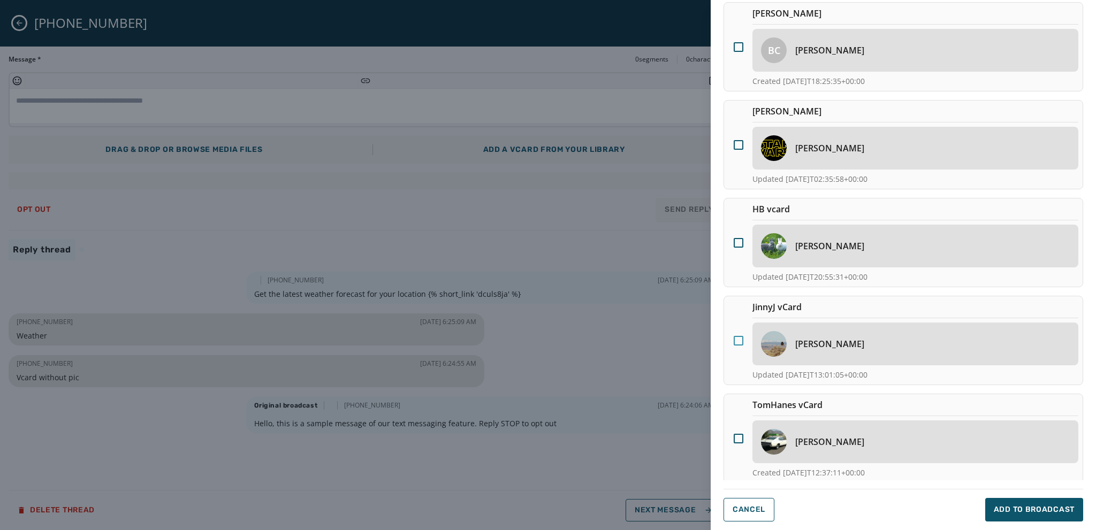
click at [737, 340] on div at bounding box center [739, 341] width 10 height 10
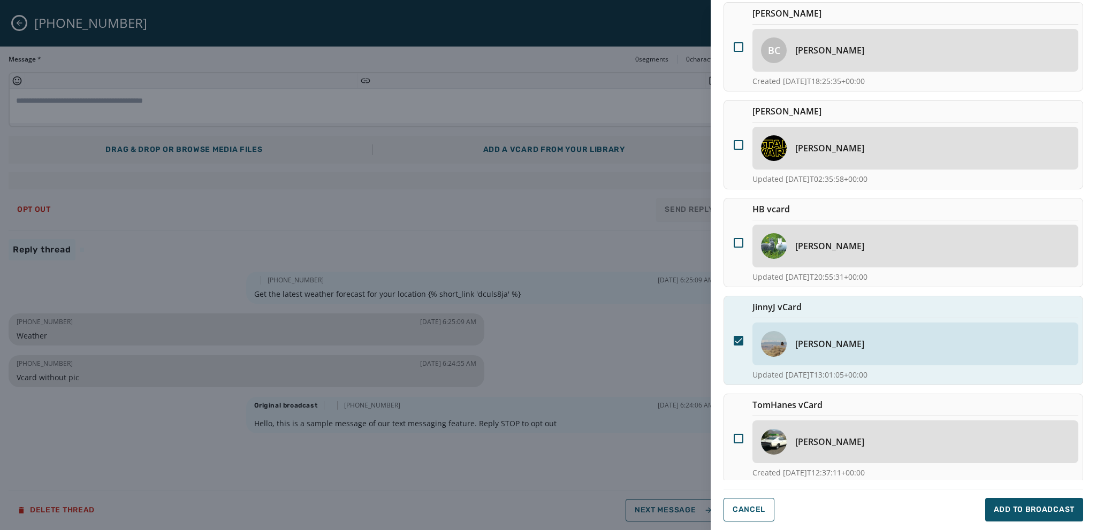
click at [735, 337] on icon at bounding box center [739, 341] width 10 height 10
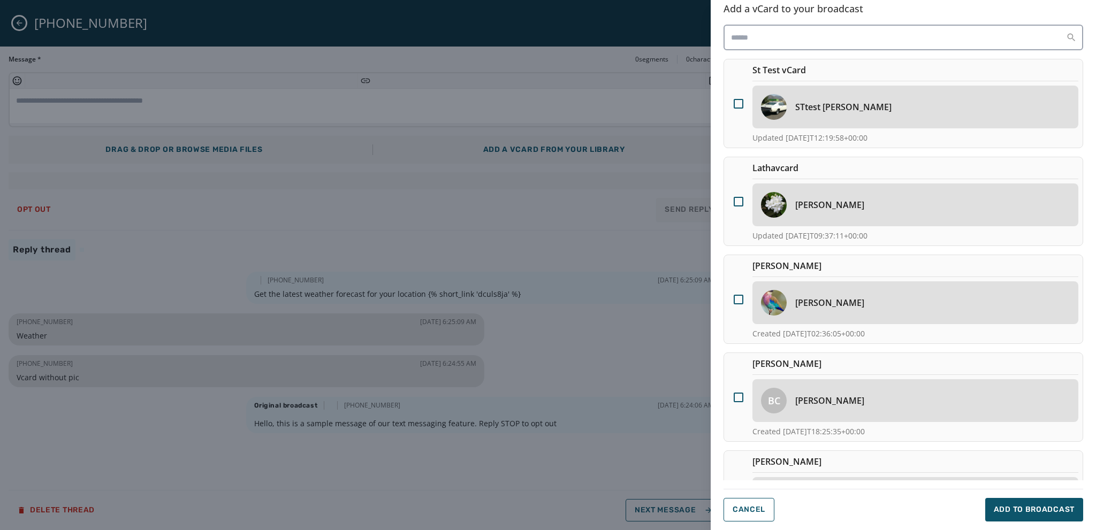
scroll to position [0, 0]
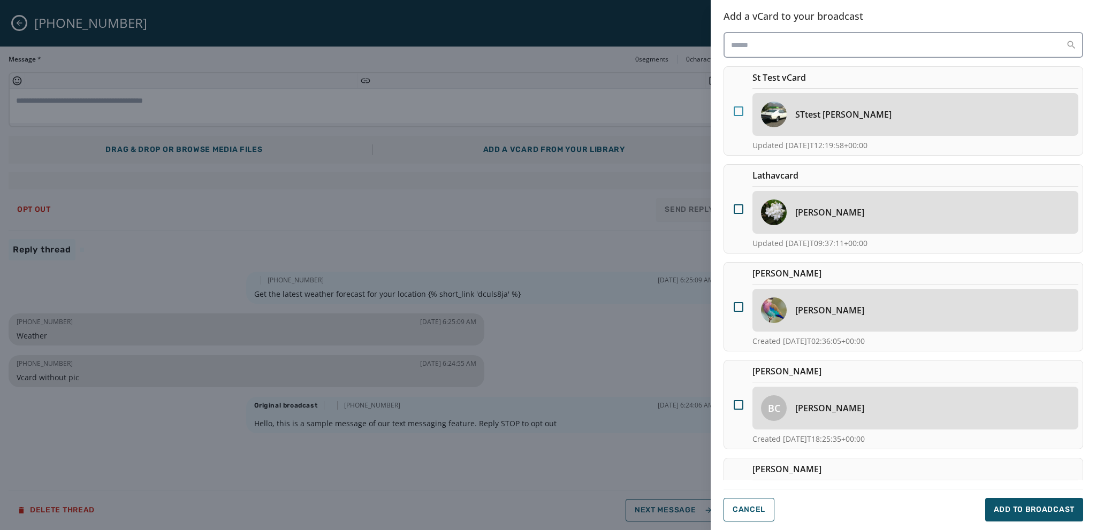
click at [736, 109] on div at bounding box center [739, 112] width 10 height 10
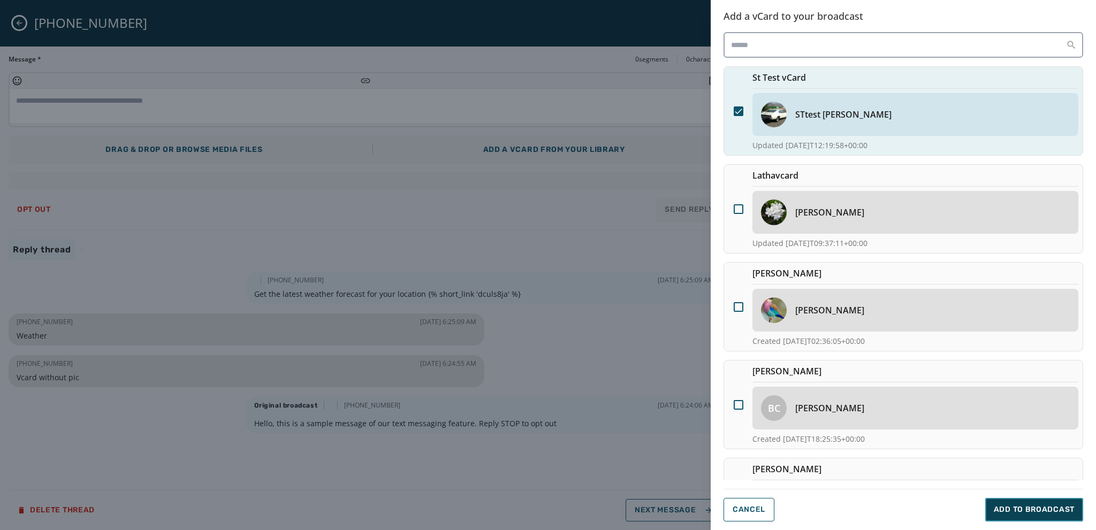
click at [1017, 504] on button "Add to Broadcast" at bounding box center [1035, 510] width 98 height 24
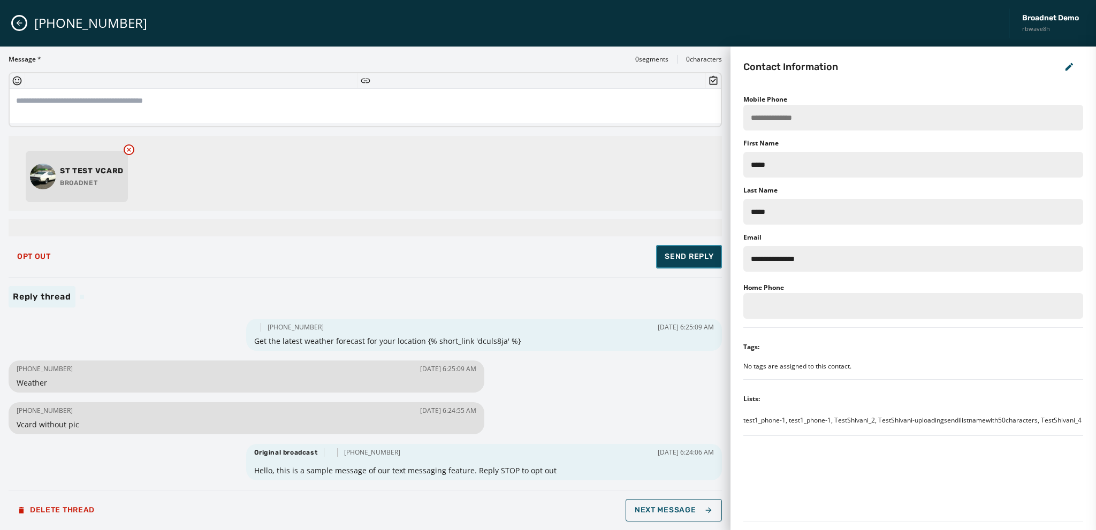
click at [691, 256] on span "Send Reply" at bounding box center [689, 257] width 49 height 11
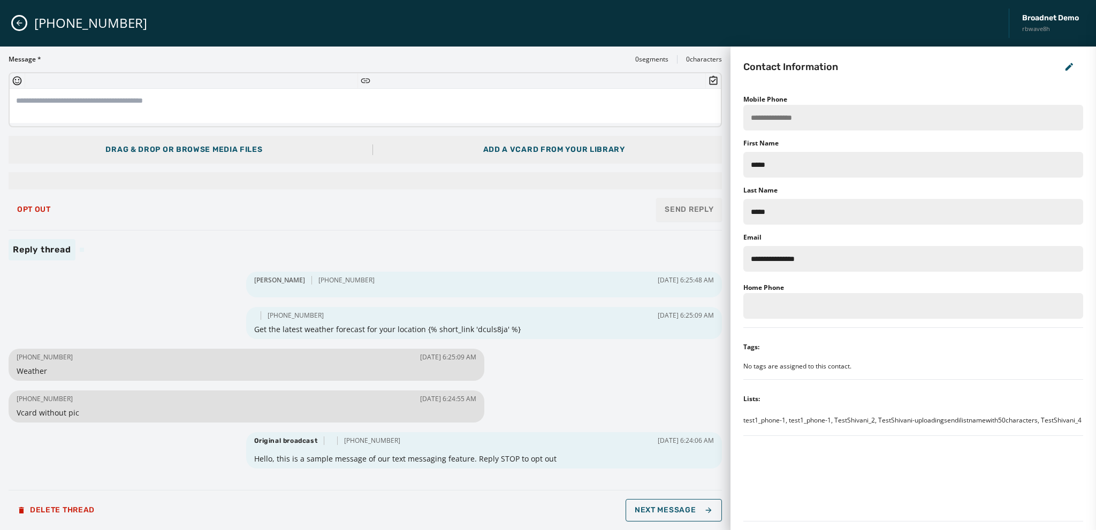
click at [15, 24] on icon "Close admin drawer" at bounding box center [19, 23] width 9 height 9
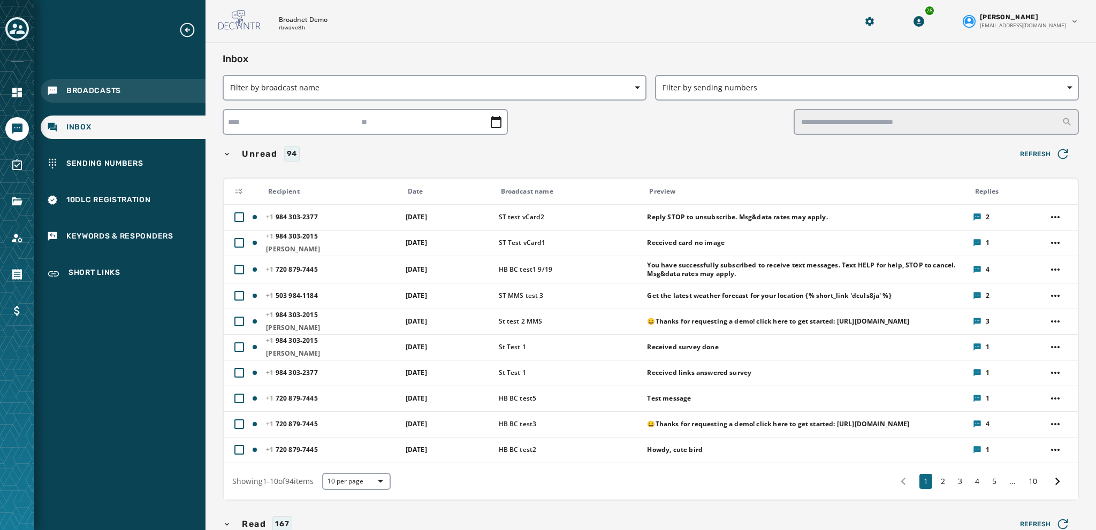
click at [72, 92] on span "Broadcasts" at bounding box center [93, 91] width 55 height 11
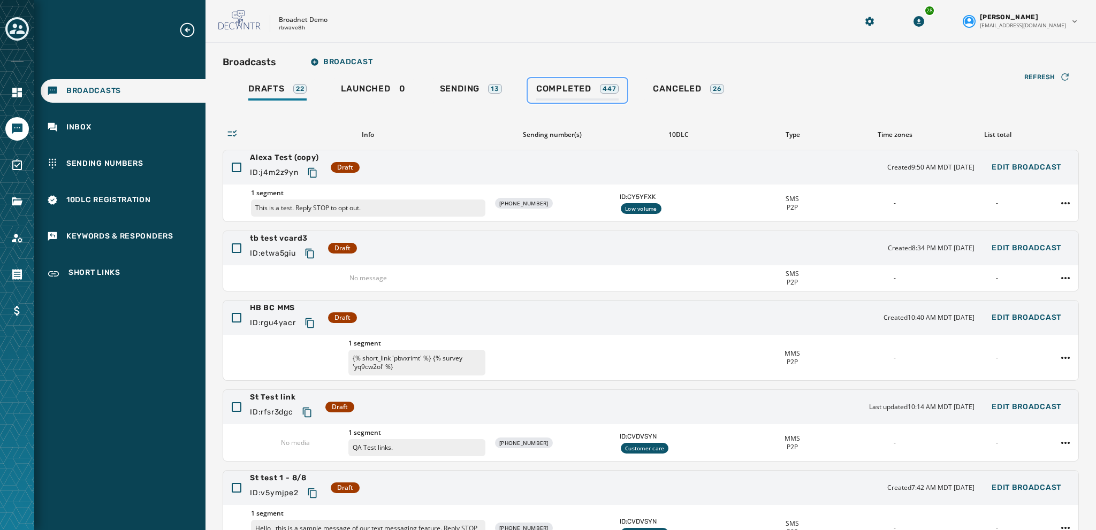
click at [557, 86] on span "Completed" at bounding box center [563, 89] width 55 height 11
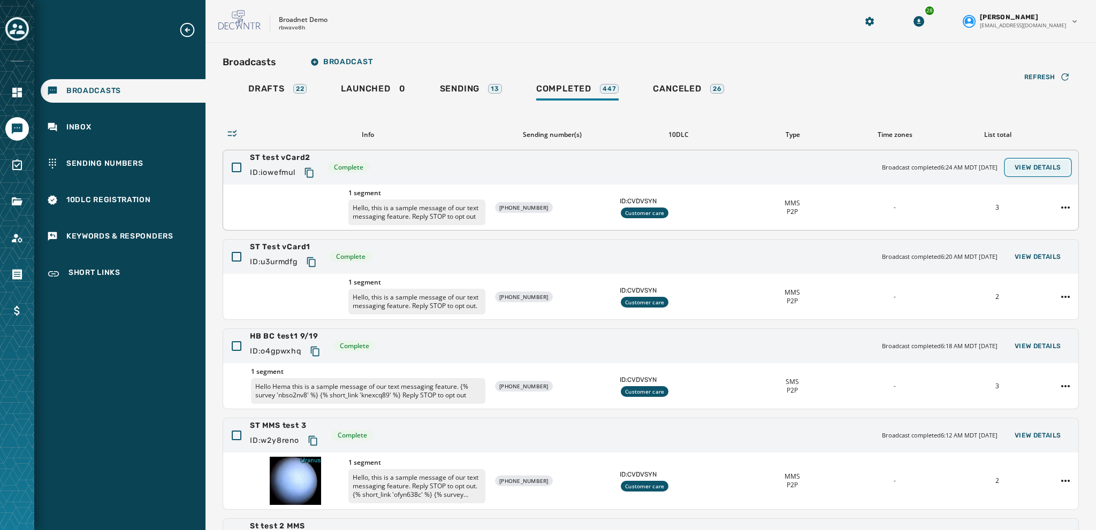
click at [1029, 166] on span "View Details" at bounding box center [1038, 167] width 47 height 9
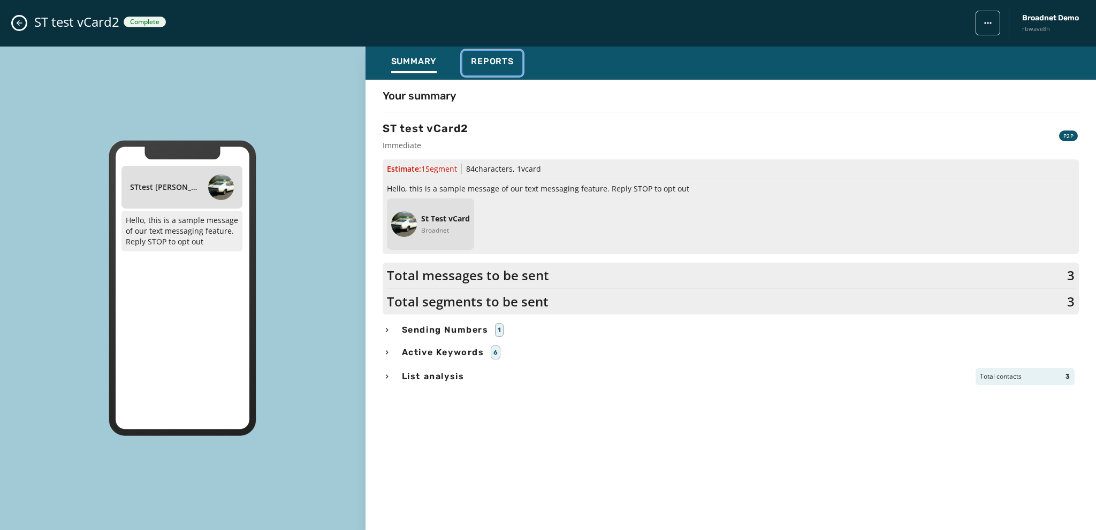
click at [496, 70] on div "Reports" at bounding box center [492, 64] width 43 height 17
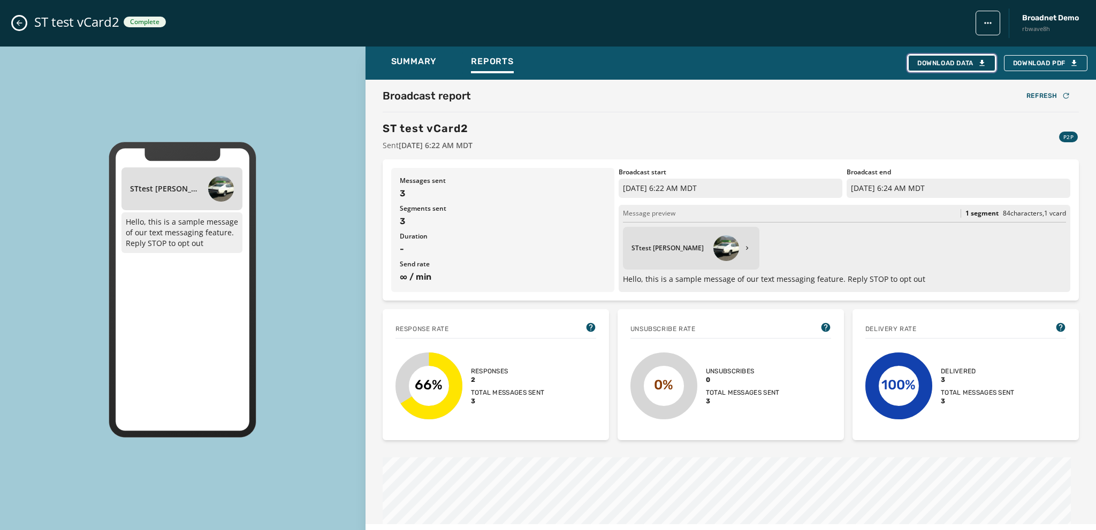
click at [945, 59] on div "Download Data" at bounding box center [952, 63] width 69 height 9
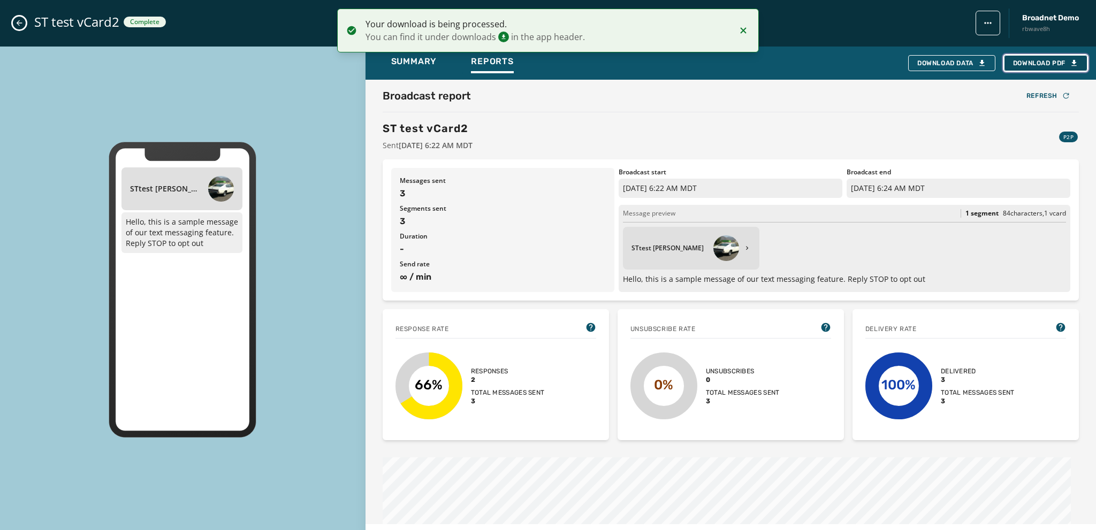
click at [1024, 62] on span "Download PDF" at bounding box center [1045, 63] width 65 height 9
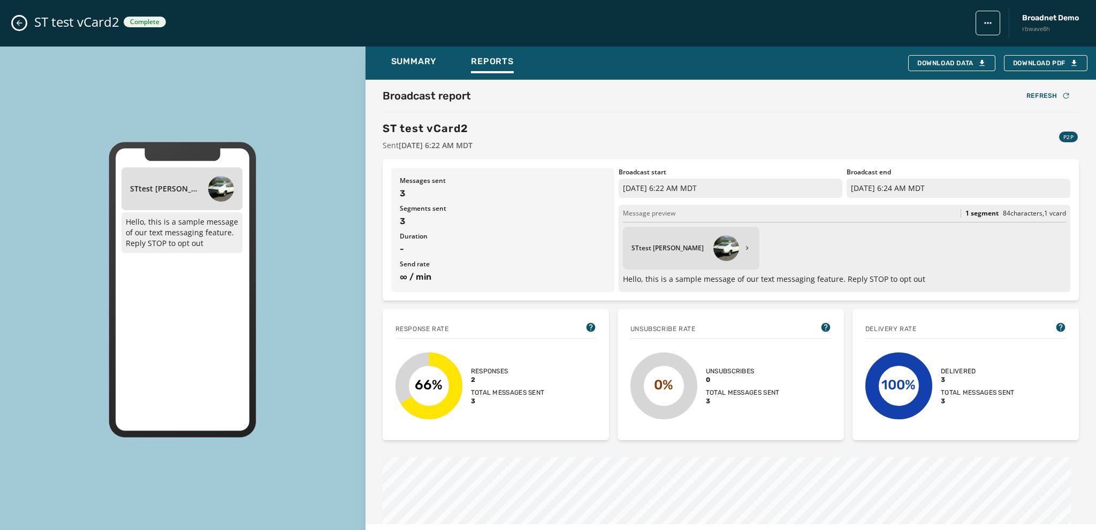
click at [17, 24] on icon "Close admin drawer" at bounding box center [19, 23] width 9 height 9
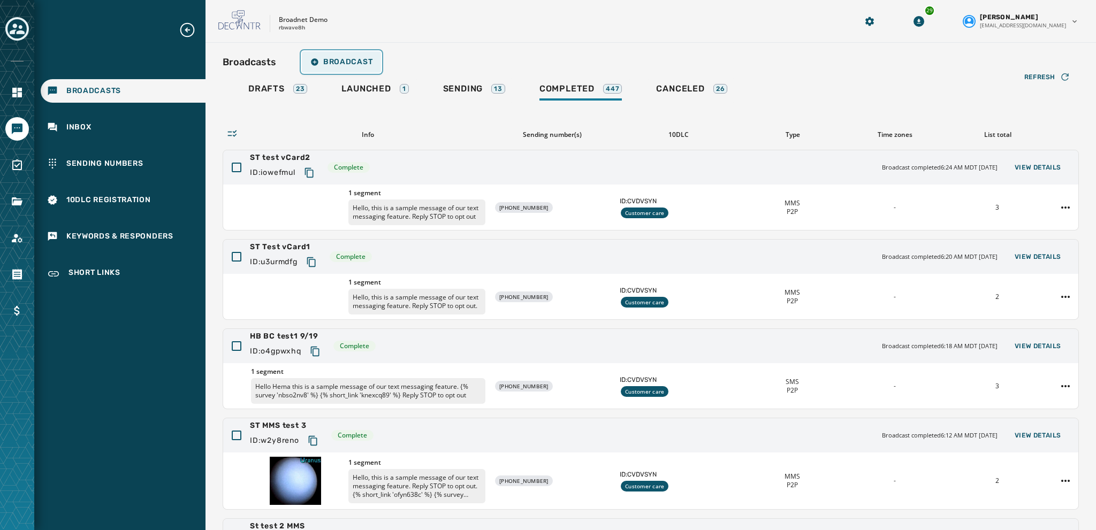
click at [336, 63] on span "Broadcast" at bounding box center [341, 62] width 62 height 9
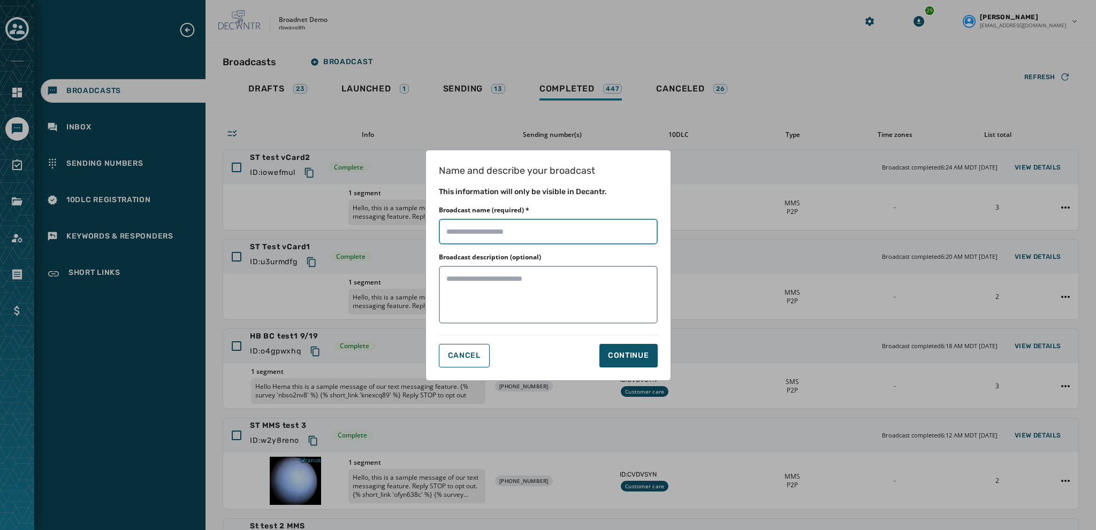
click at [457, 237] on input "Broadcast name (required) *" at bounding box center [548, 232] width 219 height 26
type input "**********"
click at [625, 356] on div "Continue" at bounding box center [628, 356] width 41 height 11
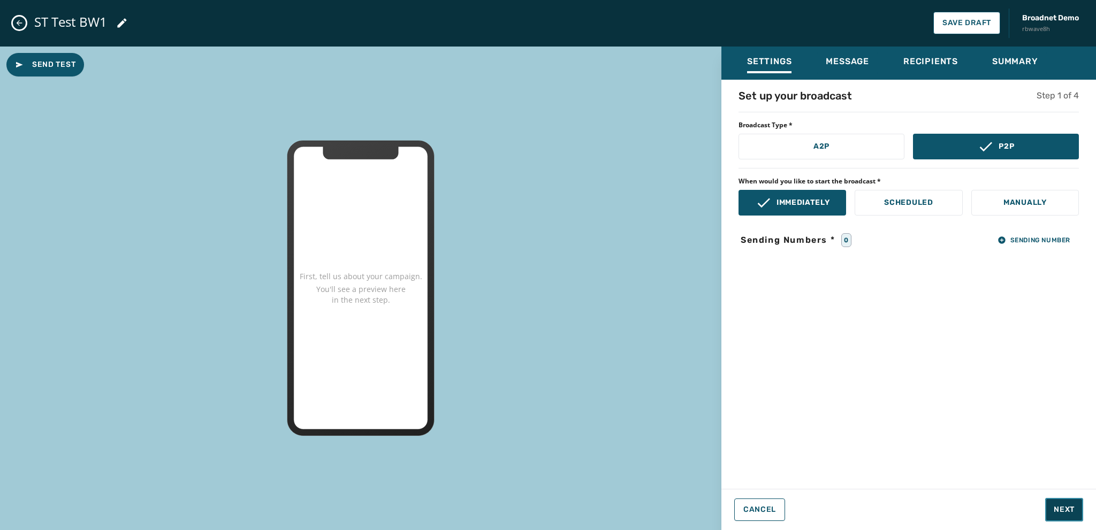
click at [1055, 503] on button "Next" at bounding box center [1064, 510] width 38 height 24
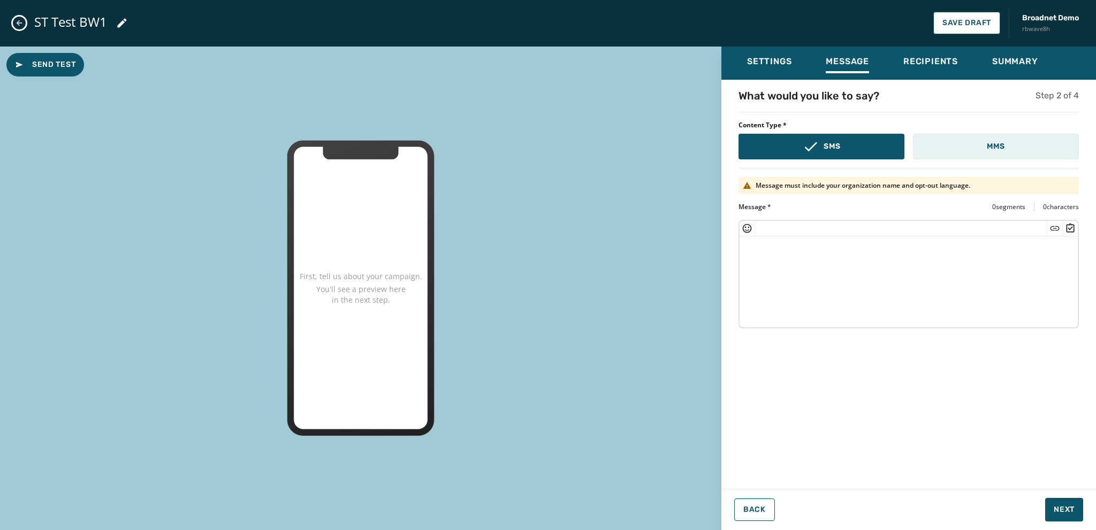
click at [958, 146] on button "MMS" at bounding box center [996, 147] width 166 height 26
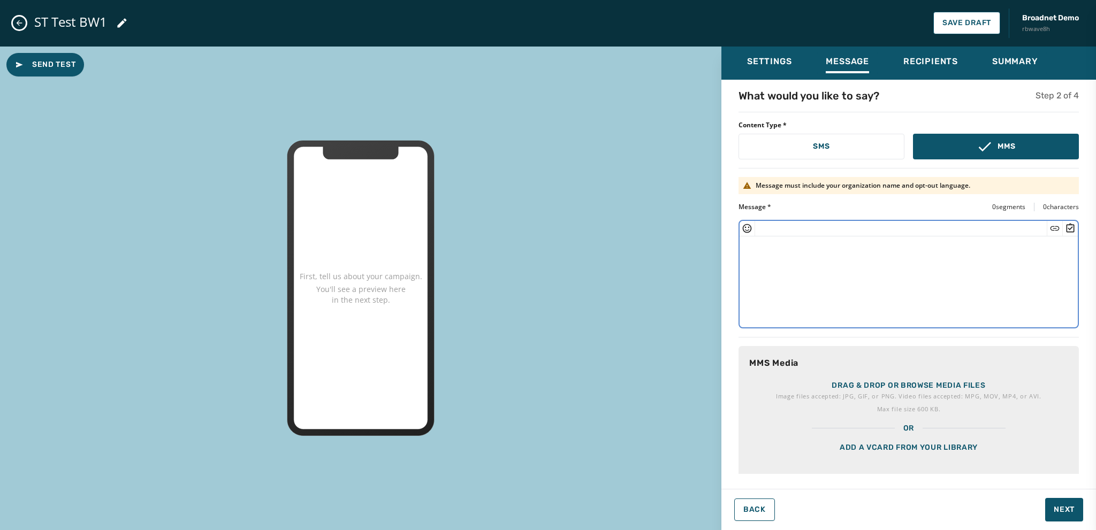
click at [756, 254] on textarea at bounding box center [909, 281] width 338 height 88
click at [859, 389] on p "Drag & drop or browse media files" at bounding box center [909, 386] width 154 height 11
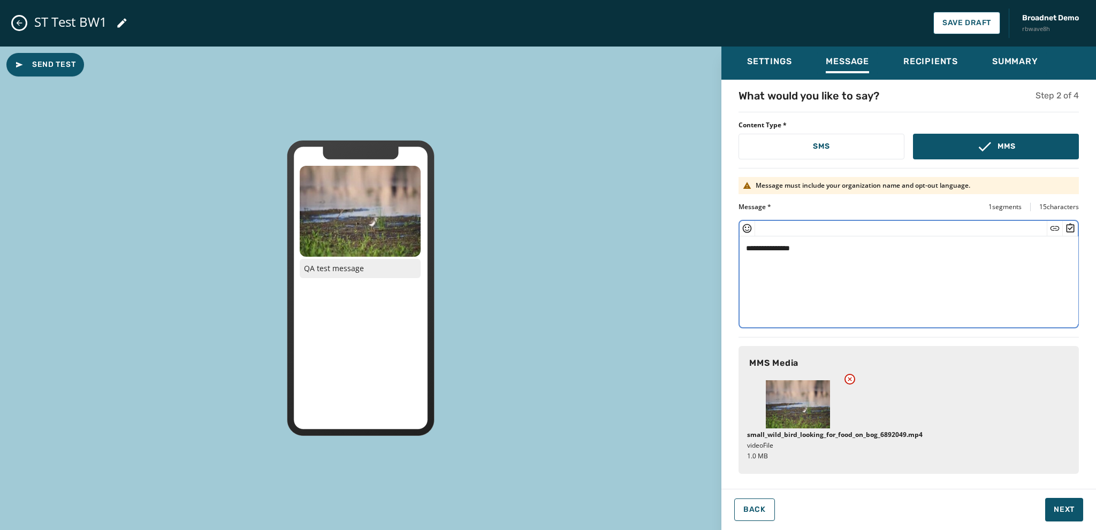
click at [813, 249] on textarea "**********" at bounding box center [909, 281] width 339 height 88
click at [1053, 227] on icon "Insert Short Link" at bounding box center [1055, 228] width 11 height 11
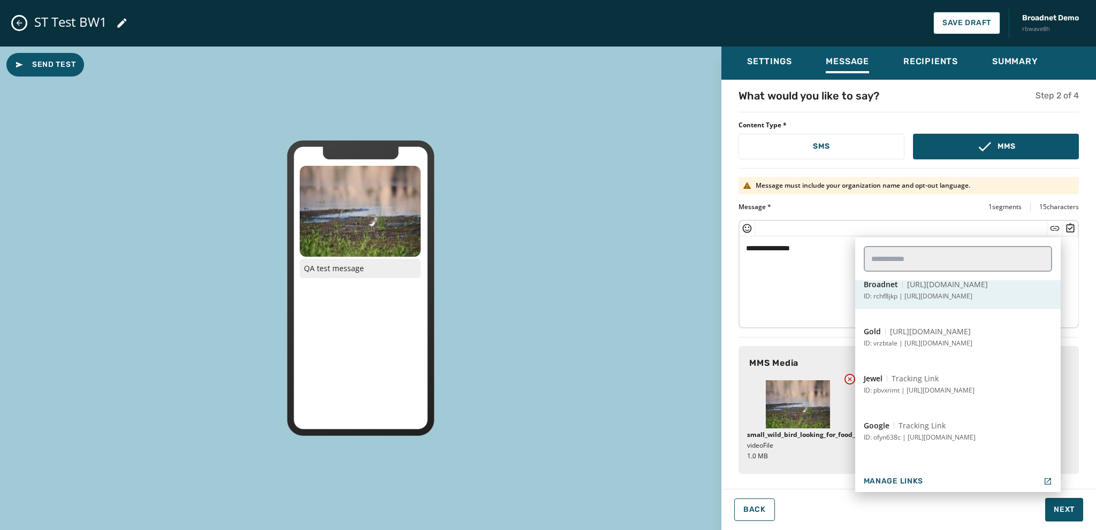
scroll to position [321, 0]
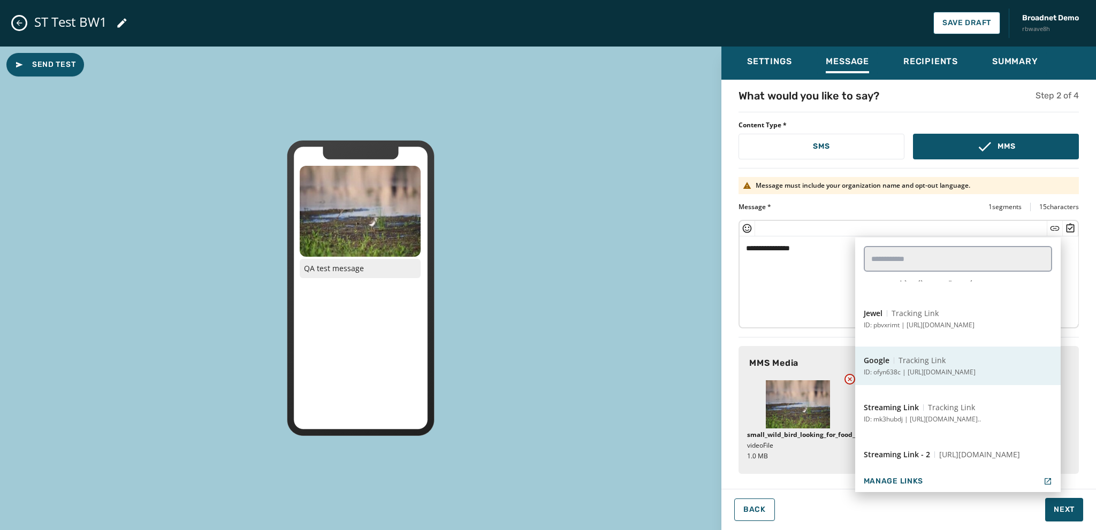
click at [918, 373] on p "ID: ofyn638c | [URL][DOMAIN_NAME]" at bounding box center [920, 372] width 112 height 9
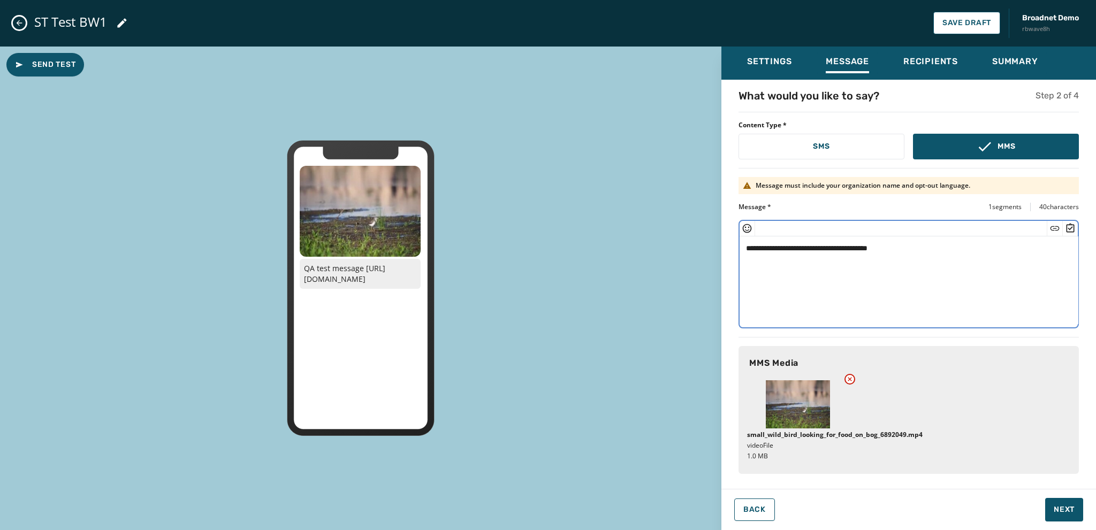
click at [1073, 226] on icon "Insert Survey" at bounding box center [1070, 228] width 11 height 11
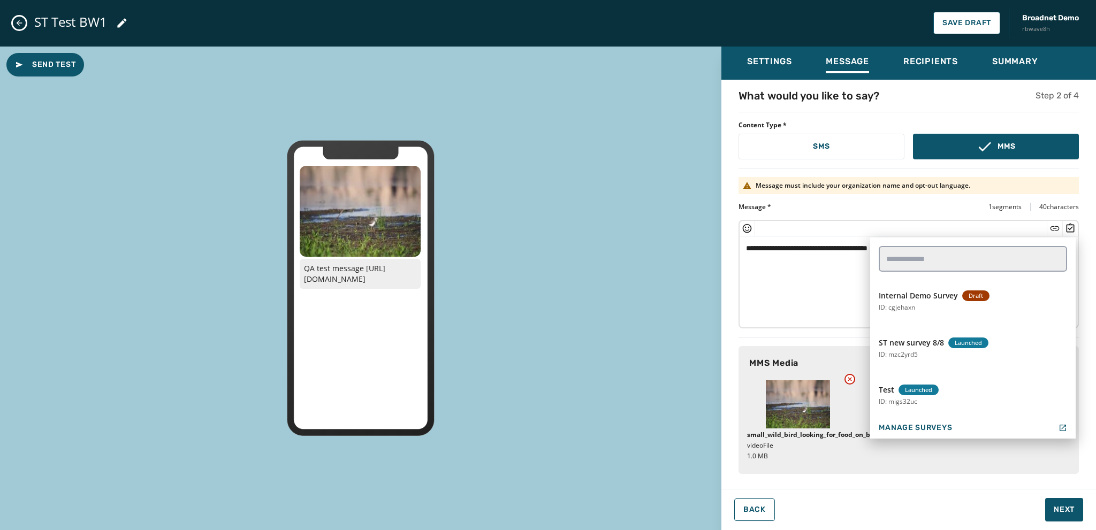
scroll to position [535, 0]
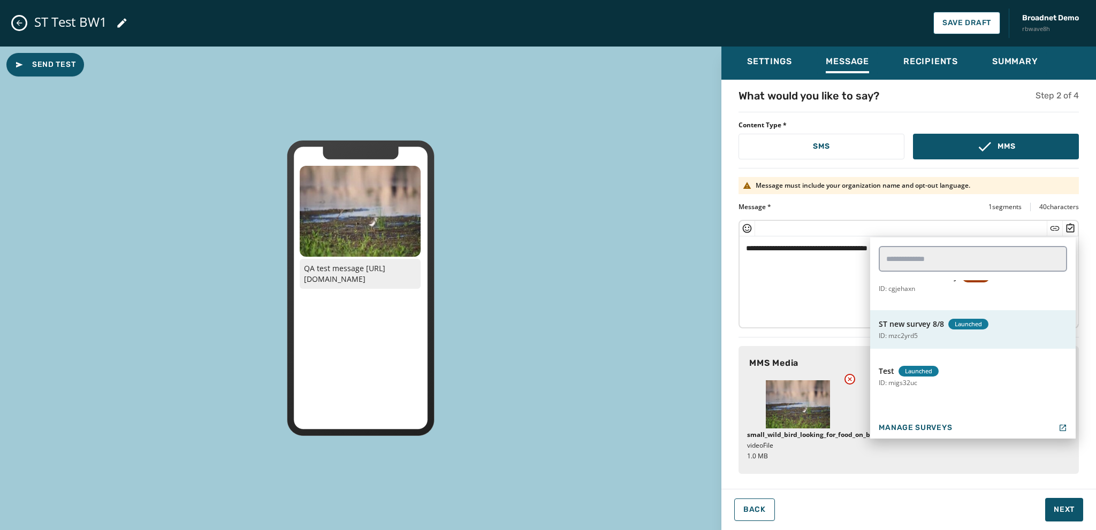
click at [915, 338] on p "ID: mzc2yrd5" at bounding box center [898, 336] width 39 height 9
type textarea "**********"
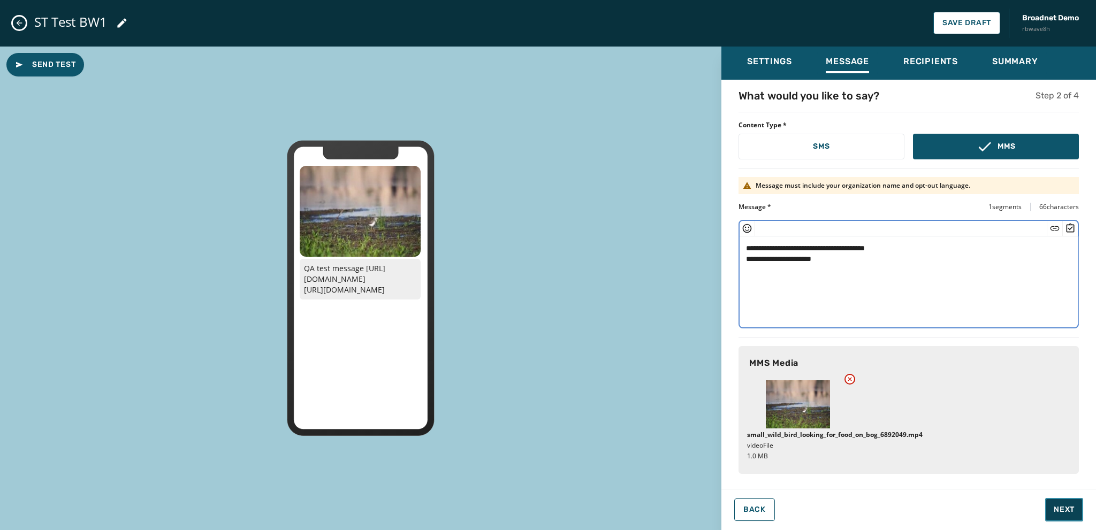
click at [1057, 503] on button "Next" at bounding box center [1064, 510] width 38 height 24
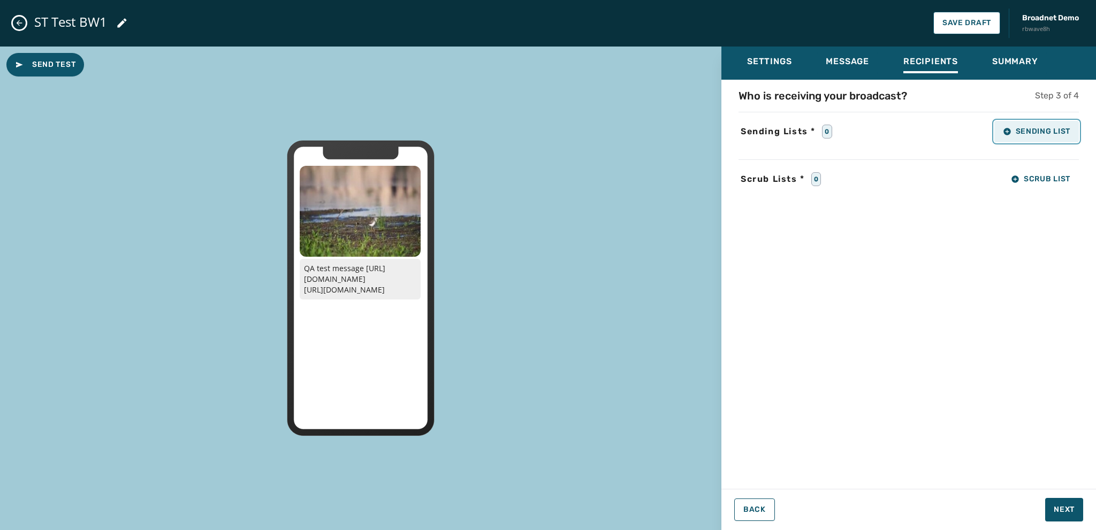
click at [1017, 136] on button "Sending List" at bounding box center [1037, 131] width 85 height 21
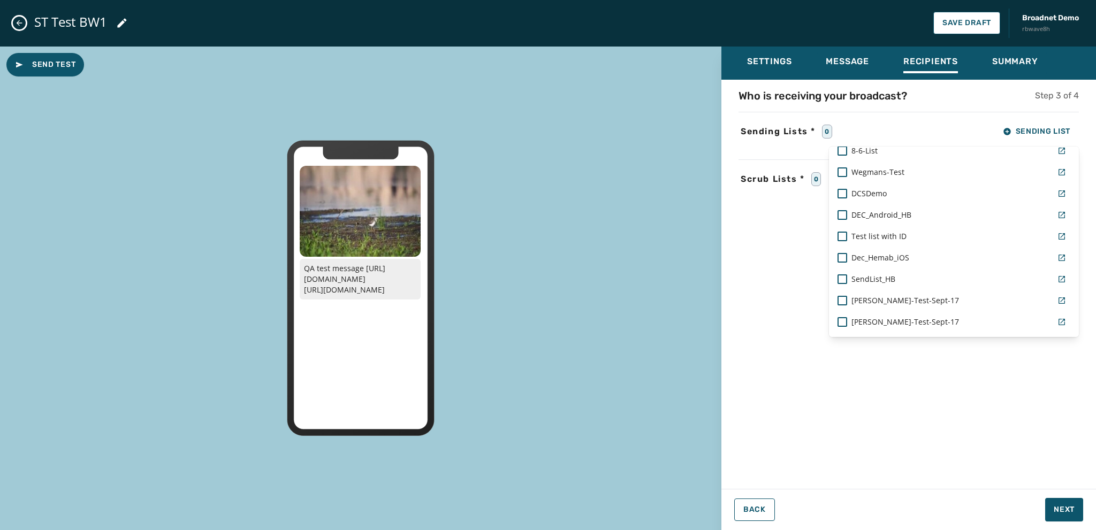
scroll to position [897, 0]
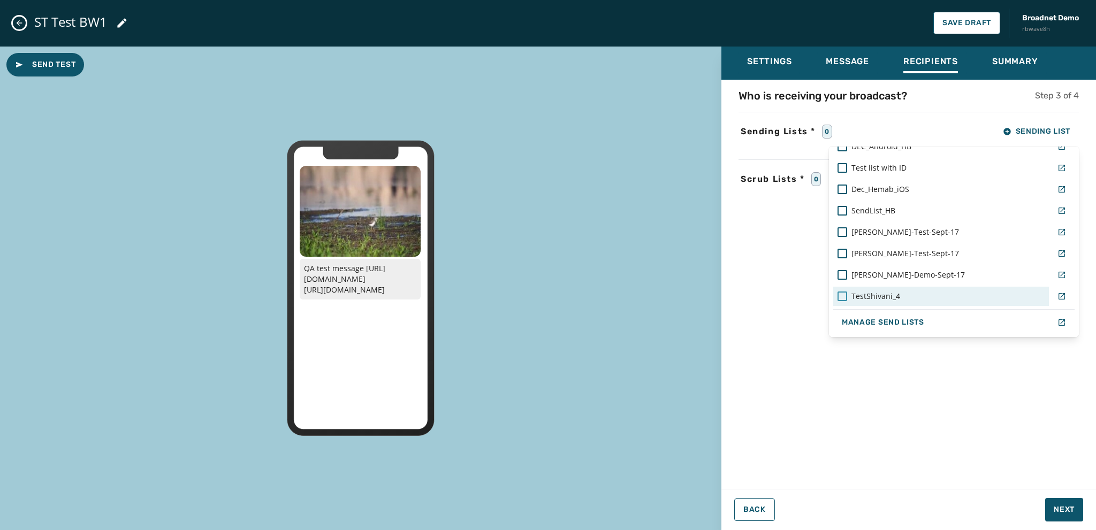
click at [838, 293] on div at bounding box center [843, 297] width 10 height 10
click at [1059, 510] on div "Settings Message Recipients Summary Who is receiving your broadcast? Step 3 of …" at bounding box center [909, 285] width 375 height 476
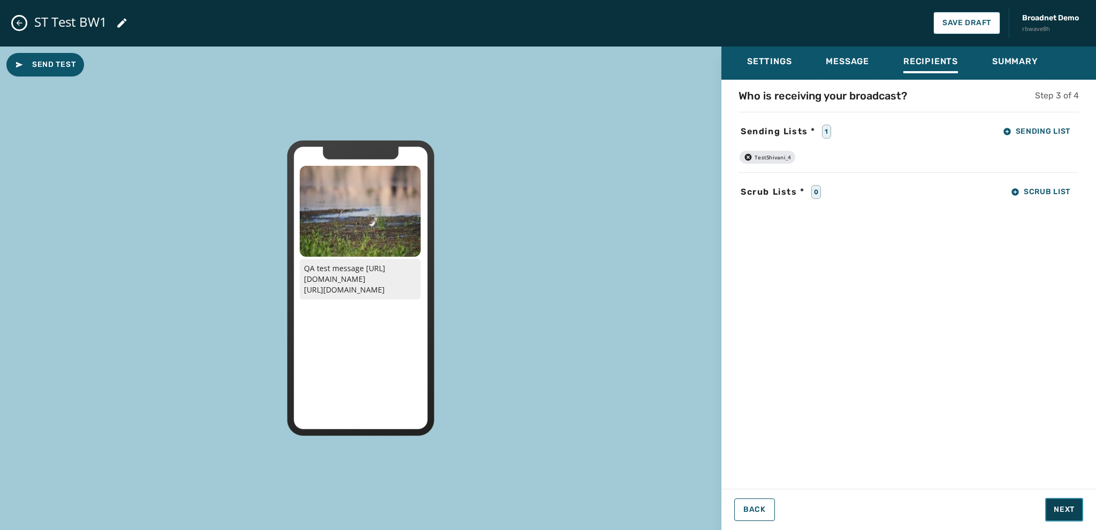
click at [1059, 511] on span "Next" at bounding box center [1064, 510] width 21 height 11
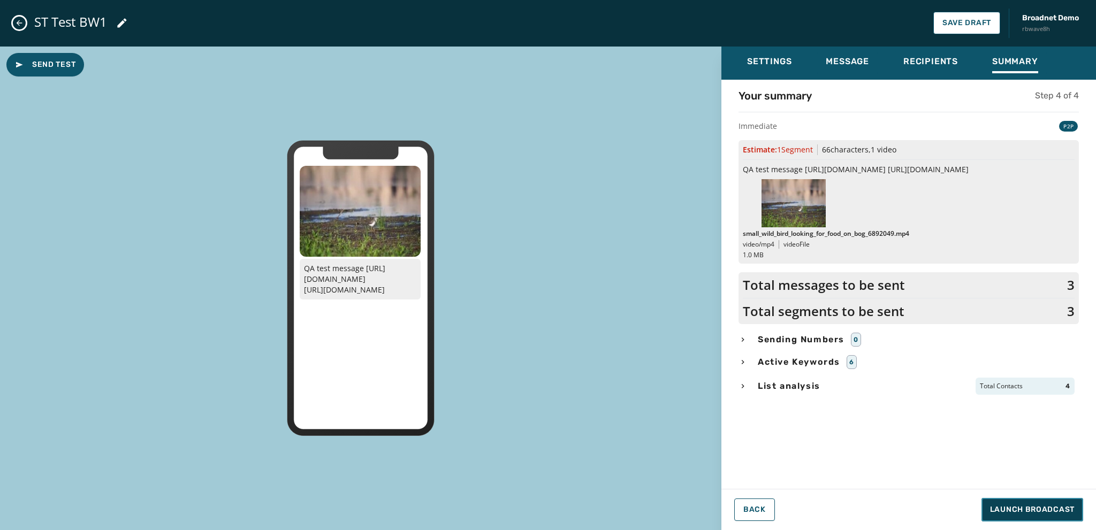
click at [1014, 507] on span "Launch Broadcast" at bounding box center [1032, 510] width 85 height 11
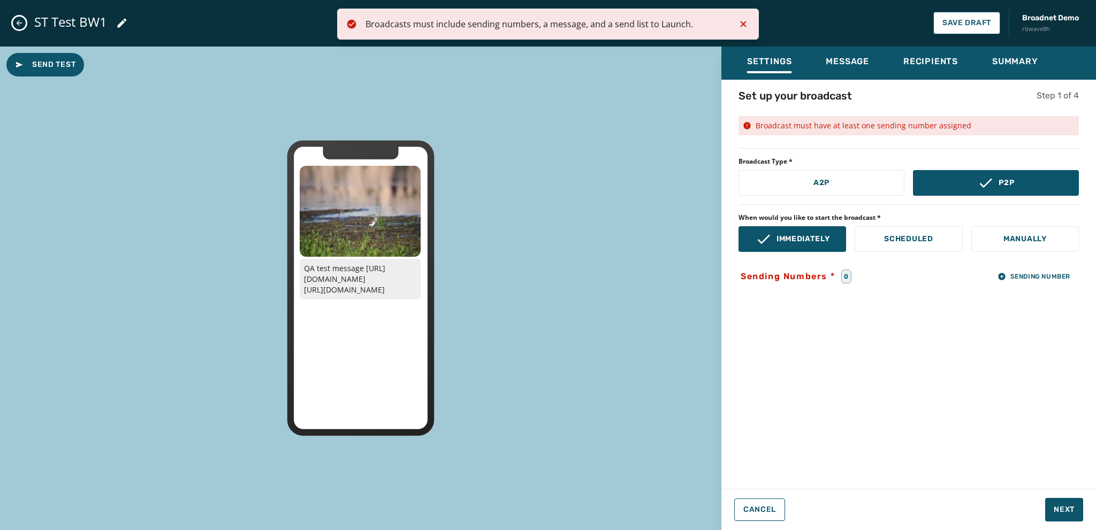
click at [740, 21] on icon "Notifications (F8)" at bounding box center [743, 24] width 13 height 13
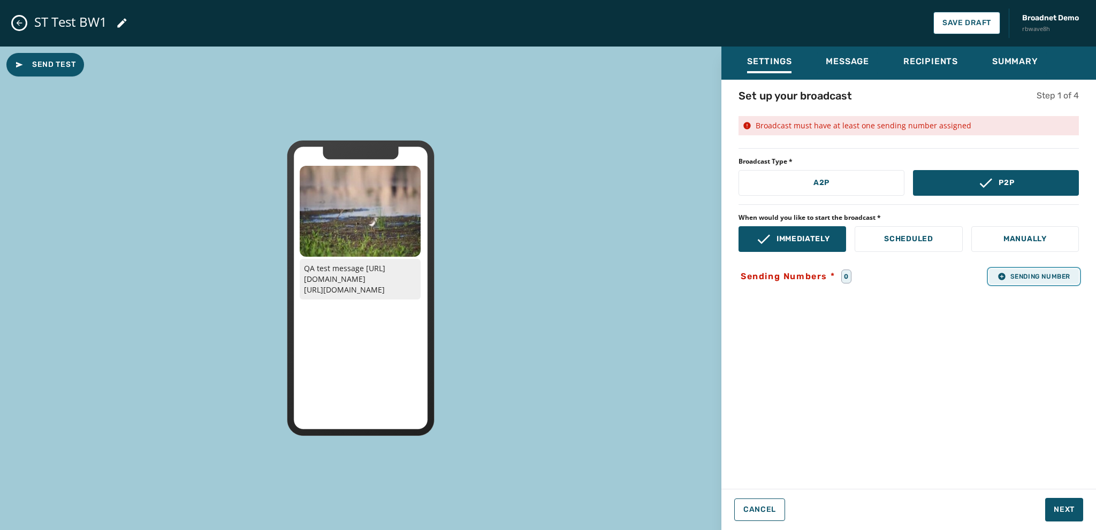
click at [1000, 275] on icon "button" at bounding box center [1001, 276] width 7 height 7
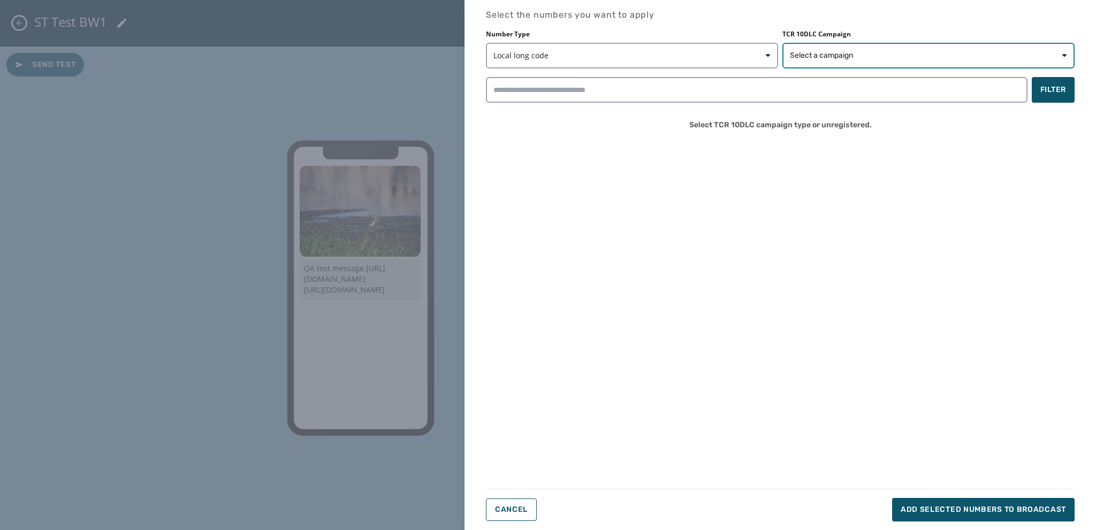
click at [806, 55] on span "Select a campaign" at bounding box center [821, 55] width 63 height 11
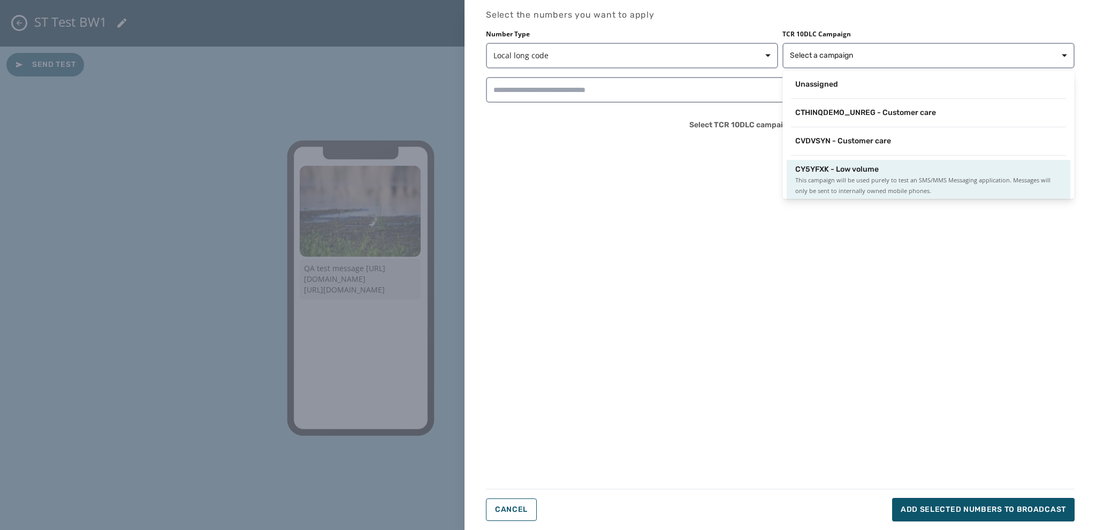
scroll to position [1, 0]
click at [839, 181] on span "This campaign will be used purely to test an SMS/MMS Messaging application. Mes…" at bounding box center [928, 184] width 267 height 21
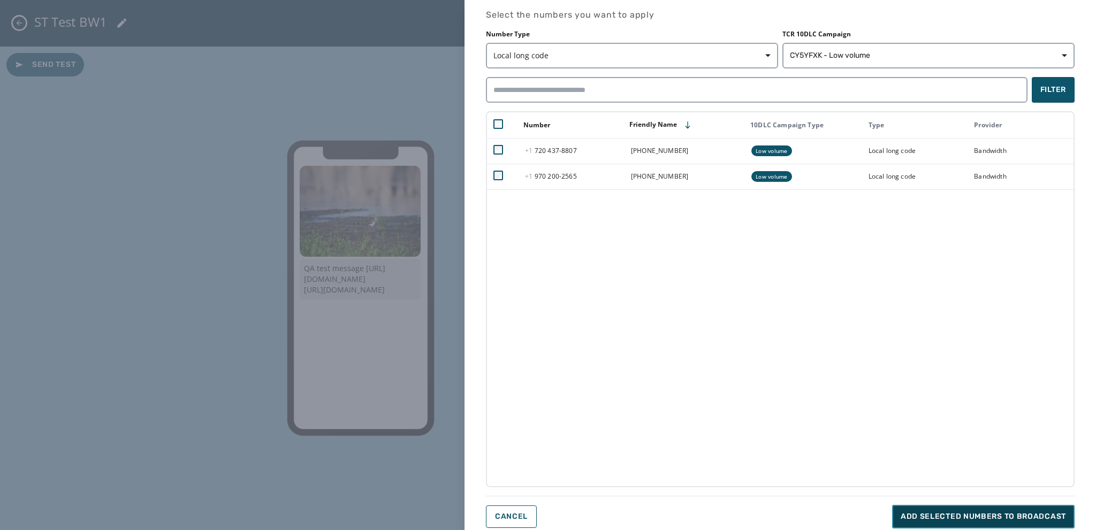
click at [972, 516] on span "Add selected numbers to broadcast" at bounding box center [983, 517] width 165 height 11
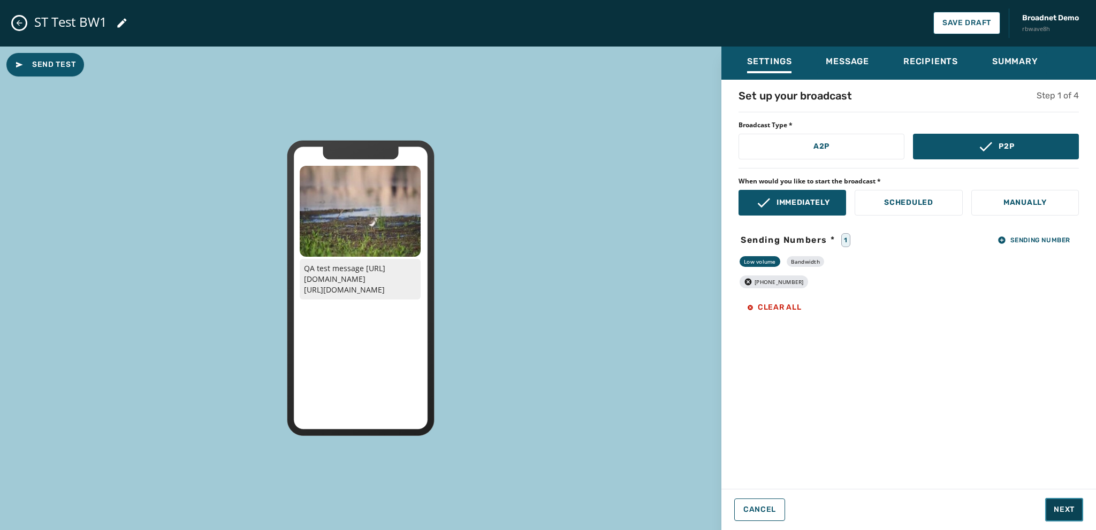
click at [1065, 513] on span "Next" at bounding box center [1064, 510] width 21 height 11
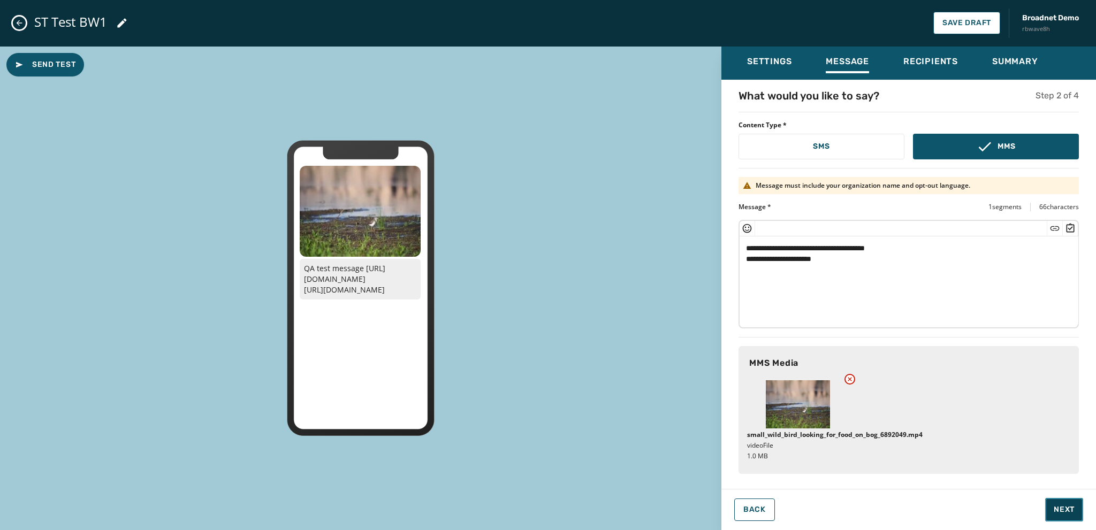
click at [1060, 510] on span "Next" at bounding box center [1064, 510] width 21 height 11
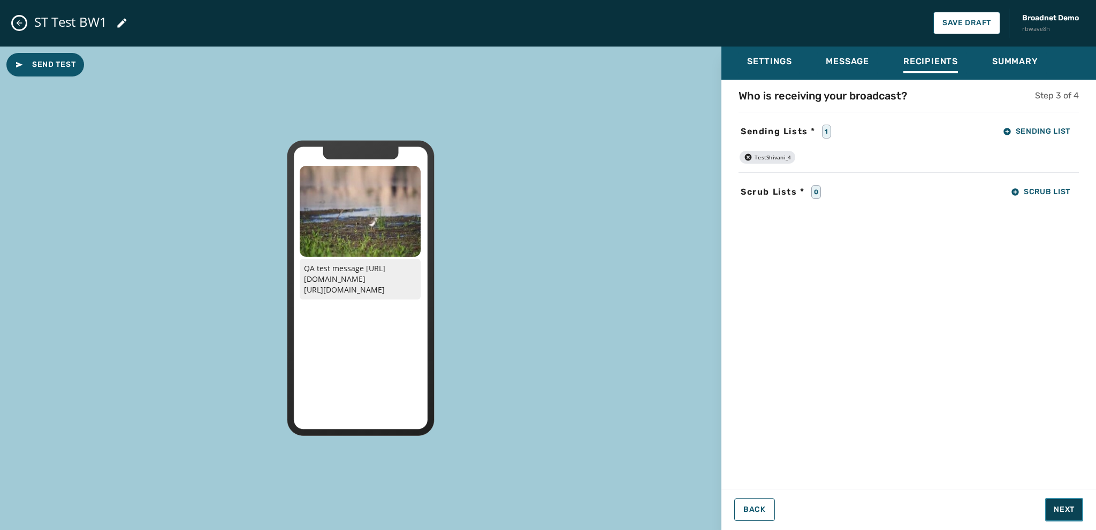
click at [1062, 510] on span "Next" at bounding box center [1064, 510] width 21 height 11
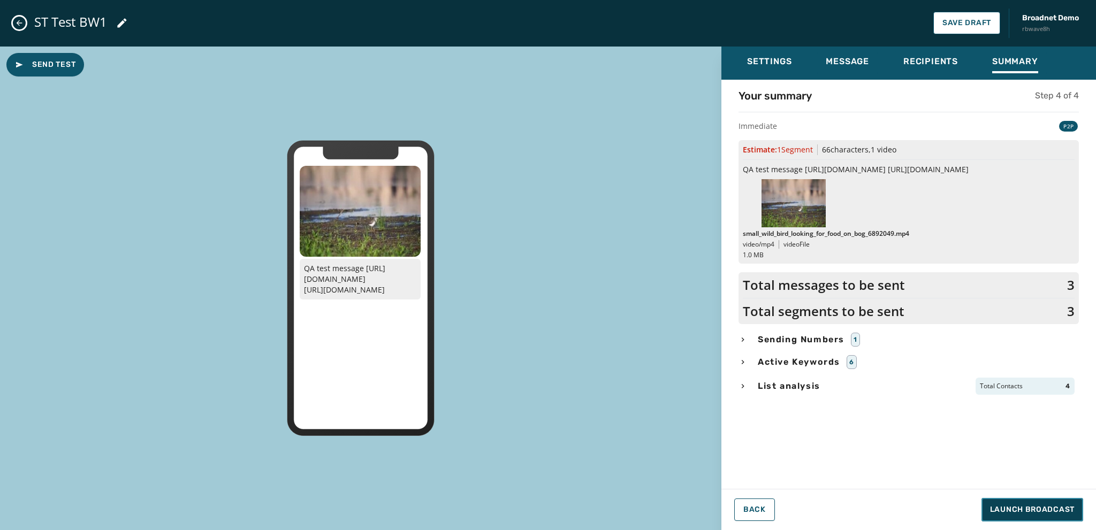
click at [1062, 510] on span "Launch Broadcast" at bounding box center [1032, 510] width 85 height 11
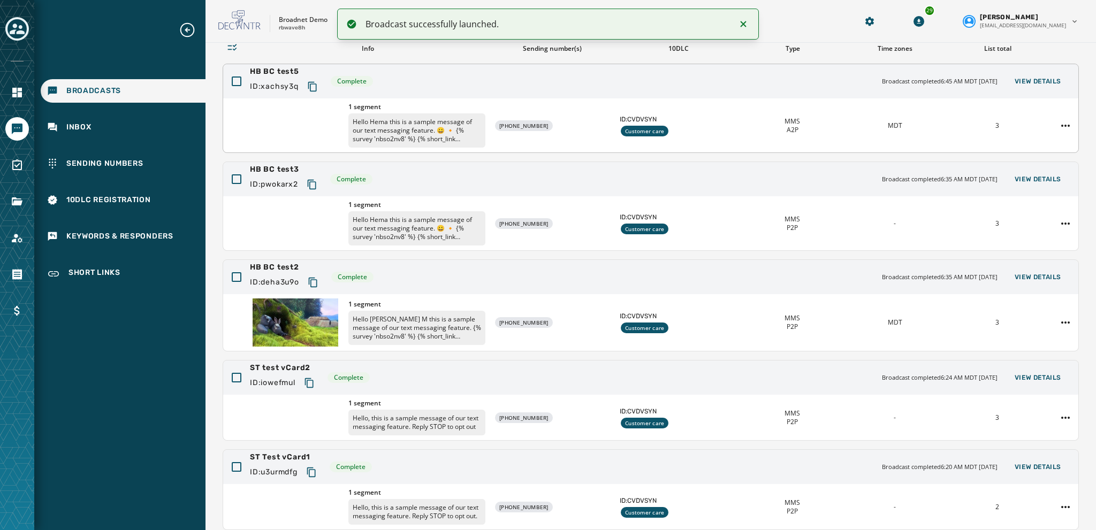
scroll to position [0, 0]
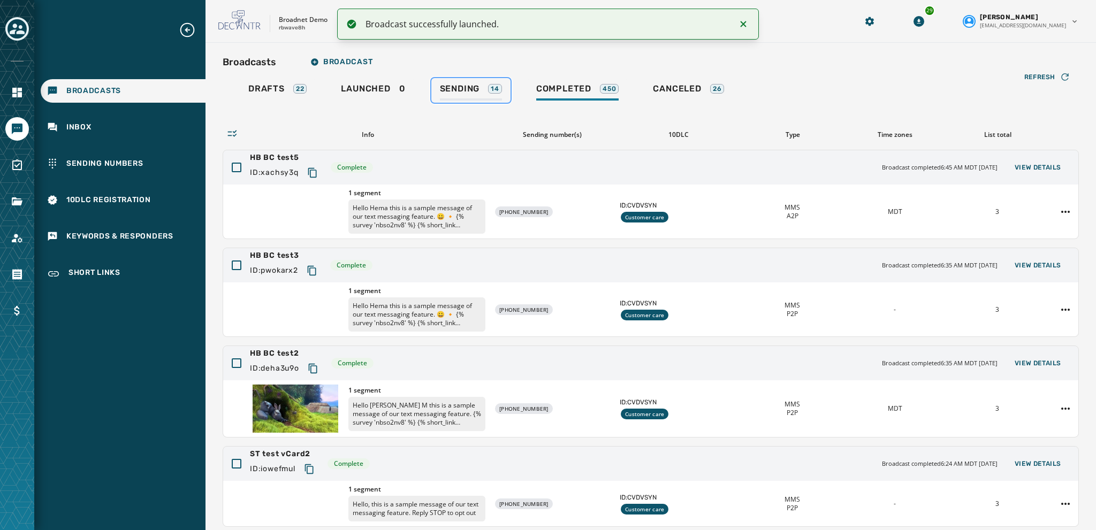
click at [453, 89] on span "Sending" at bounding box center [460, 89] width 40 height 11
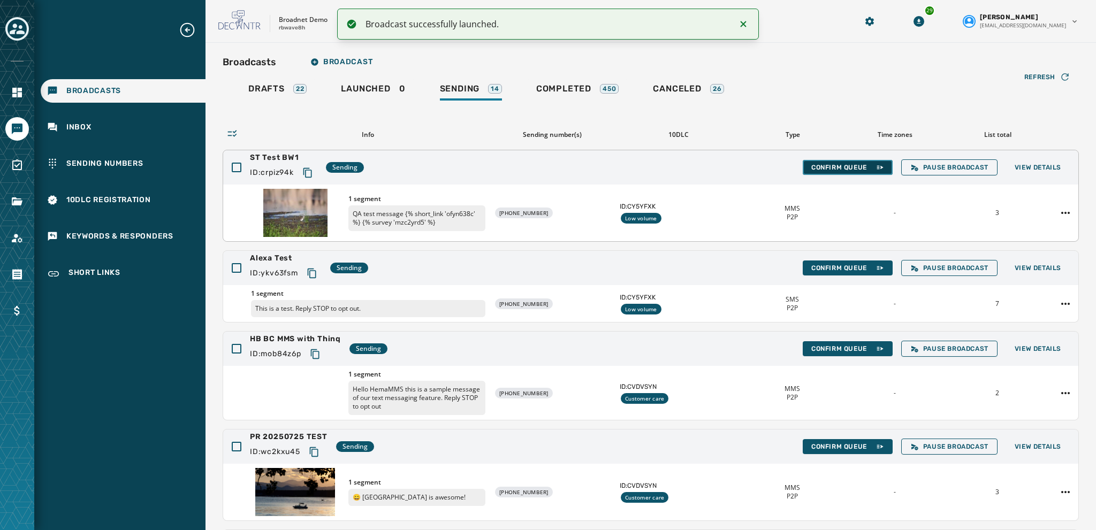
click at [812, 166] on span "Confirm Queue" at bounding box center [848, 167] width 73 height 9
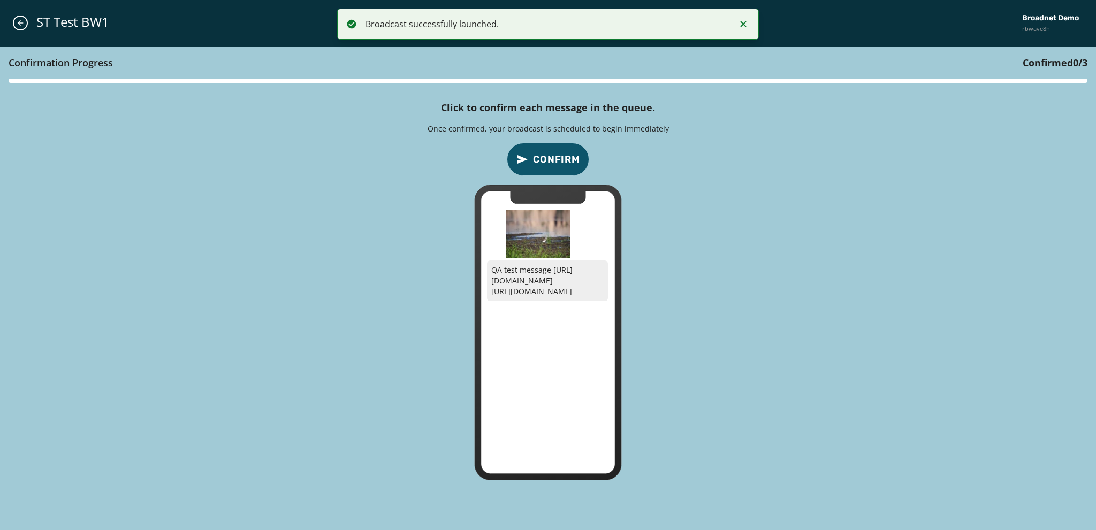
click at [542, 162] on span "Confirm" at bounding box center [556, 159] width 47 height 15
click at [550, 158] on span "Confirm" at bounding box center [556, 159] width 47 height 15
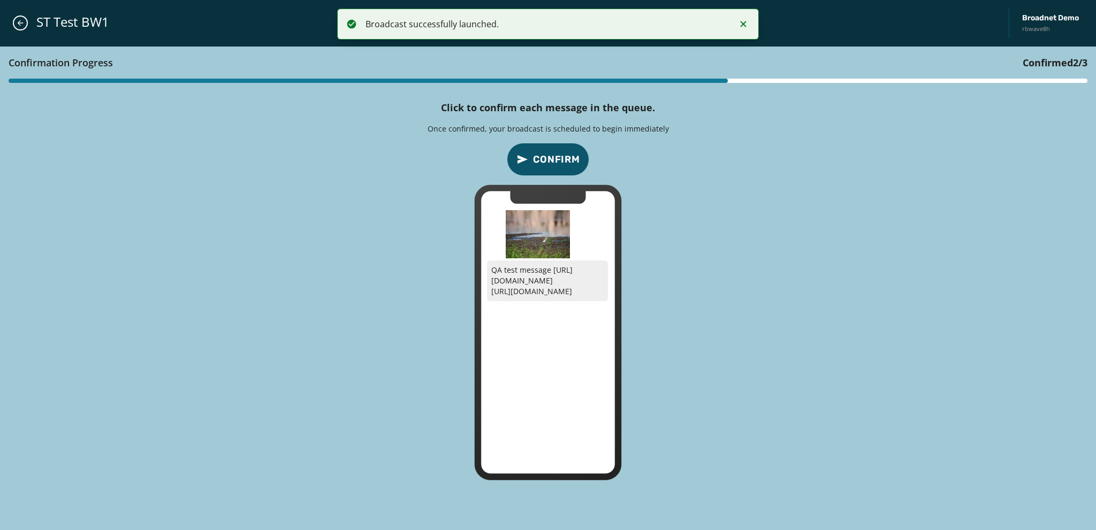
click at [551, 158] on span "Confirm" at bounding box center [556, 159] width 47 height 15
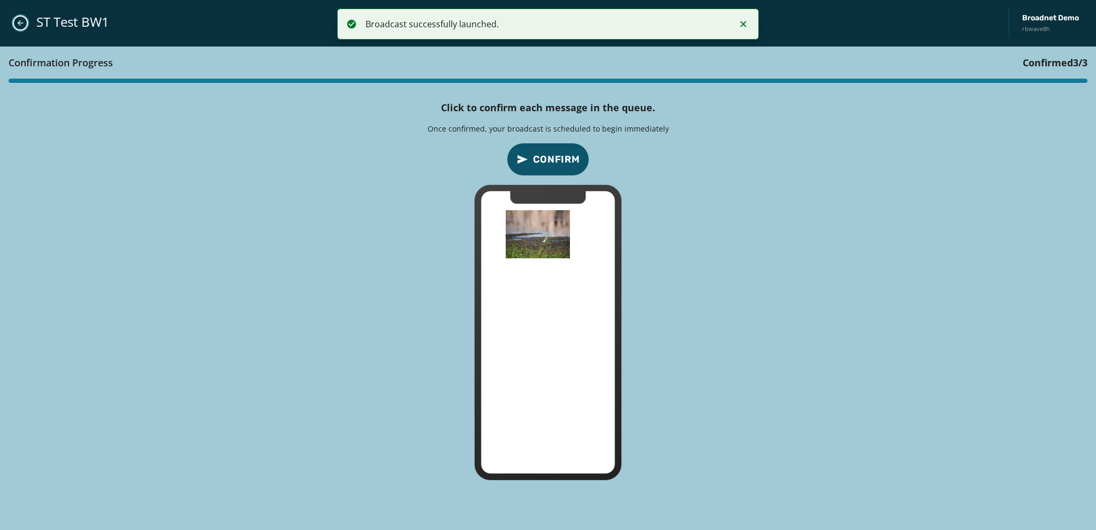
click at [19, 24] on icon "Close admin drawer" at bounding box center [20, 23] width 9 height 9
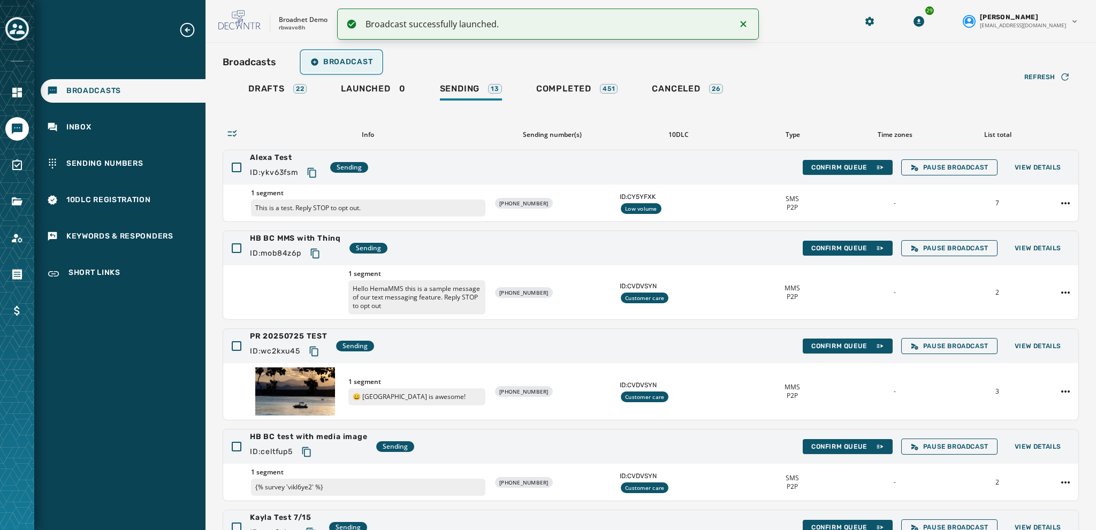
click at [329, 62] on span "Broadcast" at bounding box center [341, 62] width 62 height 9
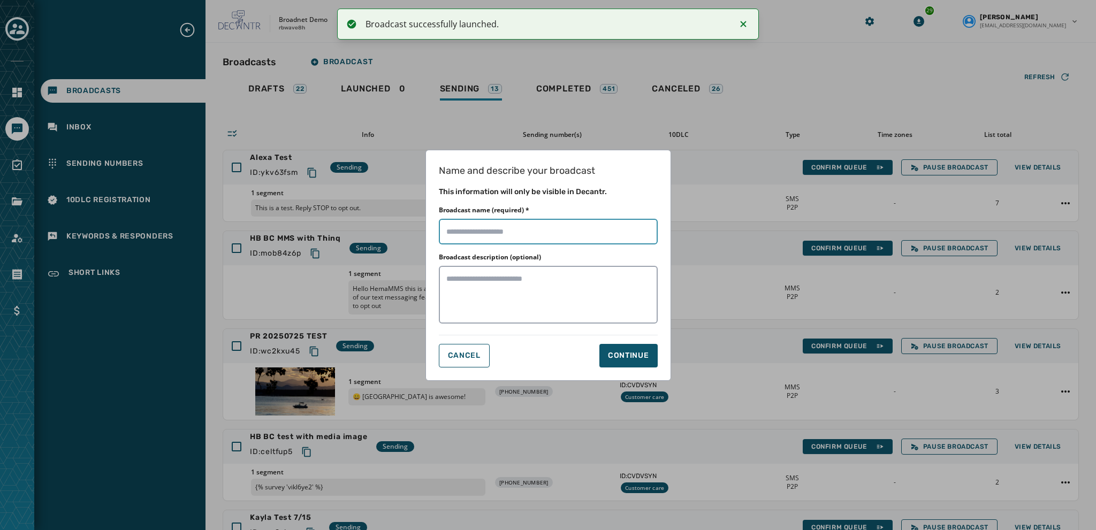
click at [457, 229] on input "Broadcast name (required) *" at bounding box center [548, 232] width 219 height 26
type input "**********"
click at [628, 352] on div "Continue" at bounding box center [628, 356] width 41 height 11
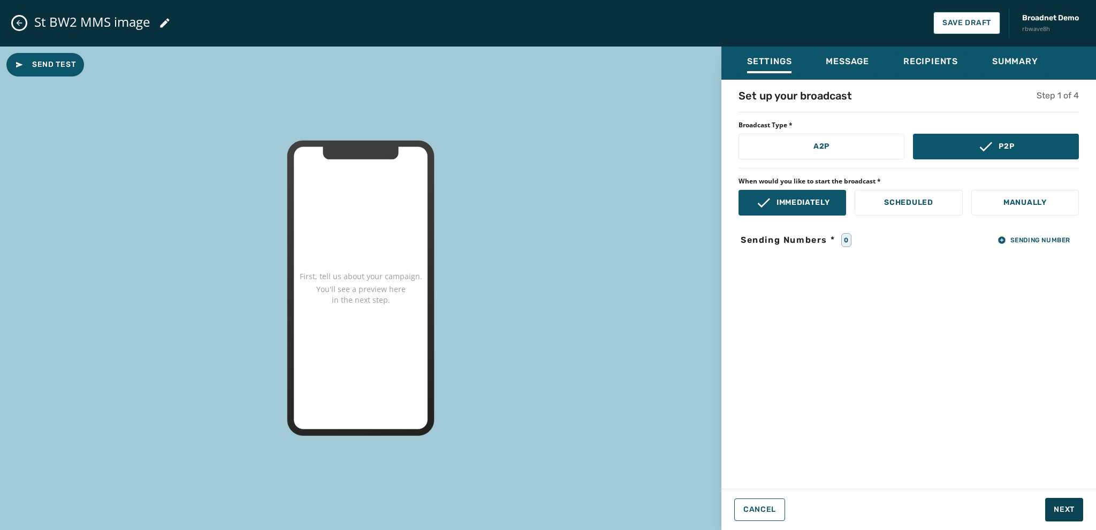
click at [789, 240] on span "Sending Numbers *" at bounding box center [788, 240] width 98 height 13
click at [1015, 241] on span "Sending Number" at bounding box center [1034, 240] width 73 height 9
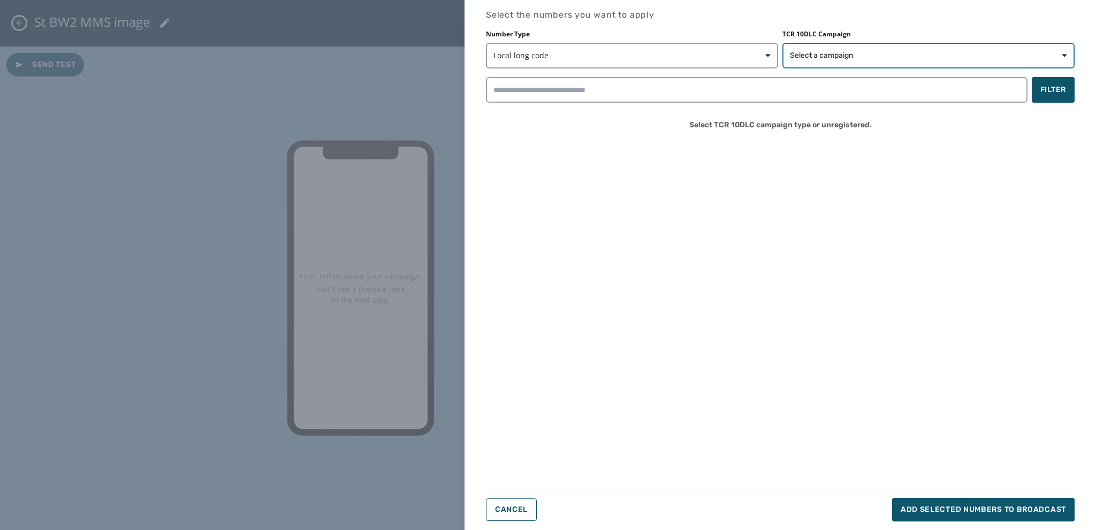
click at [809, 54] on span "Select a campaign" at bounding box center [821, 55] width 63 height 11
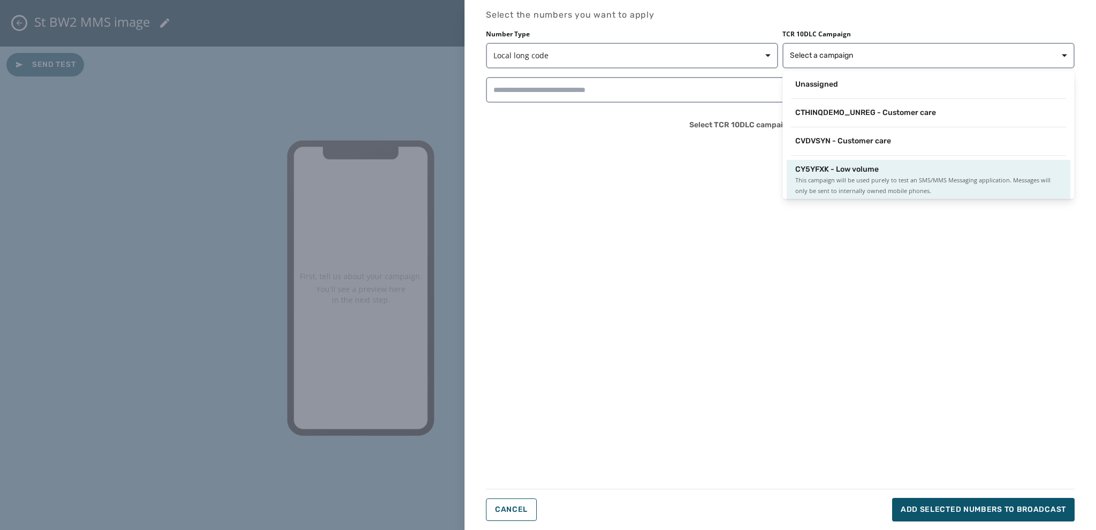
scroll to position [1, 0]
click at [835, 186] on span "This campaign will be used purely to test an SMS/MMS Messaging application. Mes…" at bounding box center [928, 184] width 267 height 21
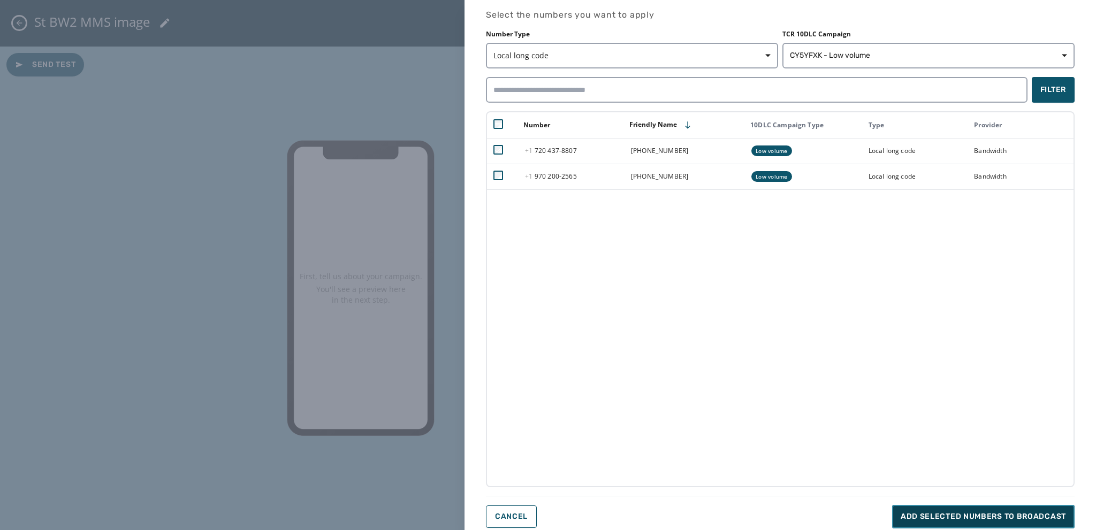
click at [913, 518] on span "Add selected numbers to broadcast" at bounding box center [983, 517] width 165 height 11
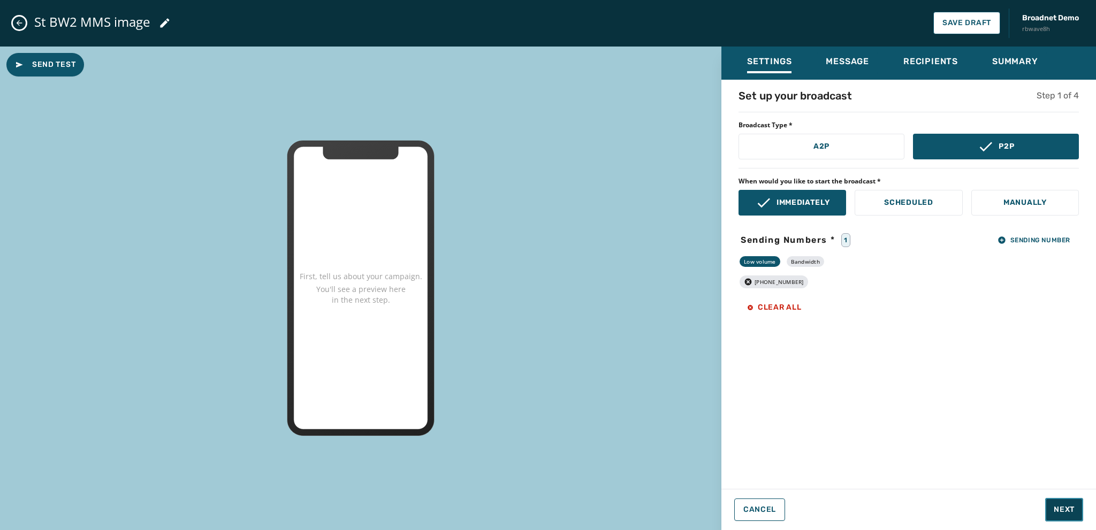
click at [1060, 507] on span "Next" at bounding box center [1064, 510] width 21 height 11
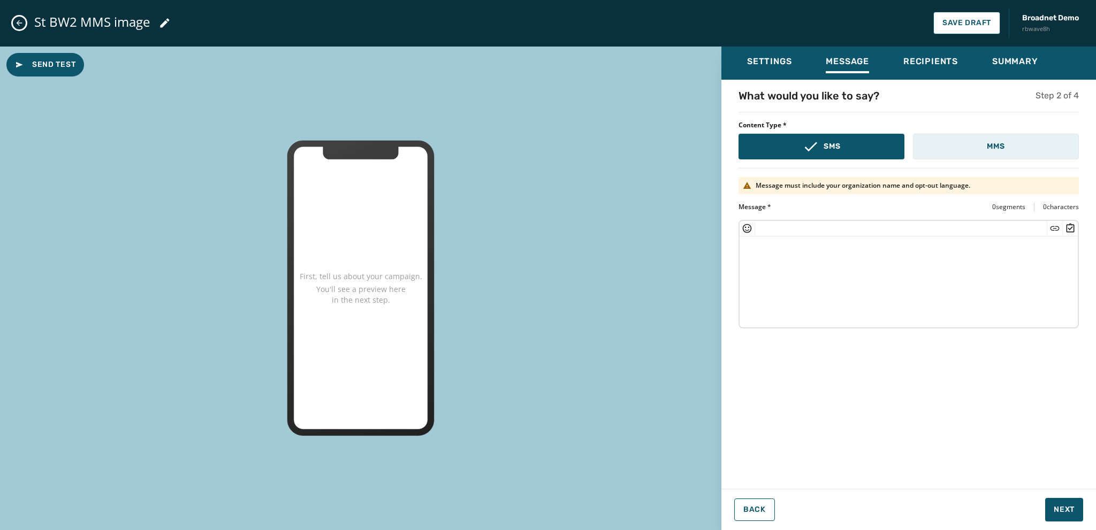
click at [942, 149] on button "MMS" at bounding box center [996, 147] width 166 height 26
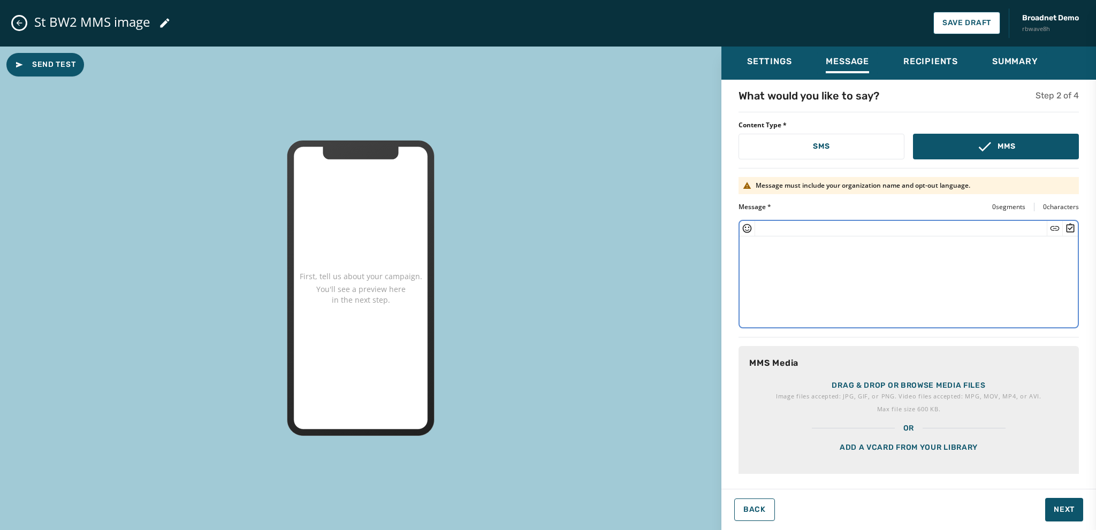
click at [746, 248] on textarea at bounding box center [909, 281] width 338 height 88
type textarea "*"
click at [1065, 226] on icon "Insert Survey" at bounding box center [1070, 228] width 11 height 11
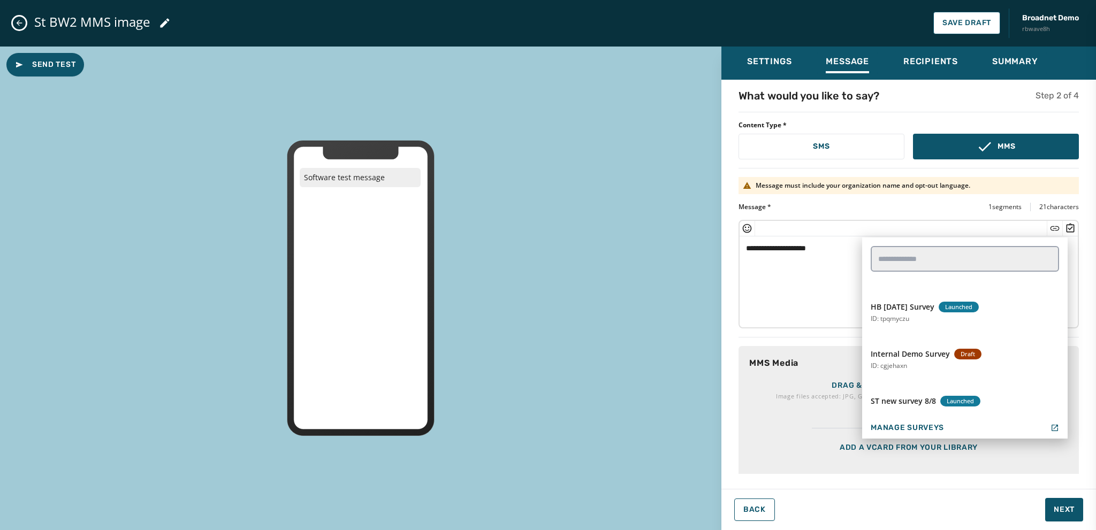
scroll to position [535, 0]
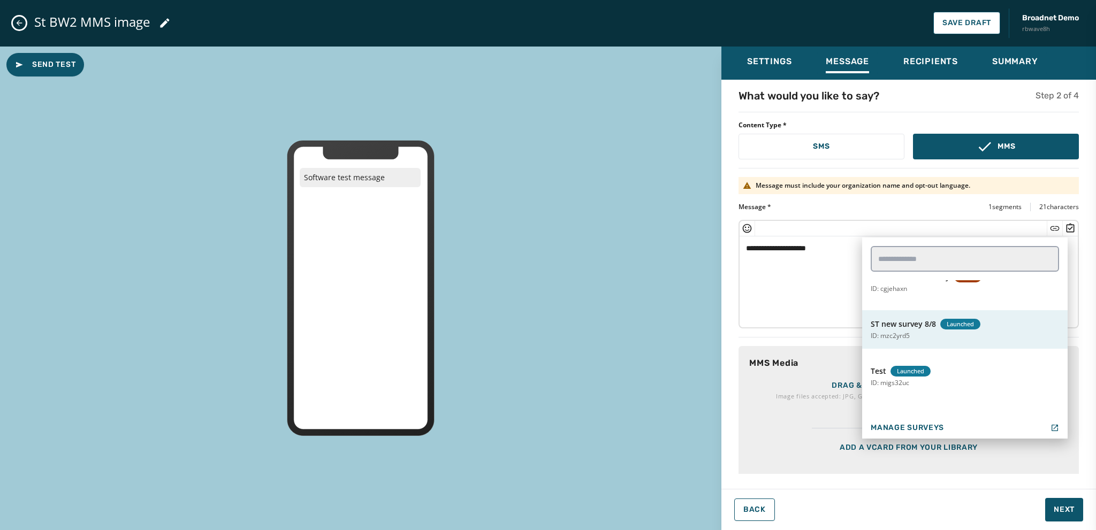
click at [895, 320] on span "ST new survey 8/8" at bounding box center [903, 324] width 65 height 11
type textarea "**********"
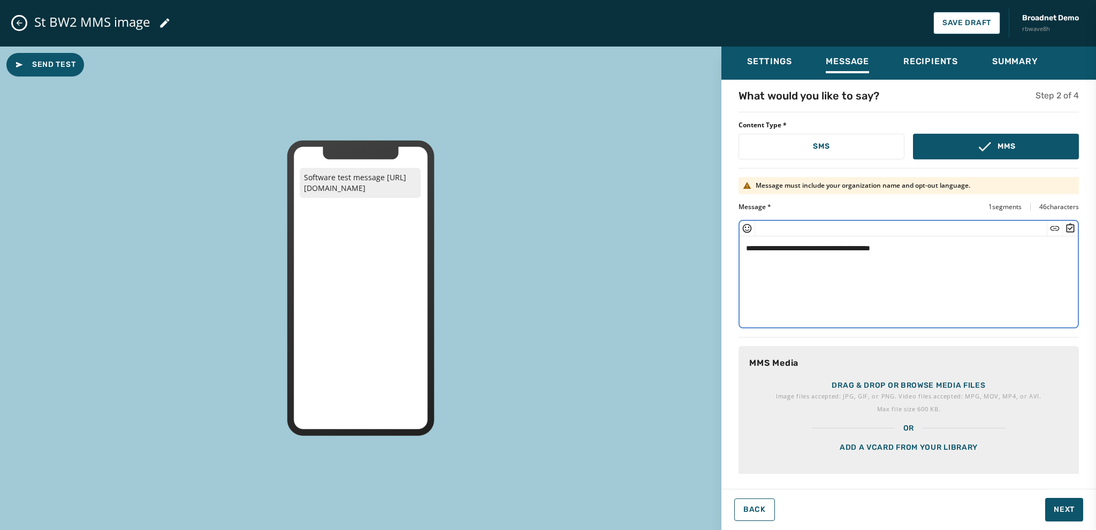
click at [894, 389] on p "Drag & drop or browse media files" at bounding box center [909, 386] width 154 height 11
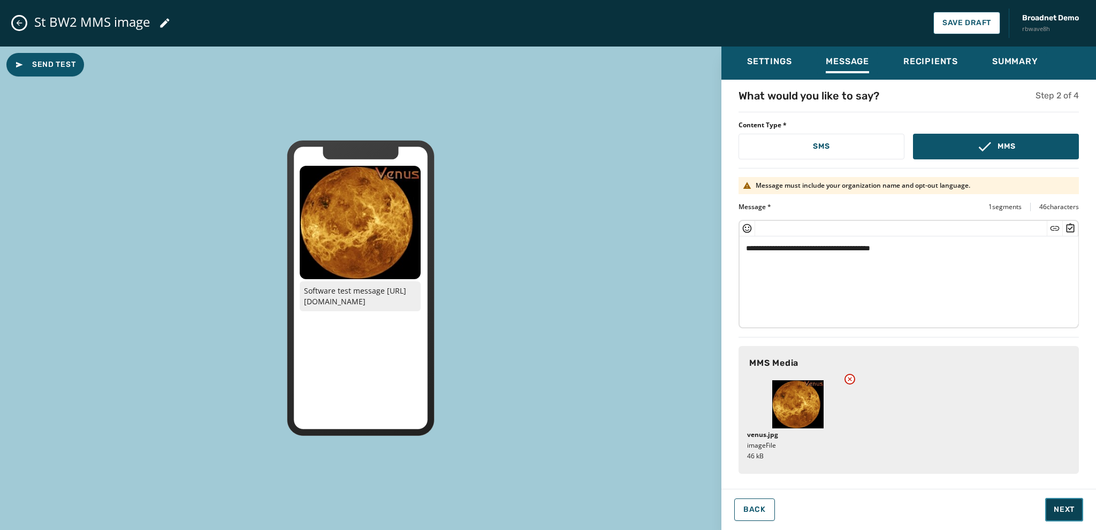
click at [1060, 505] on span "Next" at bounding box center [1064, 510] width 21 height 11
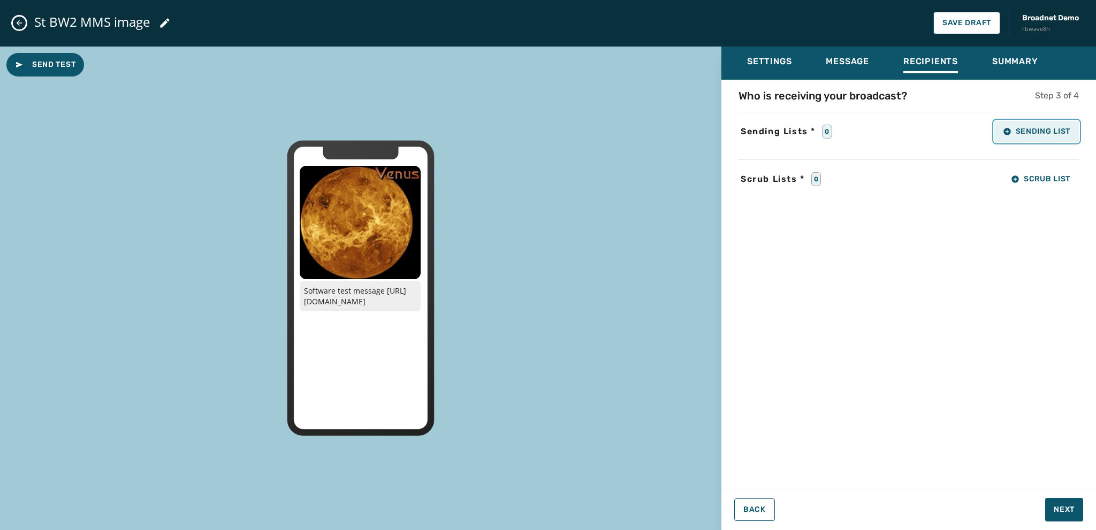
click at [1037, 136] on button "Sending List" at bounding box center [1037, 131] width 85 height 21
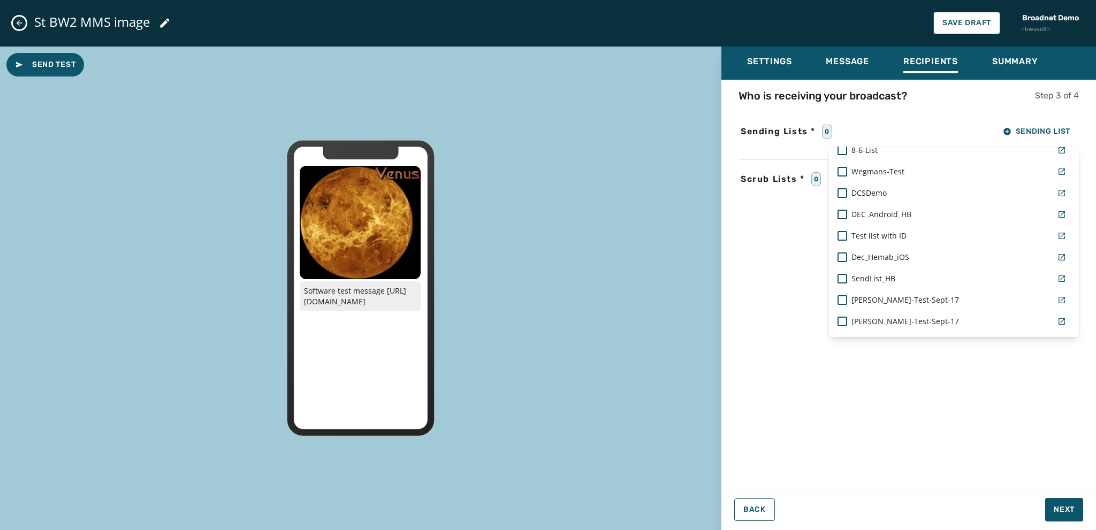
scroll to position [897, 0]
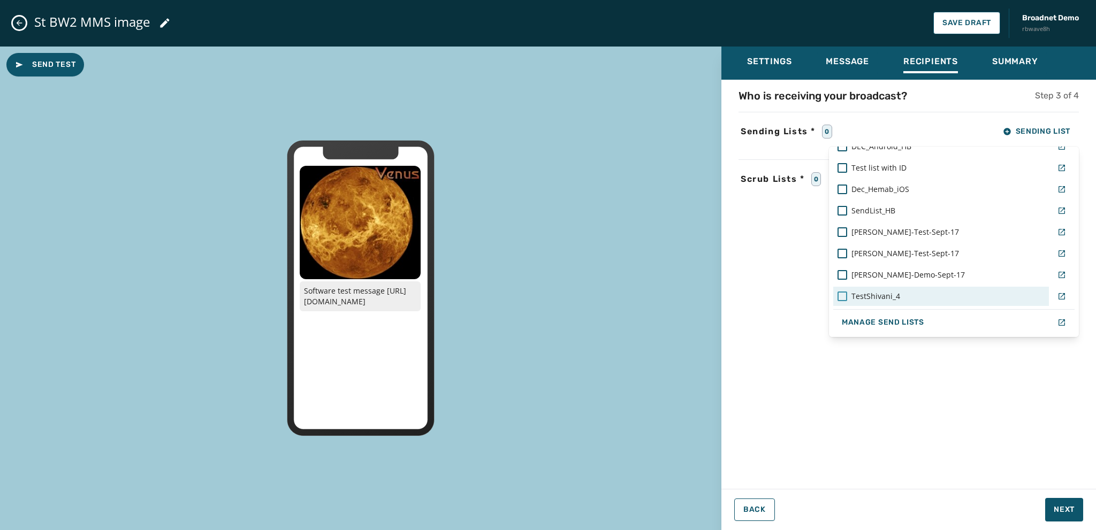
click at [840, 293] on div at bounding box center [843, 297] width 10 height 10
click at [1059, 509] on div "Settings Message Recipients Summary Who is receiving your broadcast? Step 3 of …" at bounding box center [909, 285] width 375 height 476
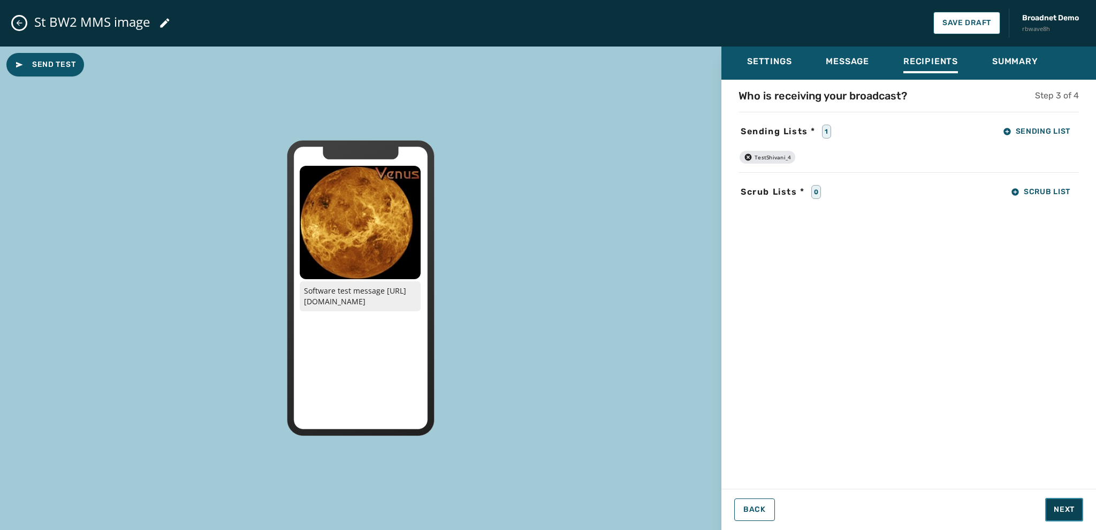
click at [1065, 507] on span "Next" at bounding box center [1064, 510] width 21 height 11
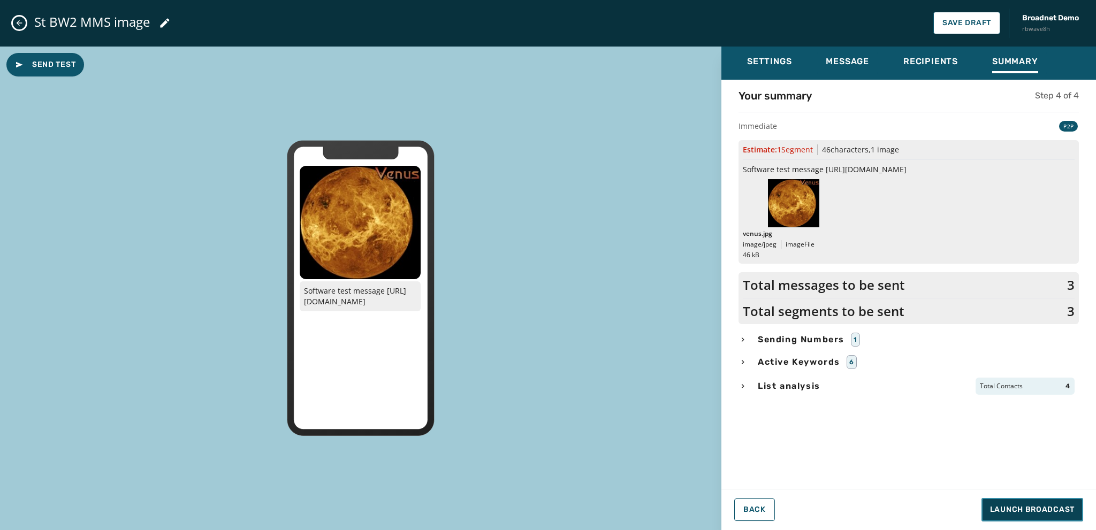
click at [1039, 510] on span "Launch Broadcast" at bounding box center [1032, 510] width 85 height 11
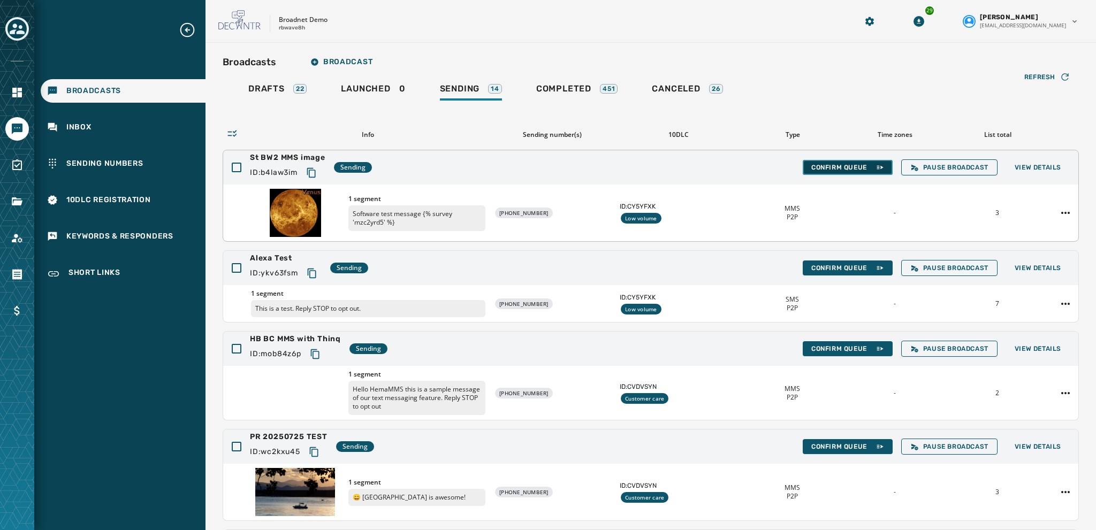
click at [812, 166] on span "Confirm Queue" at bounding box center [848, 167] width 73 height 9
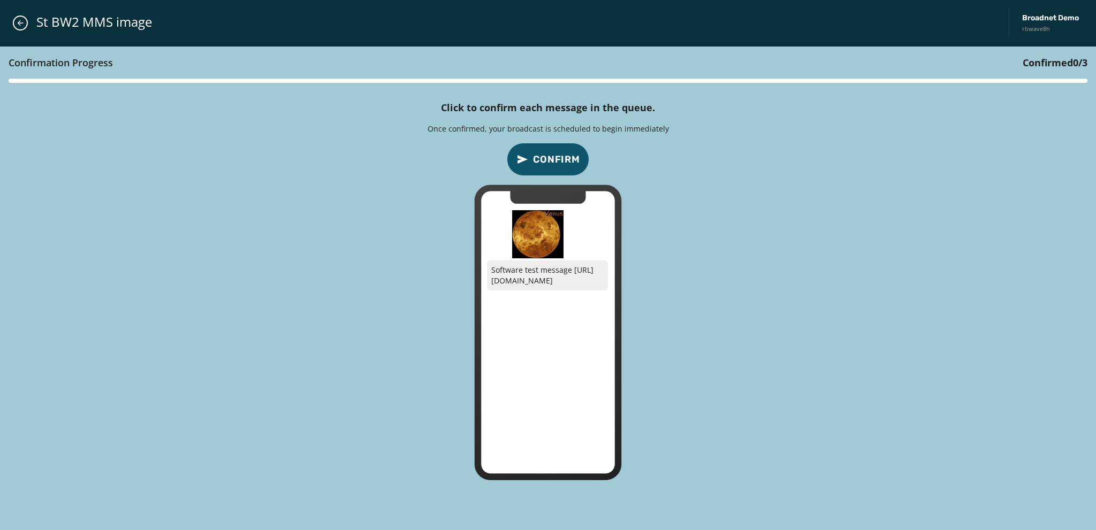
click at [558, 156] on span "Confirm" at bounding box center [556, 159] width 47 height 15
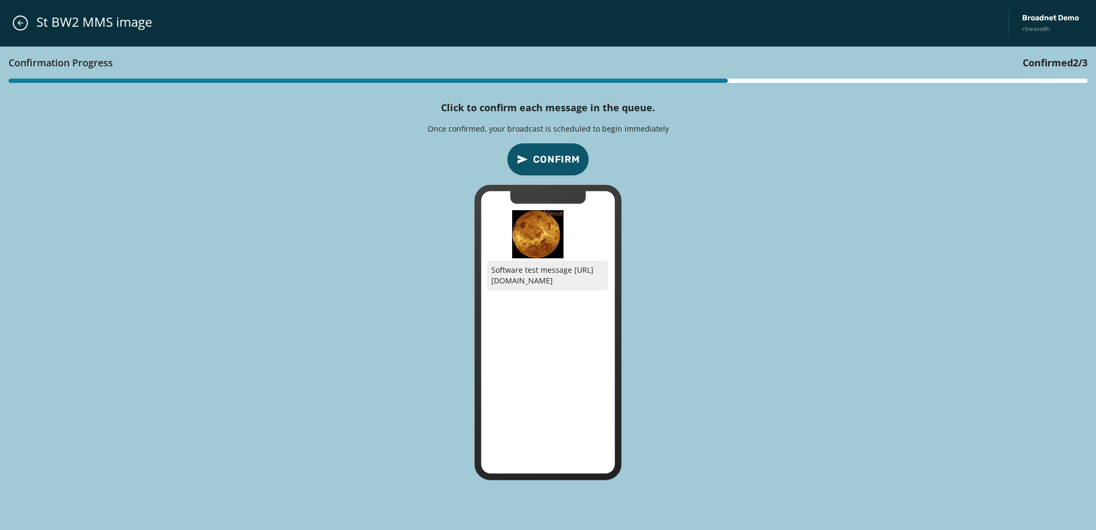
click at [558, 156] on span "Confirm" at bounding box center [556, 159] width 47 height 15
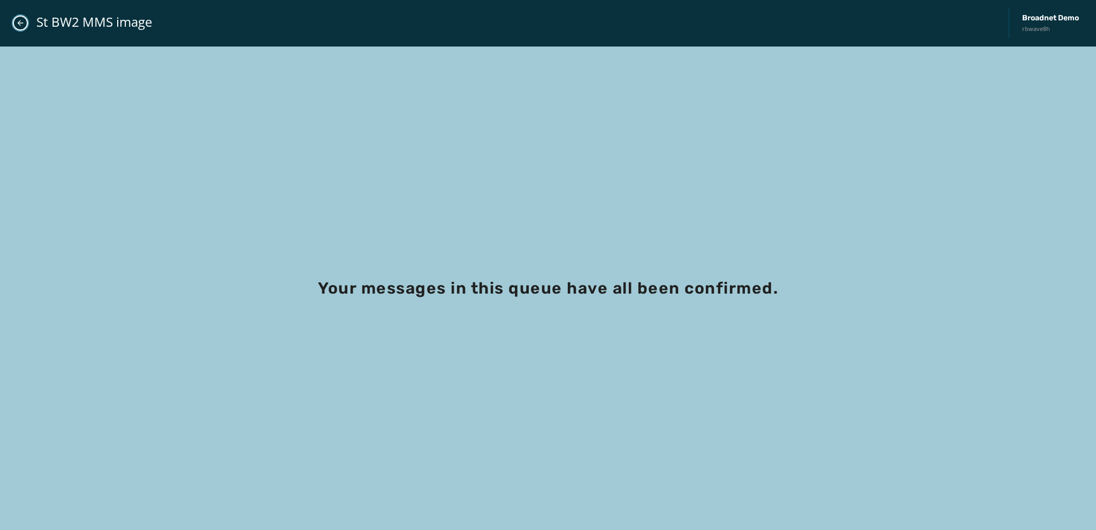
click at [17, 21] on icon "Close admin drawer" at bounding box center [20, 23] width 9 height 9
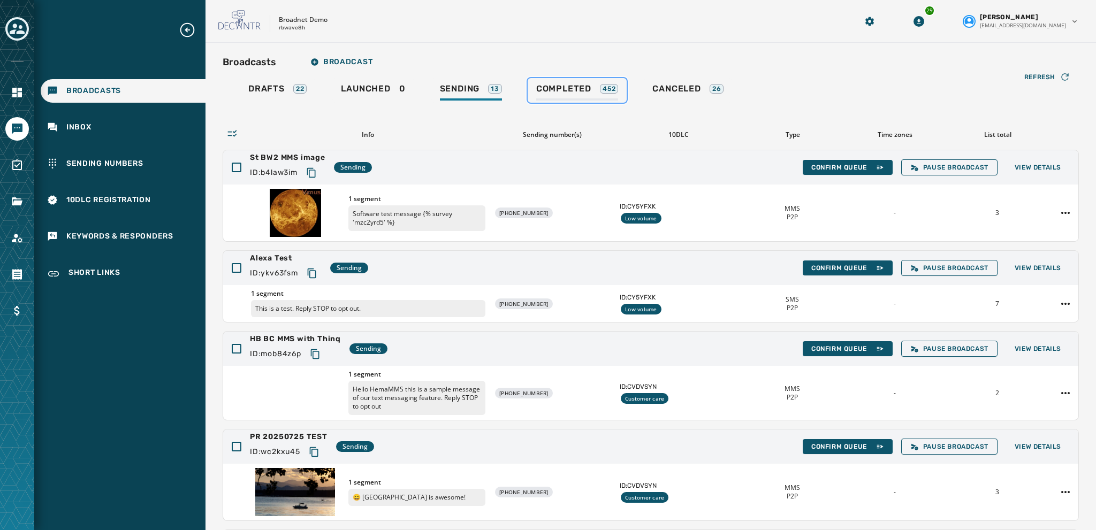
click at [567, 89] on span "Completed" at bounding box center [563, 89] width 55 height 11
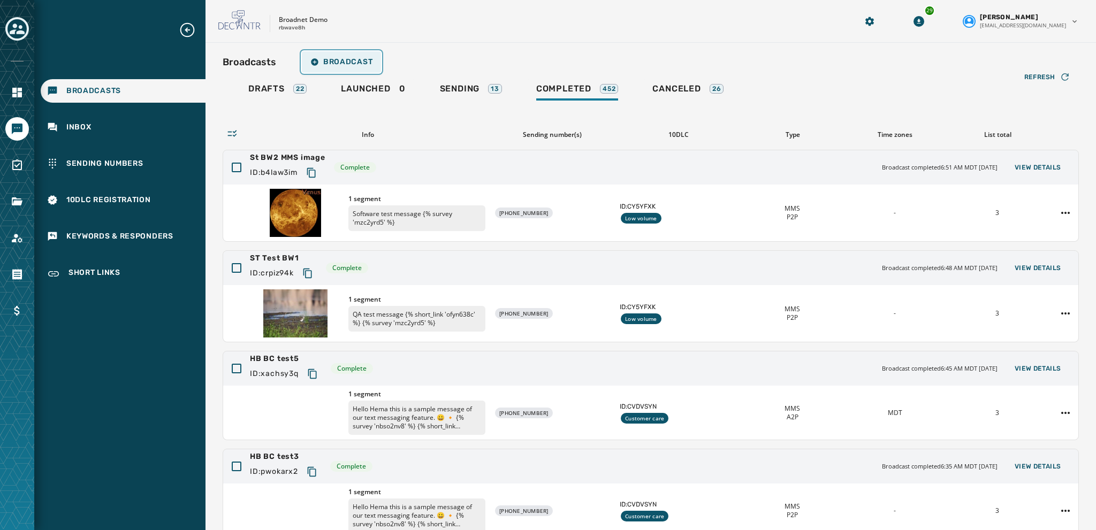
click at [331, 60] on span "Broadcast" at bounding box center [341, 62] width 62 height 9
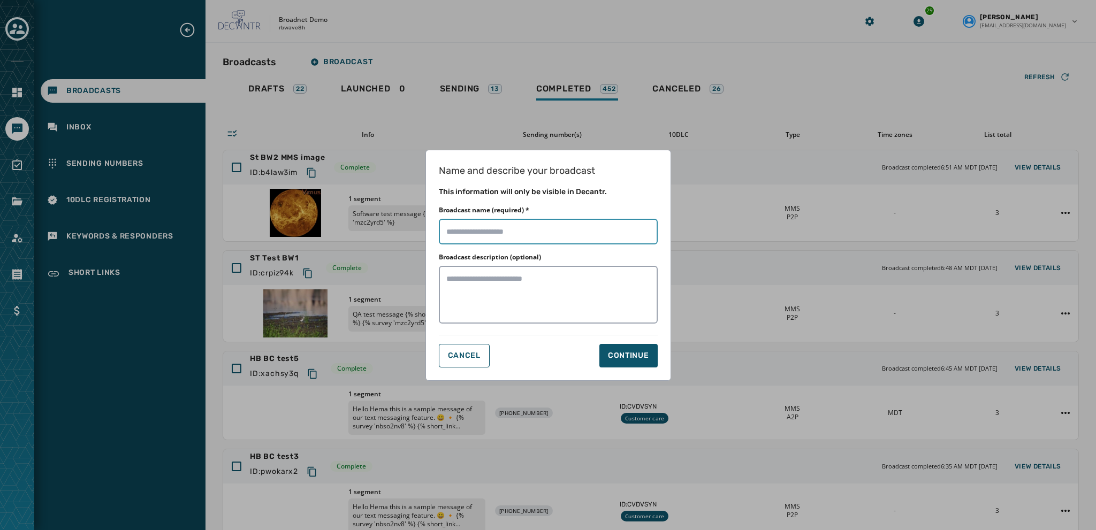
click at [450, 229] on input "Broadcast name (required) *" at bounding box center [548, 232] width 219 height 26
click at [452, 233] on input "Broadcast name (required) *" at bounding box center [548, 232] width 219 height 26
type input "**********"
click at [616, 352] on div "Continue" at bounding box center [628, 356] width 41 height 11
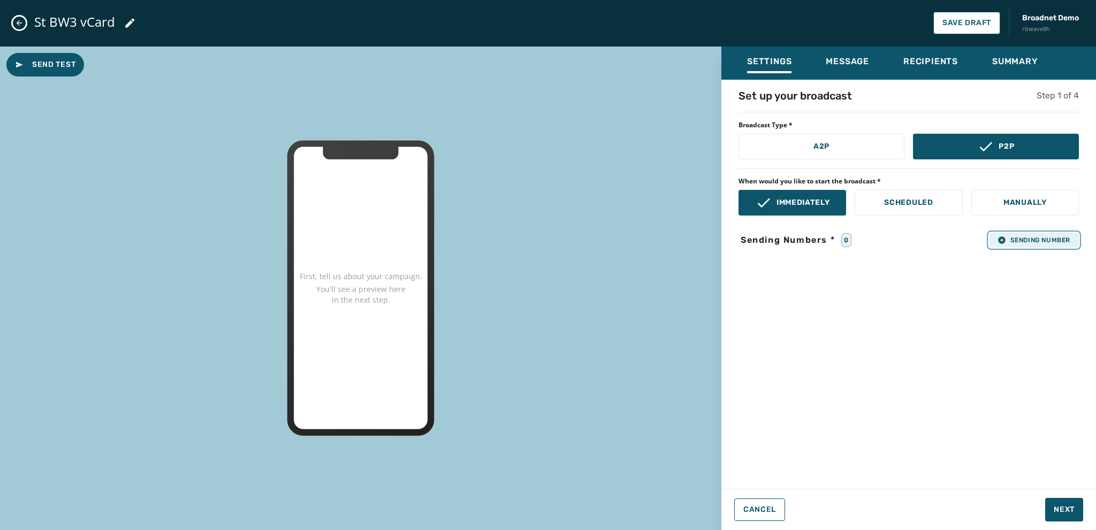
click at [993, 240] on button "Sending Number" at bounding box center [1034, 240] width 90 height 15
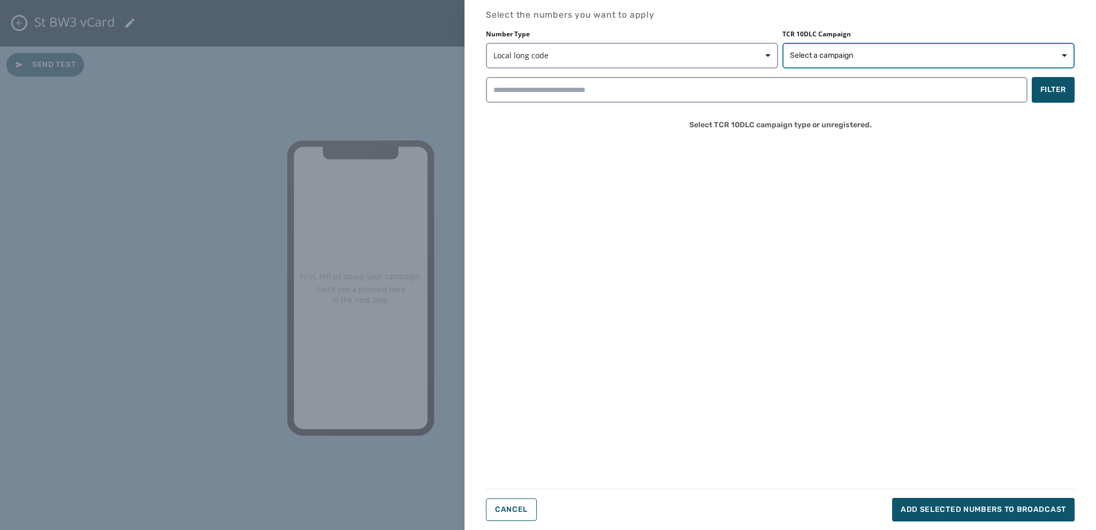
click at [820, 55] on span "Select a campaign" at bounding box center [821, 55] width 63 height 11
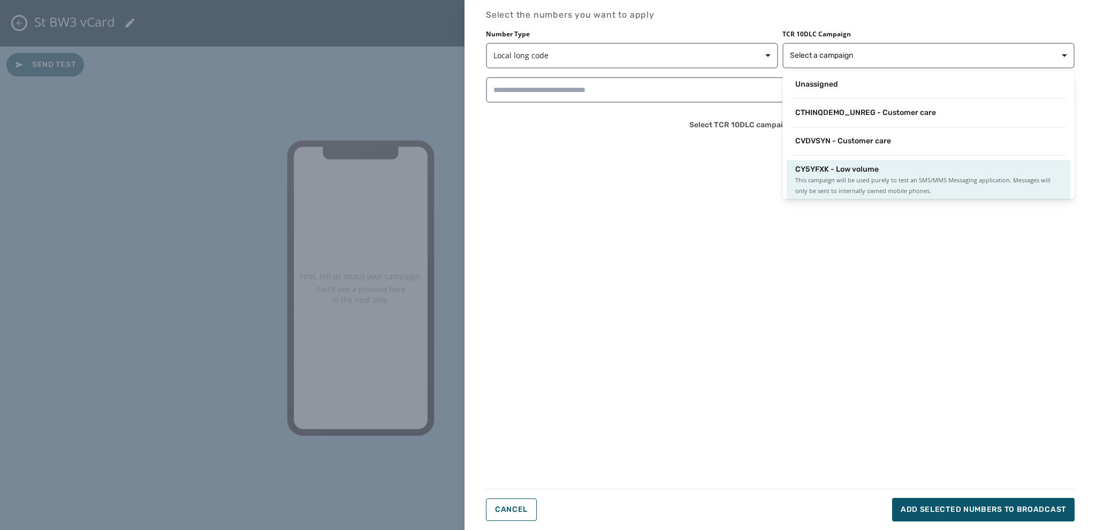
scroll to position [1, 0]
click at [820, 170] on span "CY5YFXK - Low volume" at bounding box center [837, 168] width 84 height 11
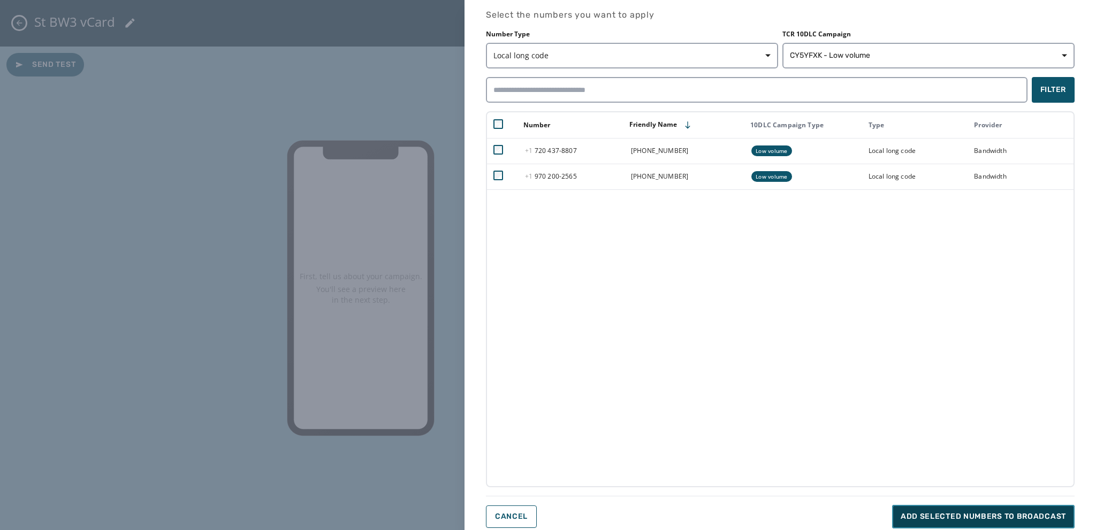
click at [921, 514] on span "Add selected numbers to broadcast" at bounding box center [983, 517] width 165 height 11
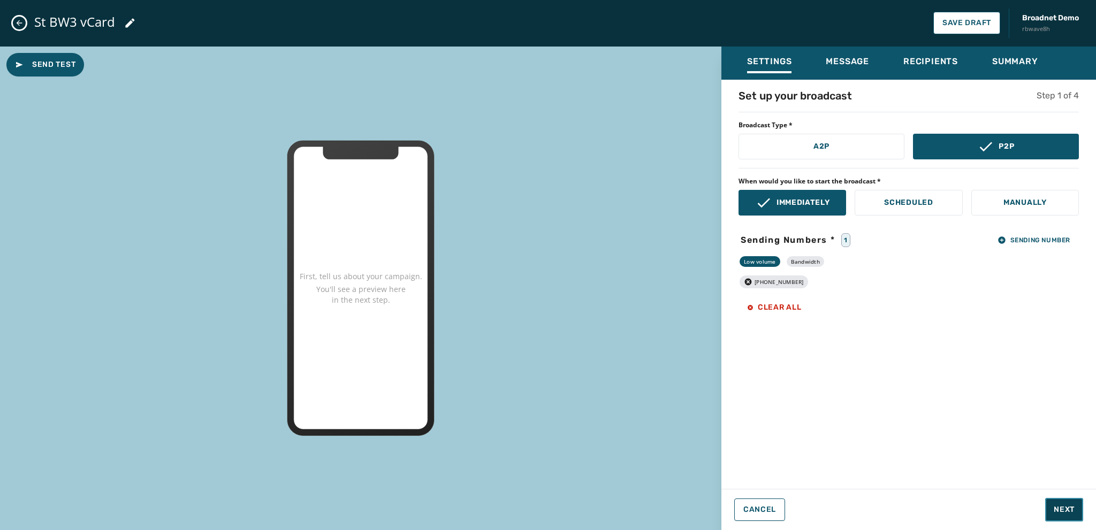
click at [1058, 504] on button "Next" at bounding box center [1064, 510] width 38 height 24
